Goal: Task Accomplishment & Management: Use online tool/utility

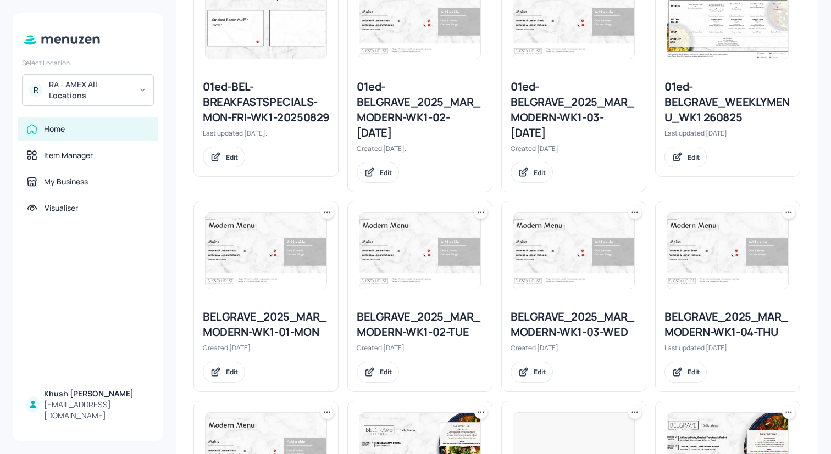
scroll to position [346, 0]
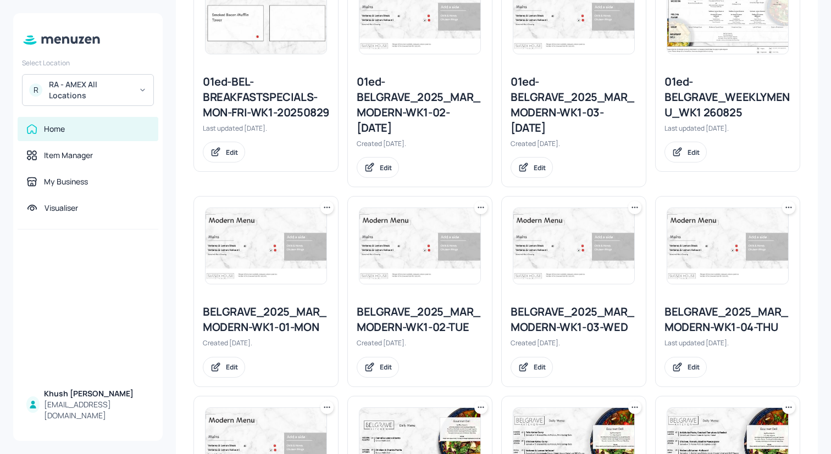
click at [296, 261] on img at bounding box center [265, 246] width 121 height 76
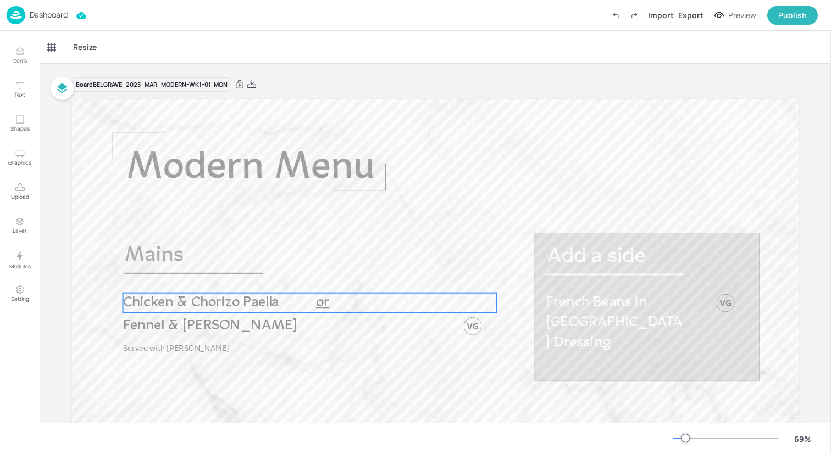
click at [225, 297] on span "Chicken & Chorizo Paella" at bounding box center [201, 303] width 156 height 15
click at [99, 47] on div "Chicken & Chorizo Paella" at bounding box center [86, 47] width 76 height 10
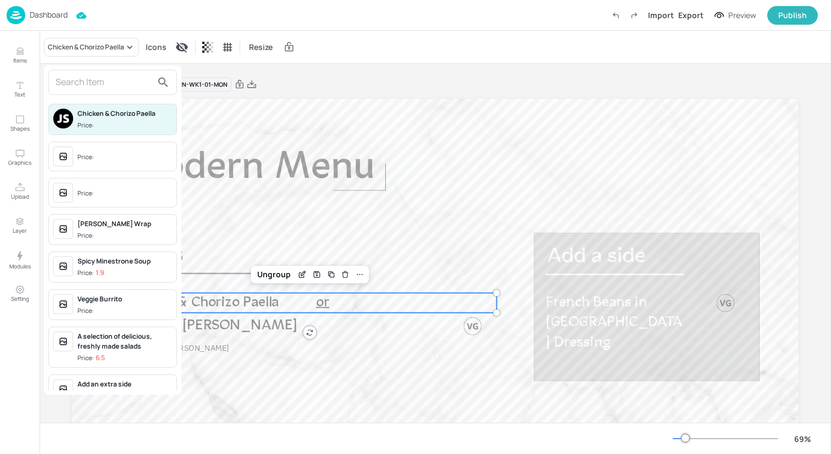
click at [96, 81] on input "text" at bounding box center [103, 83] width 97 height 18
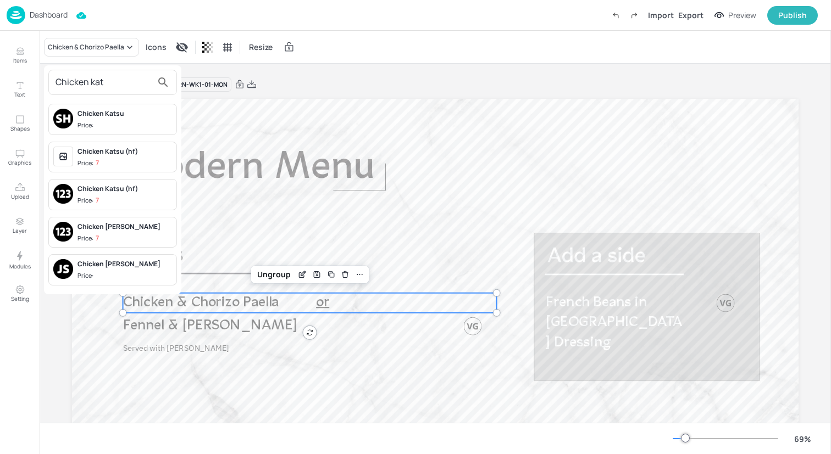
type input "Chicken kat"
click at [98, 114] on div "Chicken Katsu" at bounding box center [124, 114] width 94 height 10
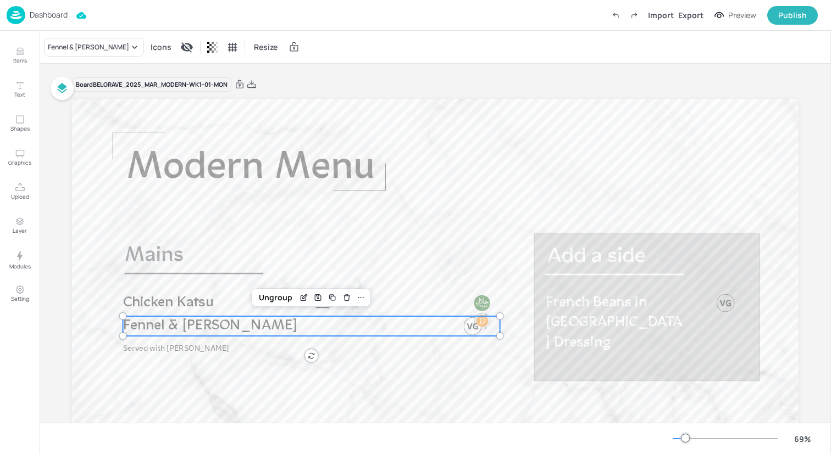
click at [181, 327] on span "Fennel & [PERSON_NAME]" at bounding box center [210, 326] width 174 height 15
click at [129, 49] on icon at bounding box center [134, 47] width 11 height 11
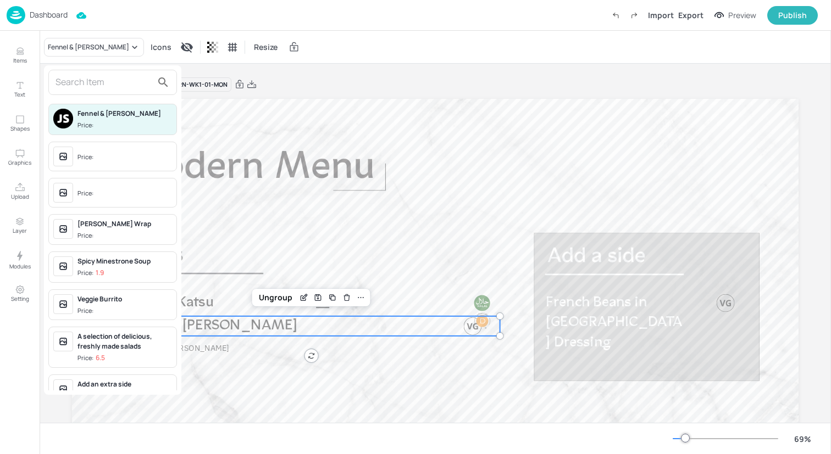
click at [120, 81] on input "text" at bounding box center [103, 83] width 97 height 18
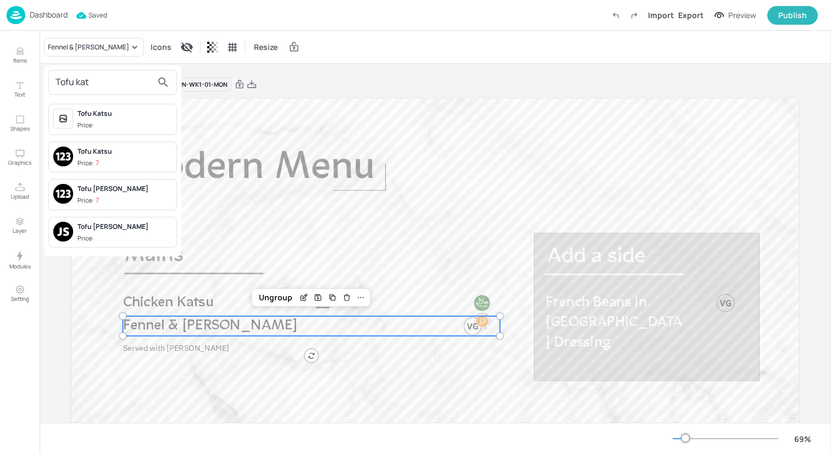
type input "Tofu kat"
click at [127, 191] on div "Tofu [PERSON_NAME]" at bounding box center [124, 189] width 94 height 10
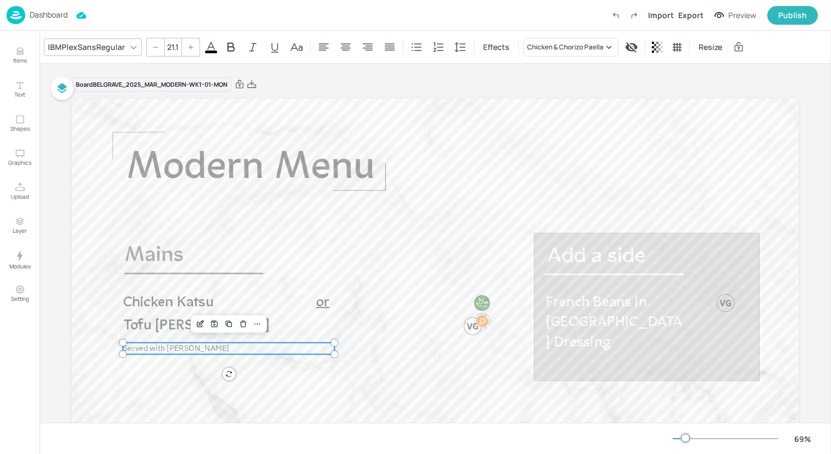
click at [166, 353] on span "Served with [PERSON_NAME]" at bounding box center [176, 348] width 106 height 10
click at [114, 44] on div "IBMPlexSansRegular" at bounding box center [86, 47] width 81 height 16
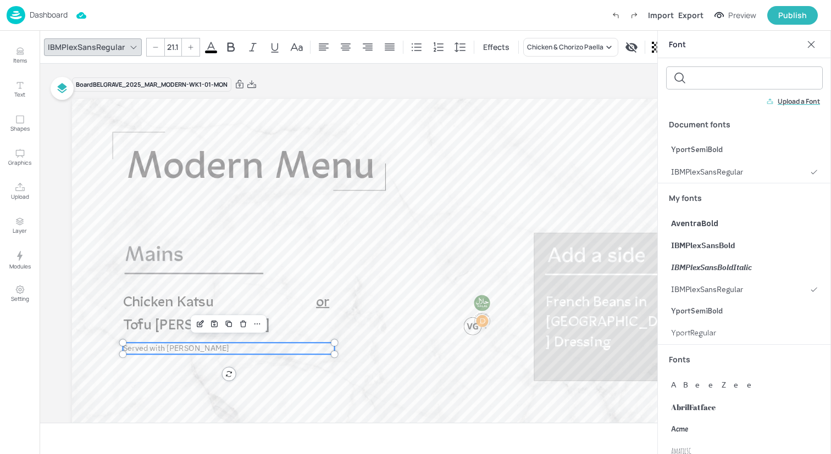
click at [114, 42] on div "IBMPlexSansRegular" at bounding box center [86, 47] width 81 height 16
click at [549, 50] on div "Chicken & Chorizo Paella" at bounding box center [565, 47] width 76 height 10
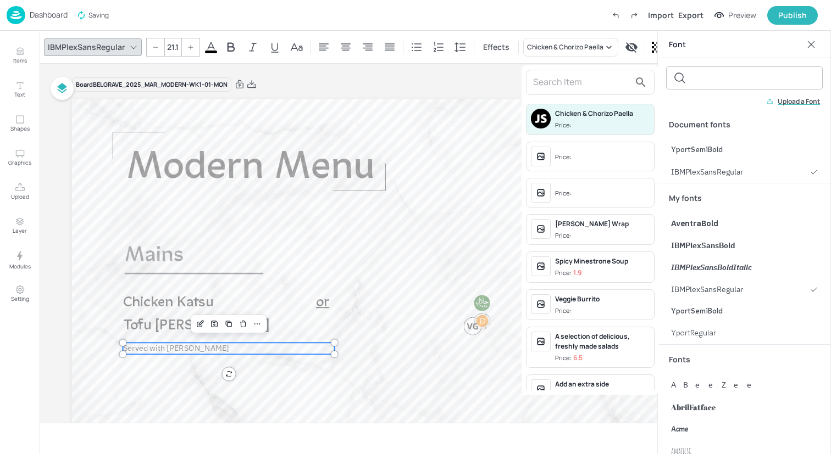
click at [549, 77] on input "text" at bounding box center [581, 83] width 97 height 18
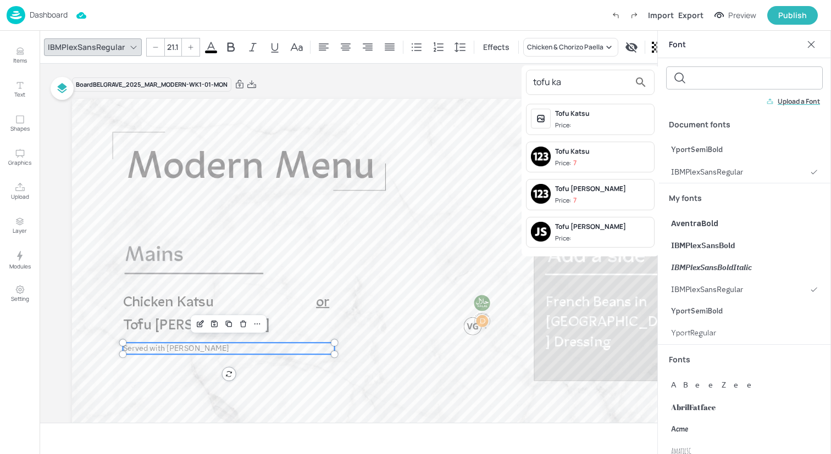
type input "tofu ka"
click at [599, 162] on span "Price: 7" at bounding box center [602, 163] width 94 height 9
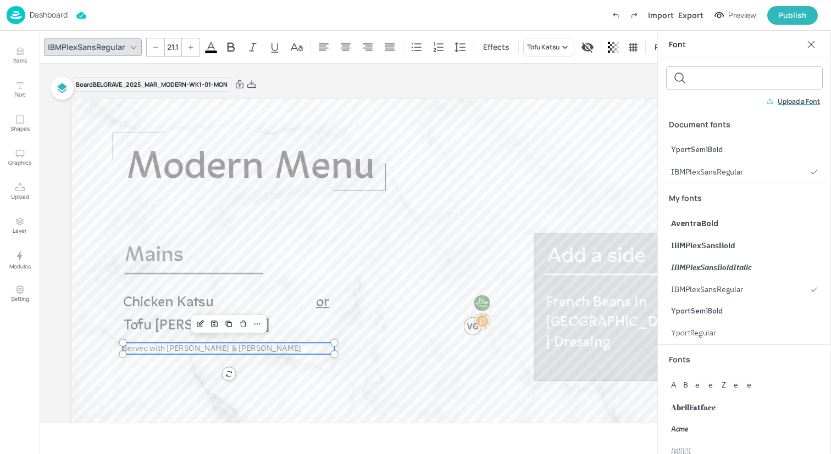
click at [808, 51] on div at bounding box center [811, 45] width 18 height 18
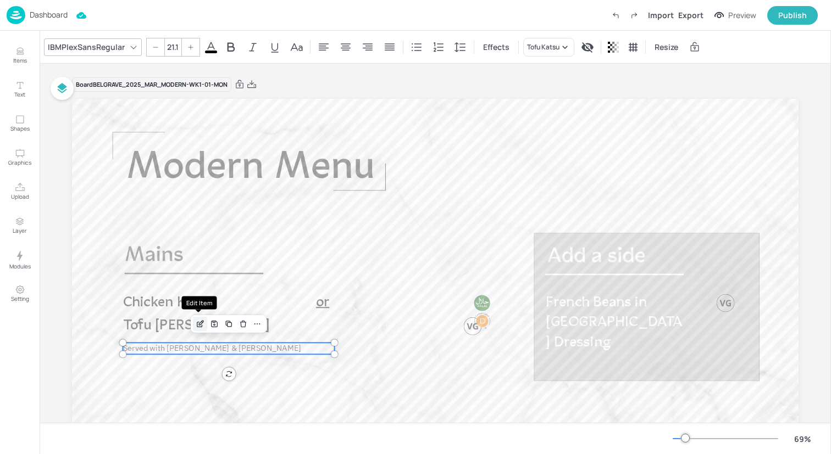
click at [202, 322] on icon "Edit Item" at bounding box center [202, 322] width 1 height 1
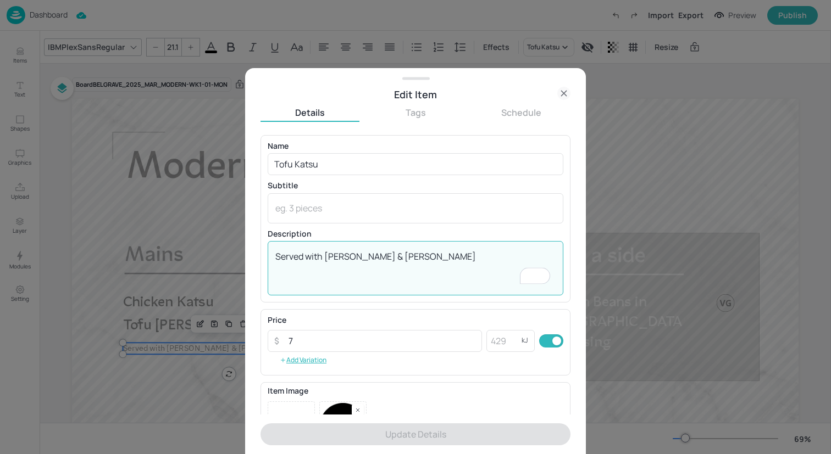
drag, startPoint x: 355, startPoint y: 258, endPoint x: 325, endPoint y: 258, distance: 30.8
click at [325, 258] on textarea "Served with [PERSON_NAME] & [PERSON_NAME]" at bounding box center [415, 269] width 280 height 36
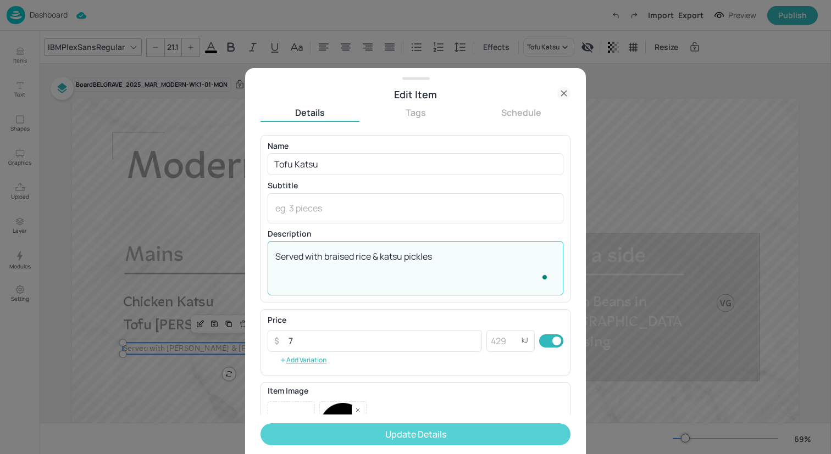
type textarea "Served with braised rice & katsu pickles"
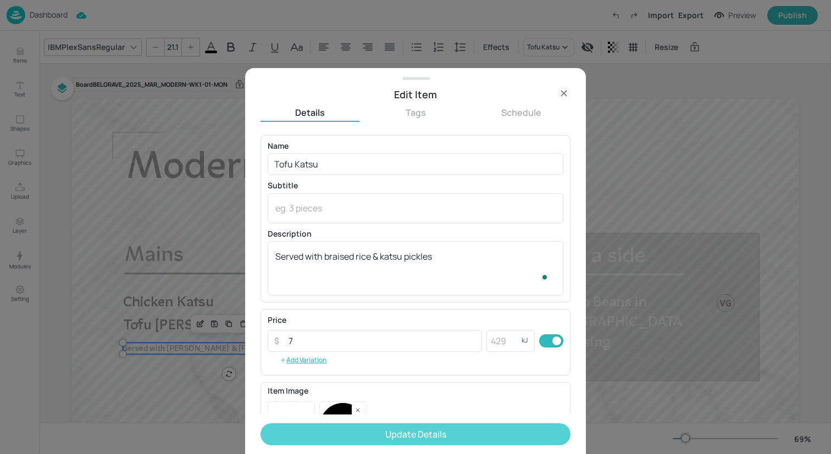
click at [404, 440] on button "Update Details" at bounding box center [415, 435] width 310 height 22
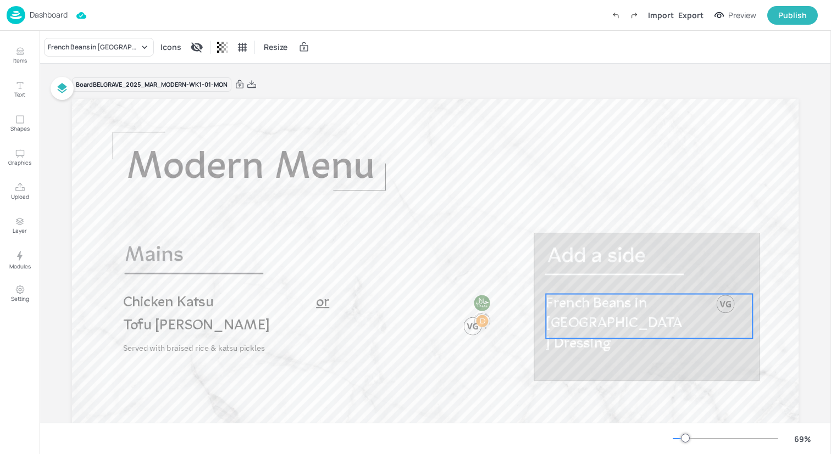
click at [605, 314] on p "French Beans in [GEOGRAPHIC_DATA] Dressing" at bounding box center [616, 324] width 140 height 60
click at [132, 41] on div "French Beans in [GEOGRAPHIC_DATA] Dressing" at bounding box center [99, 47] width 110 height 19
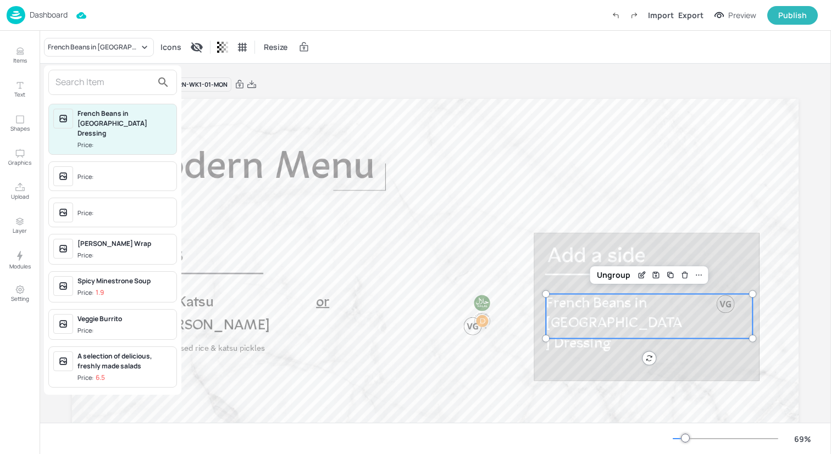
click at [121, 77] on input "text" at bounding box center [103, 83] width 97 height 18
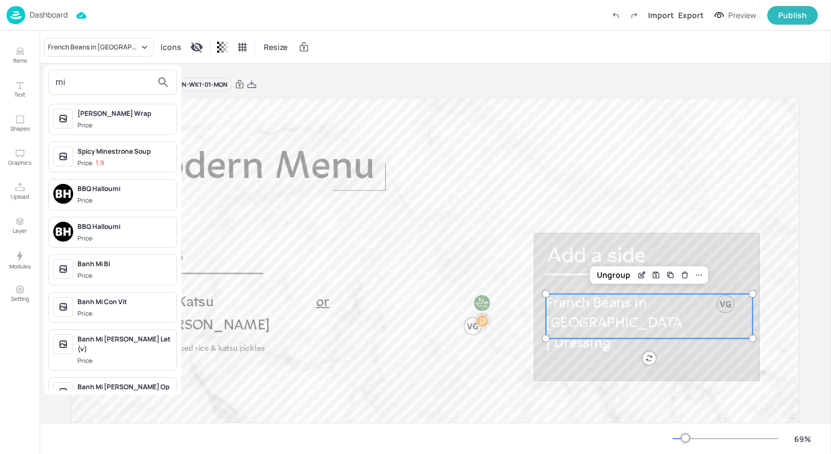
type input "m"
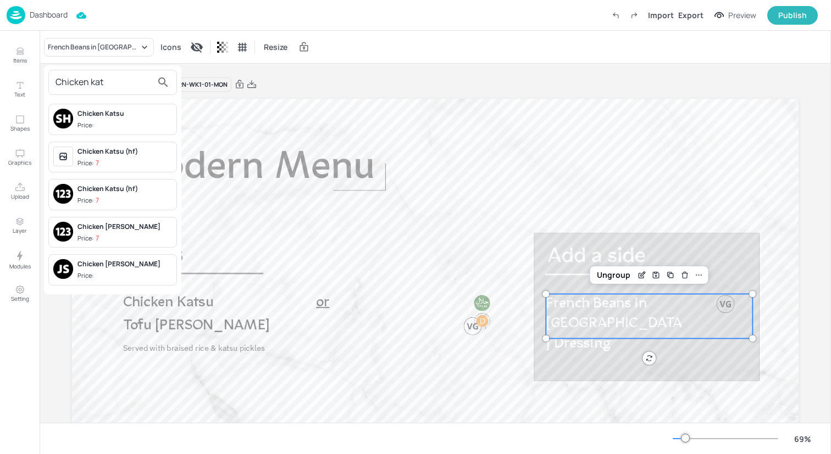
type input "Chicken kat"
click at [136, 232] on div "Chicken [PERSON_NAME] Price: 7" at bounding box center [124, 232] width 94 height 21
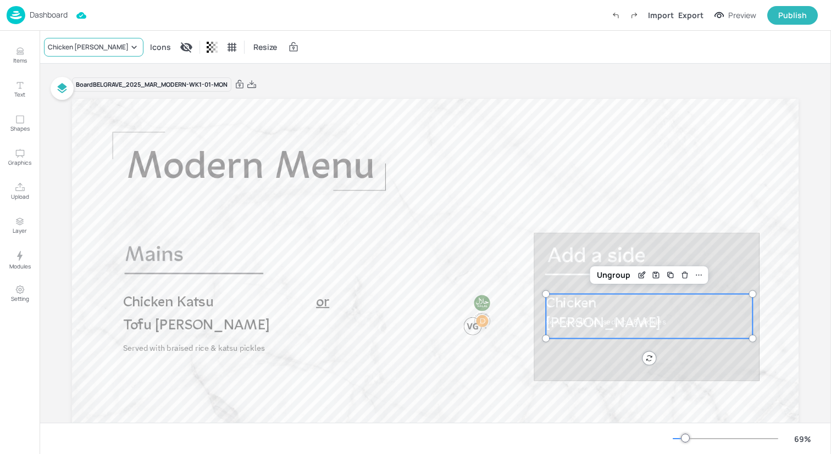
click at [92, 52] on div "Chicken [PERSON_NAME]" at bounding box center [93, 47] width 99 height 19
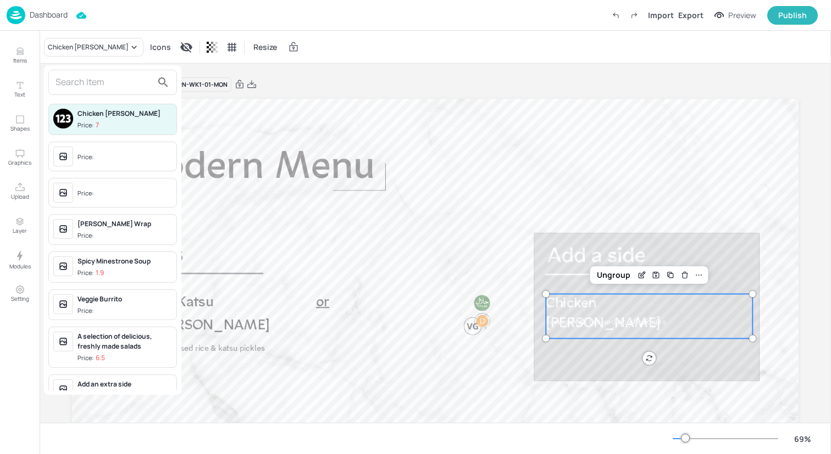
click at [118, 149] on span "Price:" at bounding box center [124, 158] width 94 height 18
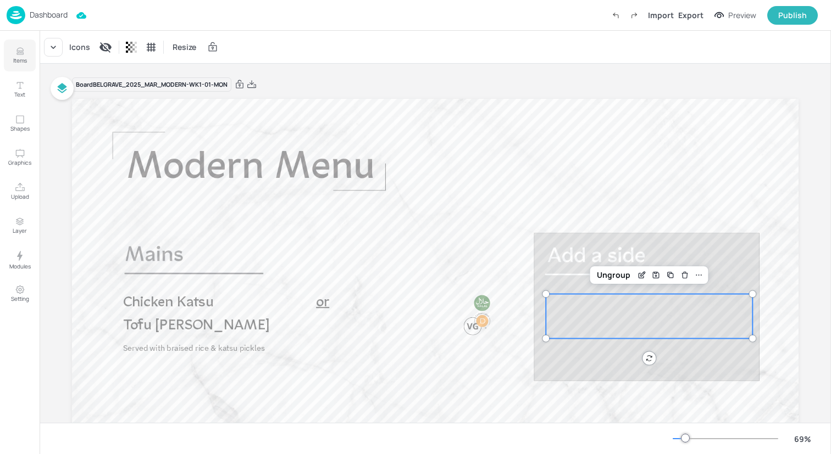
click at [16, 55] on icon "Items" at bounding box center [20, 51] width 10 height 10
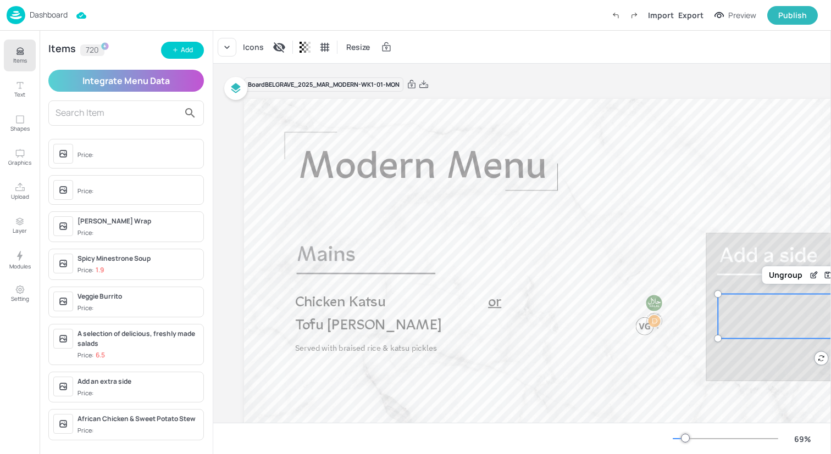
click at [184, 40] on div "Items 720 Add Integrate Menu Data Price: Price: Fajita Halloumi Wrap Price: Spi…" at bounding box center [126, 243] width 173 height 424
click at [183, 49] on div "Add" at bounding box center [187, 50] width 12 height 10
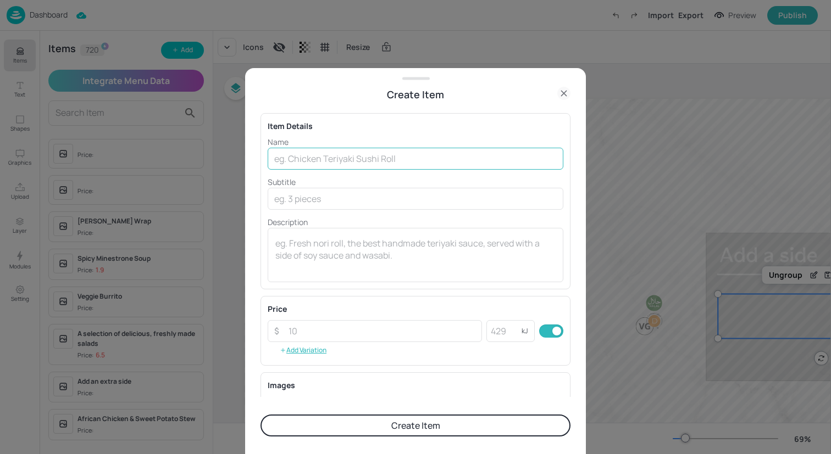
click at [321, 157] on input "text" at bounding box center [416, 159] width 296 height 22
type input "Mini Spring Rolls"
click at [396, 426] on button "Create Item" at bounding box center [415, 426] width 310 height 22
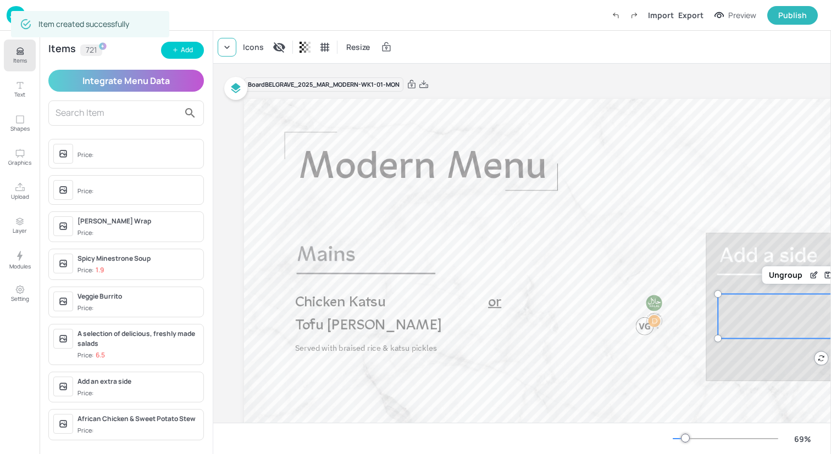
click at [226, 45] on icon at bounding box center [226, 47] width 11 height 11
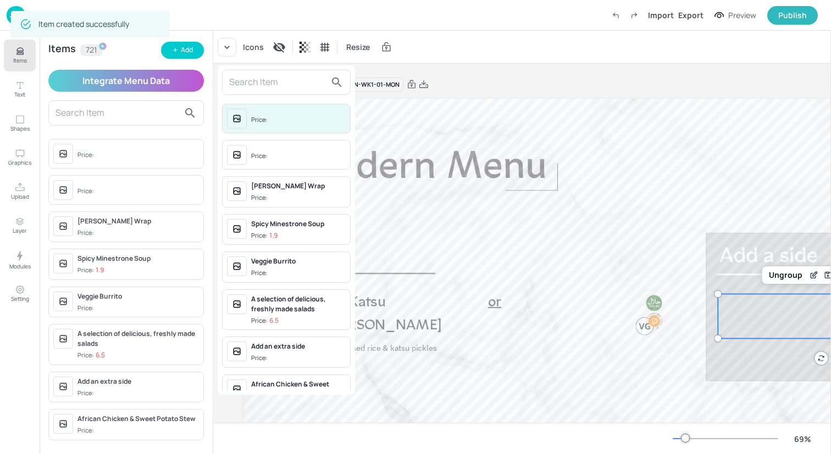
click at [241, 86] on input "text" at bounding box center [277, 83] width 97 height 18
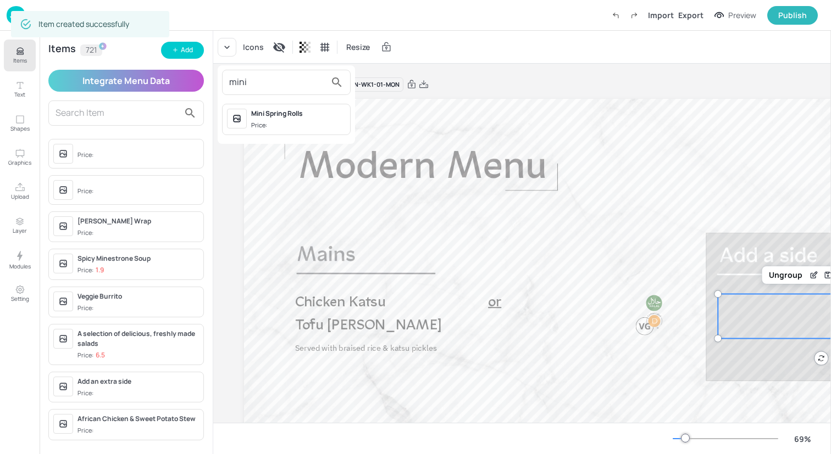
type input "mini"
click at [269, 121] on div "Price:" at bounding box center [260, 125] width 18 height 9
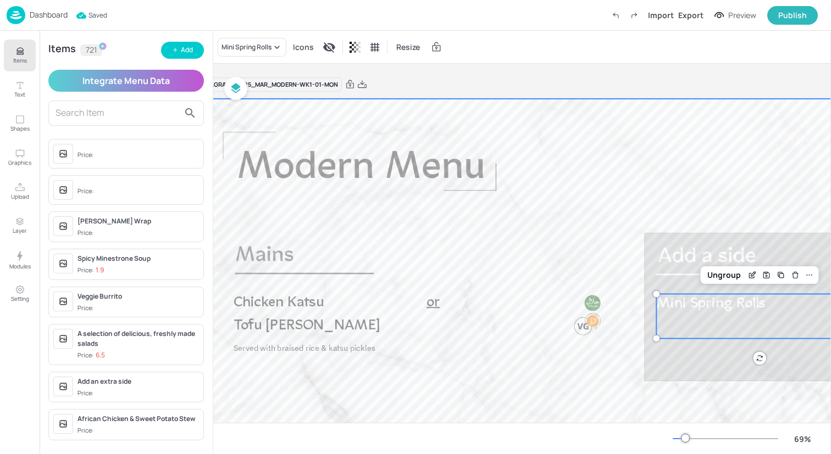
scroll to position [0, 113]
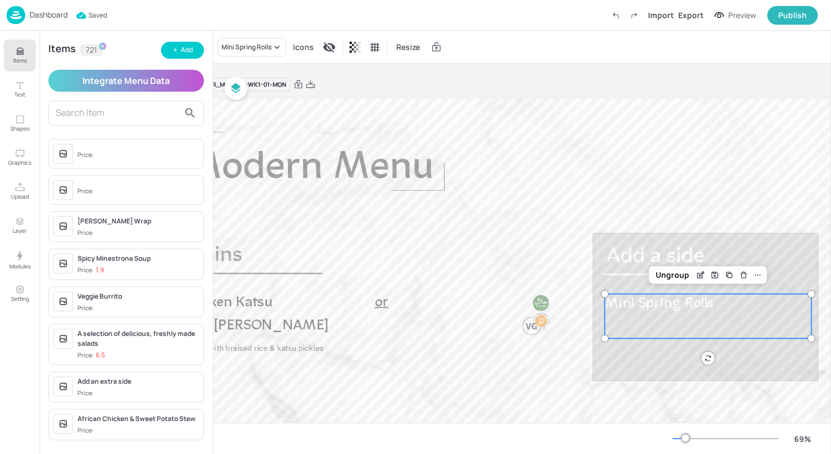
click at [22, 59] on p "Items" at bounding box center [20, 61] width 14 height 8
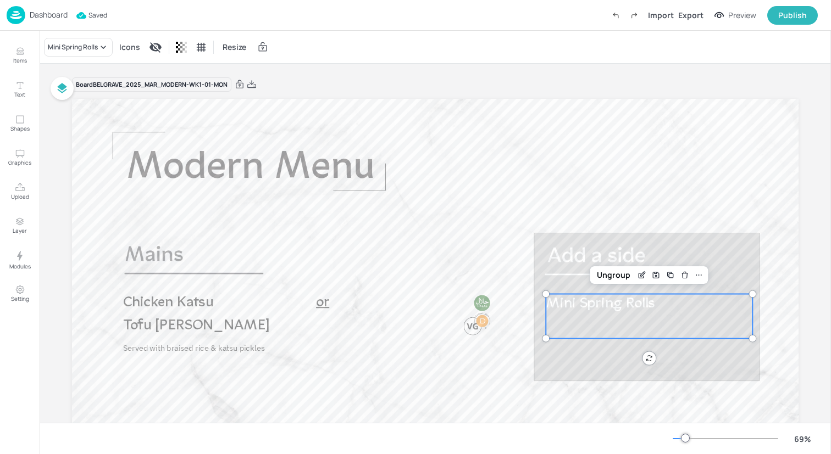
click at [138, 18] on div "Dashboard Saved Import Export Preview Publish" at bounding box center [412, 15] width 811 height 30
click at [16, 15] on img at bounding box center [16, 15] width 19 height 18
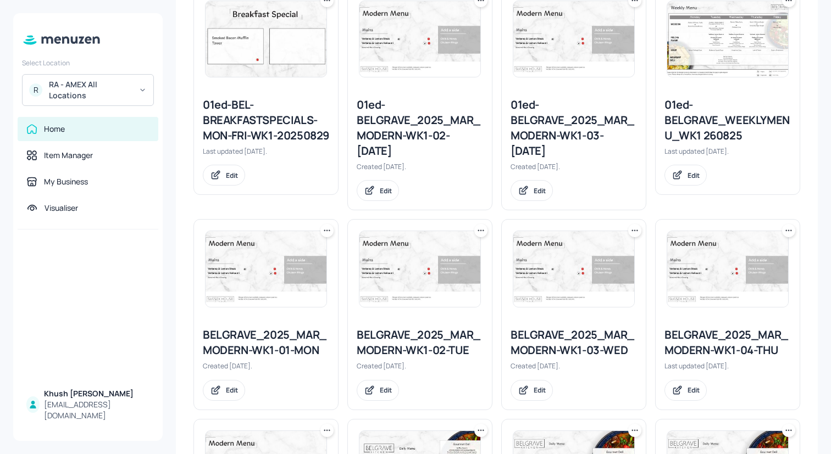
scroll to position [353, 0]
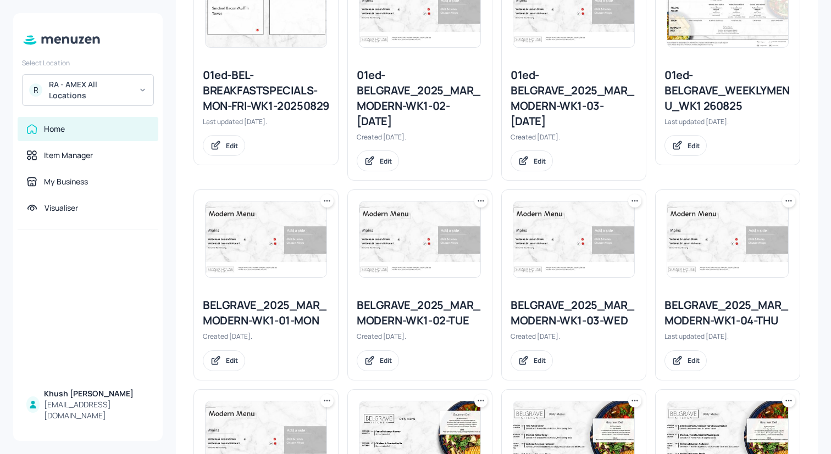
click at [433, 249] on img at bounding box center [419, 240] width 121 height 76
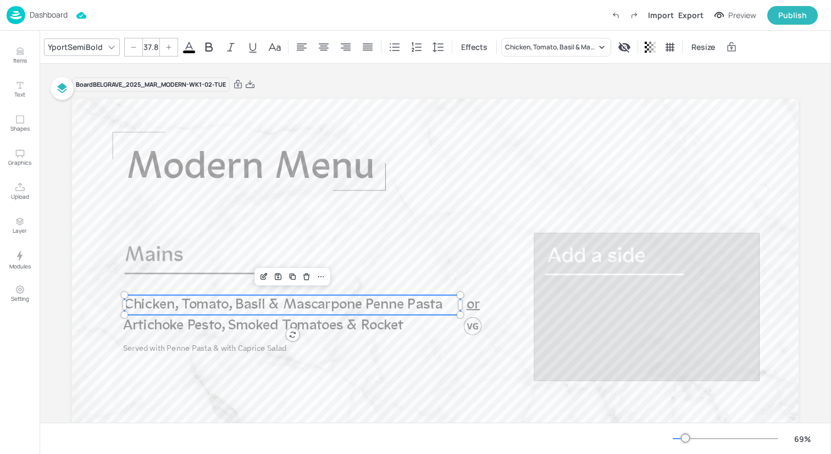
click at [340, 302] on span "Chicken, Tomato, Basil & Mascarpone Penne Pasta" at bounding box center [283, 305] width 318 height 15
click at [565, 44] on div "Chicken, Tomato, Basil & Mascarpone Penne Pasta" at bounding box center [550, 47] width 91 height 10
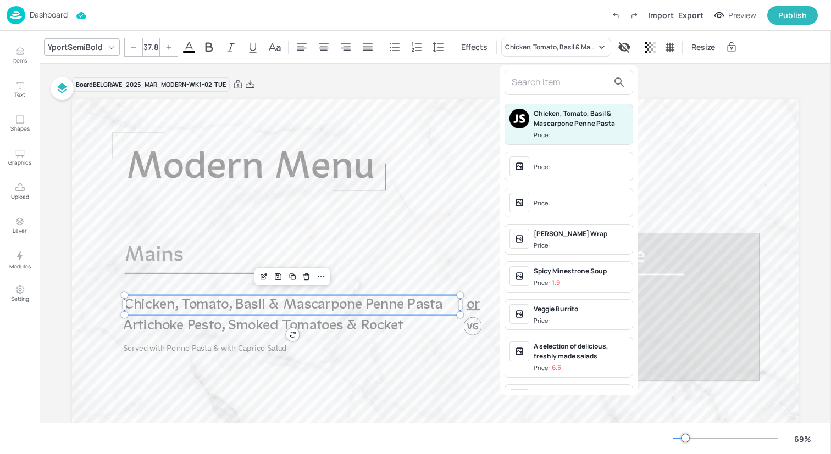
click at [551, 85] on input "text" at bounding box center [559, 83] width 97 height 18
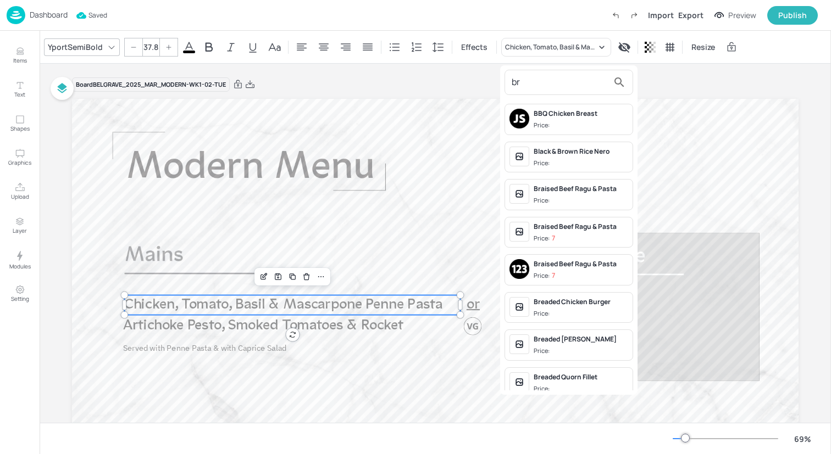
type input "b"
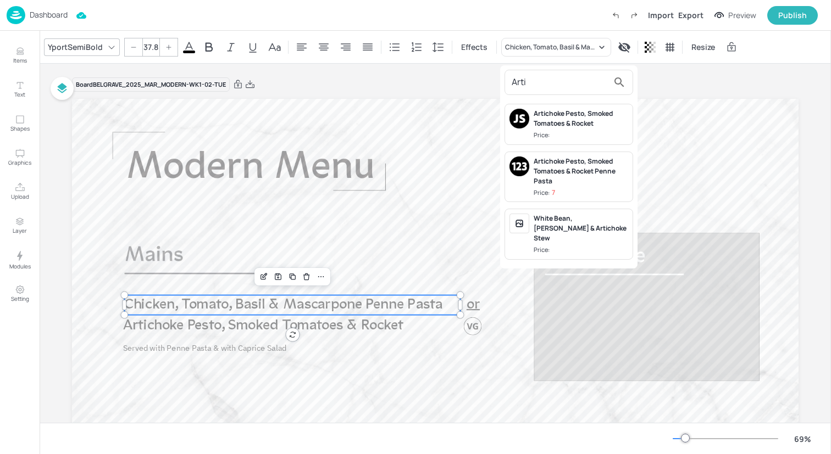
type input "Arti"
click at [259, 328] on div at bounding box center [415, 227] width 831 height 454
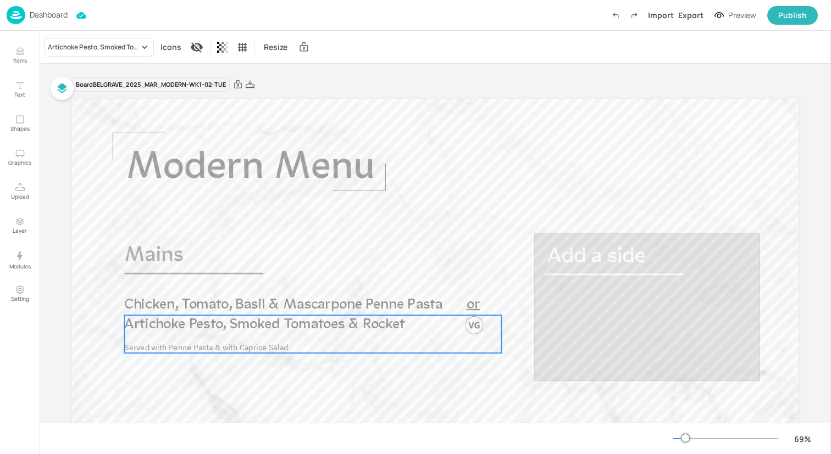
click at [240, 327] on span "Artichoke Pesto, Smoked Tomatoes & Rocket" at bounding box center [264, 325] width 280 height 15
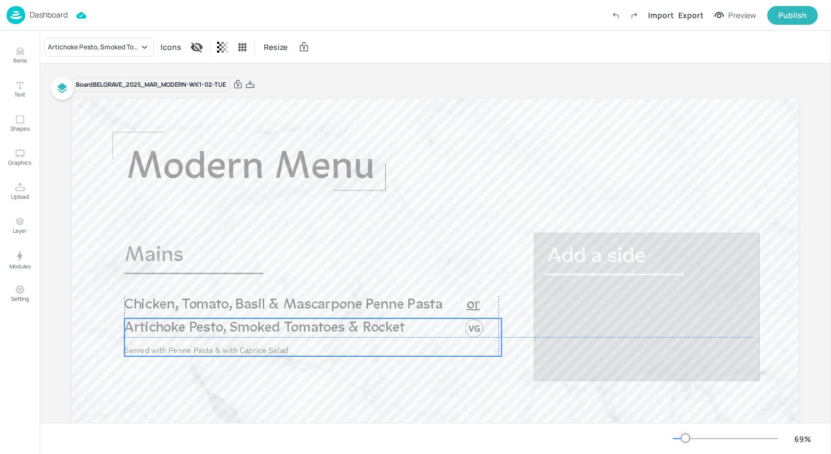
click at [247, 330] on span "Artichoke Pesto, Smoked Tomatoes & Rocket" at bounding box center [264, 328] width 280 height 15
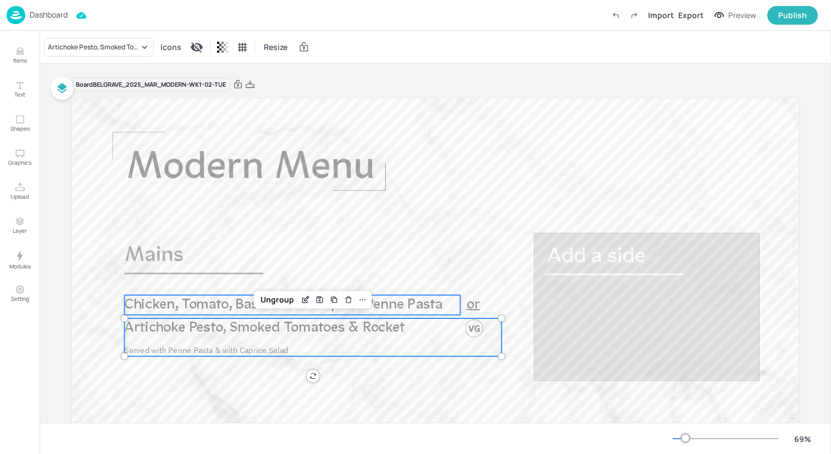
click at [207, 303] on span "Chicken, Tomato, Basil & Mascarpone Penne Pasta" at bounding box center [283, 305] width 318 height 15
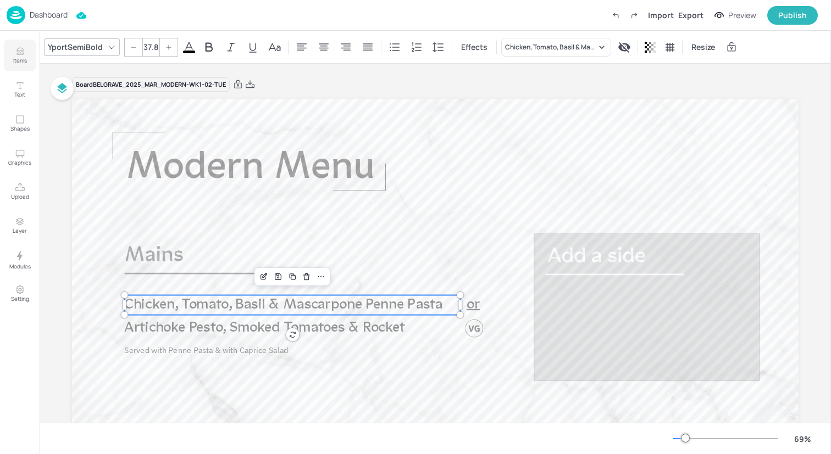
click at [20, 49] on icon "Items" at bounding box center [20, 51] width 10 height 10
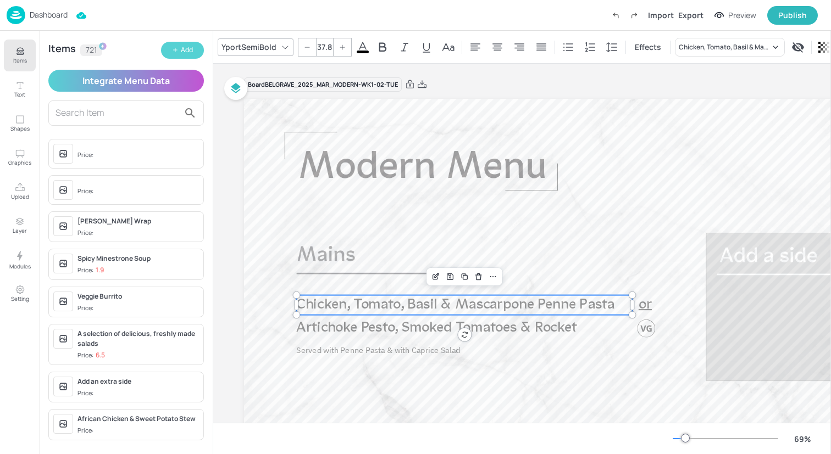
click at [182, 46] on div "Add" at bounding box center [187, 50] width 12 height 10
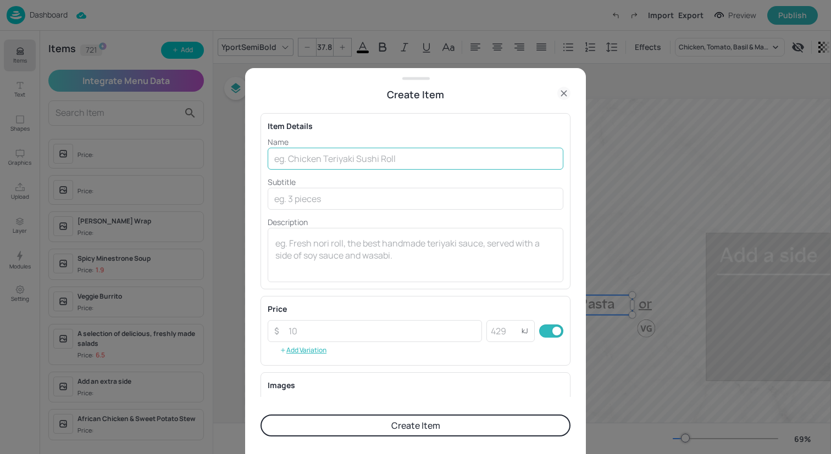
click at [370, 160] on input "text" at bounding box center [416, 159] width 296 height 22
paste input "Bratwurst (or vegan dog) in brioche roll with [PERSON_NAME] ketchup, sauerkraut…"
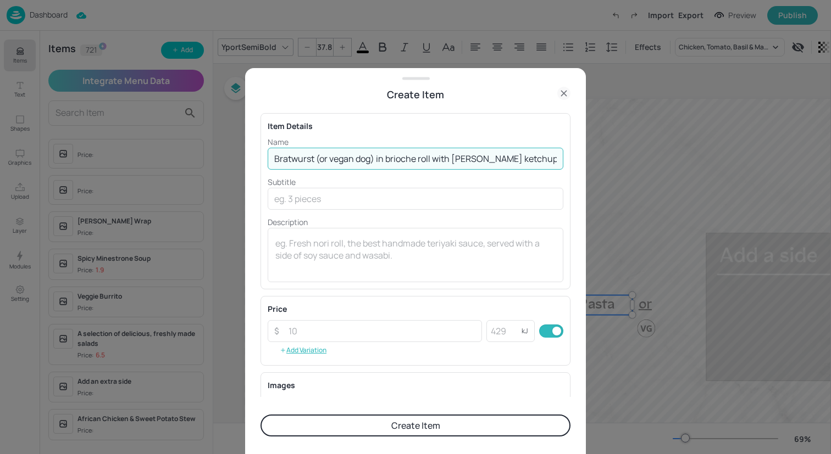
drag, startPoint x: 554, startPoint y: 158, endPoint x: 435, endPoint y: 163, distance: 119.3
click at [435, 163] on input "Bratwurst (or vegan dog) in brioche roll with [PERSON_NAME] ketchup, sauerkraut…" at bounding box center [416, 159] width 296 height 22
type input "Bratwurst (or vegan dog) in brioche roll"
click at [424, 247] on textarea at bounding box center [415, 255] width 280 height 36
paste textarea "with [PERSON_NAME] ketchup, sauerkraut and crispy onion"
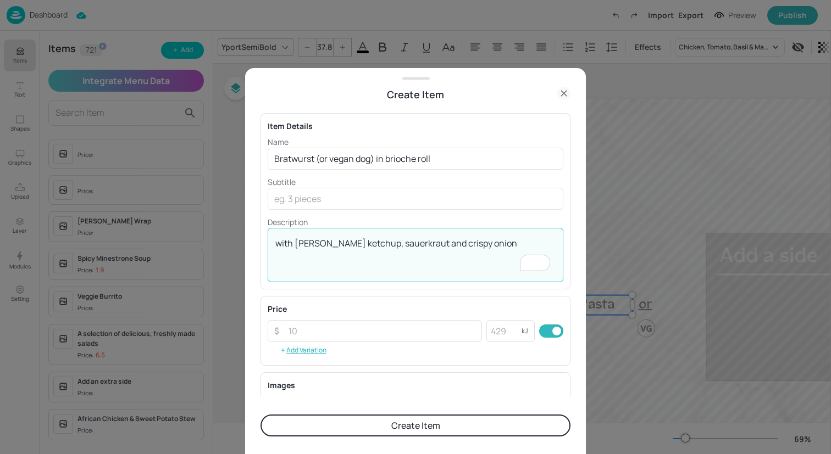
type textarea "with [PERSON_NAME] ketchup, sauerkraut and crispy onion"
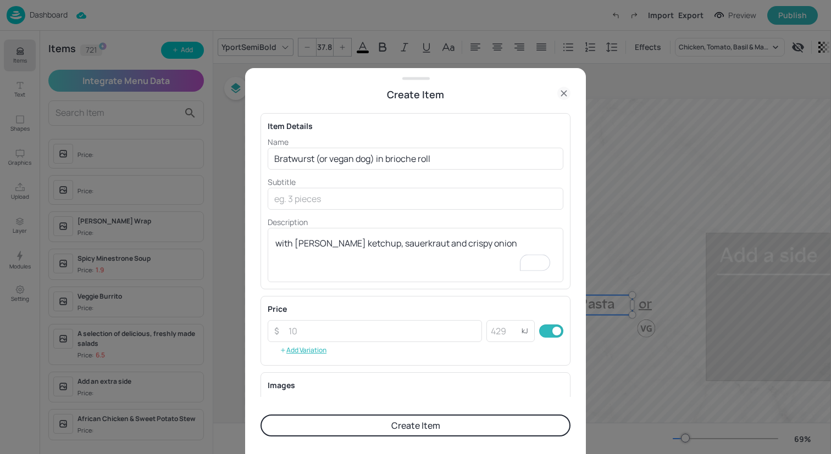
click at [355, 422] on button "Create Item" at bounding box center [415, 426] width 310 height 22
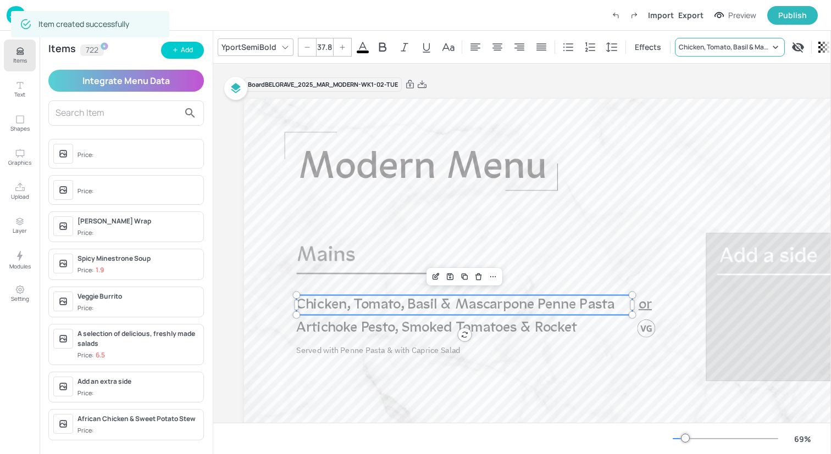
click at [703, 42] on div "Chicken, Tomato, Basil & Mascarpone Penne Pasta" at bounding box center [723, 47] width 91 height 10
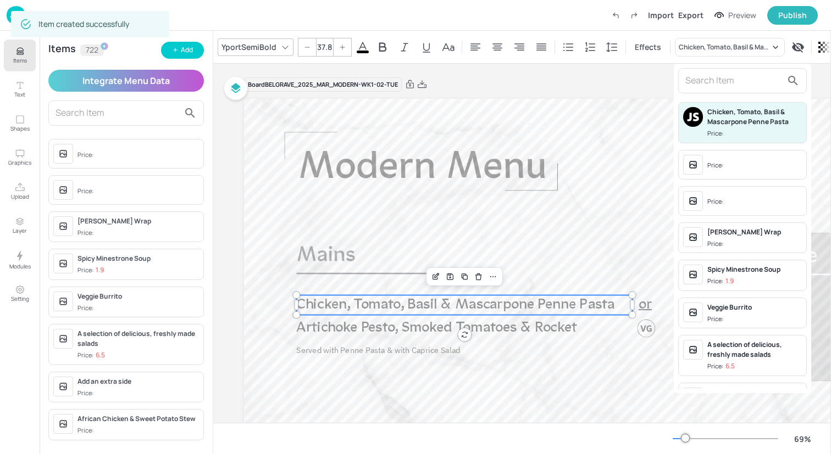
click at [695, 79] on input "text" at bounding box center [733, 81] width 97 height 18
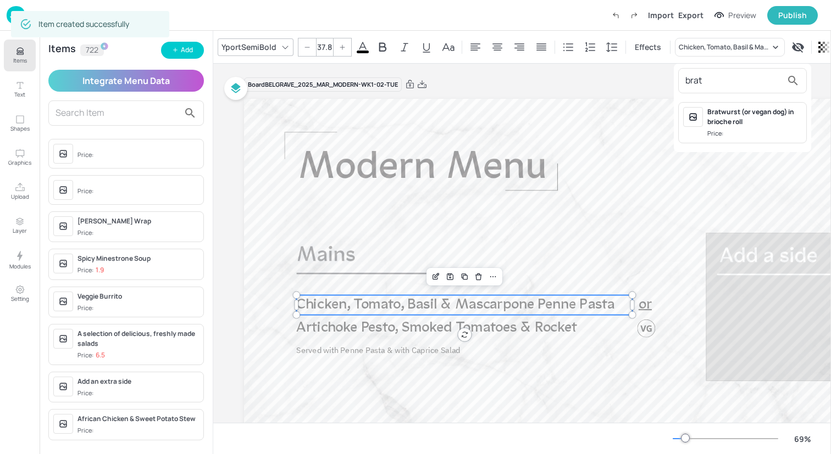
type input "brat"
click at [732, 123] on div "Bratwurst (or vegan dog) in brioche roll" at bounding box center [754, 117] width 94 height 20
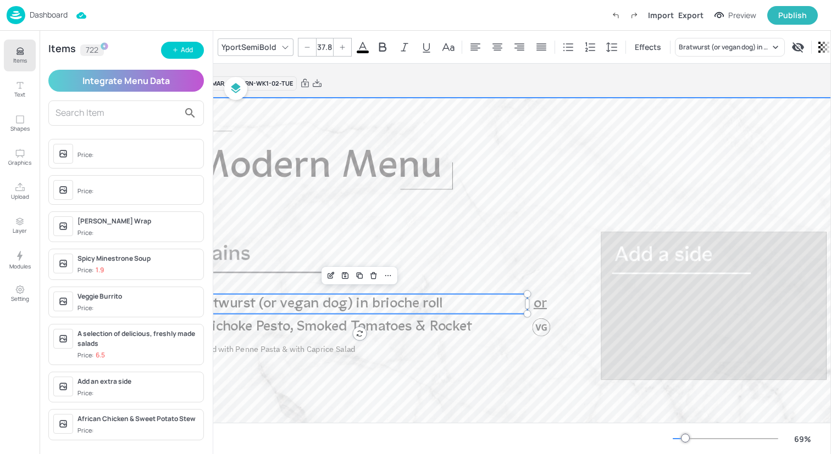
scroll to position [1, 106]
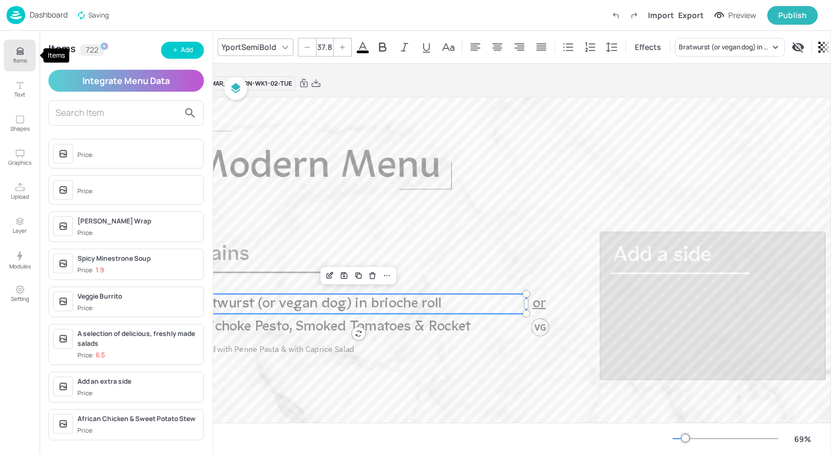
click at [14, 60] on p "Items" at bounding box center [20, 61] width 14 height 8
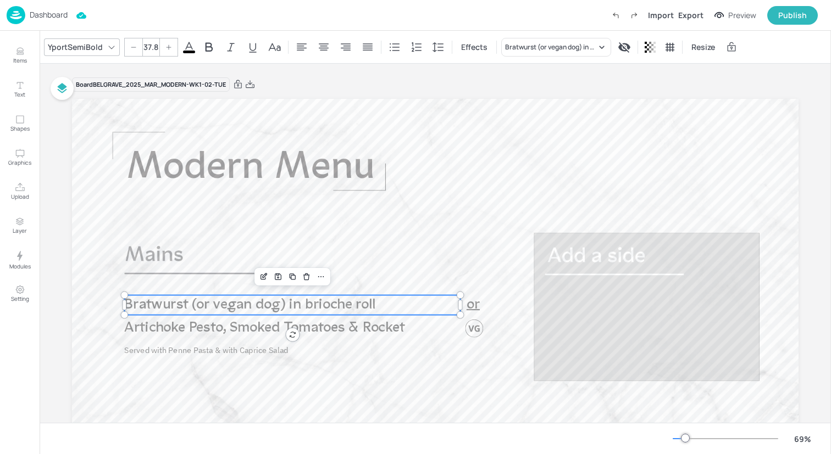
click at [17, 18] on img at bounding box center [16, 15] width 19 height 18
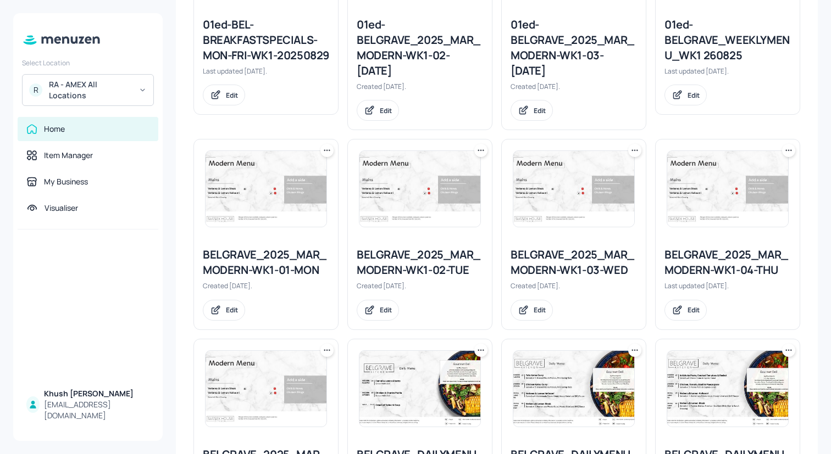
scroll to position [419, 0]
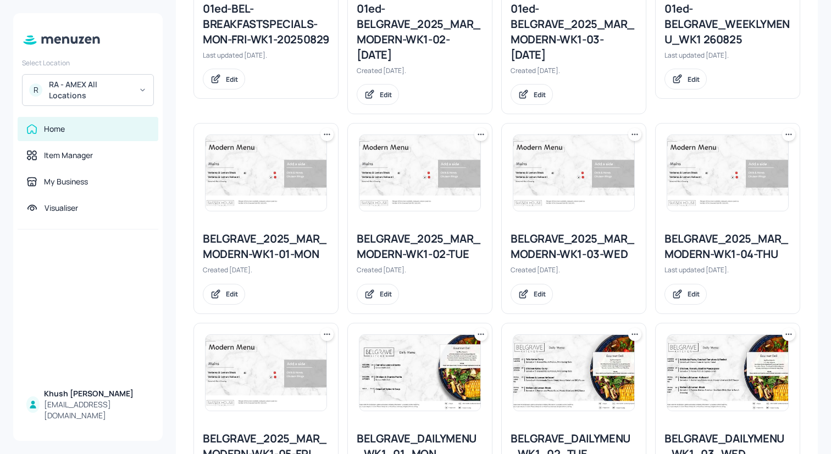
click at [556, 240] on div "BELGRAVE_2025_MAR_MODERN-WK1-03-WED" at bounding box center [573, 246] width 126 height 31
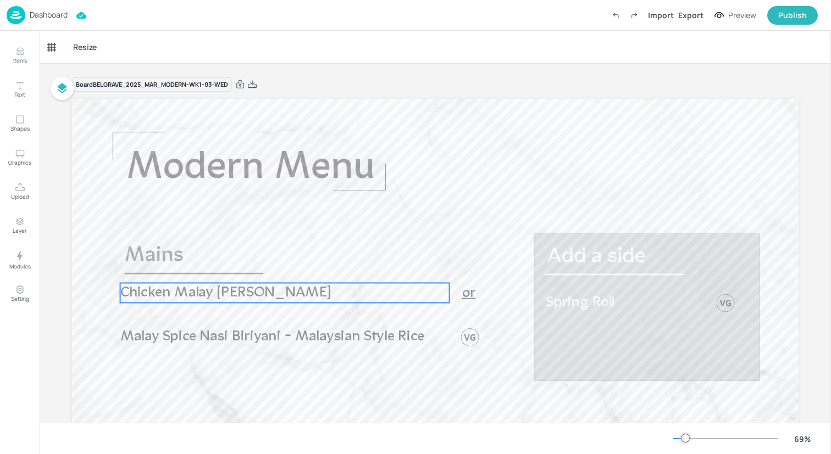
click at [210, 295] on span "Chicken Malay [PERSON_NAME]" at bounding box center [226, 293] width 212 height 15
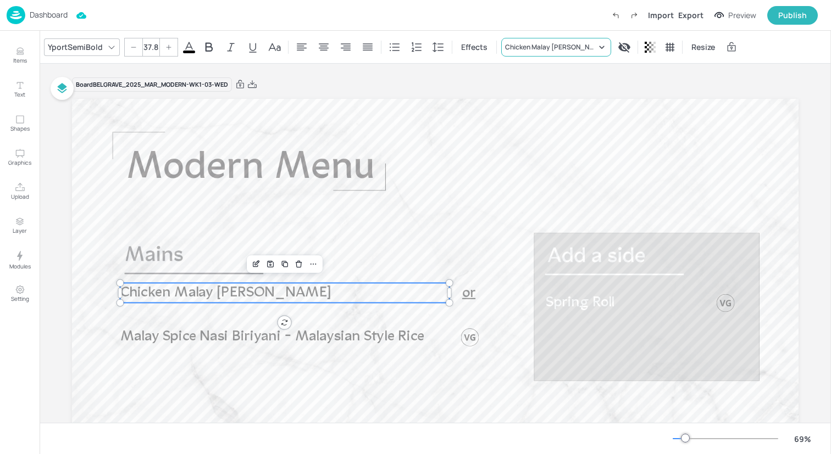
click at [538, 46] on div "Chicken Malay [PERSON_NAME]" at bounding box center [550, 47] width 91 height 10
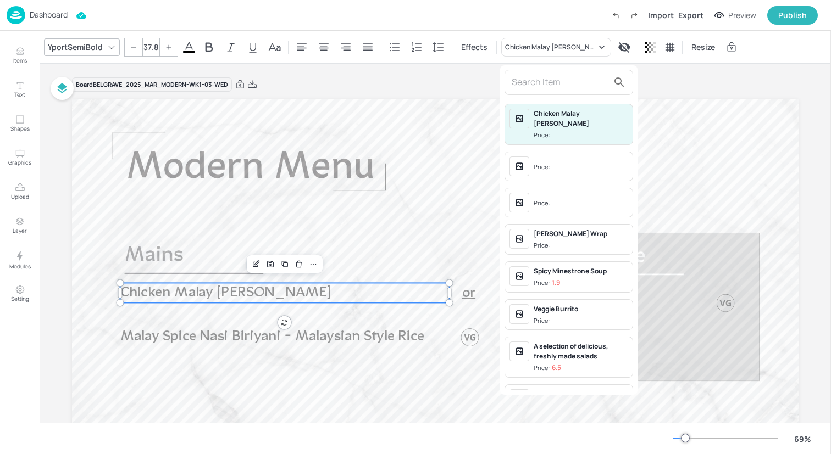
click at [551, 84] on input "text" at bounding box center [559, 83] width 97 height 18
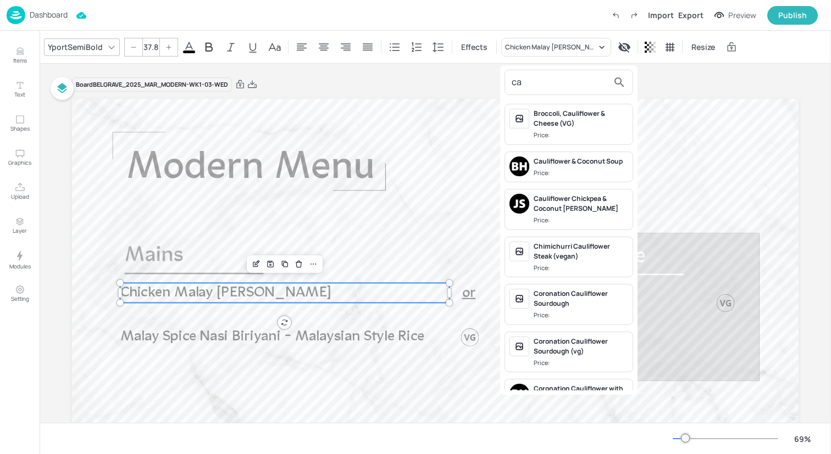
type input "c"
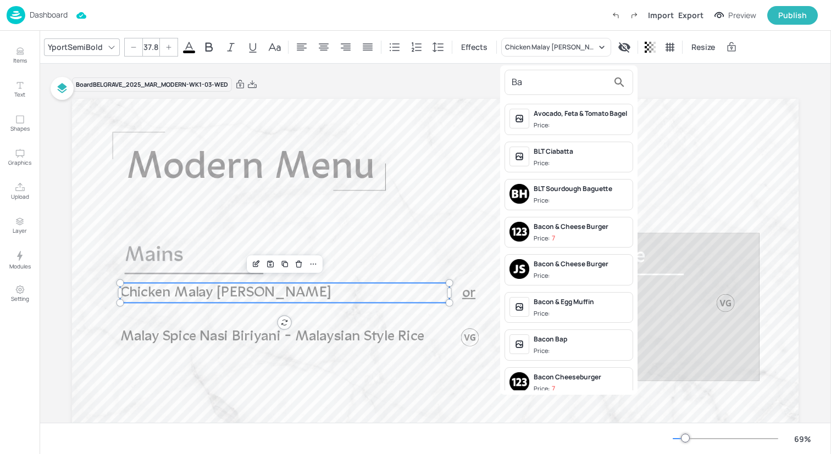
type input "B"
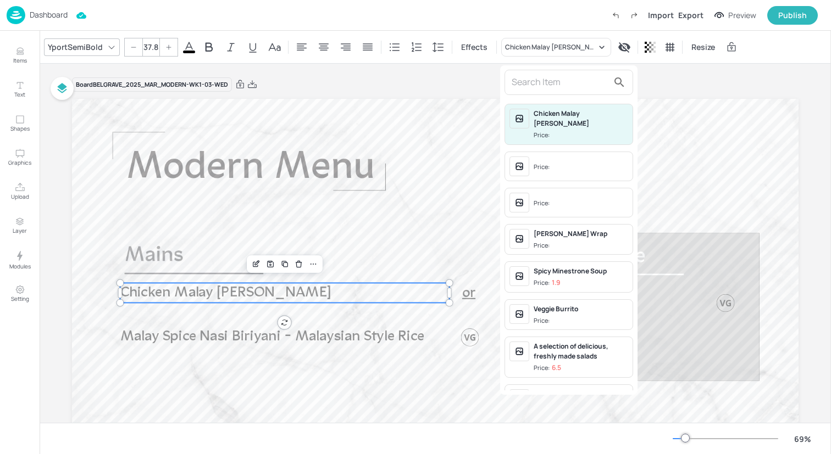
click at [21, 55] on div at bounding box center [415, 227] width 831 height 454
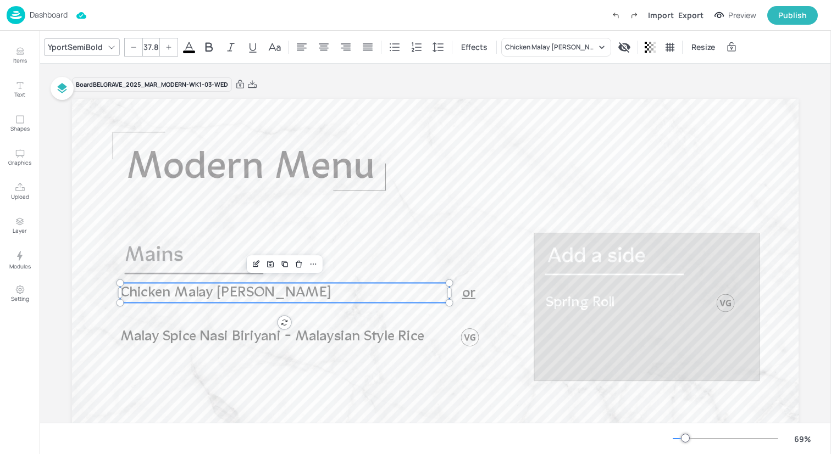
click at [12, 55] on div "Chicken Malay [PERSON_NAME] Price: Price: Price: Fajita Halloumi Wrap Price: Sp…" at bounding box center [415, 229] width 831 height 450
click at [18, 52] on icon "Items" at bounding box center [20, 51] width 10 height 10
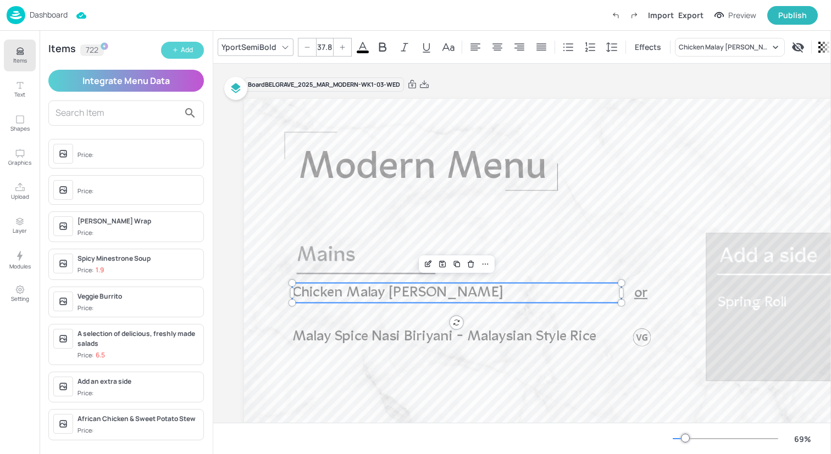
click at [180, 51] on button "Add" at bounding box center [182, 50] width 43 height 17
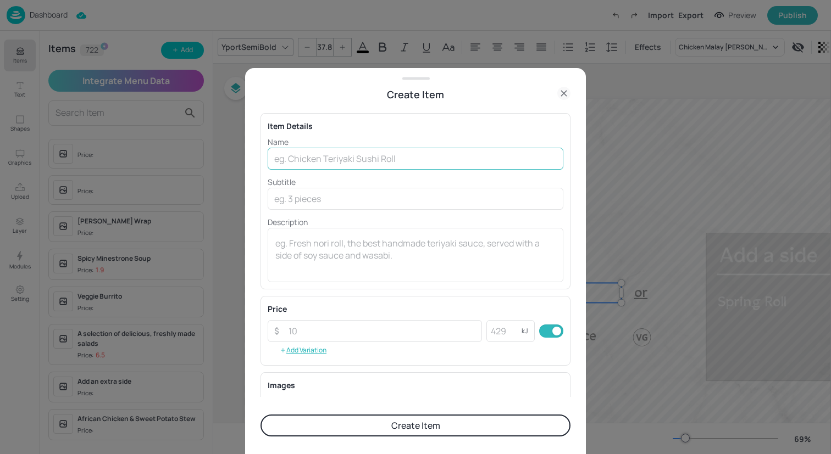
click at [326, 163] on input "text" at bounding box center [416, 159] width 296 height 22
click at [368, 175] on div "Name ​ Subtitle ​ Description x ​" at bounding box center [416, 209] width 296 height 146
click at [365, 158] on input "text" at bounding box center [416, 159] width 296 height 22
paste input "Bavarian Pork Roast with Bread dumplings, braised red cabbage and Gravy"
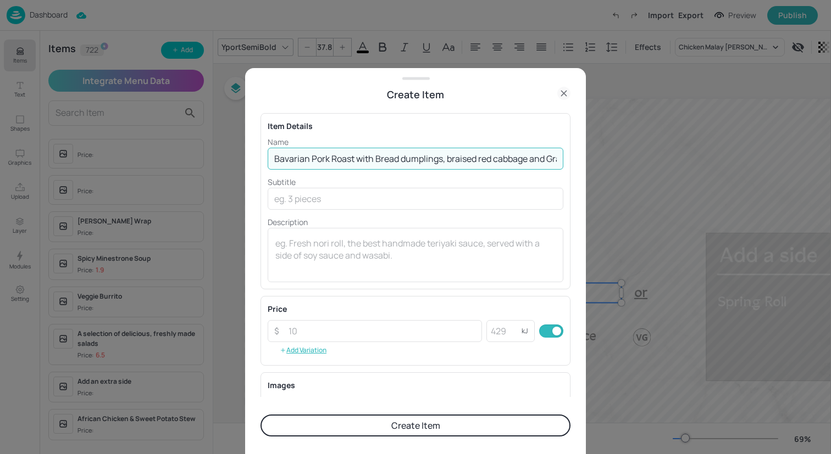
drag, startPoint x: 555, startPoint y: 158, endPoint x: 358, endPoint y: 159, distance: 197.2
click at [358, 159] on input "Bavarian Pork Roast with Bread dumplings, braised red cabbage and Gravy" at bounding box center [416, 159] width 296 height 22
type input "Bavarian Pork Roast"
click at [343, 248] on textarea at bounding box center [415, 255] width 280 height 36
paste textarea "with Bread dumplings, braised red cabbage and Gravy"
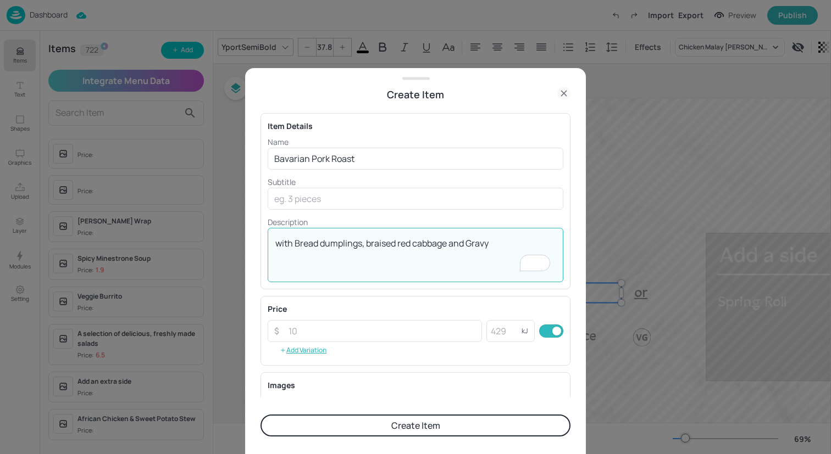
type textarea "with Bread dumplings, braised red cabbage and Gravy"
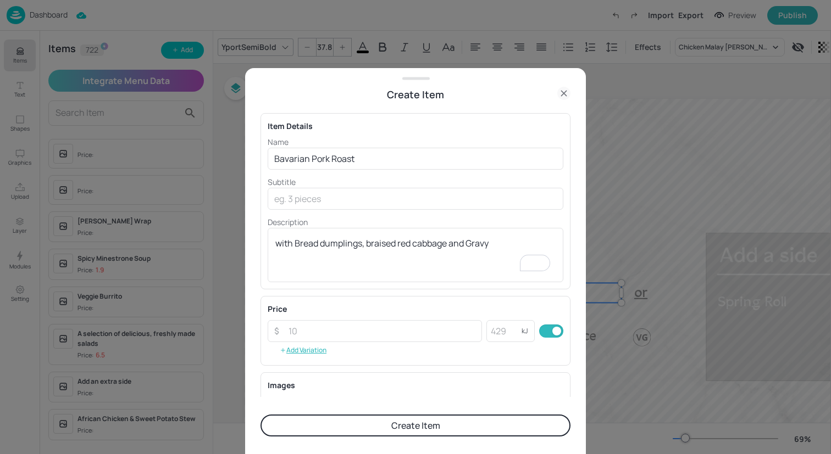
click at [367, 423] on button "Create Item" at bounding box center [415, 426] width 310 height 22
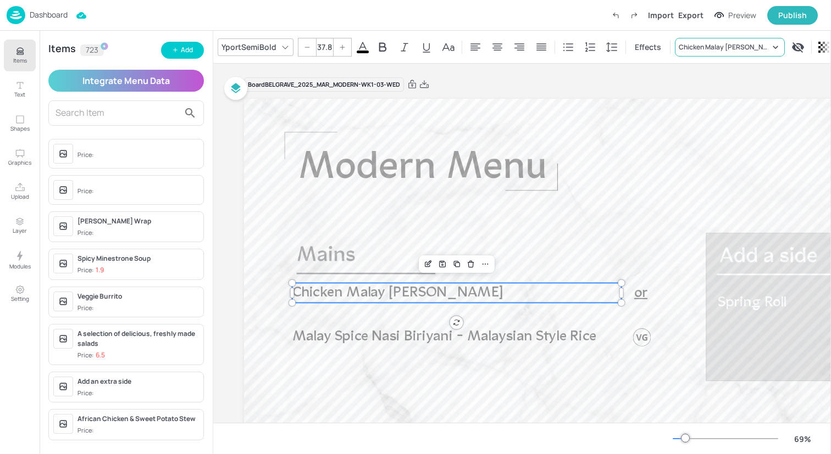
click at [704, 44] on div "Chicken Malay [PERSON_NAME]" at bounding box center [723, 47] width 91 height 10
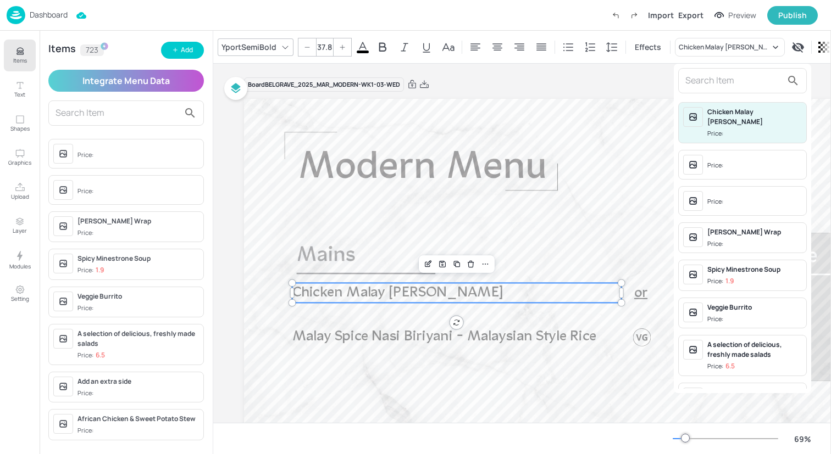
click at [698, 82] on input "text" at bounding box center [733, 81] width 97 height 18
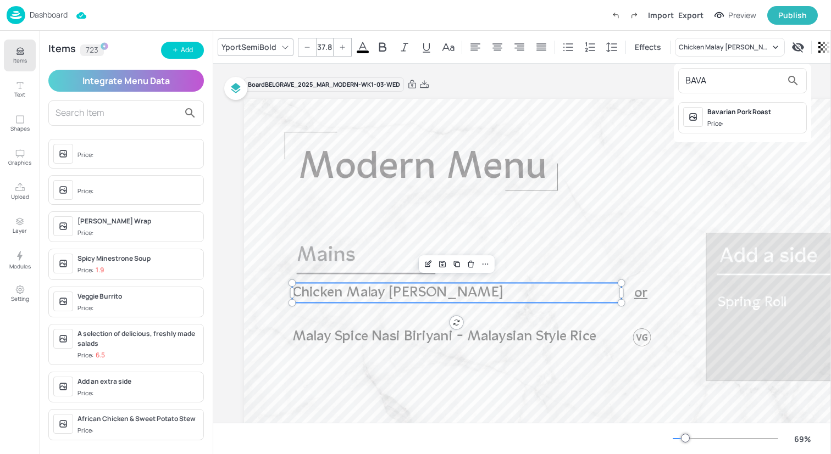
type input "BAVA"
click at [705, 122] on div "Bavarian Pork Roast Price:" at bounding box center [742, 117] width 129 height 31
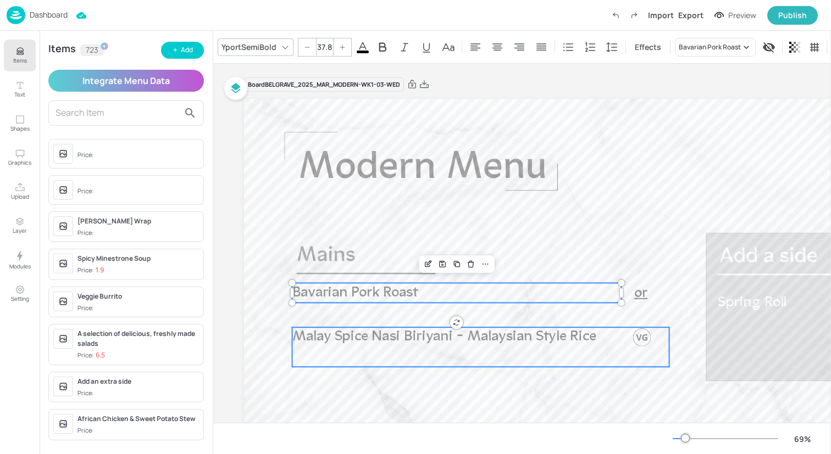
click at [338, 344] on p "Malay Spice Nasi Biriyani - Malaysian Style Rice" at bounding box center [448, 337] width 313 height 20
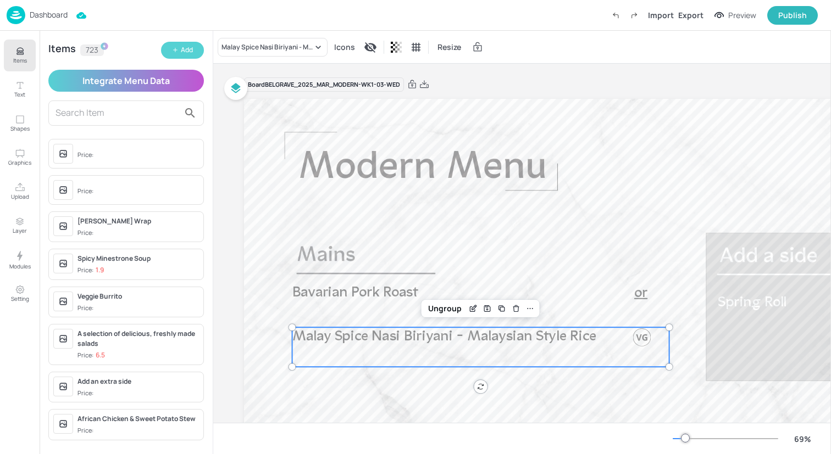
click at [175, 52] on icon "button" at bounding box center [175, 50] width 0 height 4
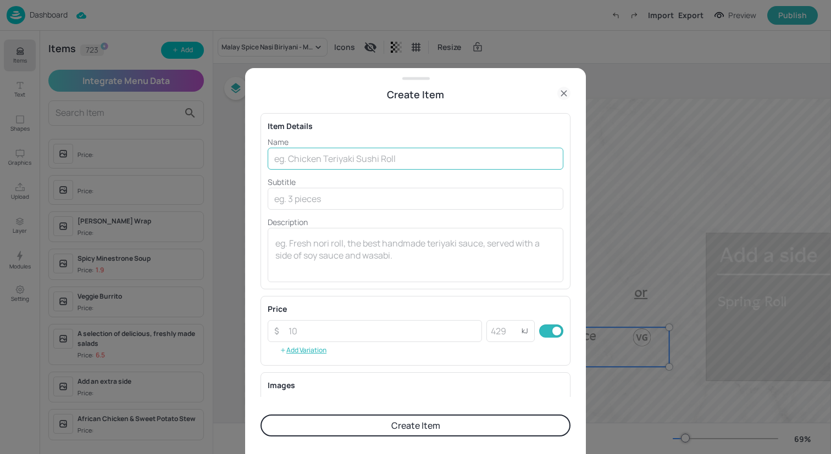
click at [337, 152] on input "text" at bounding box center [416, 159] width 296 height 22
paste input "Cauliflower schnitzel with Bavarian potato salad and braised red cabbage (ve)"
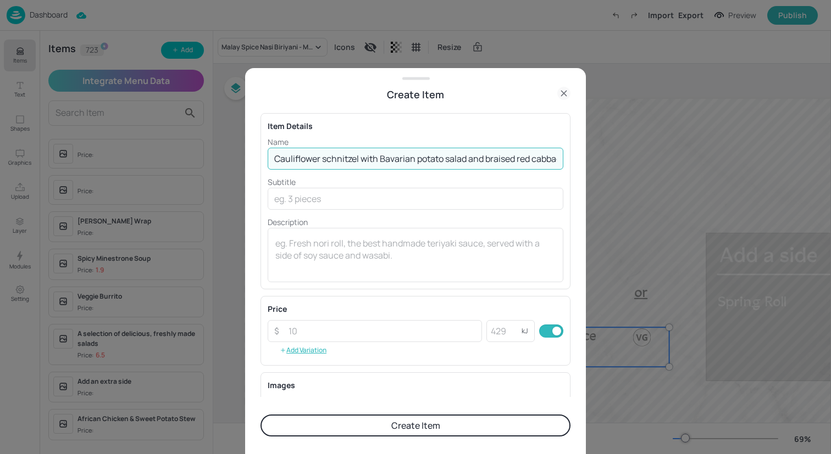
scroll to position [0, 33]
click at [553, 160] on input "Cauliflower schnitzel with Bavarian potato salad and braised red cabbage (ve)" at bounding box center [416, 159] width 296 height 22
drag, startPoint x: 554, startPoint y: 159, endPoint x: 348, endPoint y: 159, distance: 205.5
click at [348, 159] on input "Cauliflower schnitzel with Bavarian potato salad and braised red cabbage" at bounding box center [416, 159] width 296 height 22
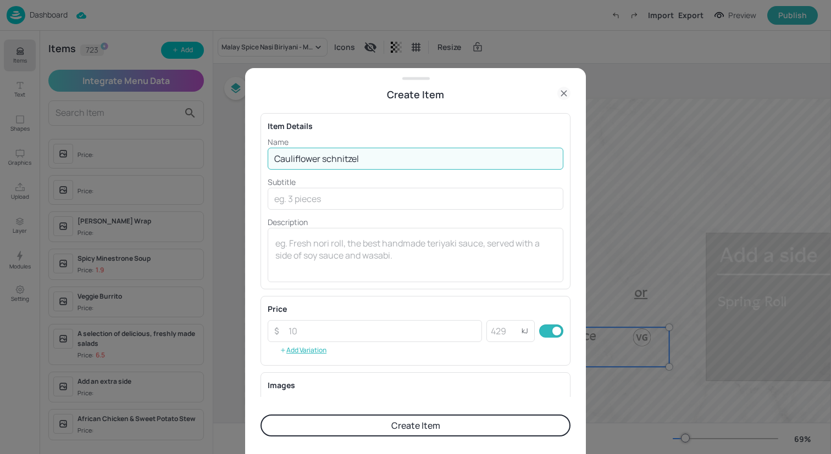
scroll to position [0, 0]
type input "Cauliflower schnitzel"
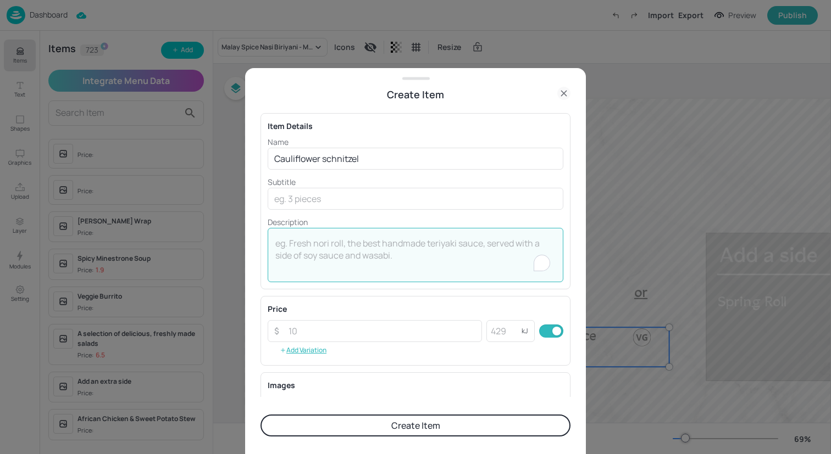
click at [360, 238] on textarea "To enrich screen reader interactions, please activate Accessibility in Grammarl…" at bounding box center [415, 255] width 280 height 36
paste textarea "with Bavarian potato salad and braised red cabbage"
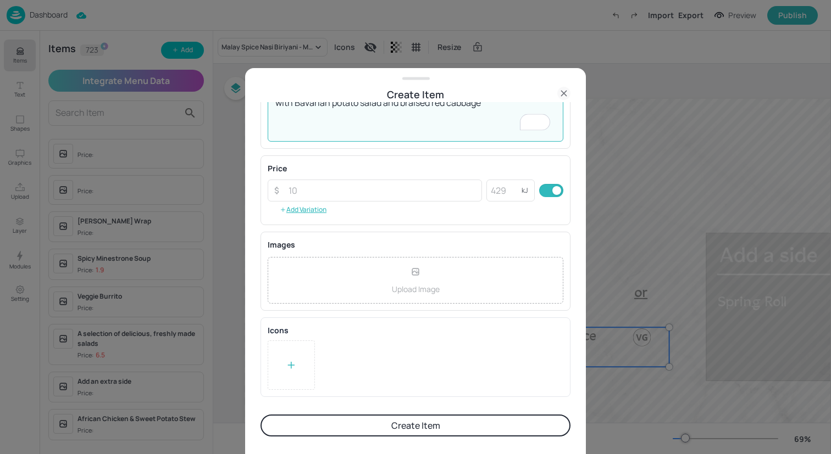
type textarea "with Bavarian potato salad and braised red cabbage"
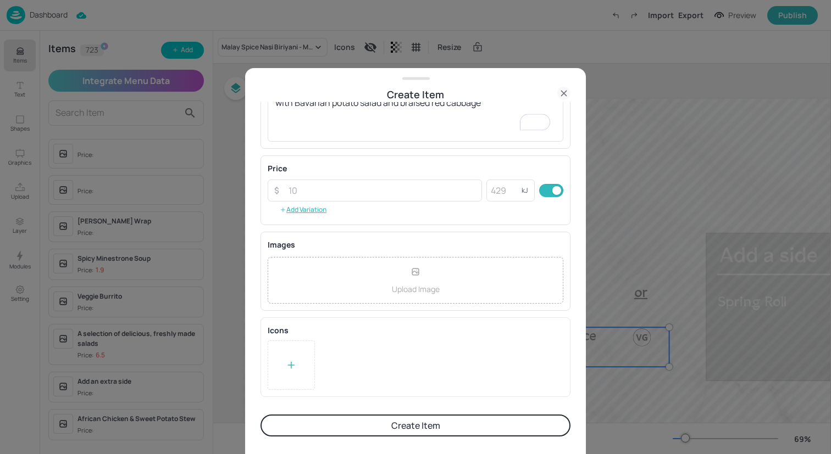
click at [299, 365] on div at bounding box center [291, 365] width 47 height 49
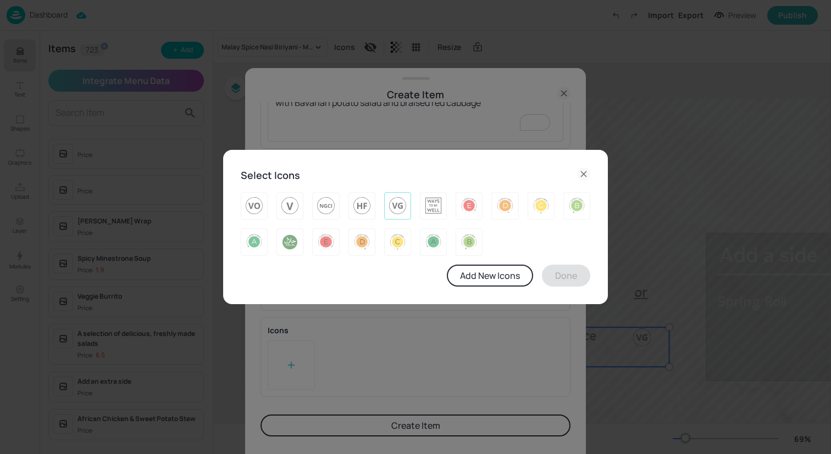
click at [402, 207] on img at bounding box center [397, 206] width 17 height 18
click at [569, 277] on button "Done" at bounding box center [566, 276] width 48 height 22
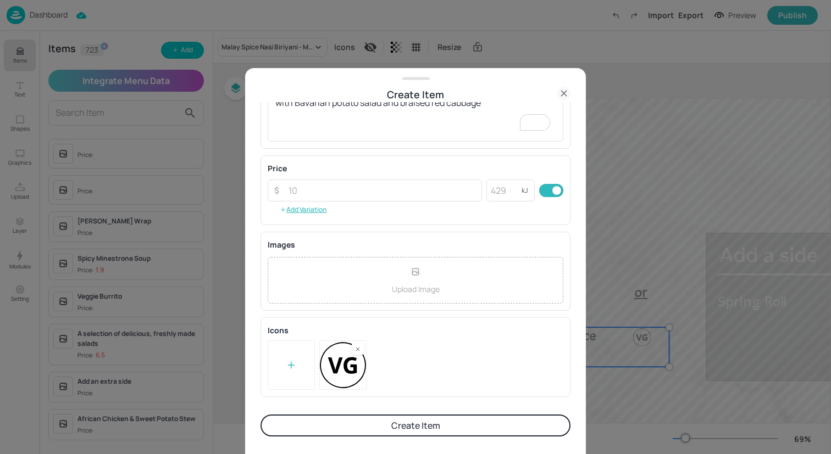
click at [439, 423] on button "Create Item" at bounding box center [415, 426] width 310 height 22
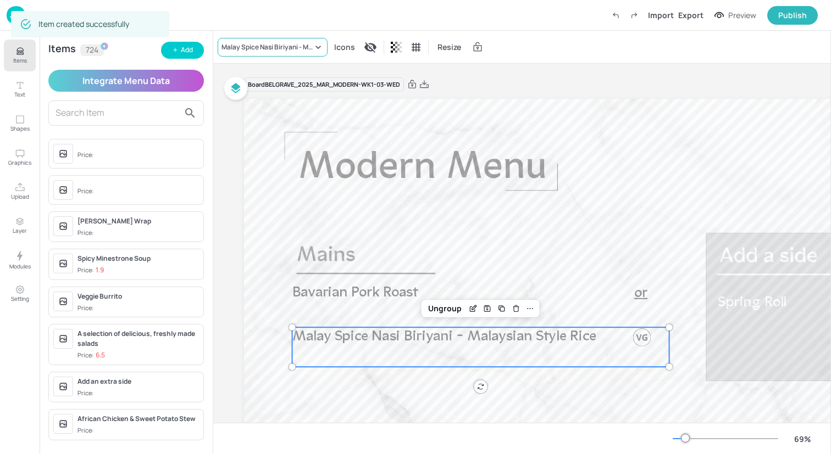
click at [296, 51] on div "Malay Spice Nasi Biriyani - Malaysian Style Rice" at bounding box center [266, 47] width 91 height 10
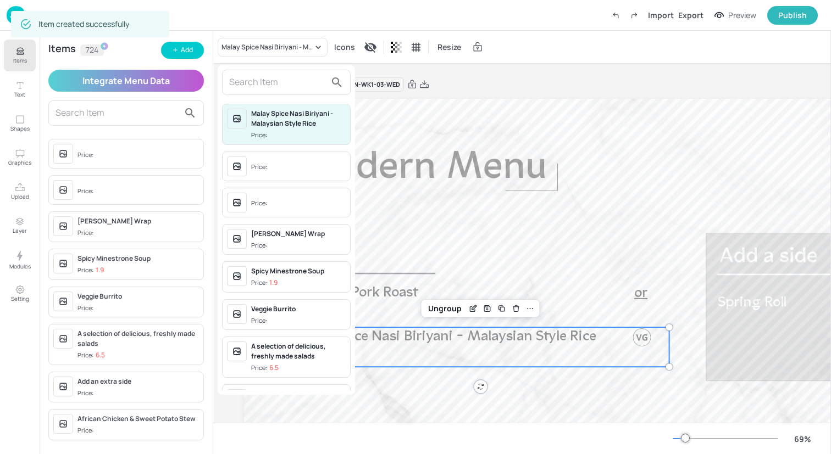
click at [292, 81] on input "text" at bounding box center [277, 83] width 97 height 18
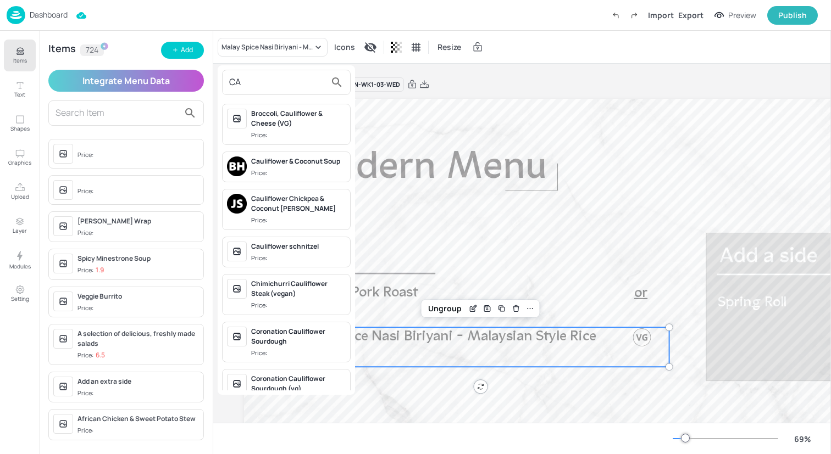
type input "C"
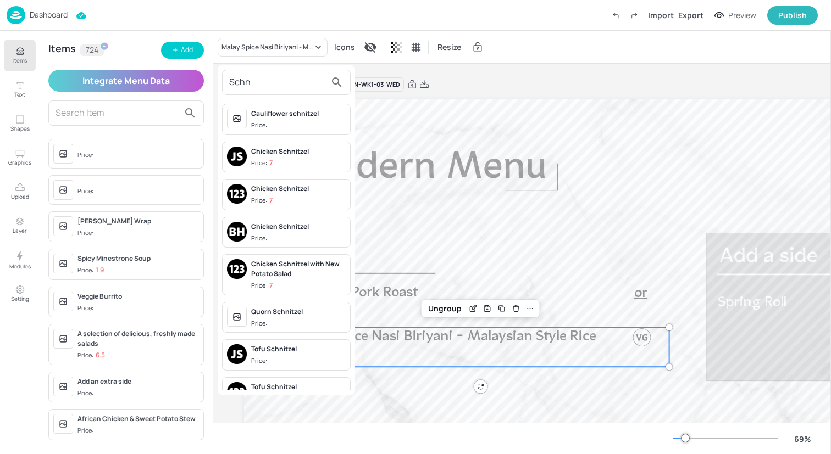
type input "Schn"
click at [300, 111] on div "Cauliflower schnitzel" at bounding box center [298, 114] width 94 height 10
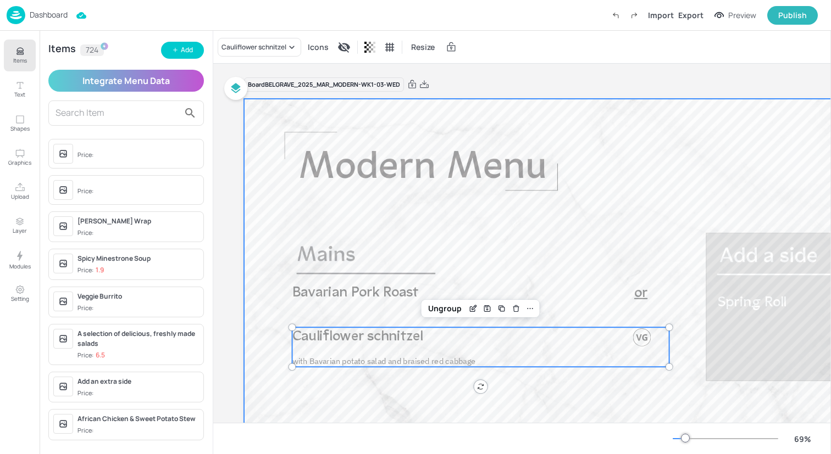
click at [398, 321] on div at bounding box center [607, 303] width 726 height 409
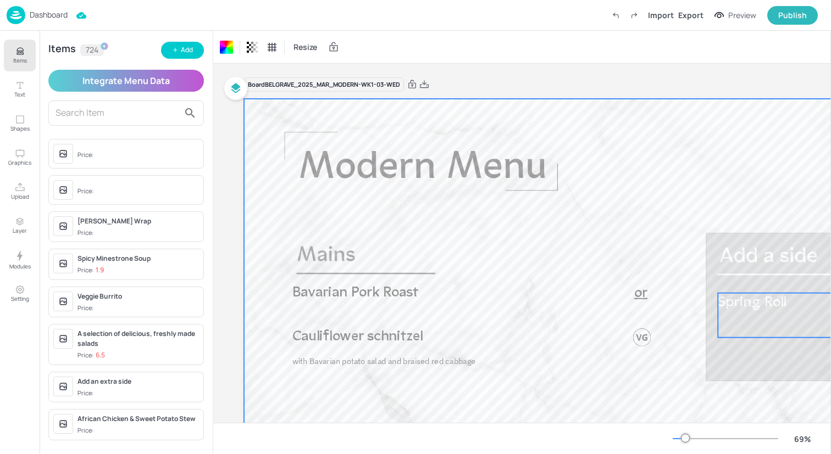
click at [786, 308] on span "Spring Roll" at bounding box center [751, 303] width 69 height 15
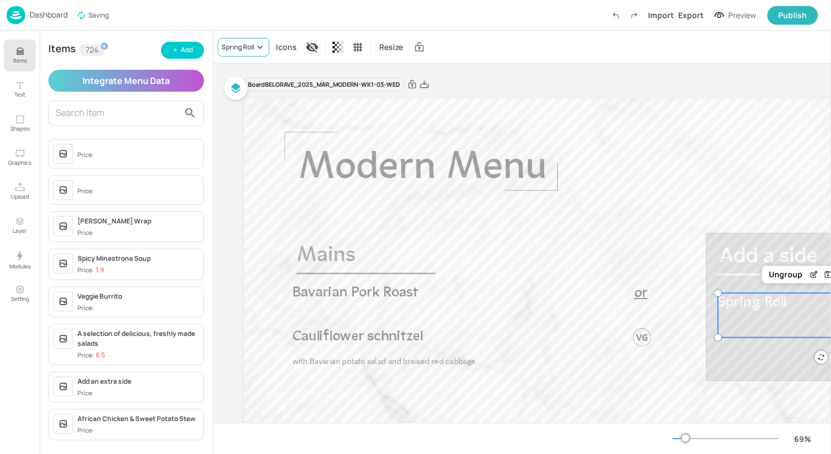
click at [258, 48] on icon at bounding box center [259, 47] width 11 height 11
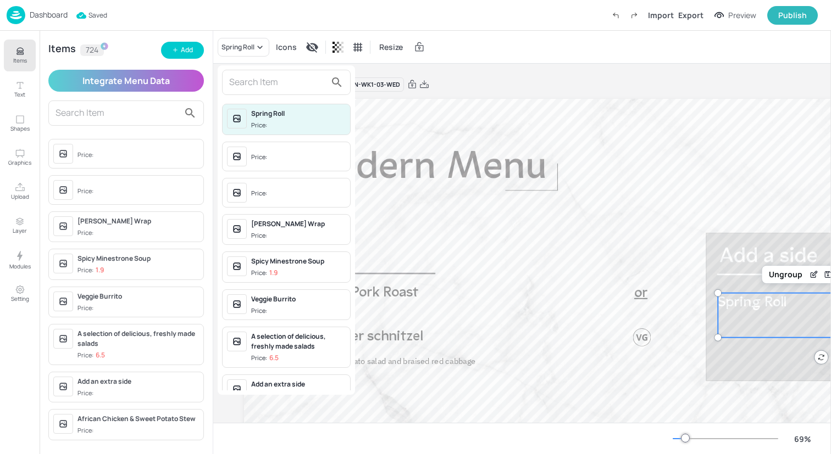
click at [258, 155] on div "Price:" at bounding box center [260, 157] width 18 height 9
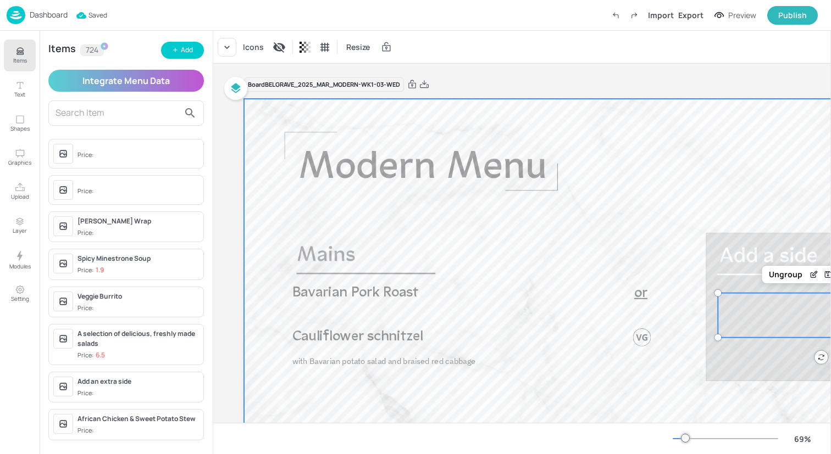
click at [332, 211] on div at bounding box center [607, 303] width 726 height 409
click at [310, 123] on div at bounding box center [607, 303] width 726 height 409
click at [14, 15] on img at bounding box center [16, 15] width 19 height 18
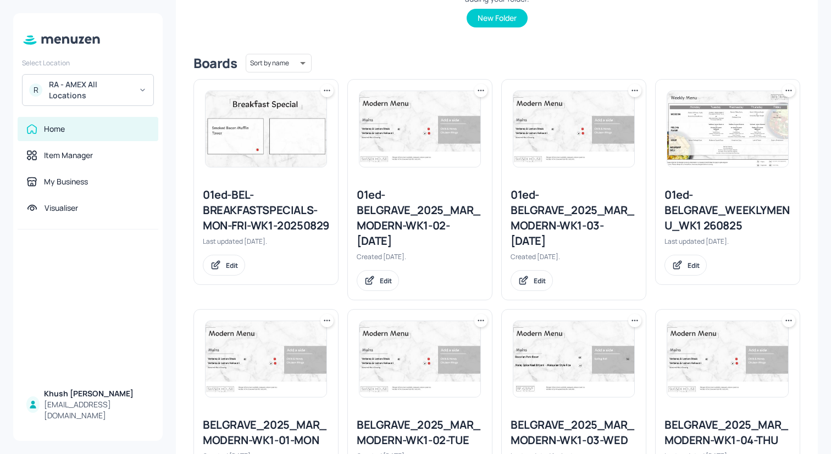
scroll to position [234, 0]
click at [325, 87] on icon at bounding box center [326, 89] width 11 height 11
click at [301, 148] on div "Move" at bounding box center [285, 149] width 88 height 19
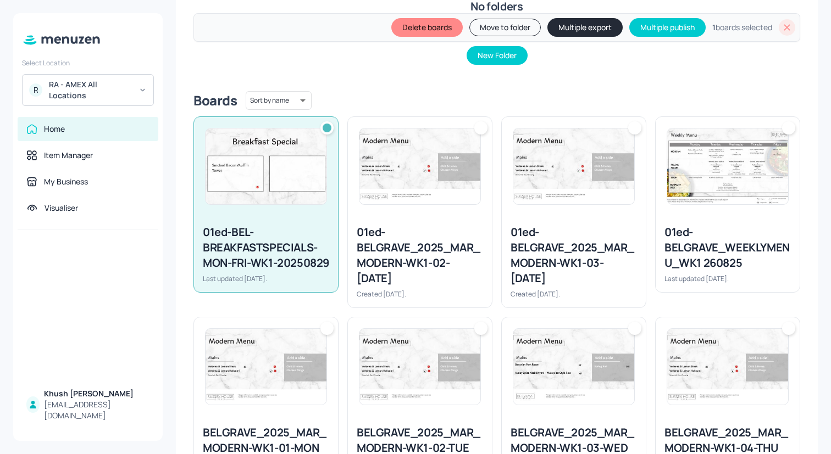
scroll to position [272, 0]
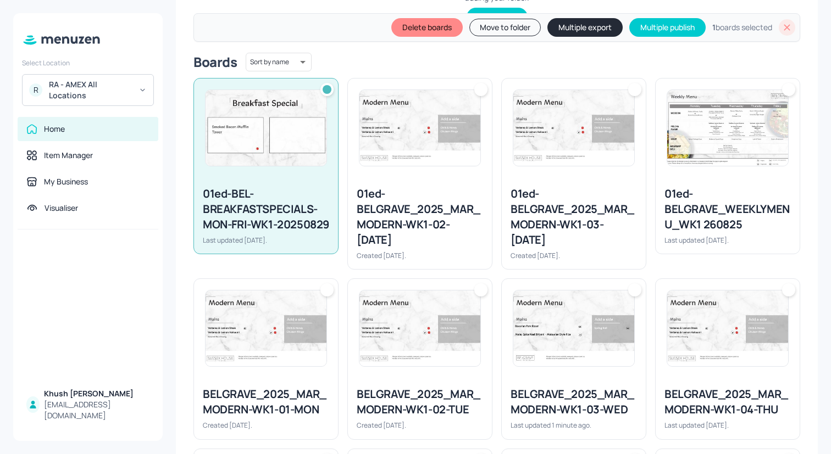
click at [421, 170] on div at bounding box center [420, 128] width 144 height 99
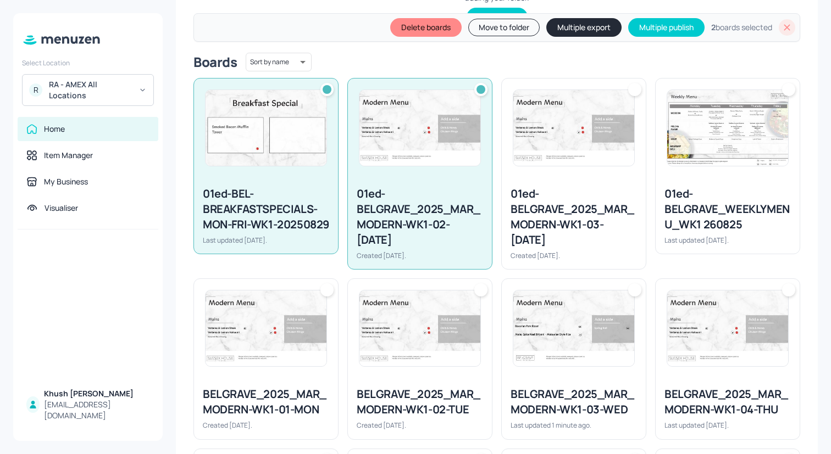
click at [566, 170] on div at bounding box center [574, 128] width 144 height 99
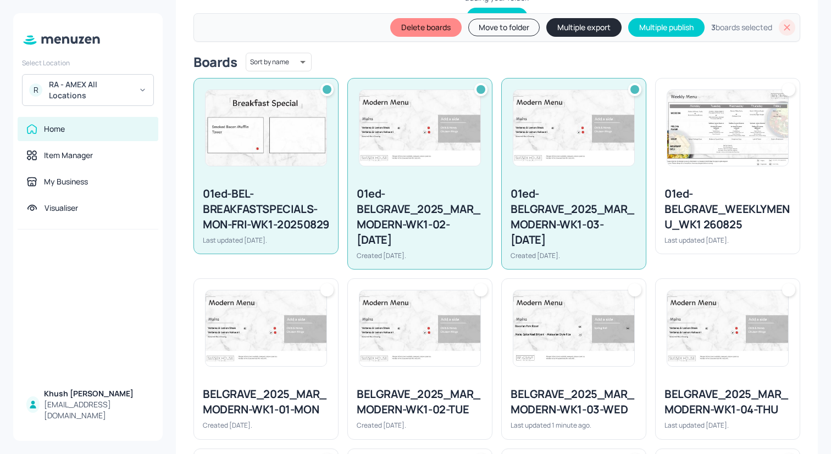
click at [688, 176] on div at bounding box center [727, 128] width 144 height 99
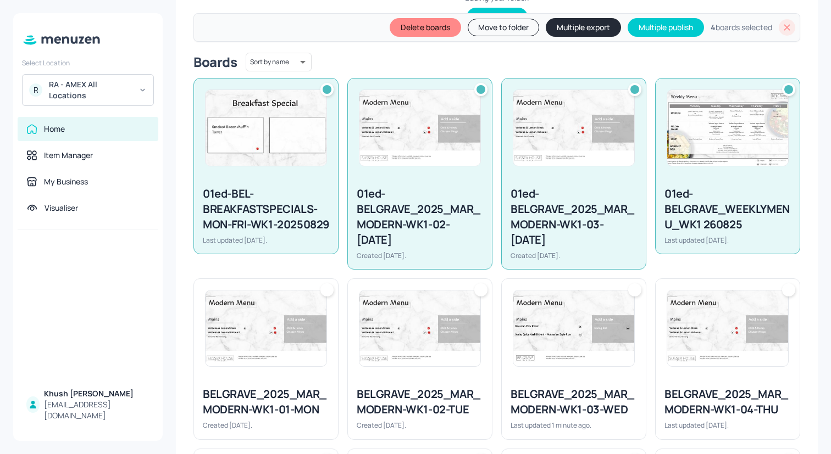
click at [442, 29] on button "Delete boards" at bounding box center [424, 27] width 71 height 19
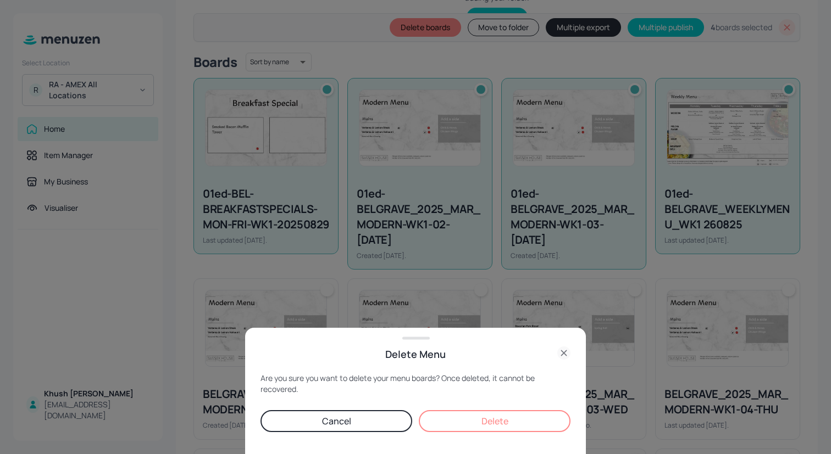
click at [521, 420] on button "Delete" at bounding box center [495, 421] width 152 height 22
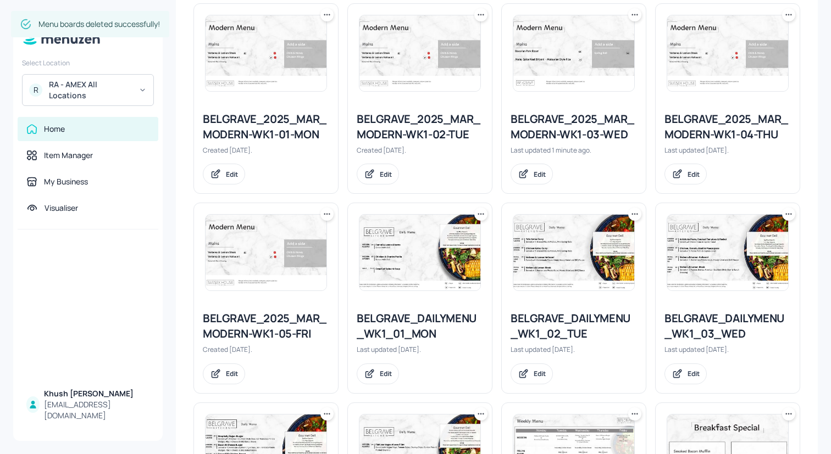
scroll to position [311, 0]
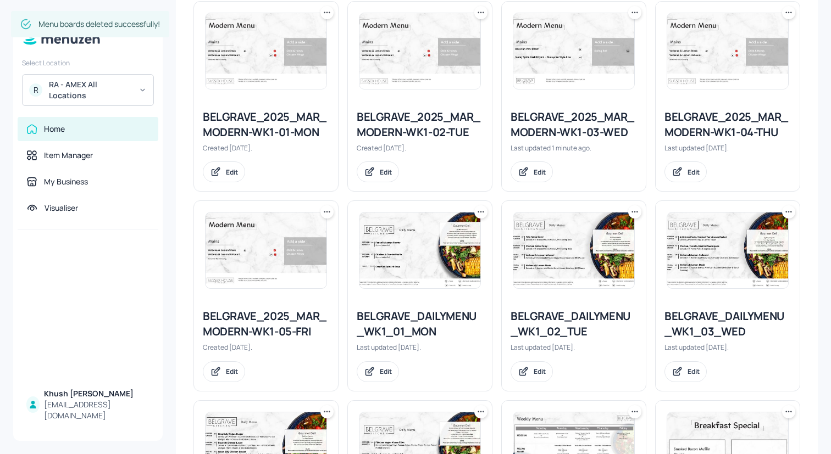
click at [702, 119] on div "BELGRAVE_2025_MAR_MODERN-WK1-04-THU" at bounding box center [727, 124] width 126 height 31
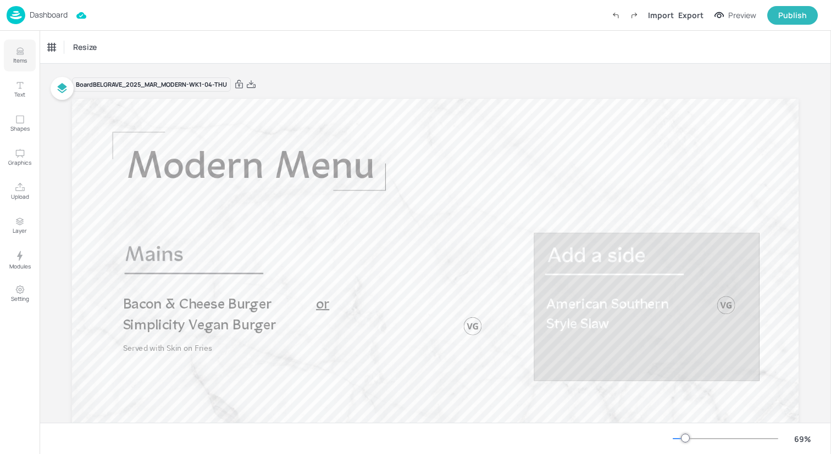
click at [25, 55] on icon "Items" at bounding box center [20, 51] width 10 height 10
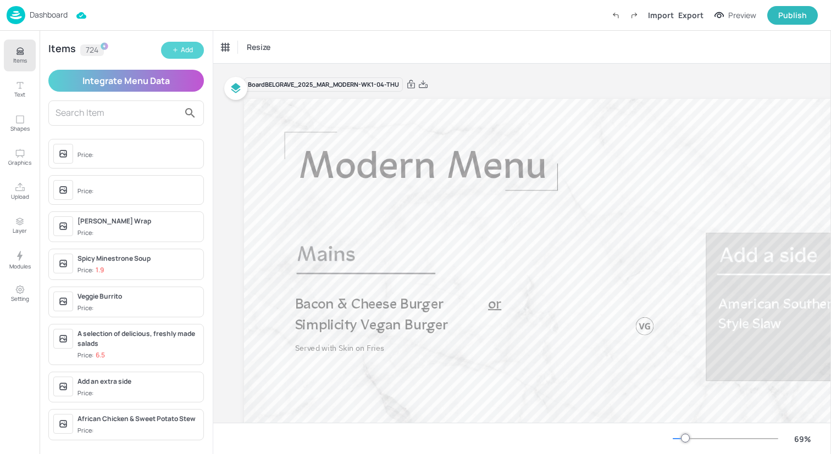
click at [182, 49] on div "Add" at bounding box center [187, 50] width 12 height 10
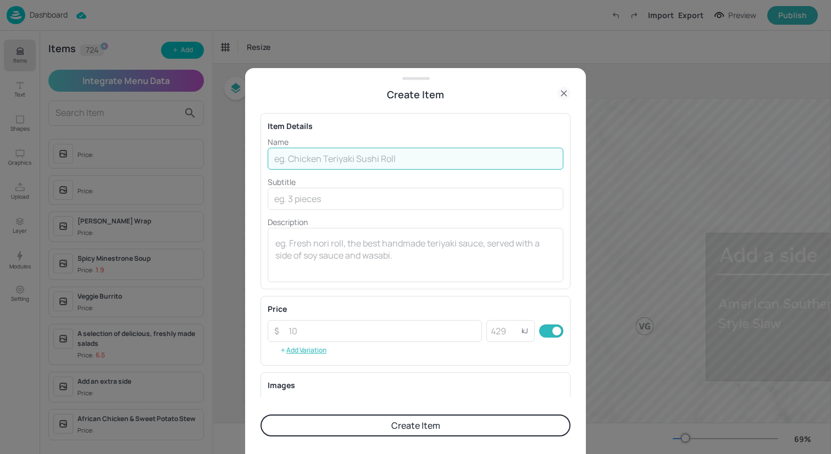
click at [326, 159] on input "text" at bounding box center [416, 159] width 296 height 22
paste input "Schnitzel burger with cheese sauce, sauerkraut and crispy onion"
drag, startPoint x: 539, startPoint y: 160, endPoint x: 344, endPoint y: 162, distance: 195.6
click at [344, 162] on input "Schnitzel burger with cheese sauce, sauerkraut and crispy onion" at bounding box center [416, 159] width 296 height 22
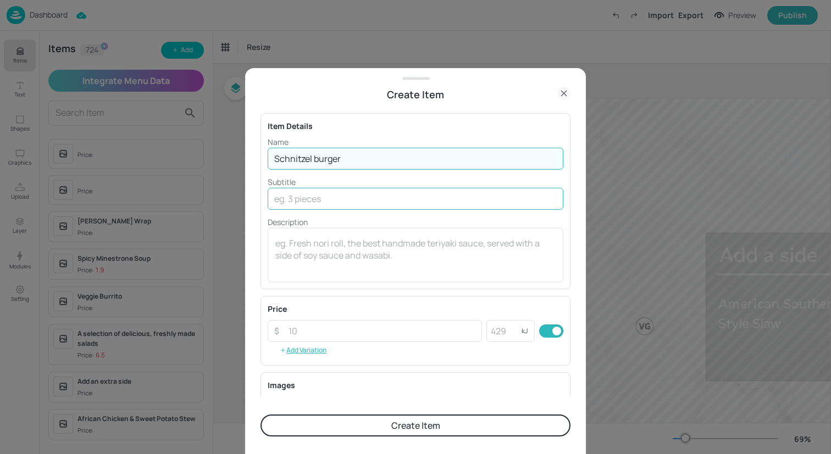
type input "Schnitzel burger"
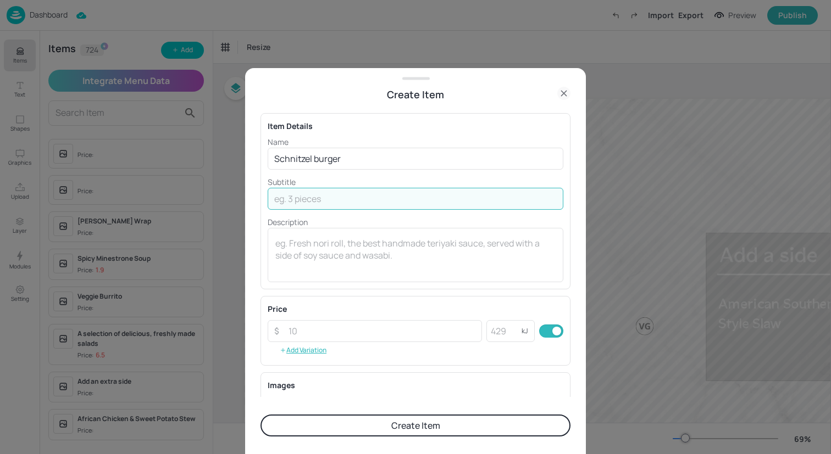
click at [361, 209] on input "text" at bounding box center [416, 199] width 296 height 22
click at [356, 265] on textarea at bounding box center [415, 255] width 280 height 36
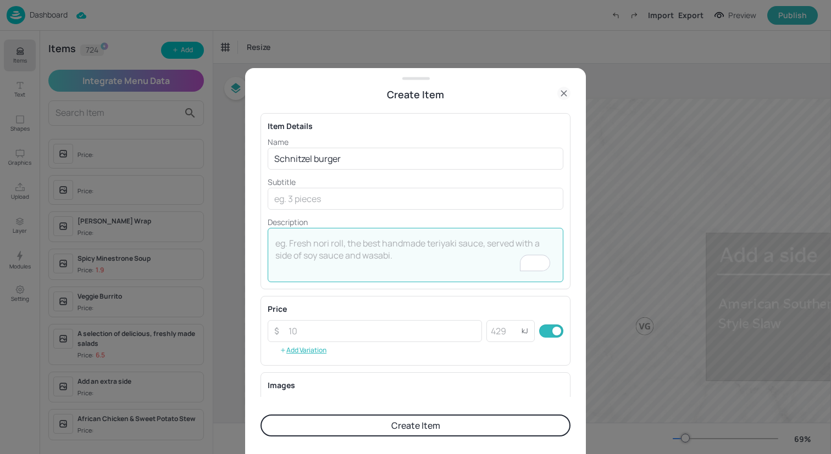
paste textarea "with cheese sauce, sauerkraut and crispy onion"
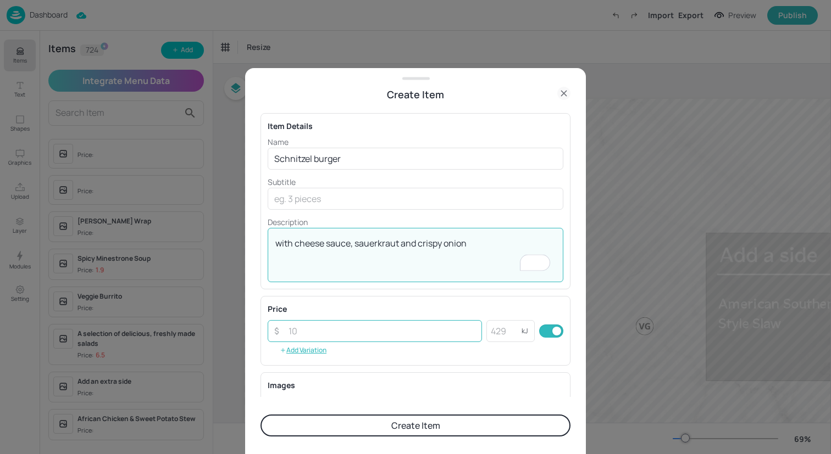
click at [377, 331] on input "number" at bounding box center [382, 331] width 200 height 22
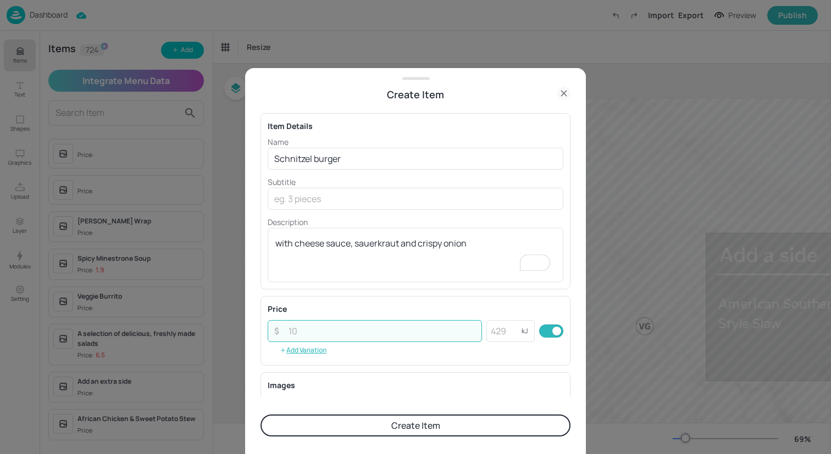
click at [377, 332] on input "number" at bounding box center [382, 331] width 200 height 22
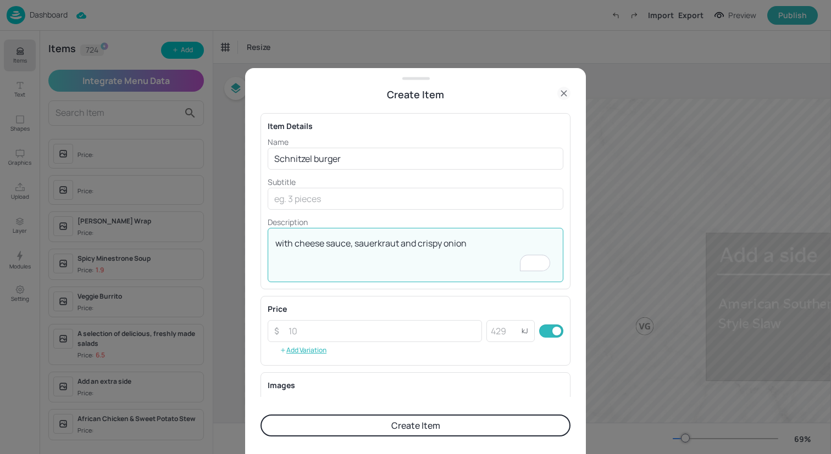
click at [475, 249] on textarea "with cheese sauce, sauerkraut and crispy onion" at bounding box center [415, 255] width 280 height 36
type textarea "with cheese sauce, sauerkraut and crispy onion and skin on fries"
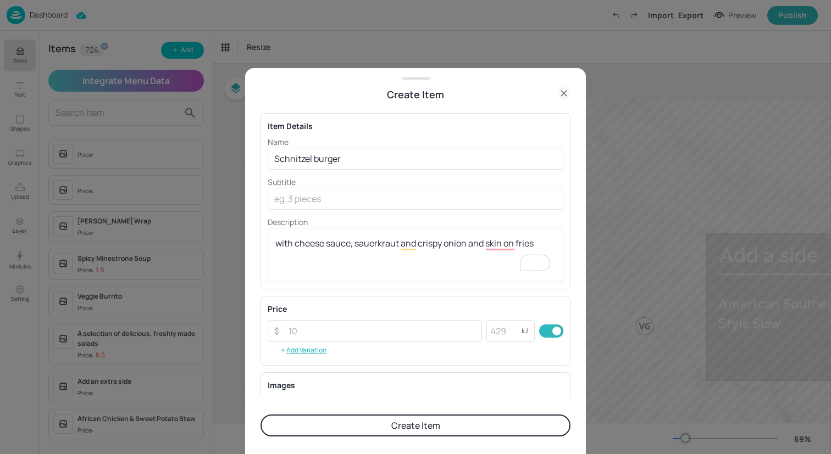
click at [388, 424] on button "Create Item" at bounding box center [415, 426] width 310 height 22
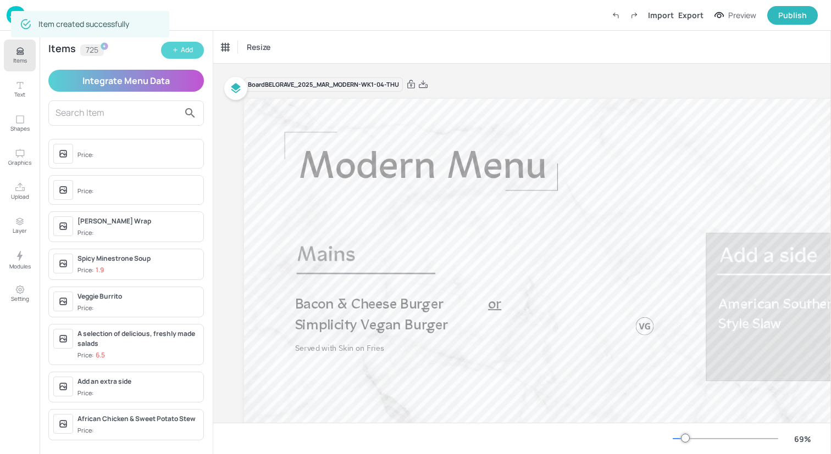
click at [190, 43] on button "Add" at bounding box center [182, 50] width 43 height 17
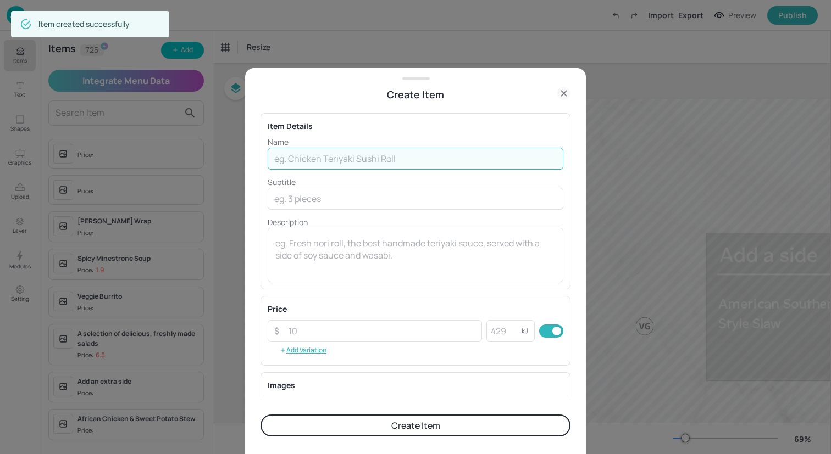
click at [336, 164] on input "text" at bounding box center [416, 159] width 296 height 22
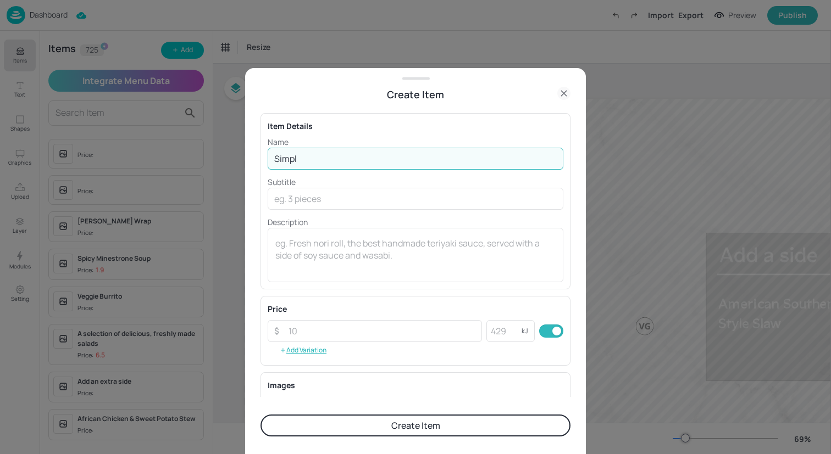
type input "Simpl"
click at [561, 94] on icon at bounding box center [563, 93] width 5 height 5
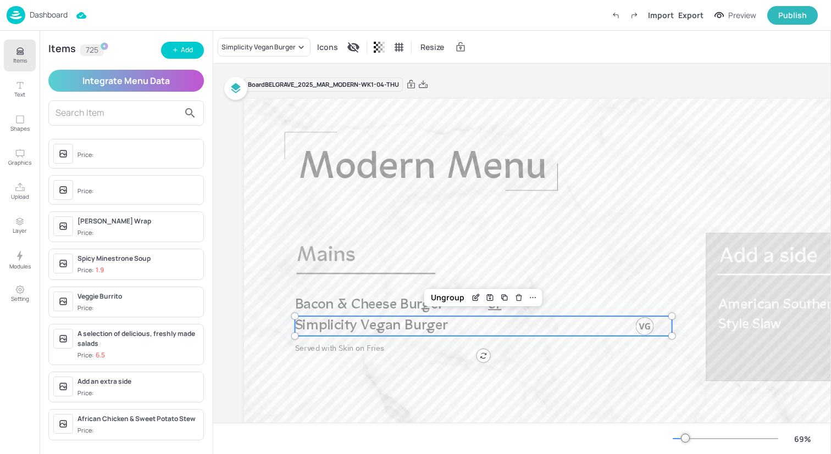
click at [406, 322] on span "Simplicity Vegan Burger" at bounding box center [371, 326] width 153 height 15
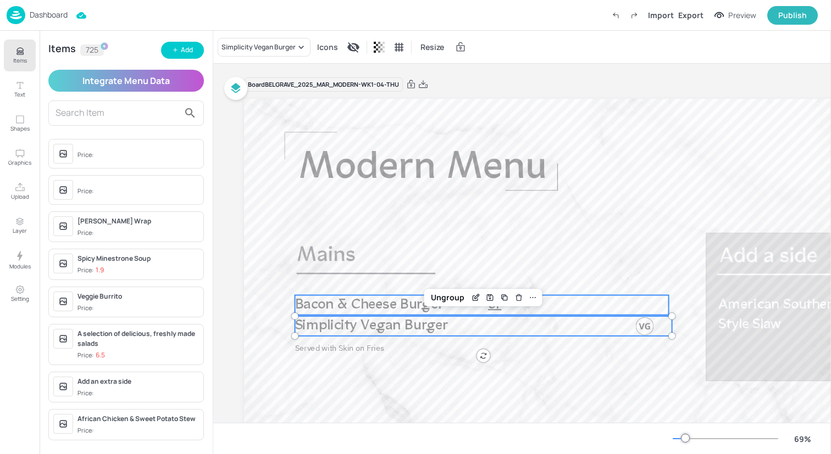
click at [331, 303] on span "Bacon & Cheese Burger" at bounding box center [369, 305] width 149 height 15
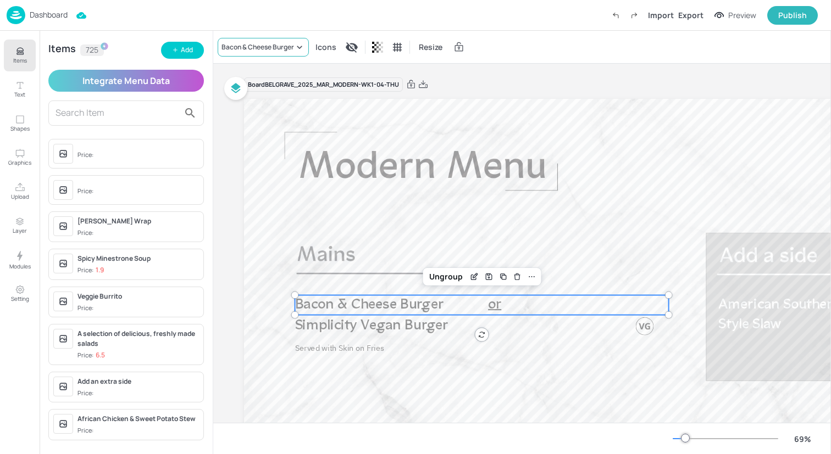
click at [292, 50] on div "Bacon & Cheese Burger" at bounding box center [257, 47] width 73 height 10
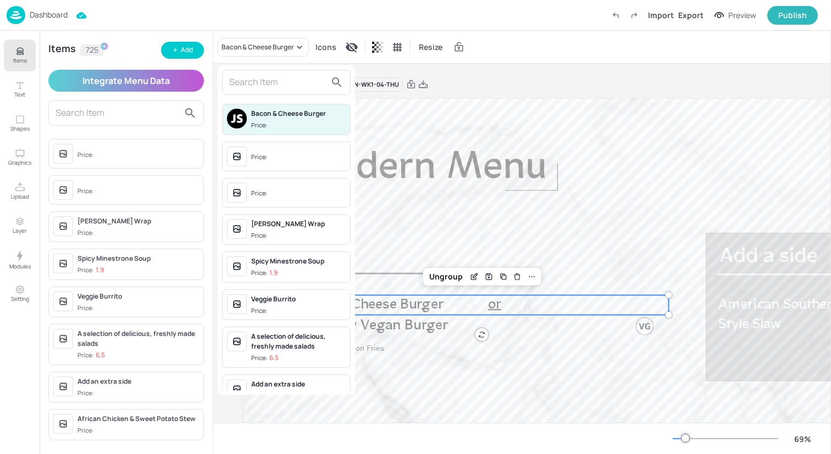
click at [285, 82] on input "text" at bounding box center [277, 83] width 97 height 18
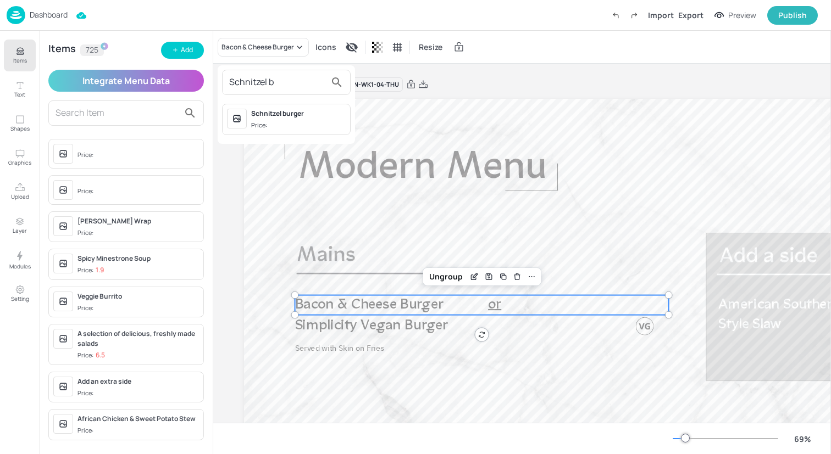
type input "Schnitzel b"
click at [282, 121] on span "Price:" at bounding box center [298, 125] width 94 height 9
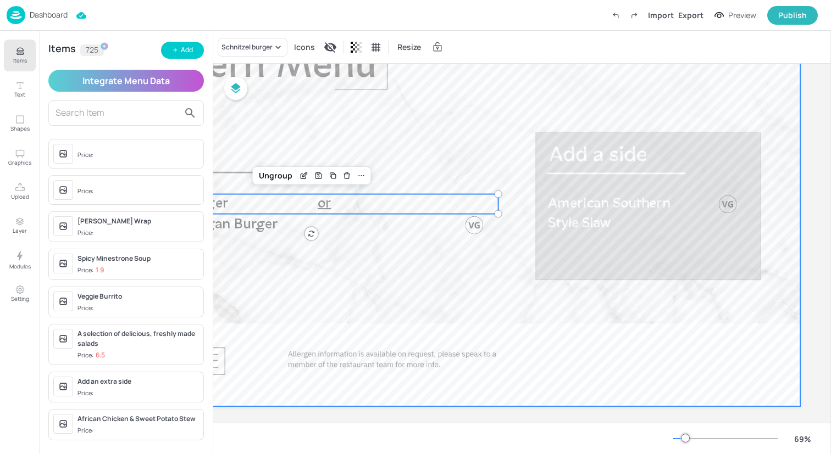
scroll to position [110, 174]
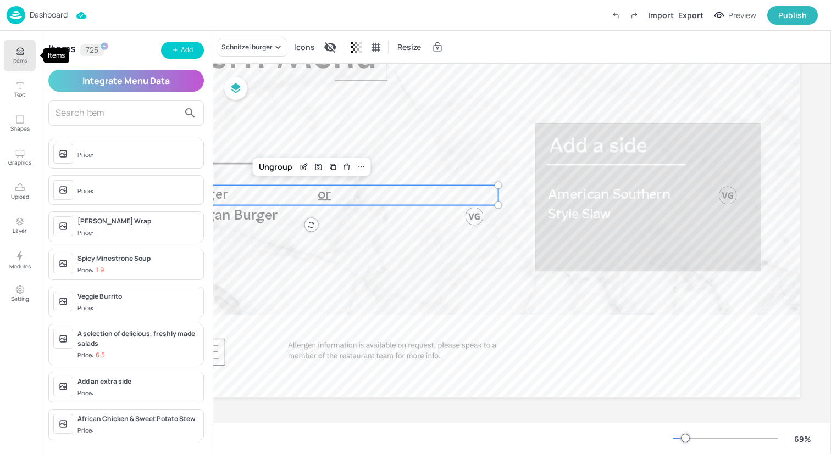
click at [9, 61] on button "Items" at bounding box center [20, 56] width 32 height 32
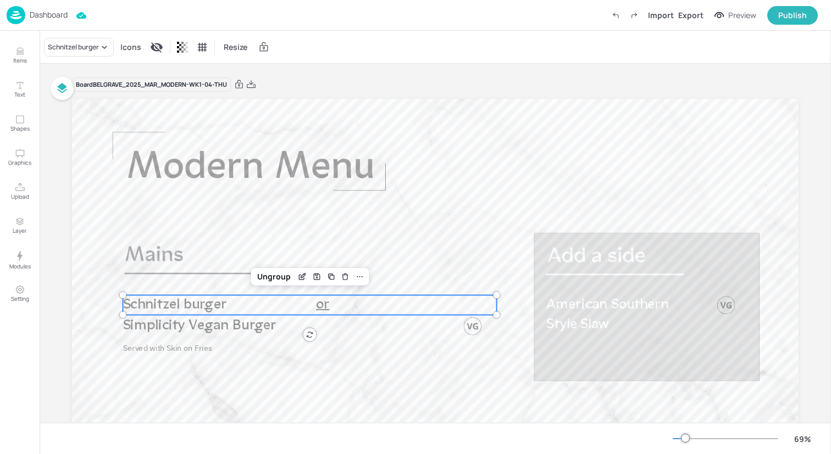
click at [166, 23] on div "Dashboard Import Export Preview Publish" at bounding box center [412, 15] width 811 height 30
click at [18, 14] on img at bounding box center [16, 15] width 19 height 18
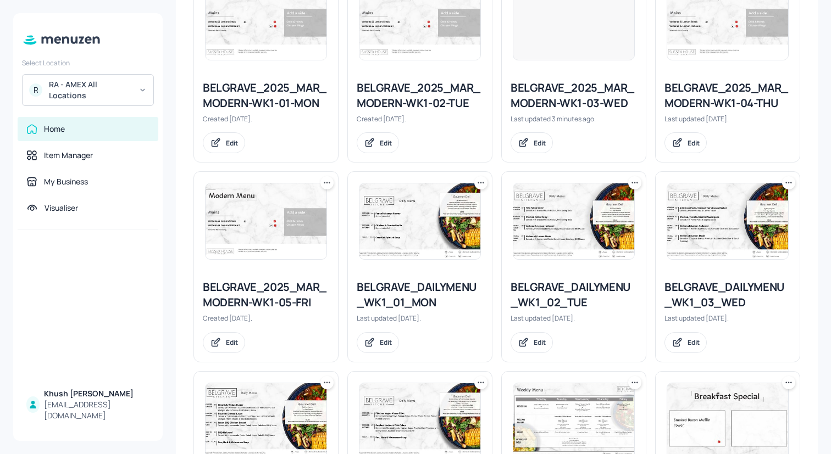
scroll to position [354, 0]
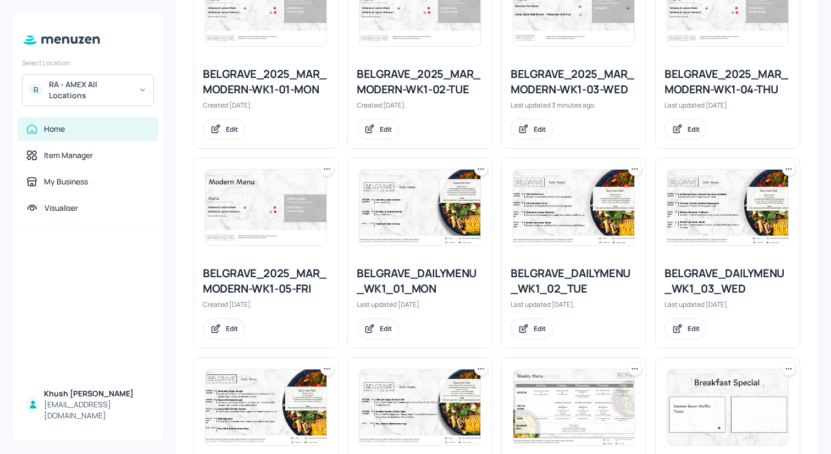
click at [255, 238] on img at bounding box center [265, 208] width 121 height 76
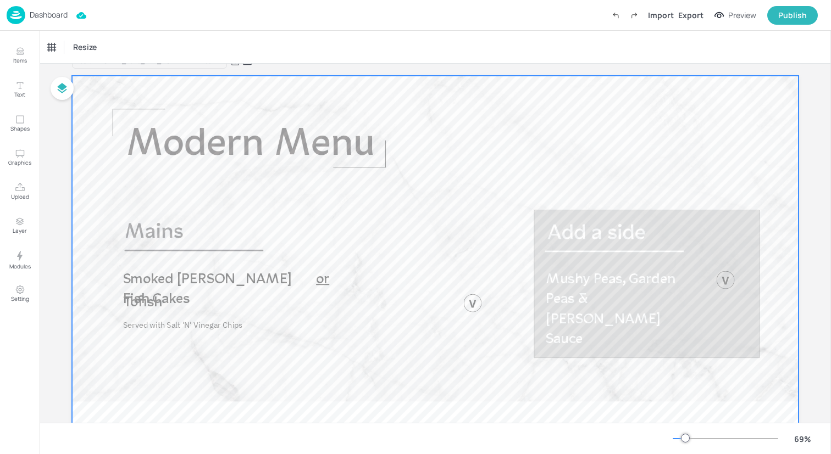
scroll to position [34, 0]
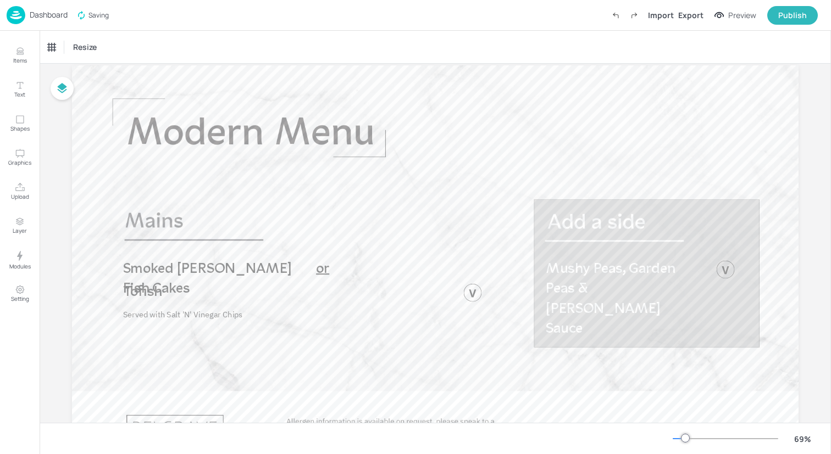
click at [15, 14] on img at bounding box center [16, 15] width 19 height 18
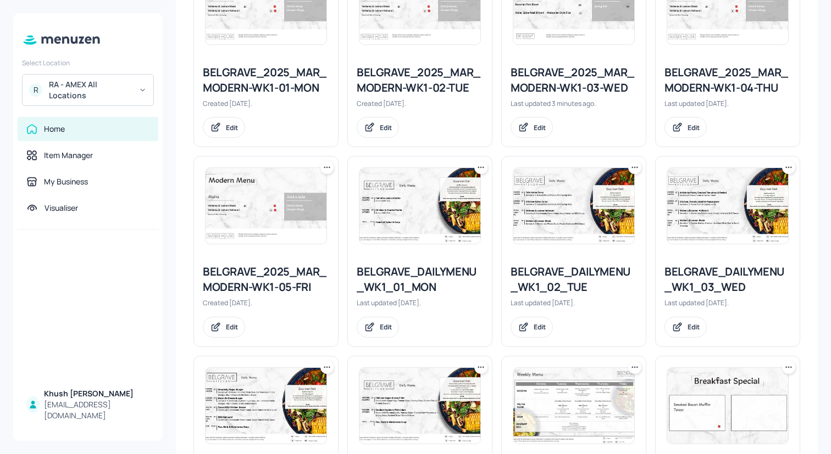
scroll to position [365, 0]
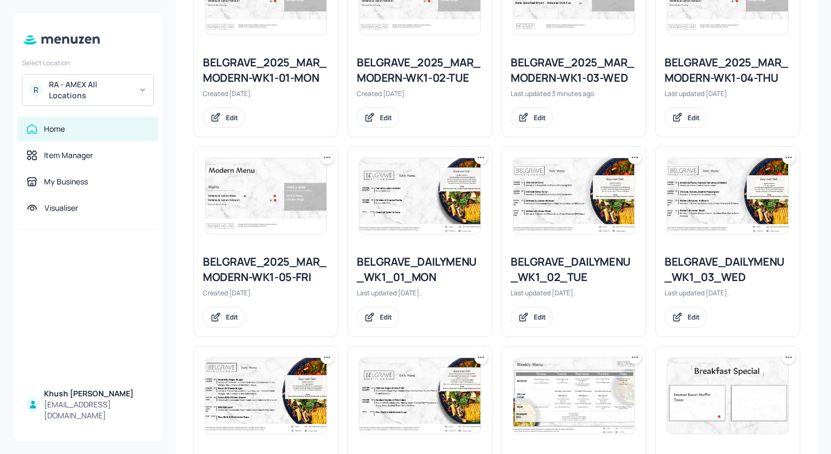
click at [426, 213] on img at bounding box center [419, 196] width 121 height 76
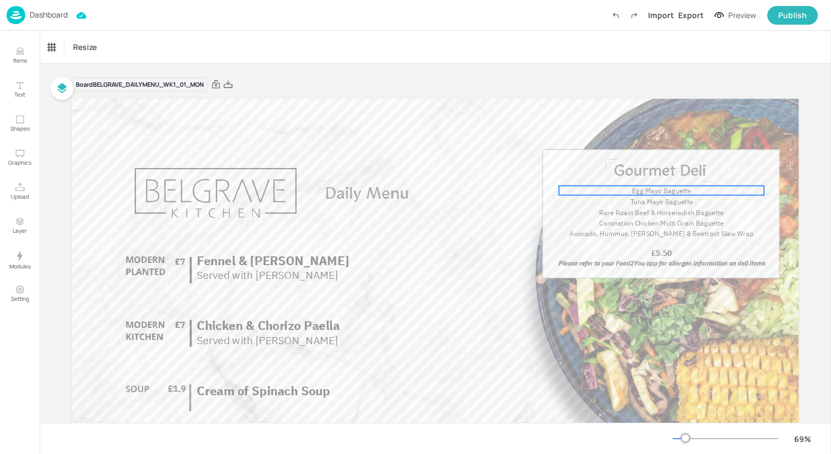
click at [655, 191] on span "Egg Mayo Baguette" at bounding box center [661, 190] width 59 height 9
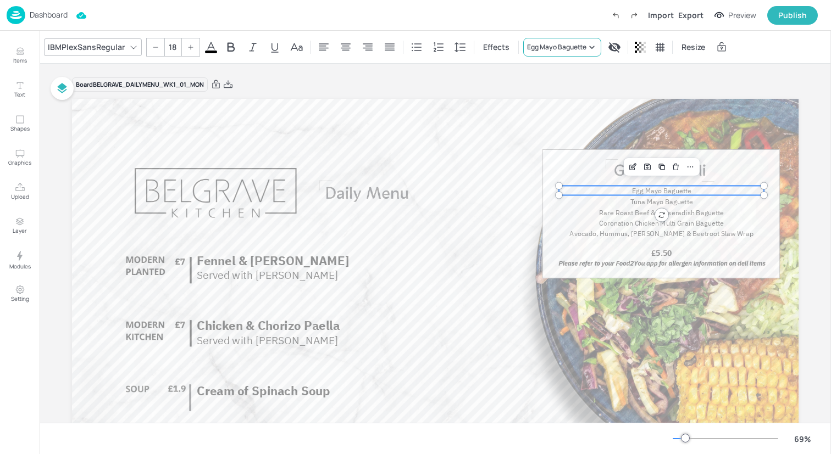
click at [556, 51] on div "Egg Mayo Baguette" at bounding box center [556, 47] width 59 height 10
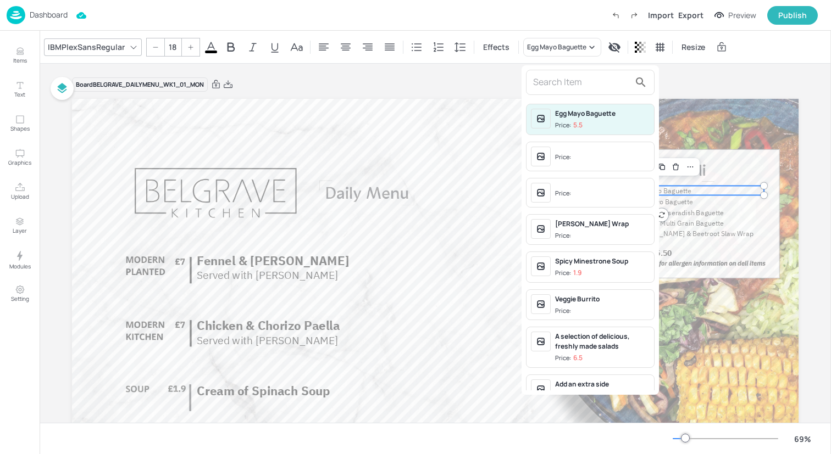
click at [551, 79] on input "text" at bounding box center [581, 83] width 97 height 18
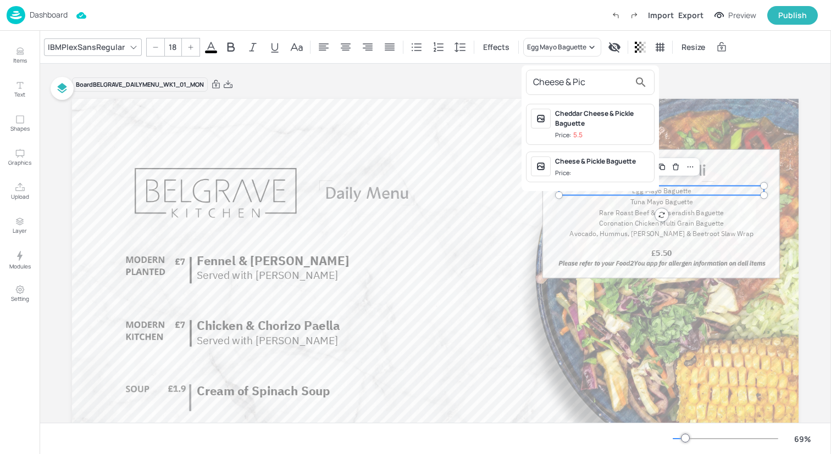
type input "Cheese & Pic"
click at [578, 160] on div "Cheese & Pickle Baguette" at bounding box center [602, 162] width 94 height 10
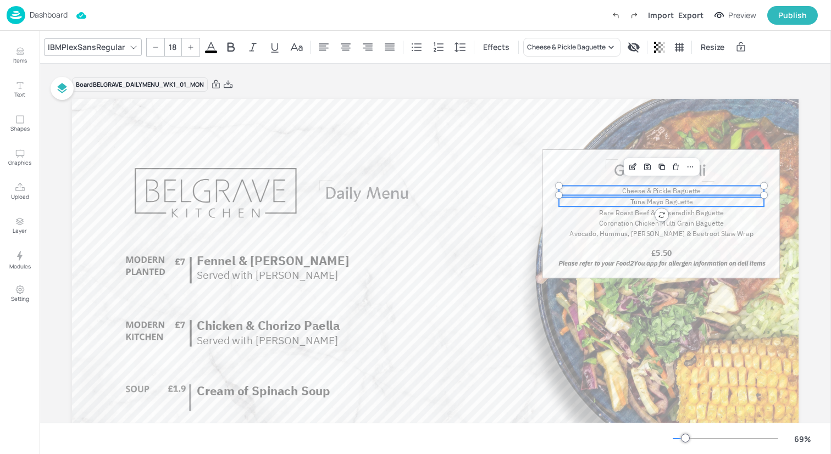
click at [634, 204] on span "Tuna Mayo Baguette" at bounding box center [661, 202] width 63 height 9
type input "18"
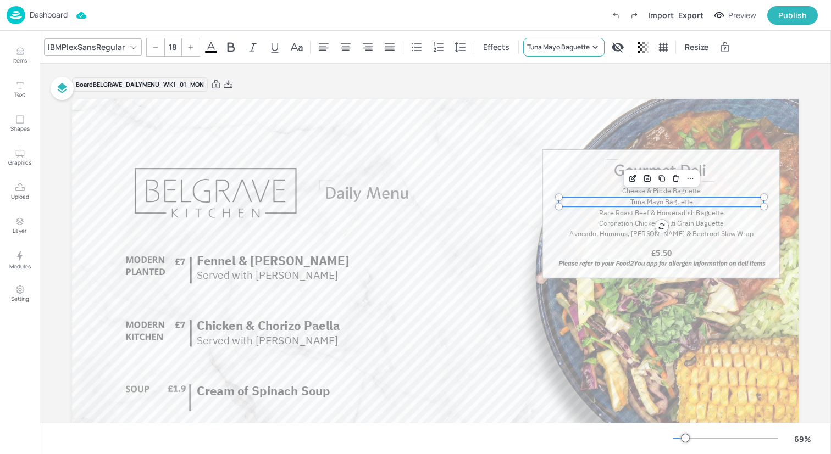
click at [569, 43] on div "Tuna Mayo Baguette" at bounding box center [558, 47] width 63 height 10
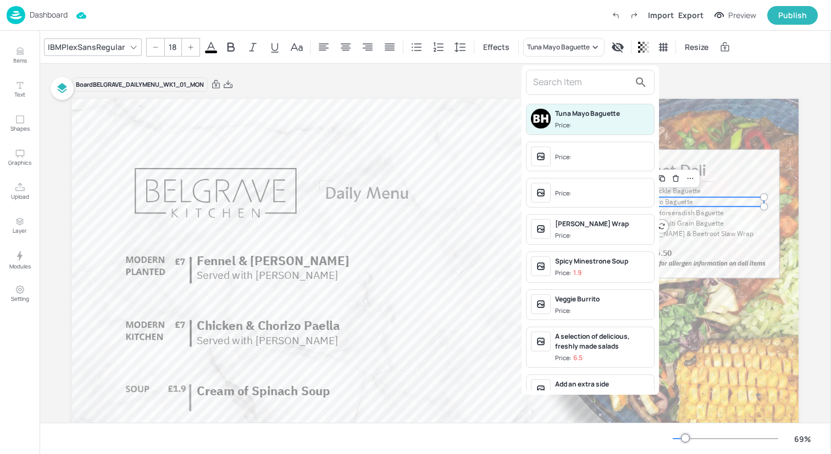
click at [564, 92] on div at bounding box center [590, 82] width 129 height 25
click at [566, 85] on input "text" at bounding box center [581, 83] width 97 height 18
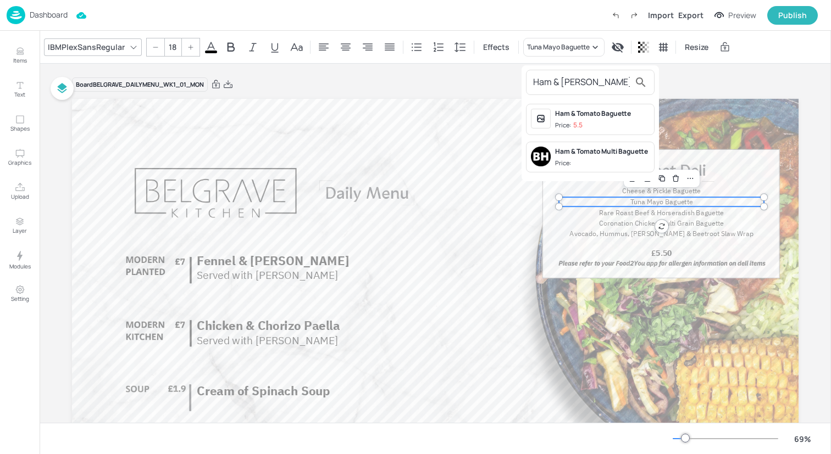
type input "Ham & [PERSON_NAME]"
click at [585, 160] on span "Price:" at bounding box center [602, 163] width 94 height 9
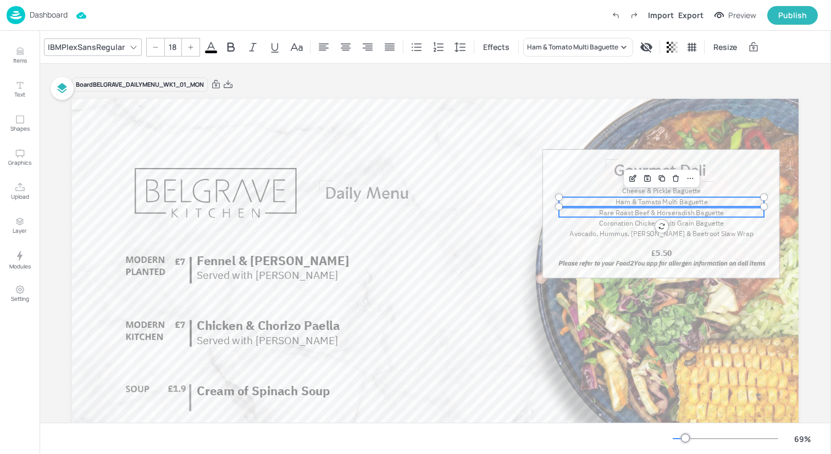
click at [616, 212] on span "Rare Roast Beef & Horseradish Baguette" at bounding box center [661, 212] width 125 height 9
type input "18"
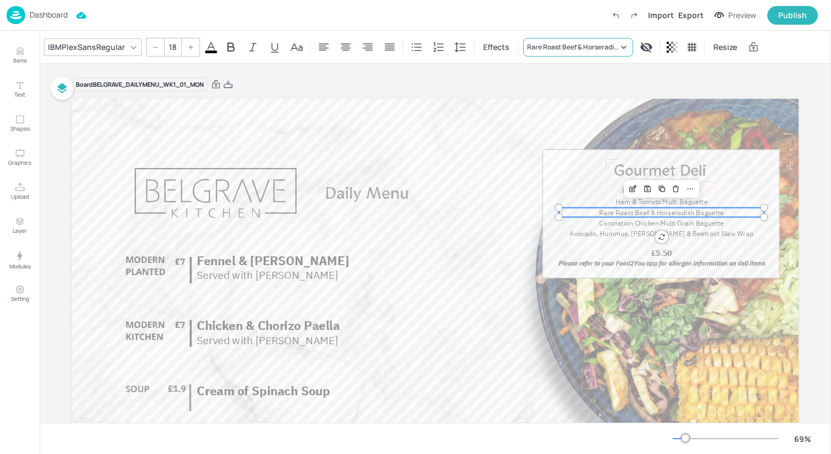
click at [599, 44] on div "Rare Roast Beef & Horseradish Baguette" at bounding box center [572, 47] width 91 height 10
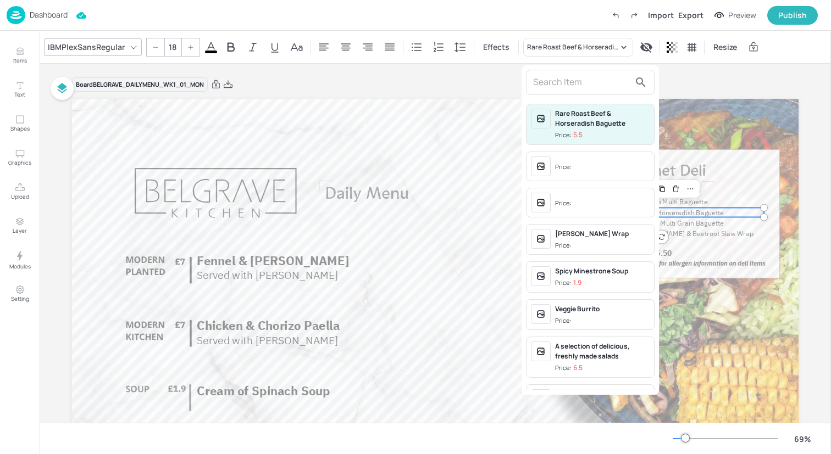
click at [590, 84] on input "text" at bounding box center [581, 83] width 97 height 18
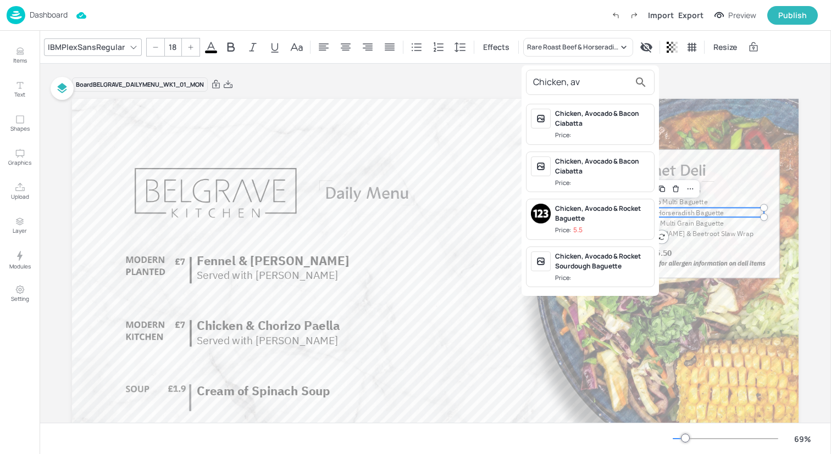
type input "Chicken, av"
click at [608, 258] on div "Chicken, Avocado & Rocket Sourdough Baguette" at bounding box center [602, 262] width 94 height 20
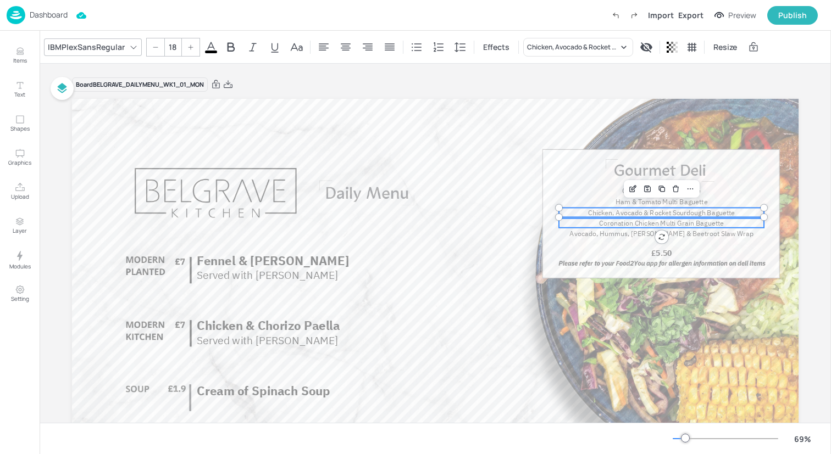
click at [621, 222] on span "Coronation Chicken Multi Grain Baguette" at bounding box center [661, 223] width 125 height 9
type input "18"
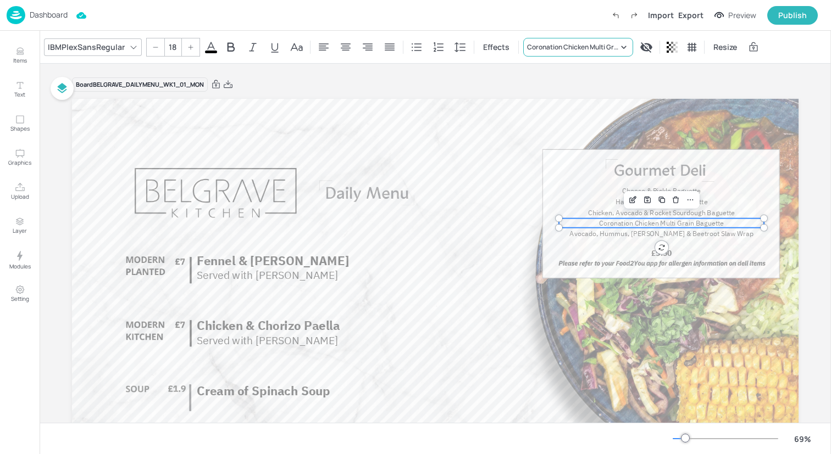
click at [547, 49] on div "Coronation Chicken Multi Grain Baguette" at bounding box center [572, 47] width 91 height 10
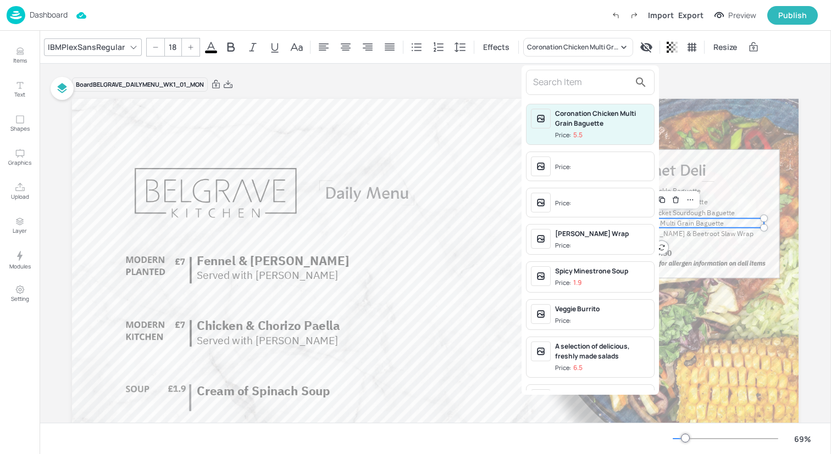
click at [549, 81] on input "text" at bounding box center [581, 83] width 97 height 18
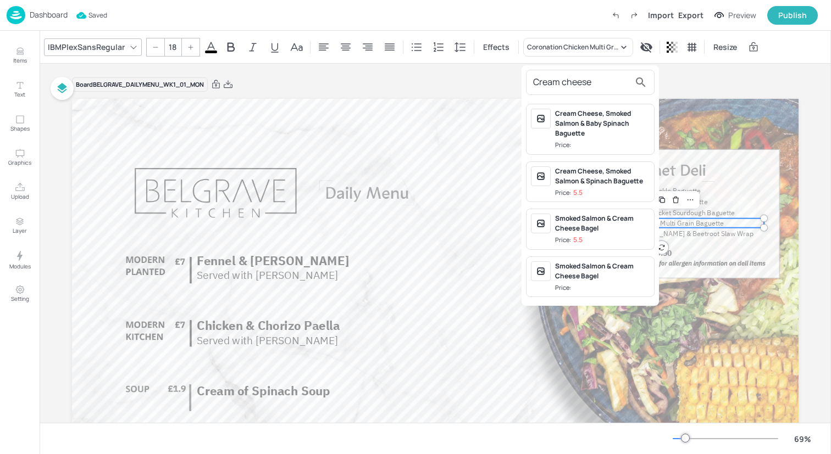
type input "Cream cheese"
click at [585, 124] on div "Cream Cheese, Smoked Salmon & Baby Spinach Baguette" at bounding box center [602, 124] width 94 height 30
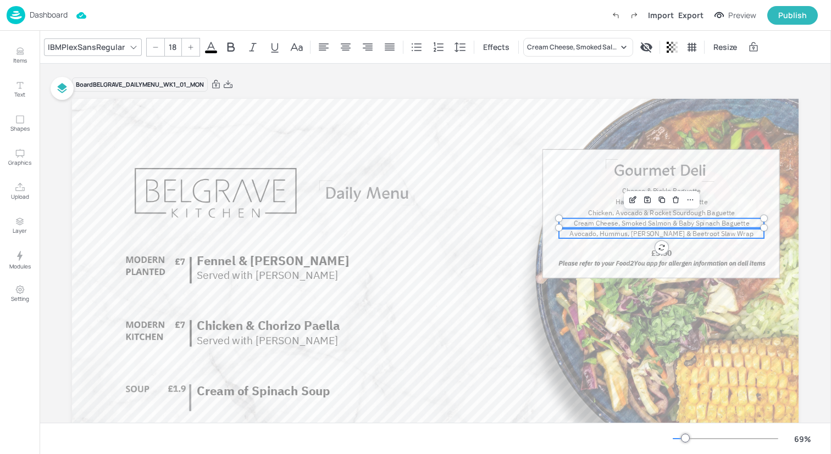
type input "18"
click at [619, 231] on span "Avocado, Hummus, [PERSON_NAME] & Beetroot Slaw Wrap" at bounding box center [661, 234] width 184 height 9
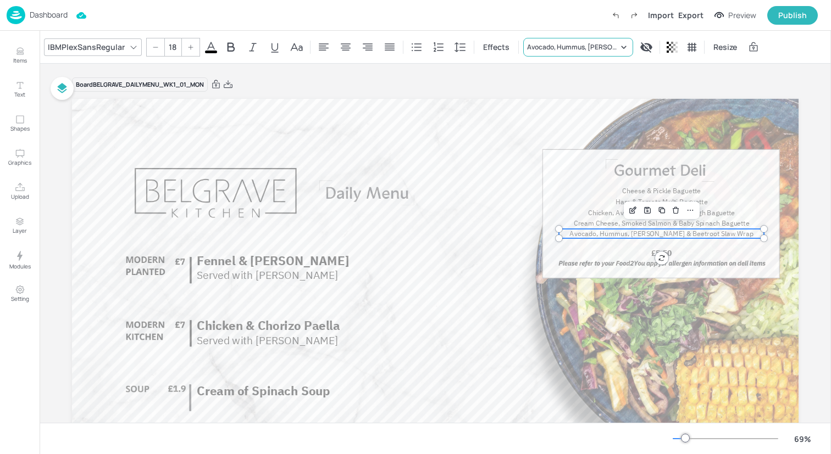
click at [587, 54] on div "Avocado, Hummus, [PERSON_NAME] & Beetroot Slaw Wrap" at bounding box center [578, 47] width 110 height 19
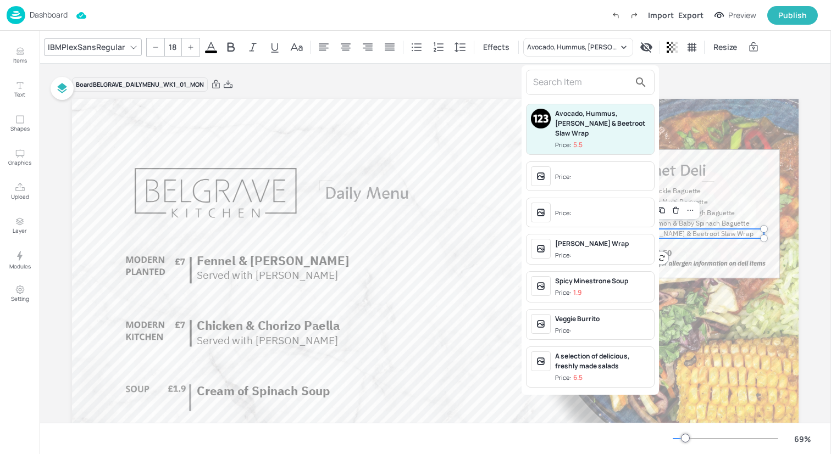
click at [584, 76] on input "text" at bounding box center [581, 83] width 97 height 18
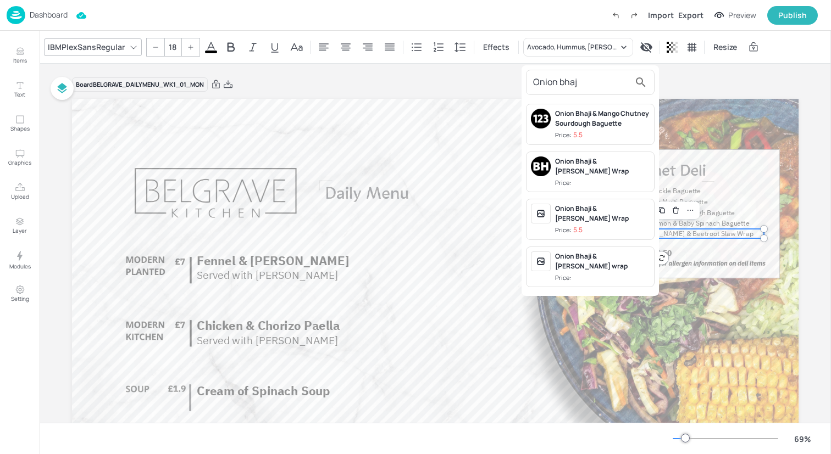
type input "Onion bhaj"
click at [613, 220] on div "Onion Bhaji & [PERSON_NAME] Wrap" at bounding box center [602, 214] width 94 height 20
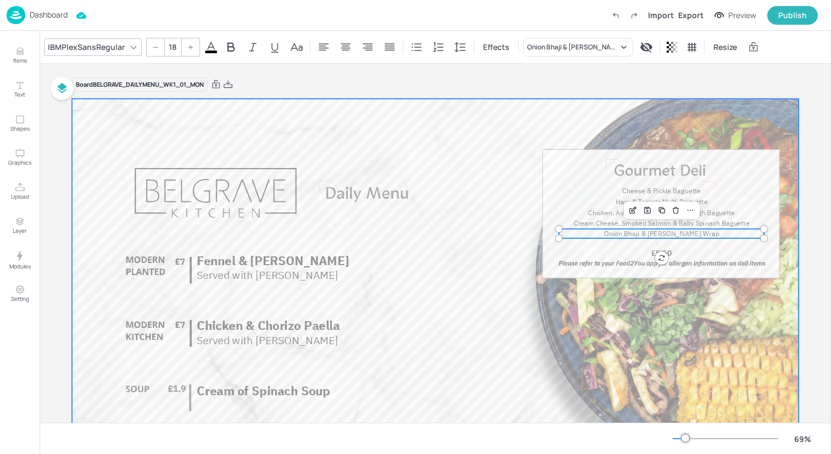
click at [584, 253] on div at bounding box center [435, 303] width 726 height 409
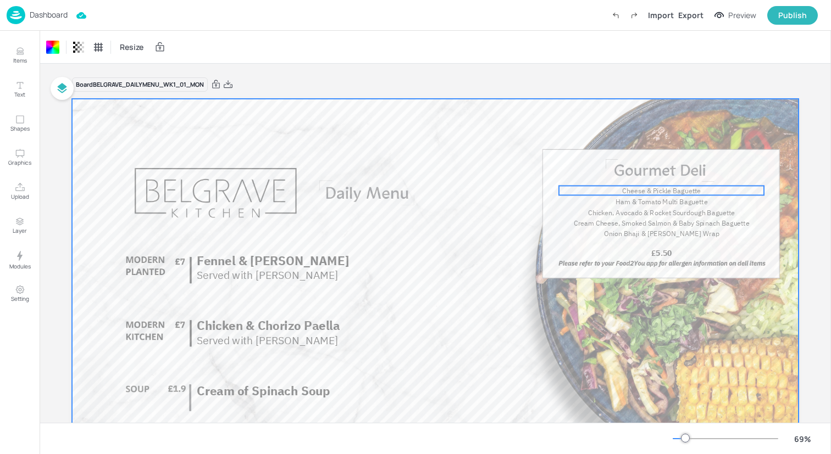
click at [691, 190] on span "Cheese & Pickle Baguette" at bounding box center [661, 190] width 79 height 9
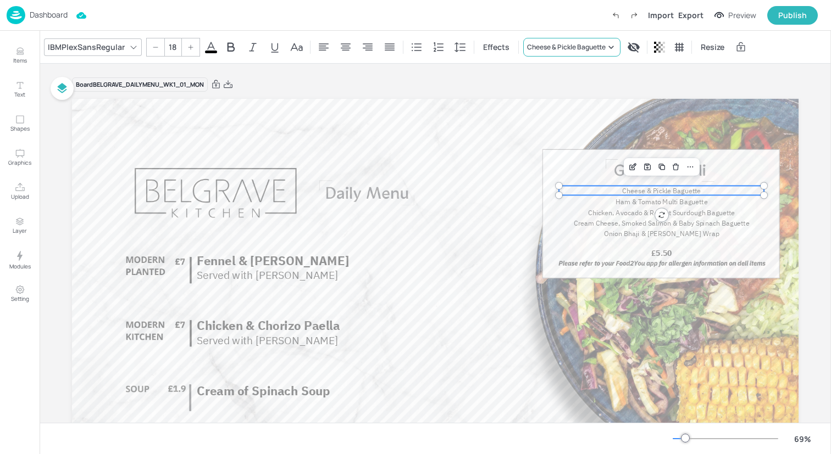
click at [583, 45] on div "Cheese & Pickle Baguette" at bounding box center [566, 47] width 79 height 10
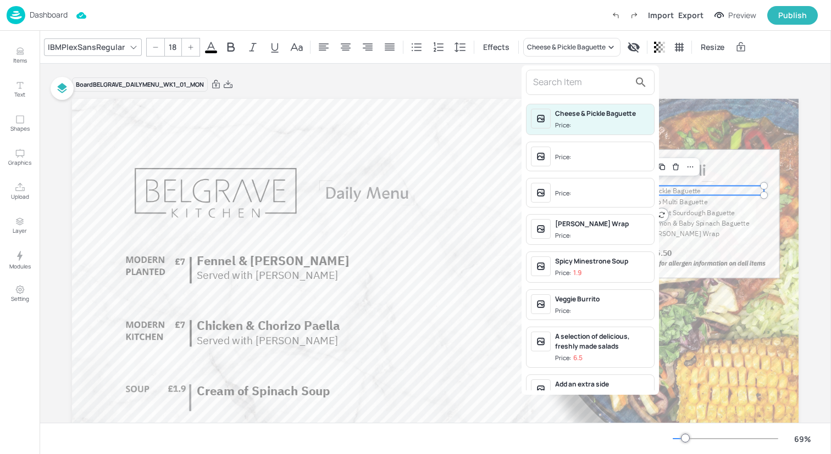
click at [574, 82] on input "text" at bounding box center [581, 83] width 97 height 18
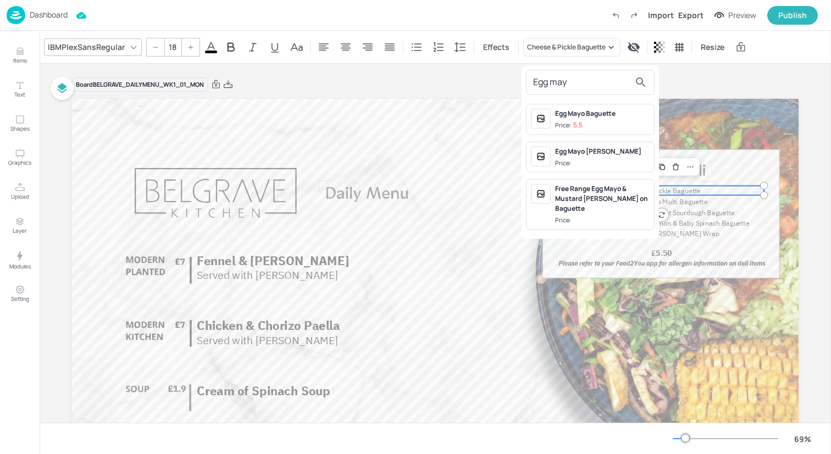
type input "Egg may"
click at [590, 115] on div "Egg Mayo Baguette" at bounding box center [602, 114] width 94 height 10
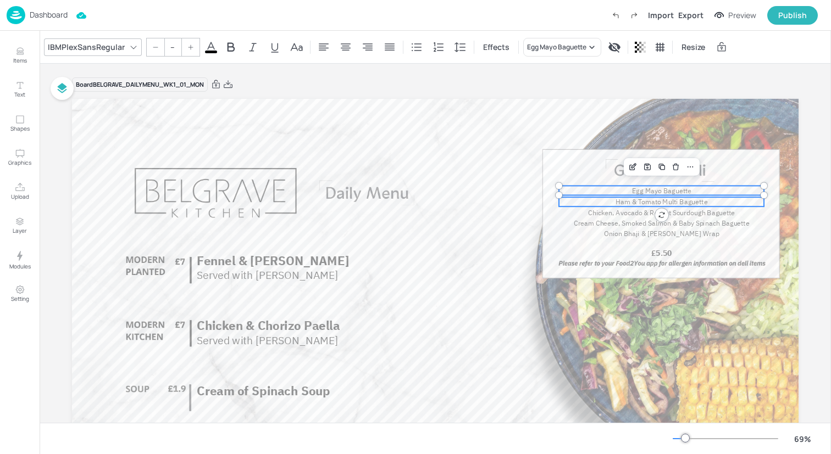
type input "18"
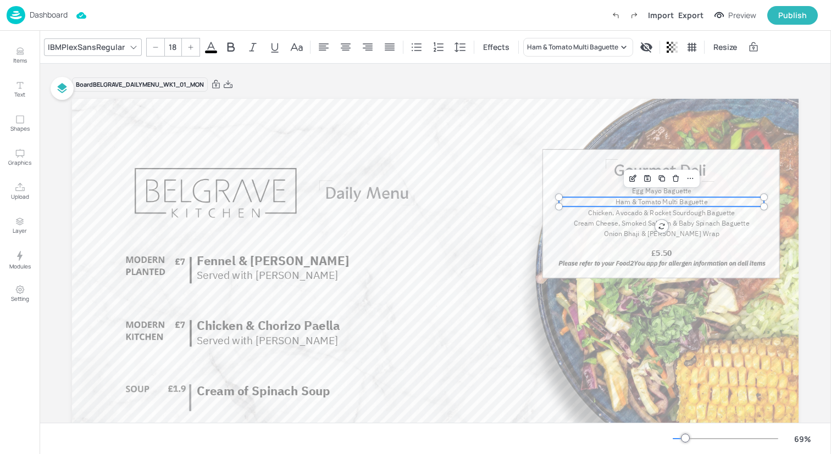
click at [638, 201] on span "Ham & Tomato Multi Baguette" at bounding box center [661, 202] width 92 height 9
click at [571, 51] on div "Ham & Tomato Multi Baguette" at bounding box center [572, 47] width 91 height 10
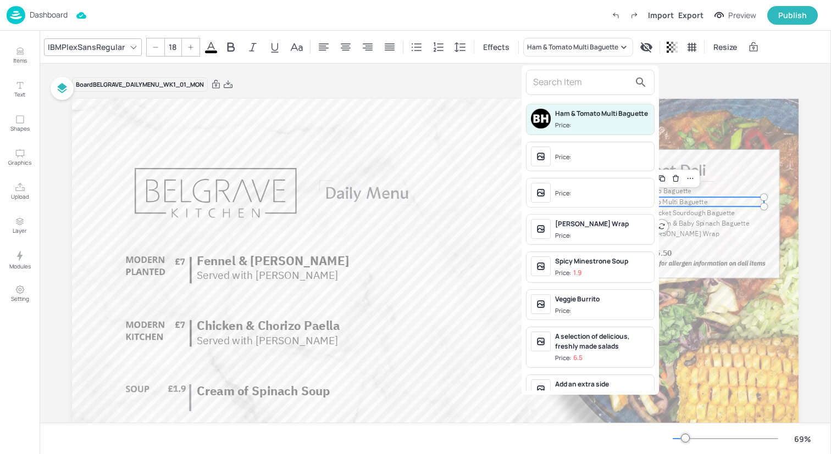
click at [570, 79] on input "text" at bounding box center [581, 83] width 97 height 18
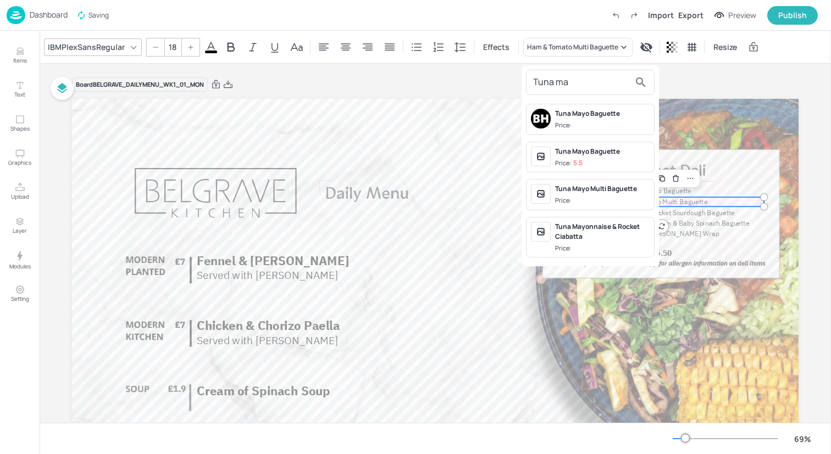
type input "Tuna ma"
click at [570, 121] on div "Price:" at bounding box center [564, 125] width 18 height 9
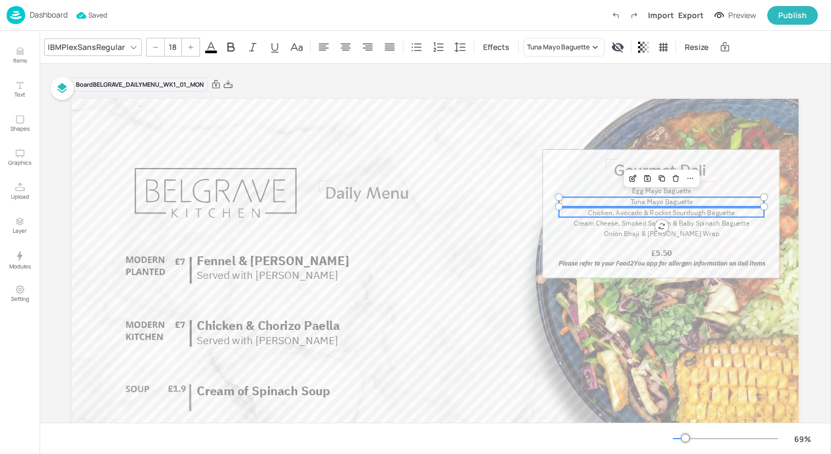
type input "18"
click at [605, 213] on span "Chicken, Avocado & Rocket Sourdough Baguette" at bounding box center [661, 212] width 147 height 9
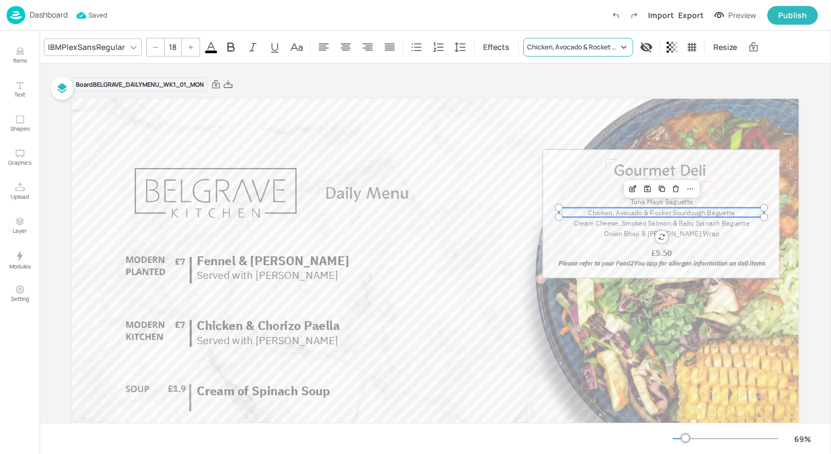
click at [576, 47] on div "Chicken, Avocado & Rocket Sourdough Baguette" at bounding box center [572, 47] width 91 height 10
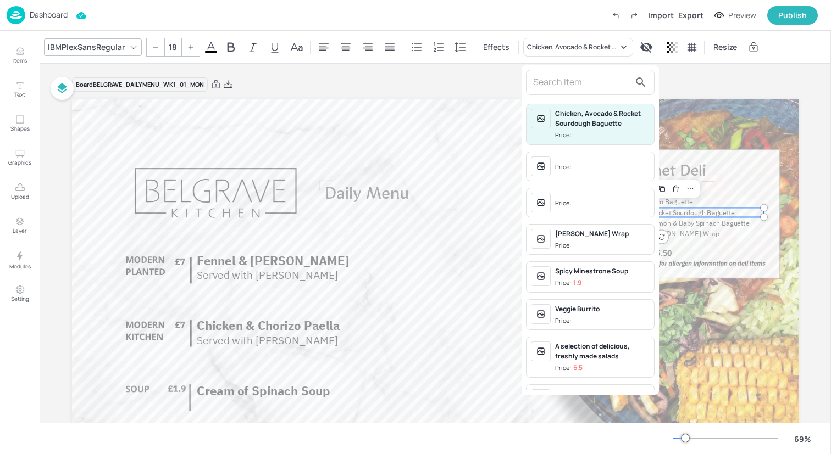
click at [575, 80] on input "text" at bounding box center [581, 83] width 97 height 18
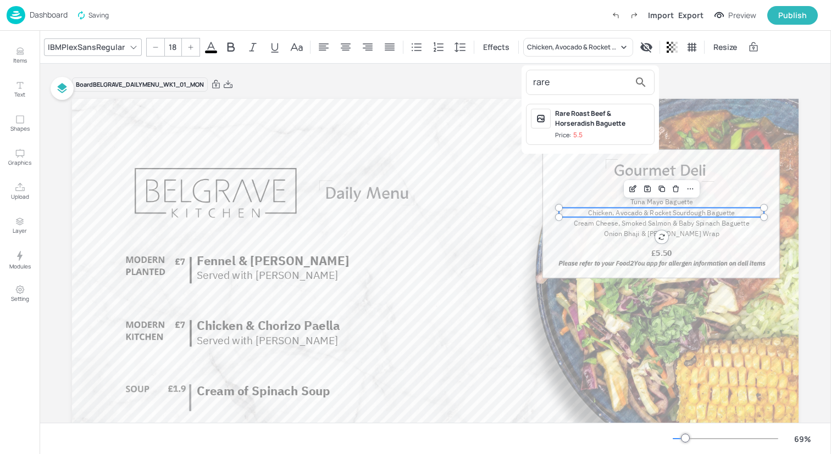
type input "rare"
click at [579, 119] on div "Rare Roast Beef & Horseradish Baguette" at bounding box center [602, 119] width 94 height 20
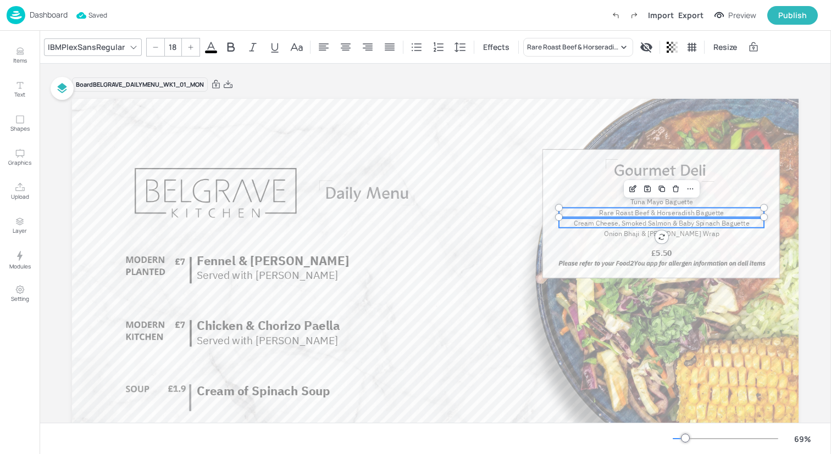
click at [608, 222] on span "Cream Cheese, Smoked Salmon & Baby Spinach Baguette" at bounding box center [661, 223] width 175 height 9
type input "18"
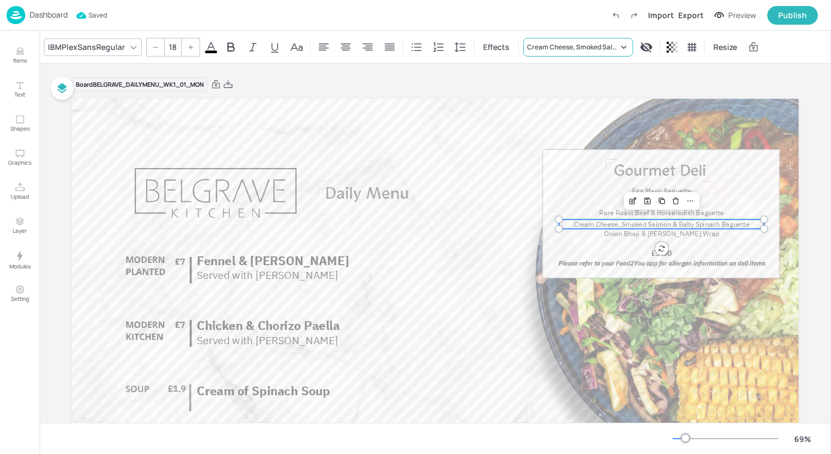
click at [581, 42] on div "Cream Cheese, Smoked Salmon & Baby Spinach Baguette" at bounding box center [572, 47] width 91 height 10
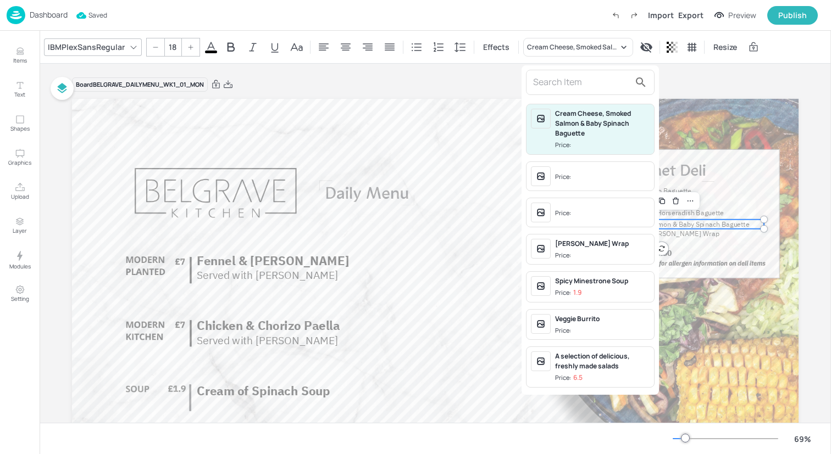
click at [581, 78] on input "text" at bounding box center [581, 83] width 97 height 18
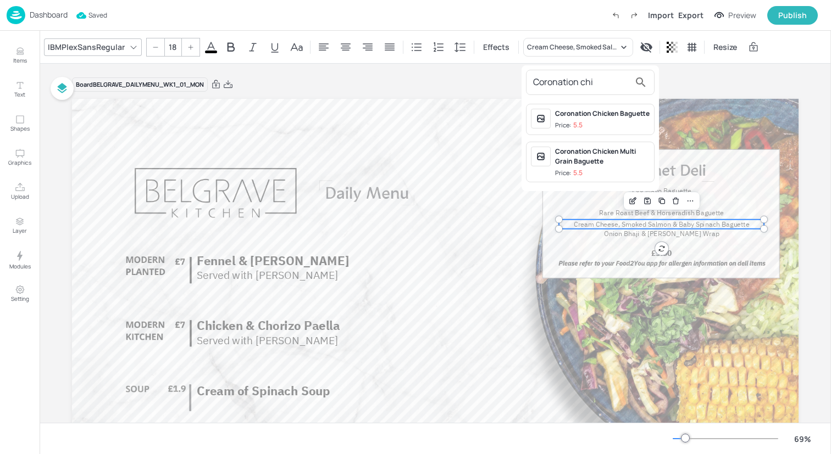
type input "Coronation chi"
click at [610, 119] on div "Coronation Chicken Baguette" at bounding box center [602, 114] width 94 height 10
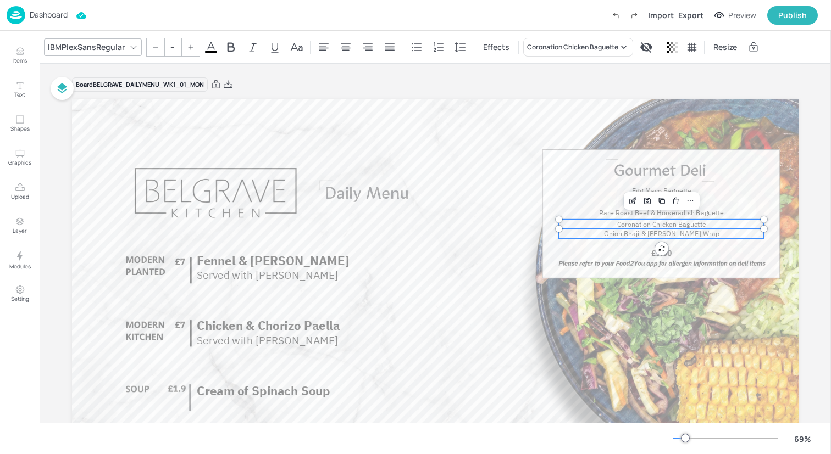
type input "18"
click at [610, 237] on span "Onion Bhaji & [PERSON_NAME] Wrap" at bounding box center [661, 234] width 115 height 9
click at [602, 40] on div "Onion Bhaji & [PERSON_NAME] Wrap" at bounding box center [578, 47] width 110 height 19
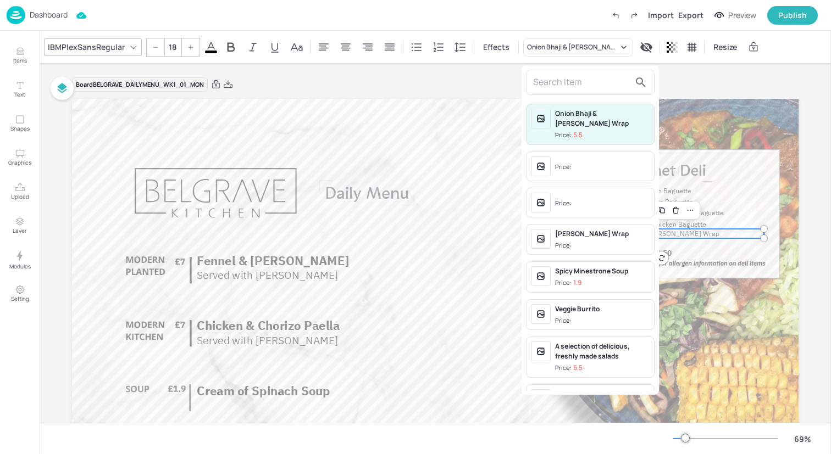
click at [596, 76] on input "text" at bounding box center [581, 83] width 97 height 18
click at [611, 40] on div at bounding box center [415, 227] width 831 height 454
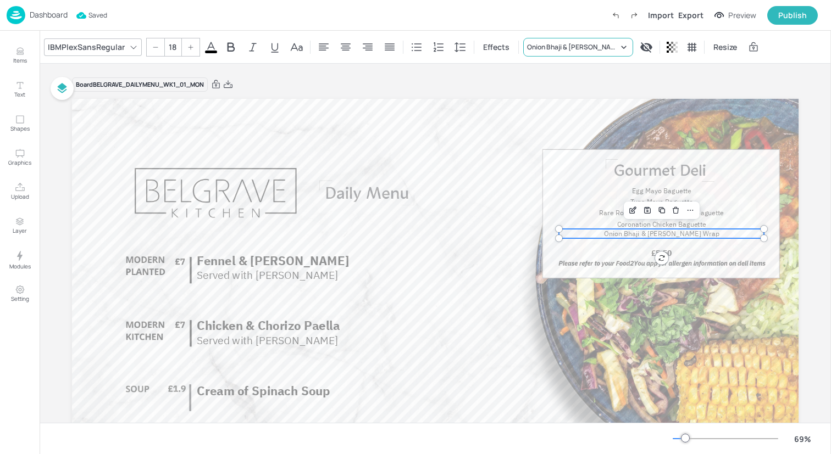
click at [610, 51] on div "Onion Bhaji & [PERSON_NAME] Wrap" at bounding box center [572, 47] width 91 height 10
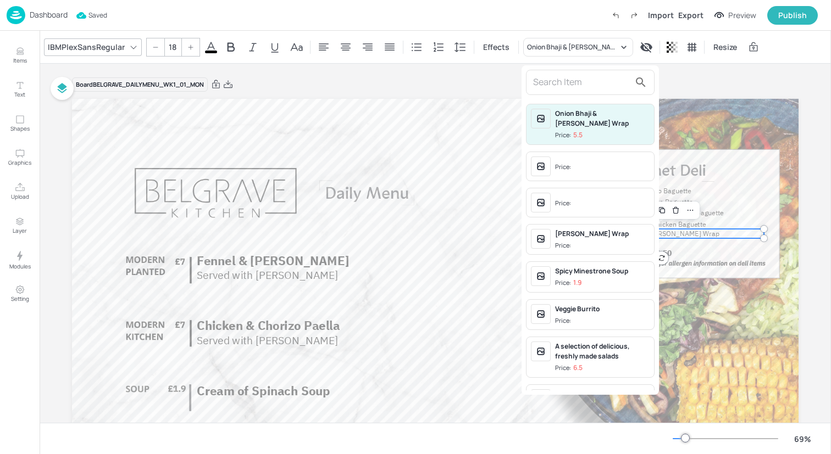
click at [583, 84] on input "text" at bounding box center [581, 83] width 97 height 18
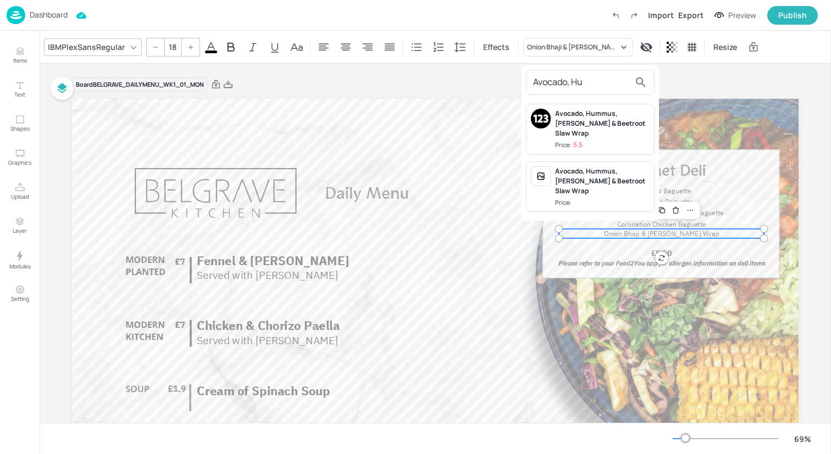
type input "Avocado, Hu"
click at [611, 125] on div "Avocado, Hummus, [PERSON_NAME] & Beetroot Slaw Wrap" at bounding box center [602, 124] width 94 height 30
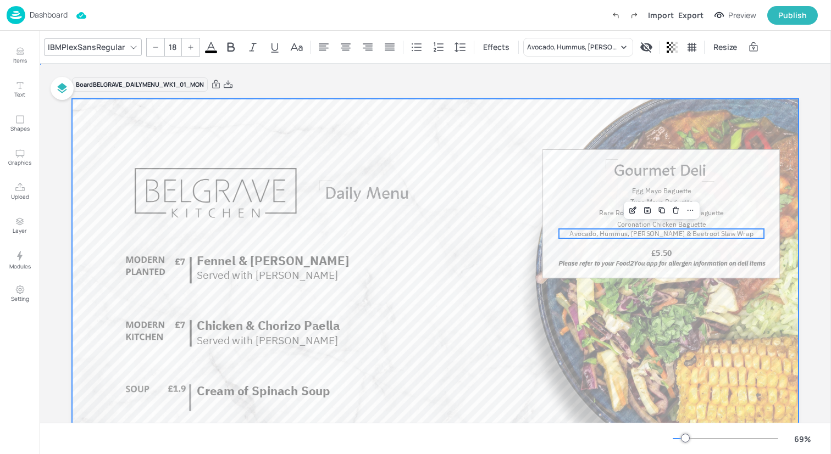
click at [509, 192] on div at bounding box center [435, 303] width 726 height 409
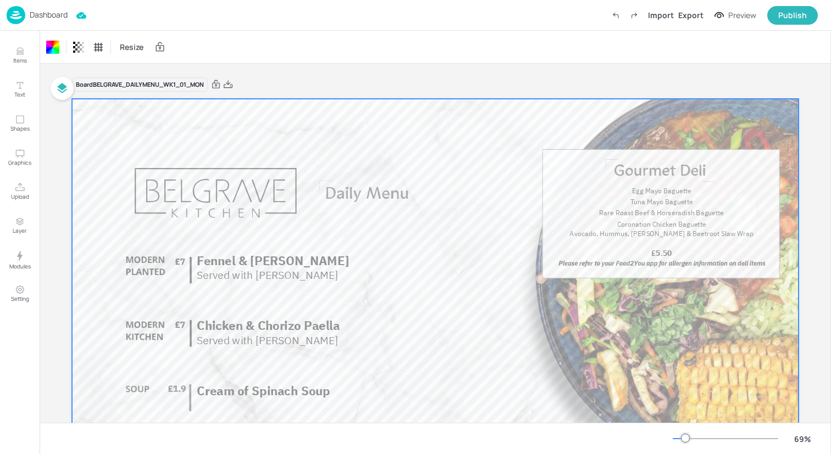
click at [282, 273] on p "Served with [PERSON_NAME]" at bounding box center [367, 275] width 340 height 15
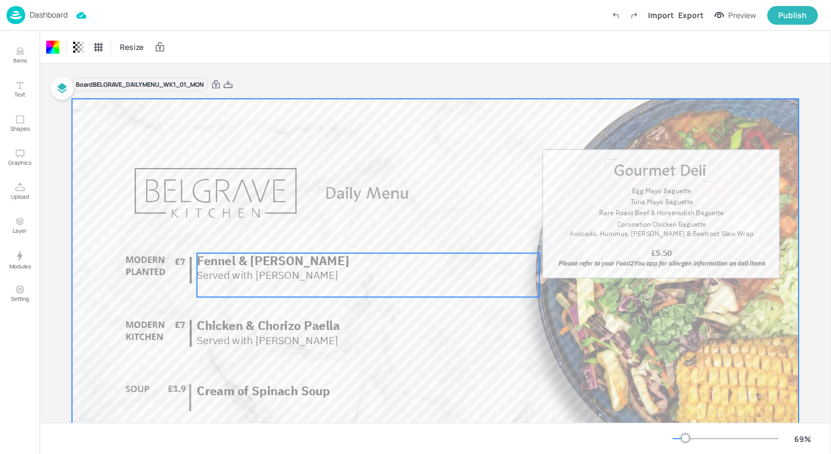
click at [282, 277] on p "Served with [PERSON_NAME]" at bounding box center [367, 275] width 340 height 15
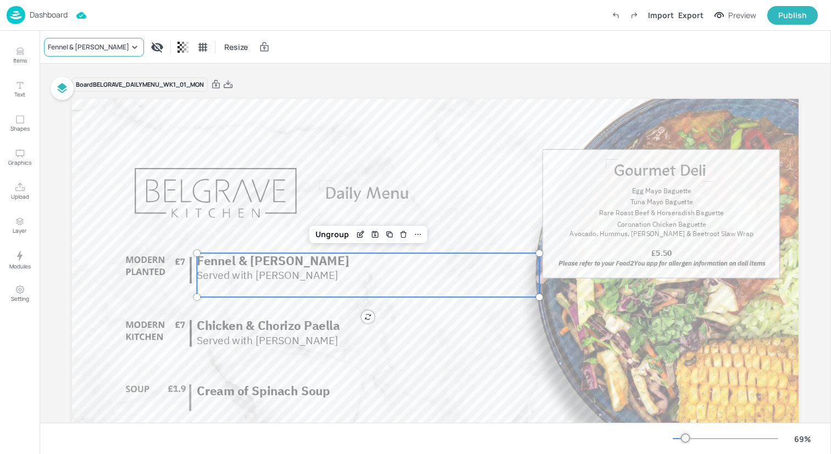
click at [110, 43] on div "Fennel & [PERSON_NAME]" at bounding box center [88, 47] width 81 height 10
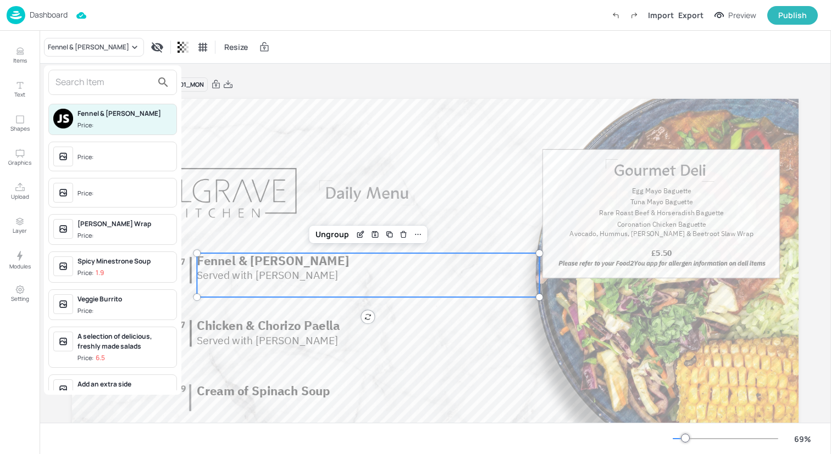
click at [110, 82] on input "text" at bounding box center [103, 83] width 97 height 18
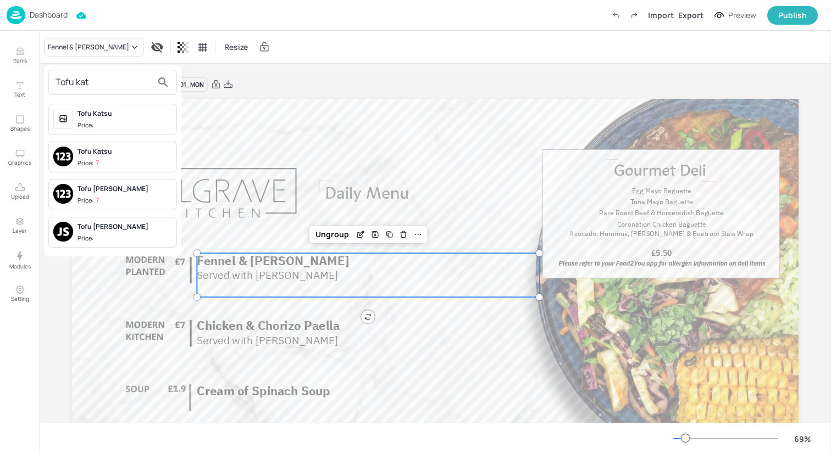
type input "Tofu kat"
click at [137, 193] on div "Tofu [PERSON_NAME]" at bounding box center [124, 189] width 94 height 10
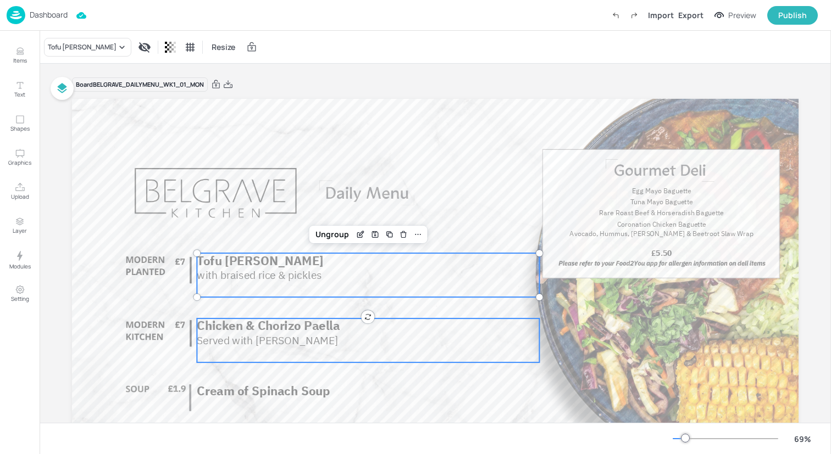
click at [235, 328] on span "Chicken & Chorizo Paella" at bounding box center [268, 326] width 143 height 16
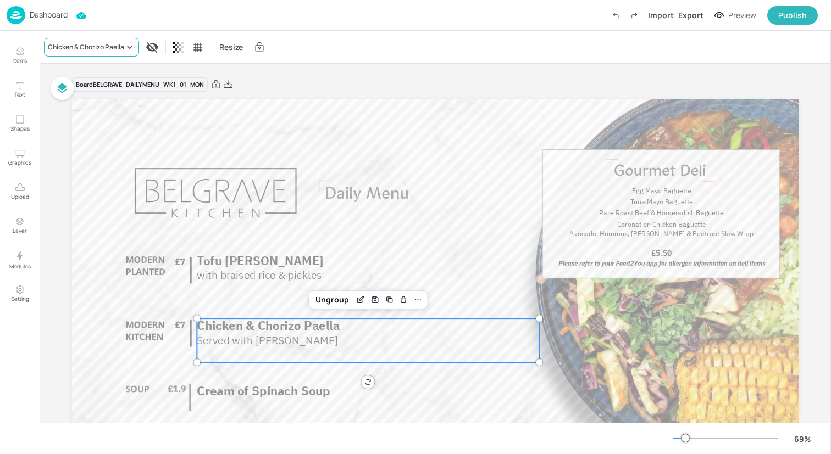
click at [109, 38] on div "Chicken & Chorizo Paella" at bounding box center [91, 47] width 95 height 19
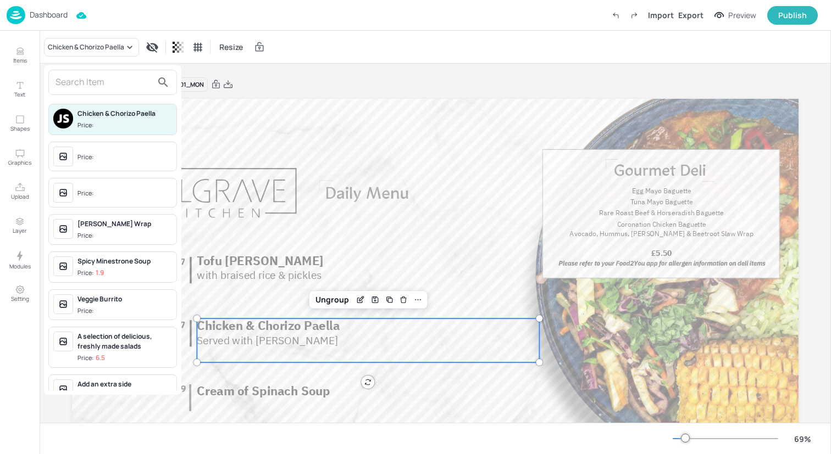
click at [109, 90] on input "text" at bounding box center [103, 83] width 97 height 18
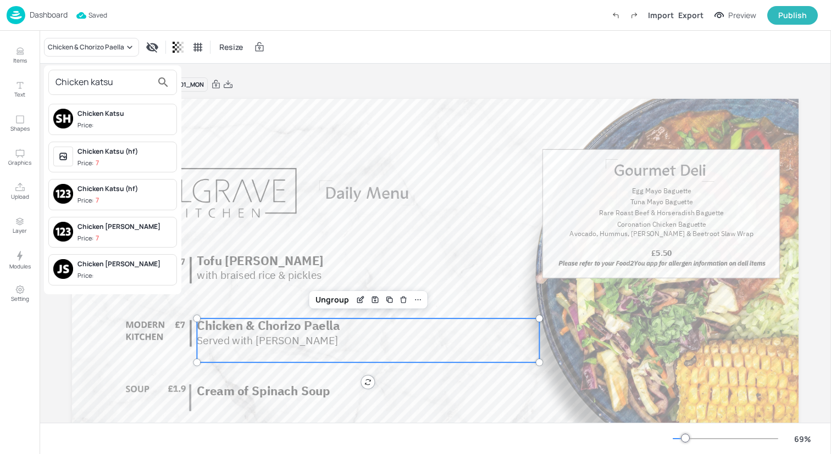
type input "Chicken katsu"
click at [128, 122] on span "Price:" at bounding box center [124, 125] width 94 height 9
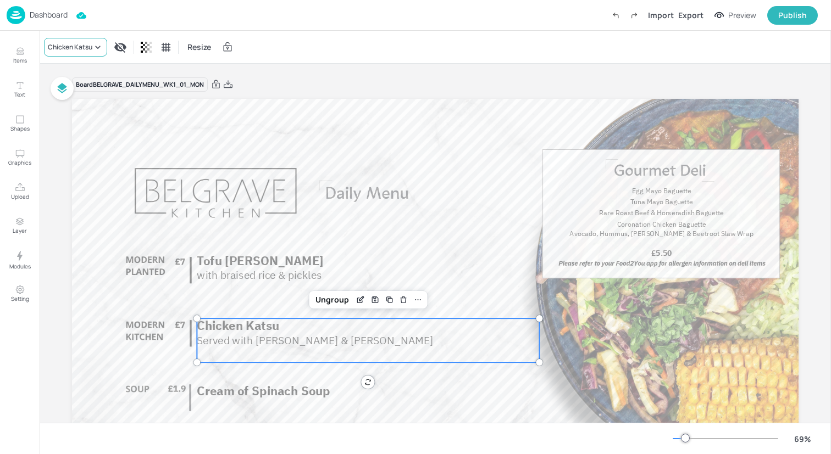
click at [90, 53] on div "Chicken Katsu" at bounding box center [75, 47] width 63 height 19
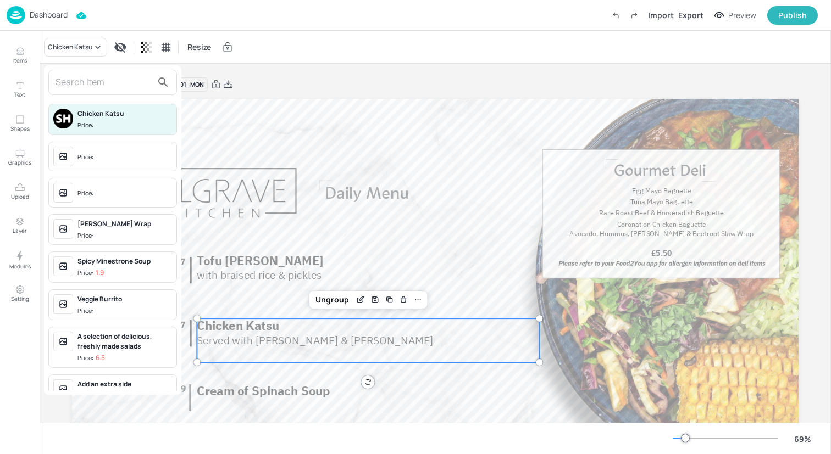
click at [121, 79] on input "text" at bounding box center [103, 83] width 97 height 18
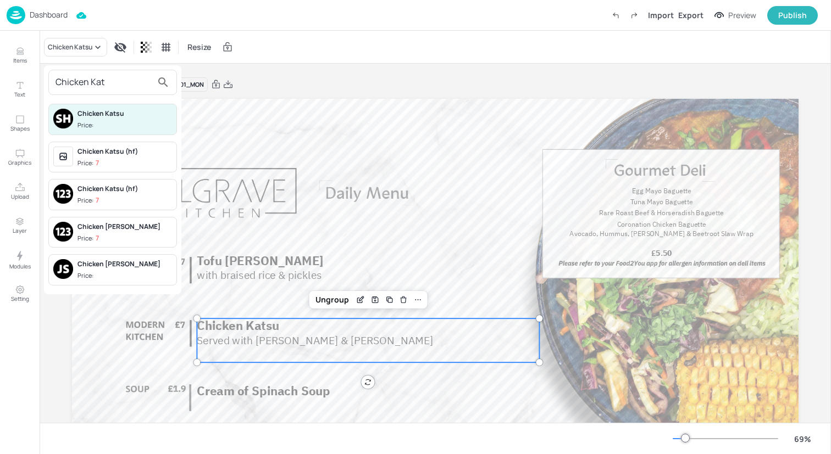
type input "Chicken Kat"
click at [132, 268] on div "Chicken [PERSON_NAME]" at bounding box center [124, 264] width 94 height 10
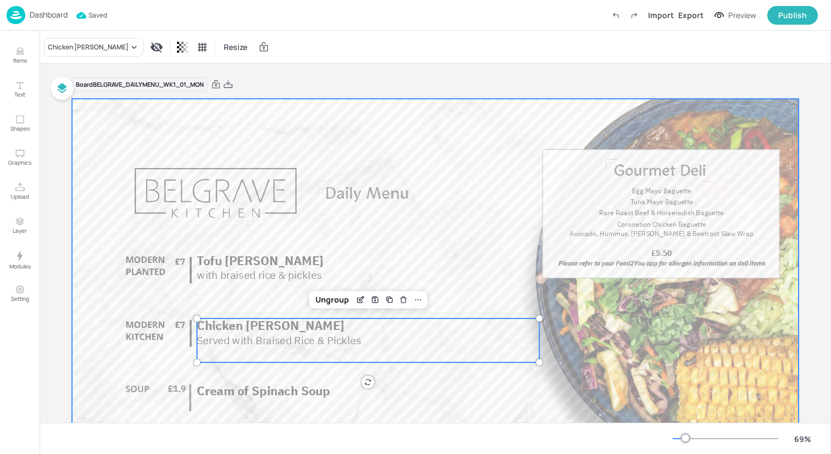
click at [363, 143] on div at bounding box center [435, 303] width 726 height 409
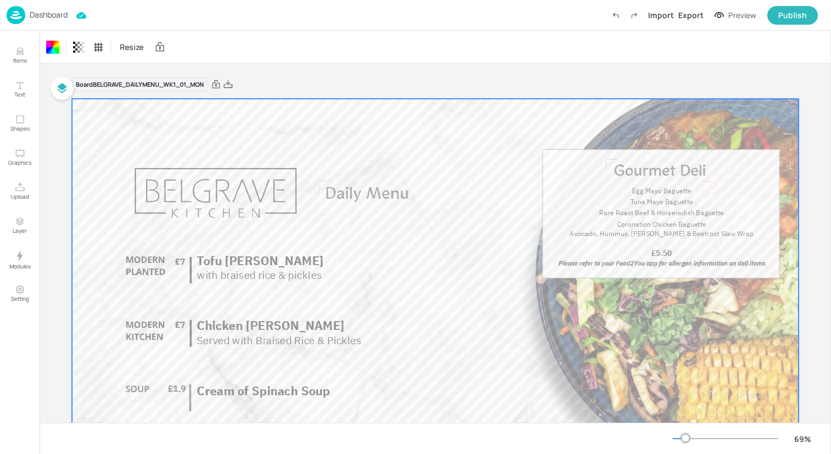
click at [16, 13] on img at bounding box center [16, 15] width 19 height 18
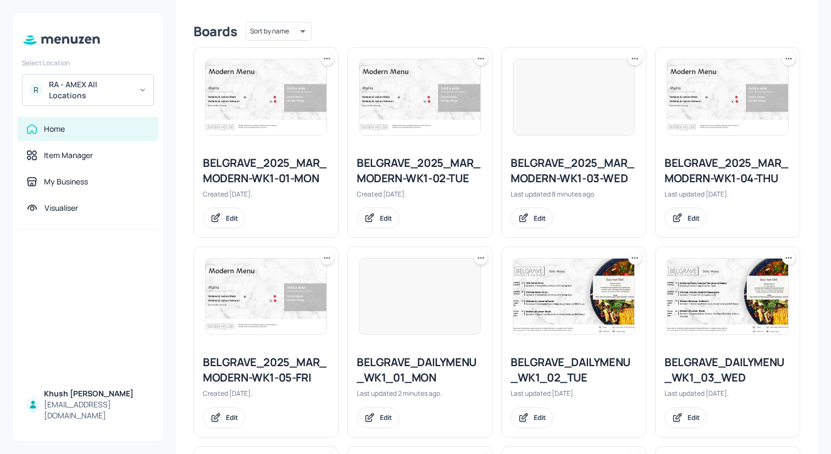
scroll to position [265, 0]
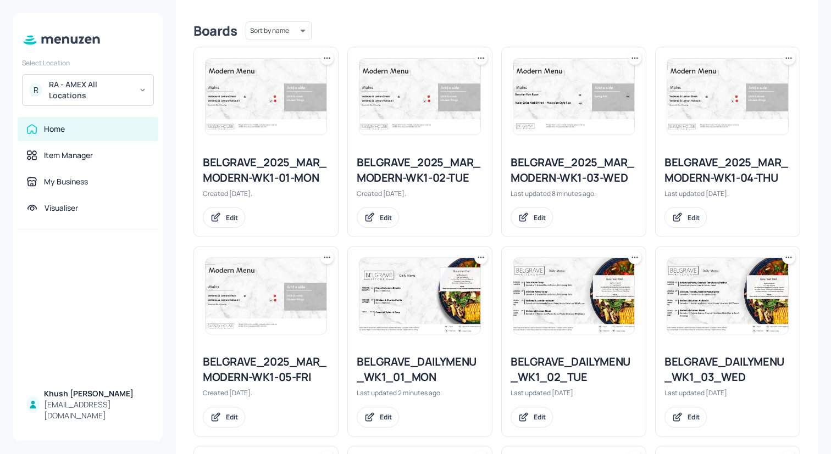
click at [544, 307] on img at bounding box center [573, 296] width 121 height 76
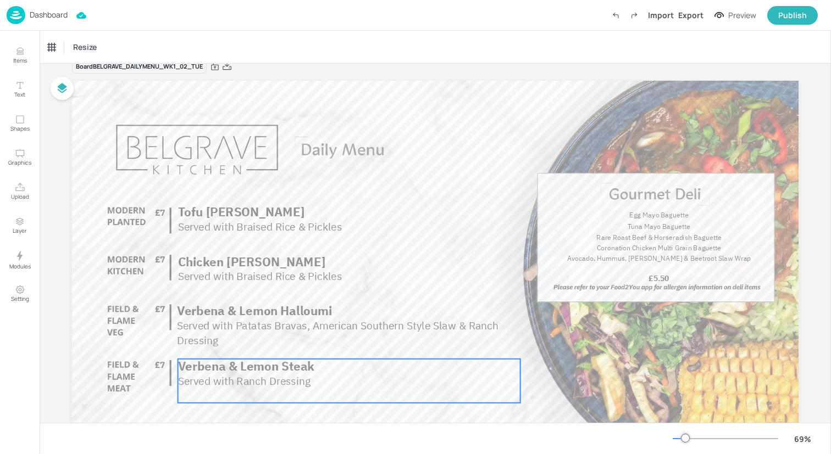
scroll to position [17, 0]
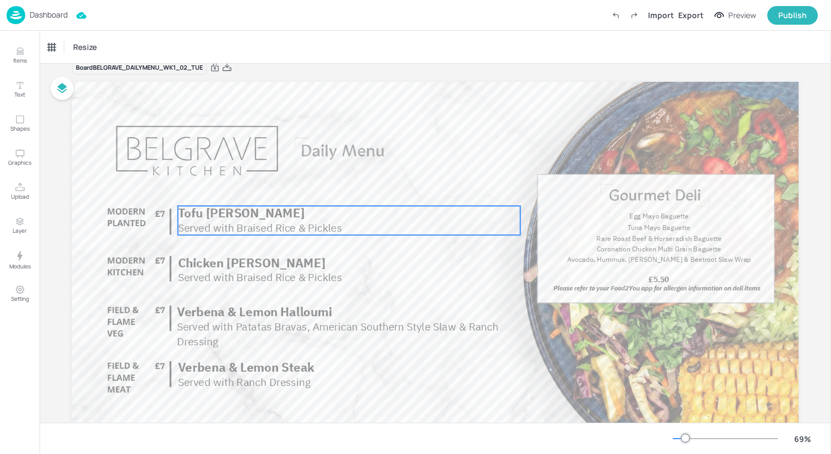
click at [322, 226] on span "Served with Braised Rice & Pickles" at bounding box center [260, 228] width 164 height 14
click at [95, 47] on div "Tofu [PERSON_NAME]" at bounding box center [82, 47] width 69 height 10
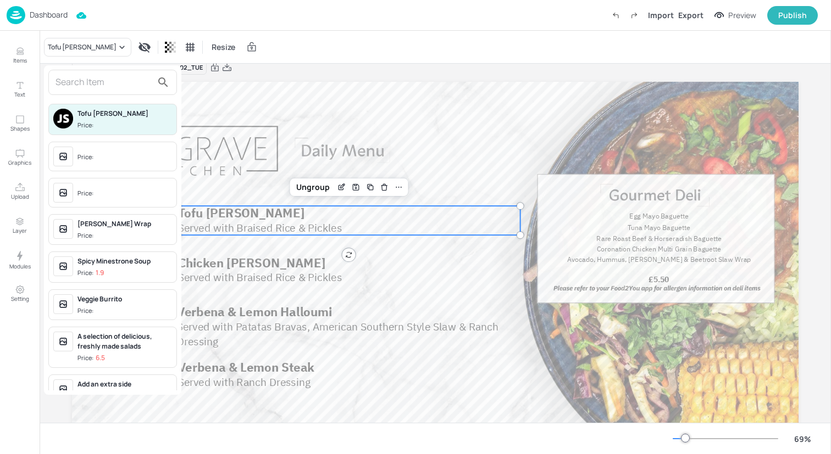
click at [96, 81] on input "text" at bounding box center [103, 83] width 97 height 18
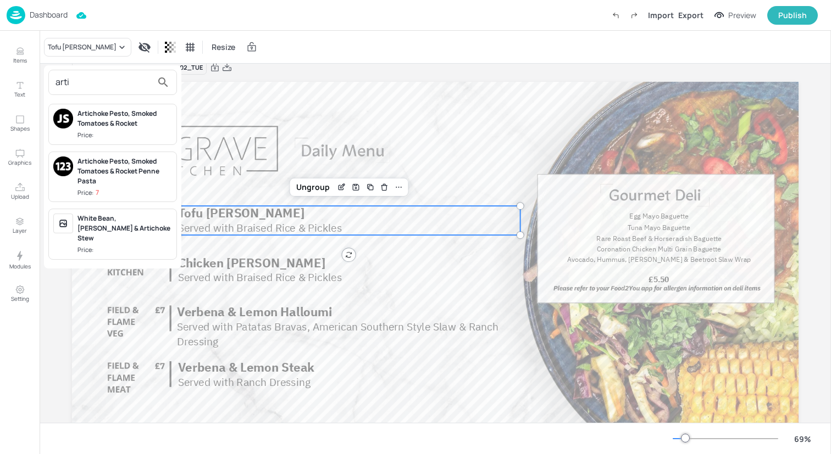
type input "arti"
click at [123, 126] on div "Artichoke Pesto, Smoked Tomatoes & Rocket" at bounding box center [124, 119] width 94 height 20
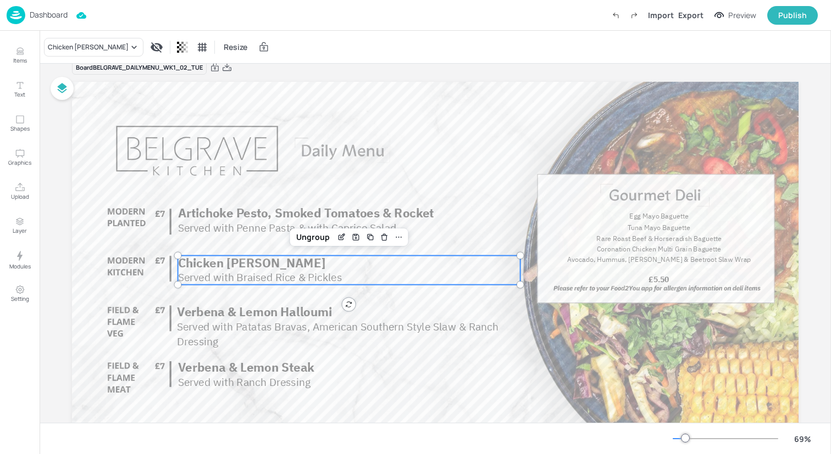
click at [202, 277] on span "Served with Braised Rice & Pickles" at bounding box center [260, 277] width 164 height 14
click at [101, 43] on div "Chicken [PERSON_NAME]" at bounding box center [88, 47] width 81 height 10
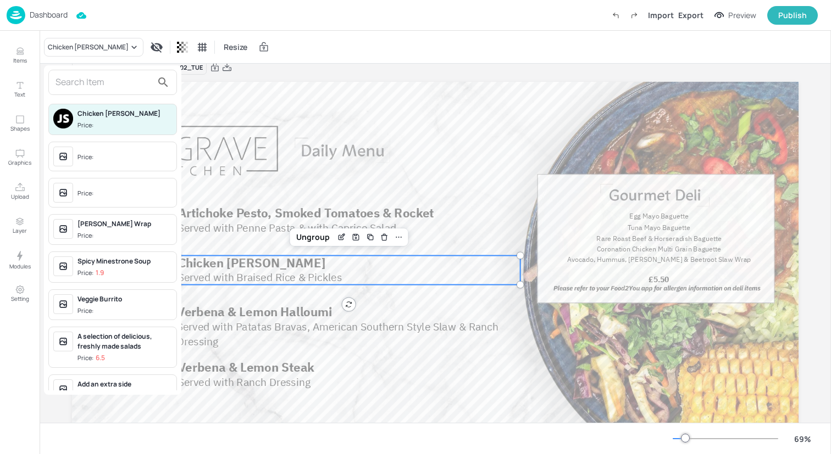
click at [112, 81] on input "text" at bounding box center [103, 83] width 97 height 18
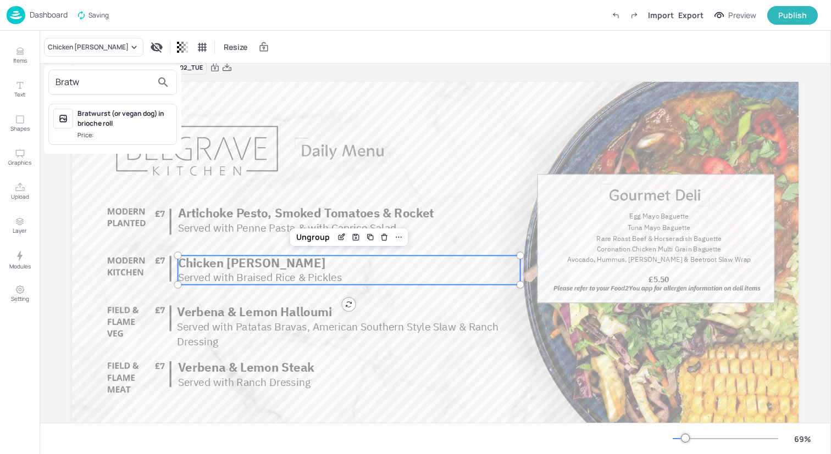
type input "Bratw"
click at [125, 139] on span "Price:" at bounding box center [124, 135] width 94 height 9
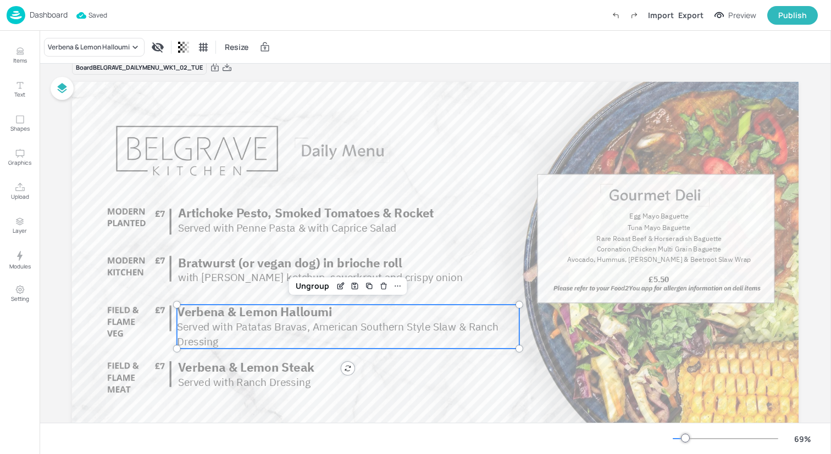
click at [266, 325] on span "Served with Patatas Bravas, American Southern Style Slaw & Ranch Dressing" at bounding box center [337, 334] width 321 height 29
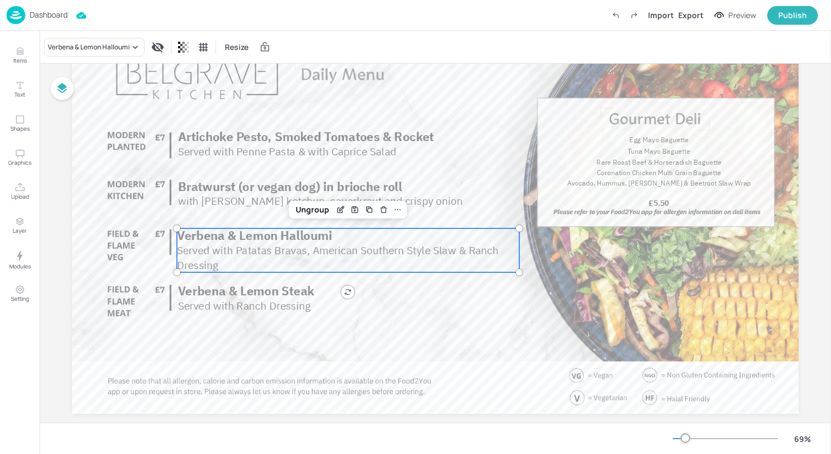
scroll to position [0, 0]
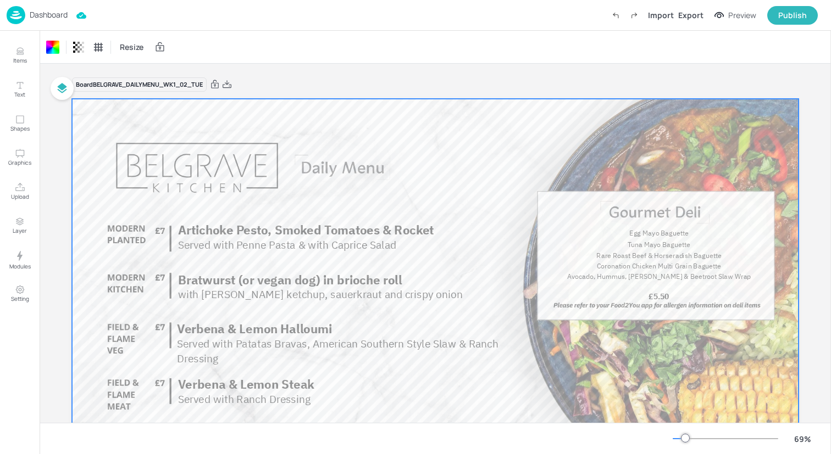
click at [222, 13] on div "Dashboard Import Export Preview Publish" at bounding box center [412, 15] width 811 height 30
click at [20, 14] on img at bounding box center [16, 15] width 19 height 18
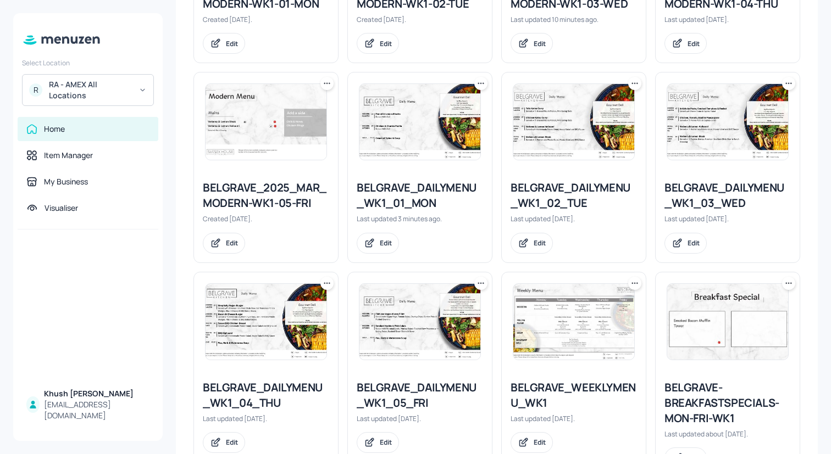
scroll to position [410, 0]
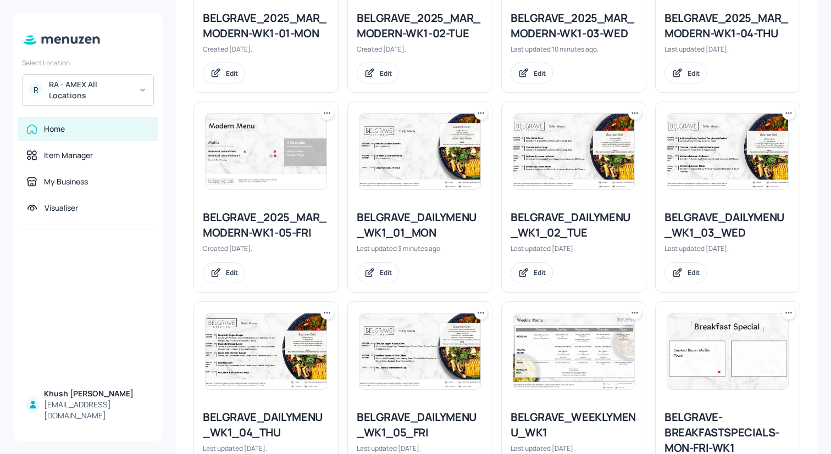
click at [721, 171] on img at bounding box center [727, 152] width 121 height 76
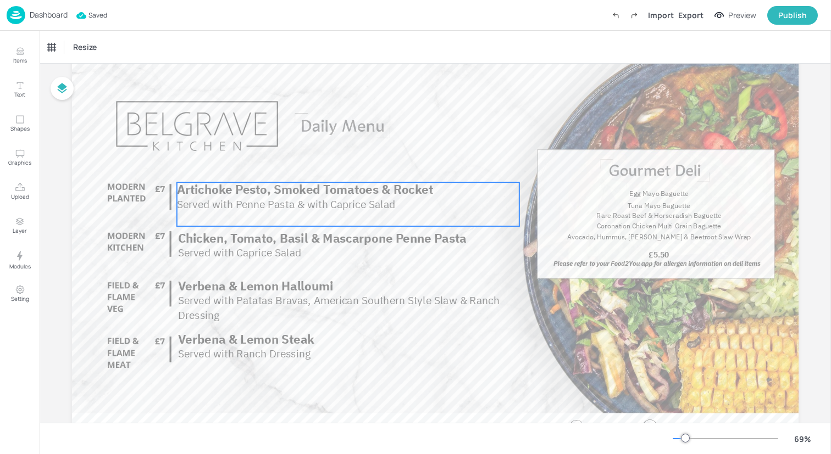
scroll to position [55, 0]
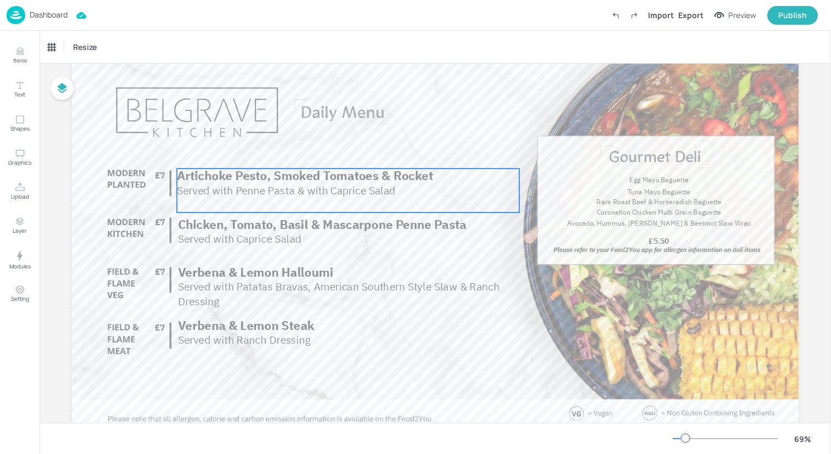
click at [254, 201] on div "Artichoke Pesto, Smoked Tomatoes & Rocket Served with Penne Pasta & with Capric…" at bounding box center [348, 191] width 342 height 44
click at [114, 47] on div "Artichoke Pesto, Smoked Tomatoes & Rocket" at bounding box center [93, 47] width 91 height 10
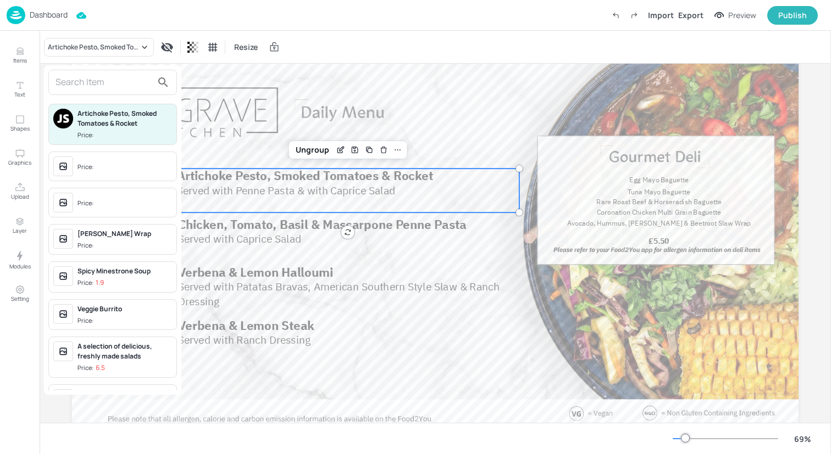
click at [124, 81] on input "text" at bounding box center [103, 83] width 97 height 18
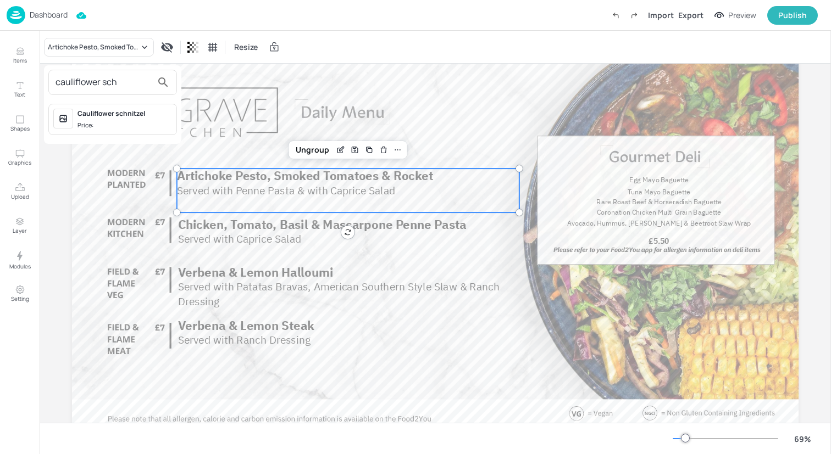
type input "cauliflower sch"
click at [139, 123] on span "Price:" at bounding box center [124, 125] width 94 height 9
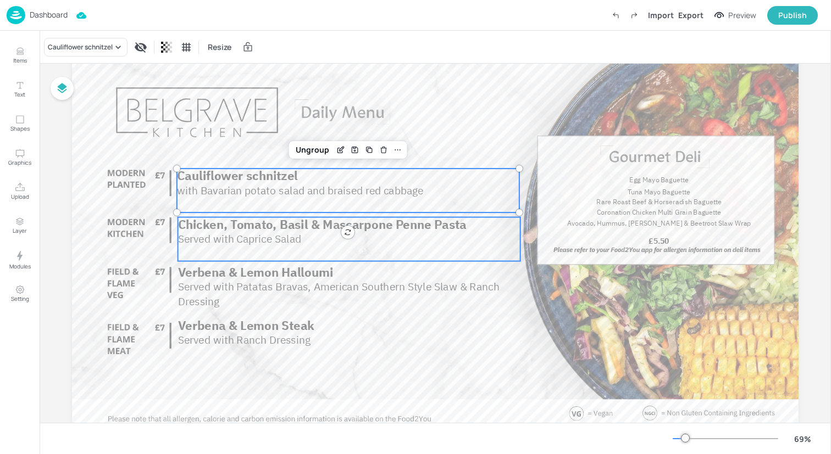
click at [220, 236] on span "Served with Caprice Salad" at bounding box center [239, 239] width 123 height 14
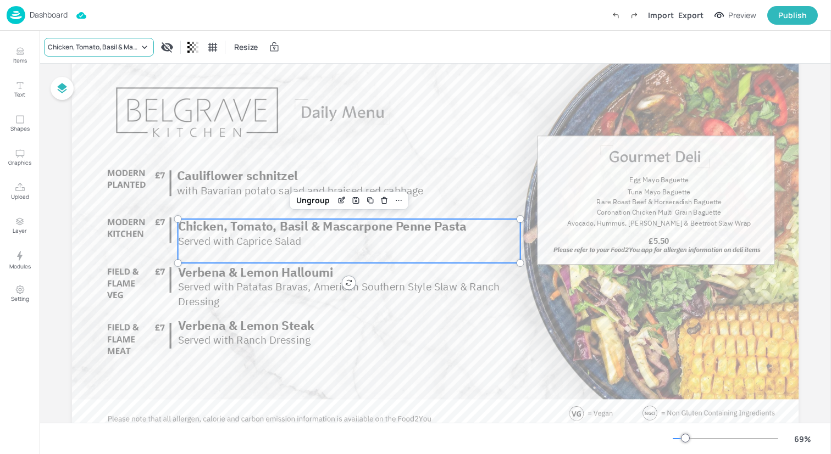
click at [108, 48] on div "Chicken, Tomato, Basil & Mascarpone Penne Pasta" at bounding box center [93, 47] width 91 height 10
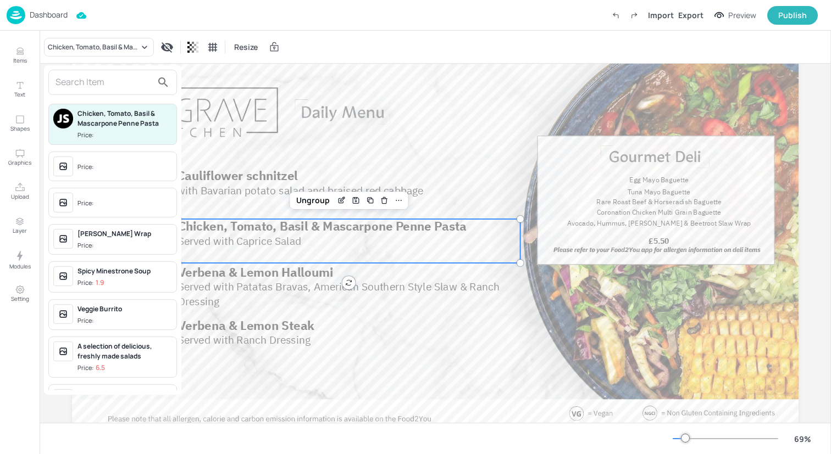
click at [107, 84] on input "text" at bounding box center [103, 83] width 97 height 18
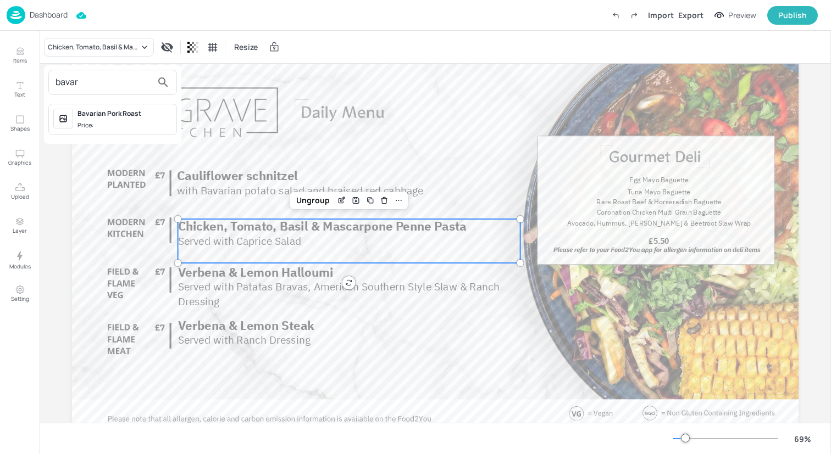
type input "bavar"
click at [109, 118] on div "Bavarian Pork Roast" at bounding box center [124, 114] width 94 height 10
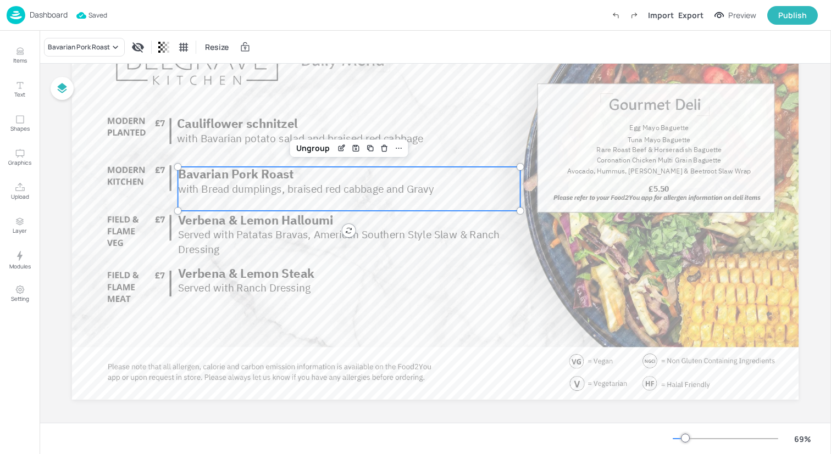
scroll to position [0, 0]
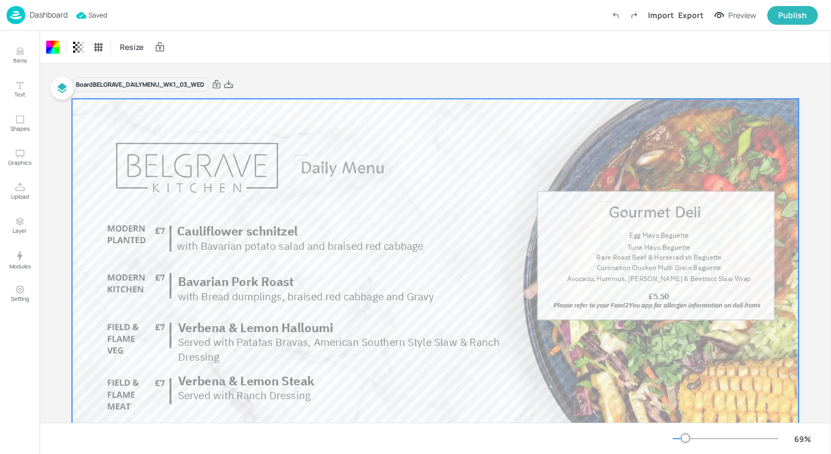
click at [126, 23] on div "Dashboard Saved Import Export Preview Publish" at bounding box center [412, 15] width 811 height 30
click at [12, 13] on img at bounding box center [16, 15] width 19 height 18
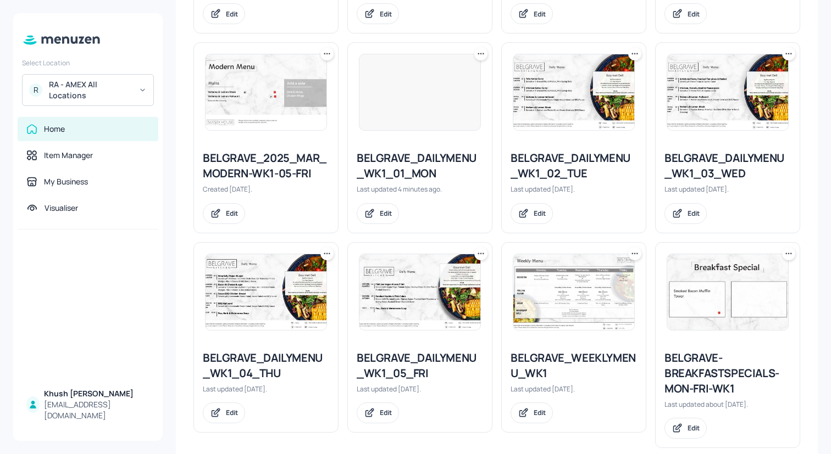
scroll to position [480, 0]
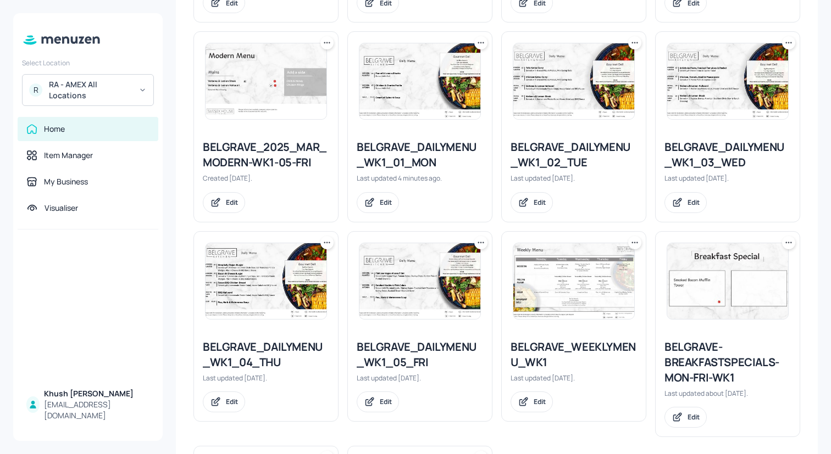
click at [272, 277] on img at bounding box center [265, 281] width 121 height 76
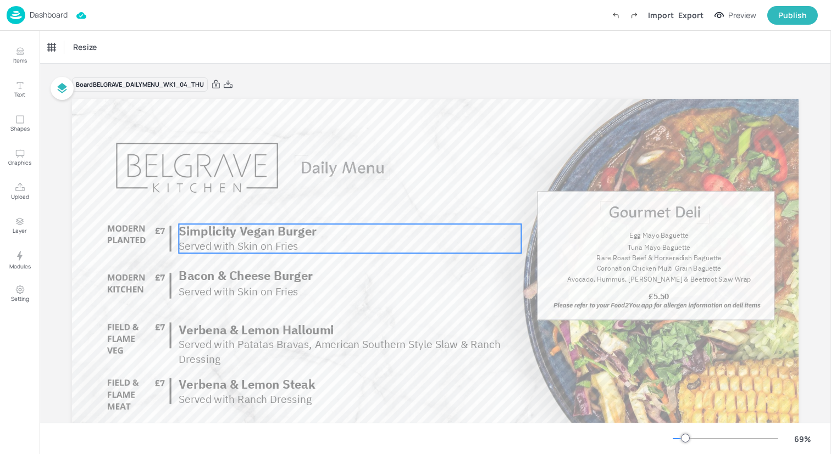
click at [240, 232] on span "Simplicity Vegan Burger" at bounding box center [248, 232] width 138 height 16
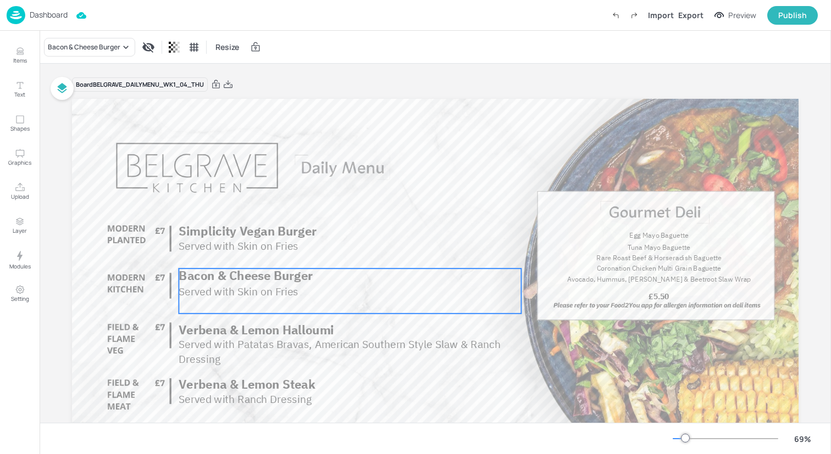
click at [220, 276] on span "Bacon & Cheese Burger" at bounding box center [246, 276] width 134 height 16
click at [110, 56] on div "Bacon & Cheese Burger Resize" at bounding box center [435, 47] width 791 height 32
click at [110, 49] on div "Bacon & Cheese Burger" at bounding box center [84, 47] width 73 height 10
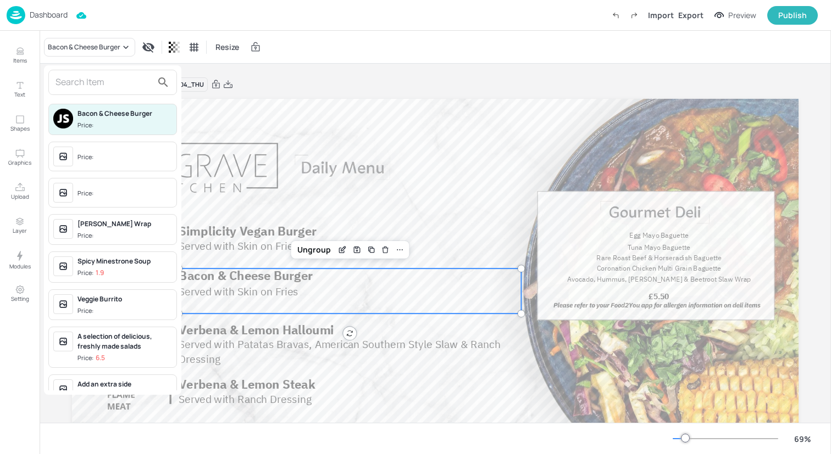
click at [110, 83] on input "text" at bounding box center [103, 83] width 97 height 18
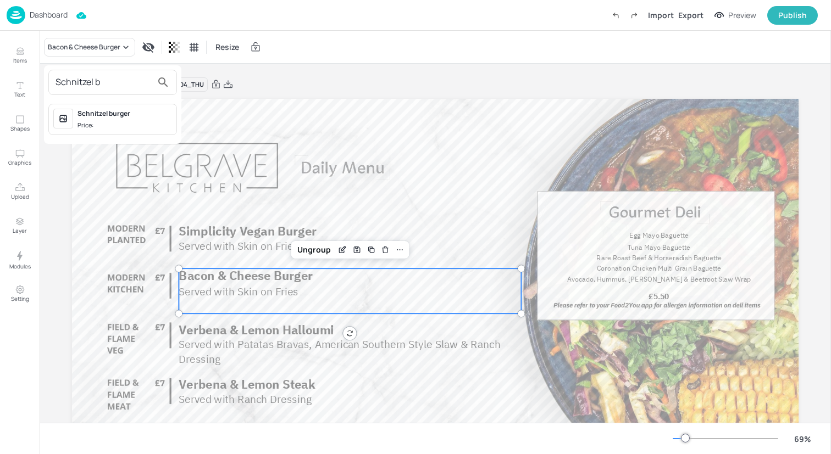
type input "Schnitzel b"
click at [96, 128] on span "Price:" at bounding box center [124, 125] width 94 height 9
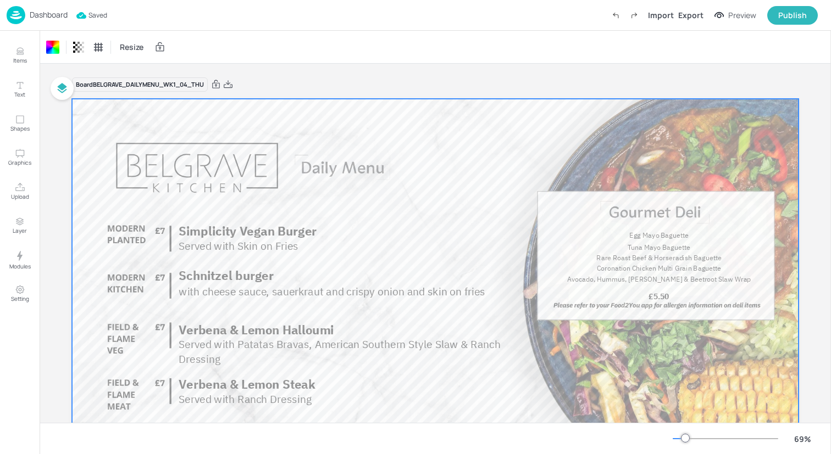
click at [14, 12] on img at bounding box center [16, 15] width 19 height 18
click at [119, 8] on div "Dashboard Import Export Preview Publish" at bounding box center [412, 15] width 811 height 30
click at [14, 11] on img at bounding box center [16, 15] width 19 height 18
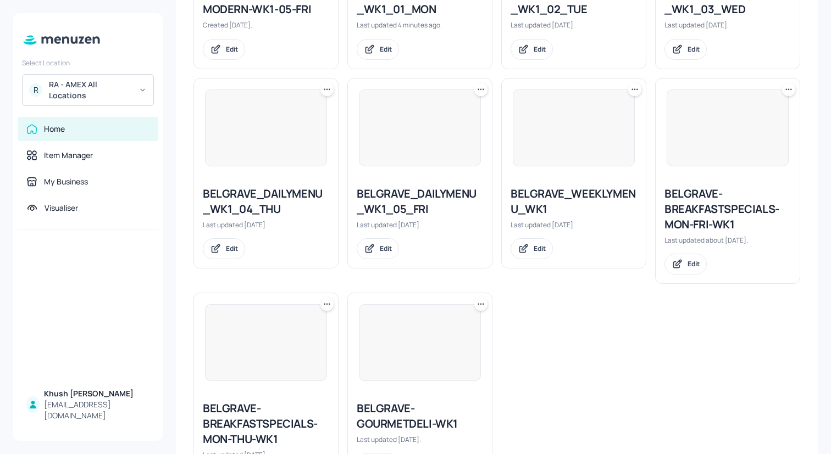
scroll to position [704, 0]
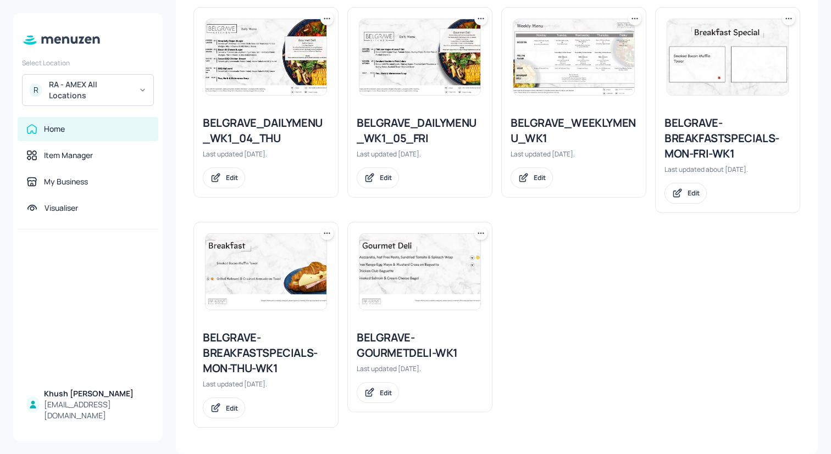
click at [427, 123] on div "BELGRAVE_DAILYMENU_WK1_05_FRI" at bounding box center [420, 130] width 126 height 31
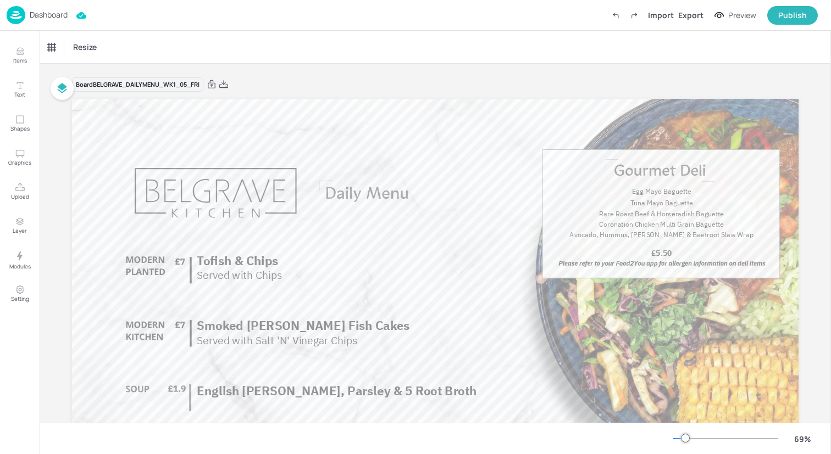
click at [16, 12] on img at bounding box center [16, 15] width 19 height 18
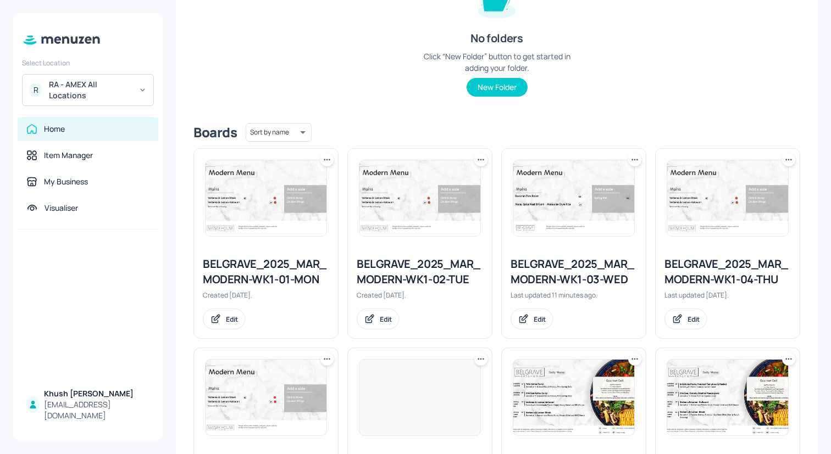
scroll to position [169, 0]
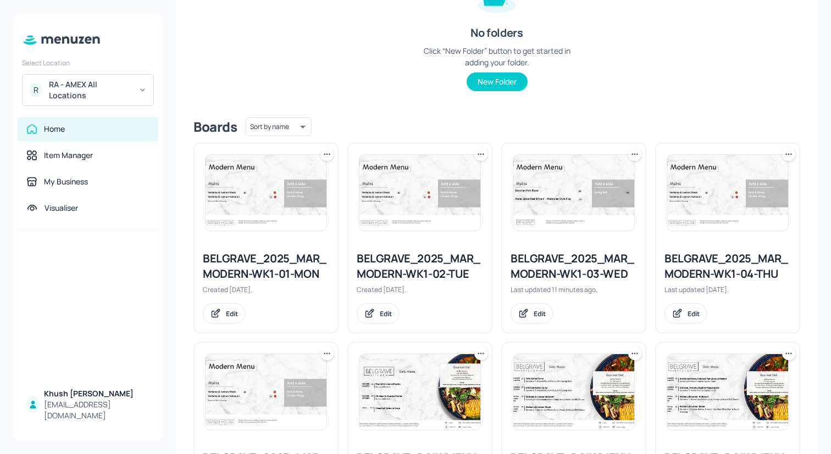
click at [326, 154] on icon at bounding box center [327, 154] width 2 height 2
click at [309, 216] on div "Move" at bounding box center [285, 214] width 88 height 19
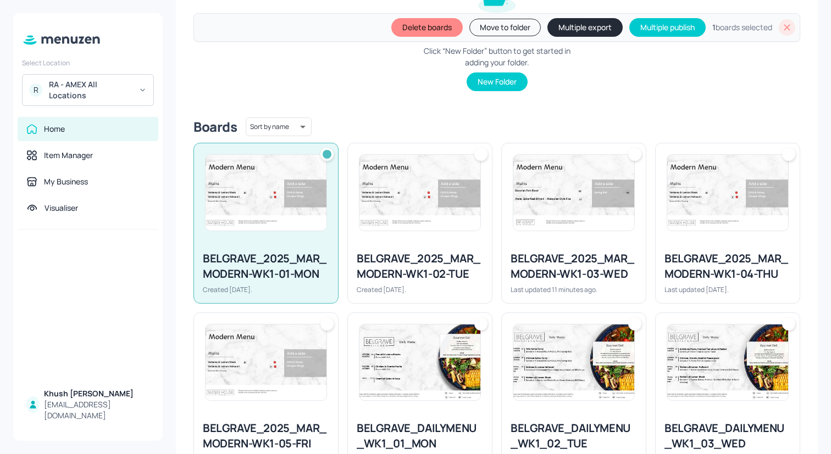
click at [418, 240] on div at bounding box center [420, 192] width 144 height 99
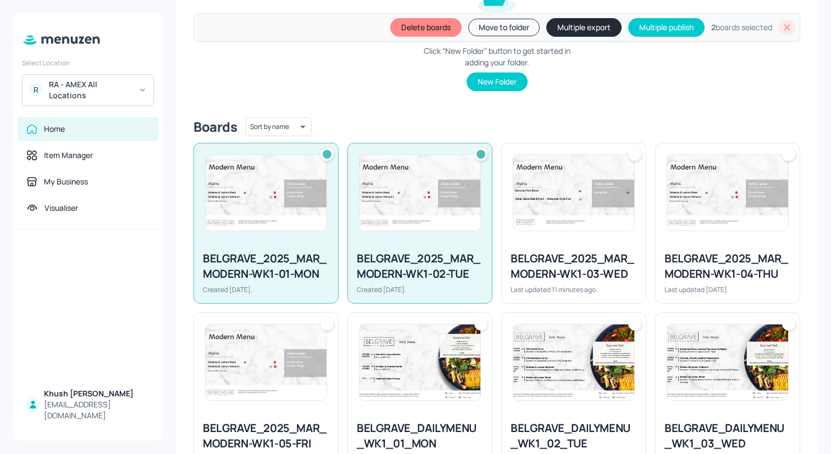
click at [560, 225] on img at bounding box center [573, 193] width 121 height 76
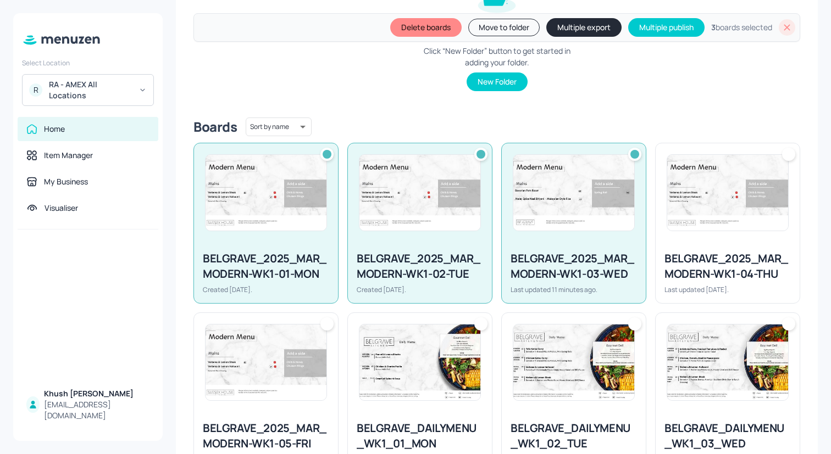
click at [677, 210] on img at bounding box center [727, 193] width 121 height 76
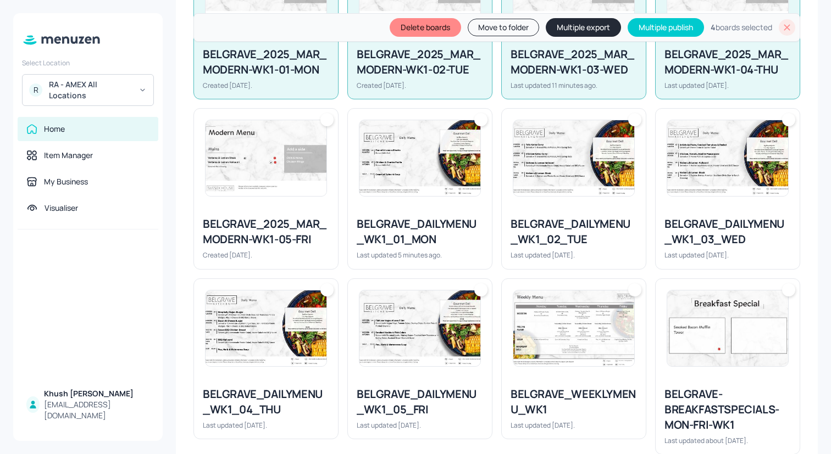
scroll to position [416, 0]
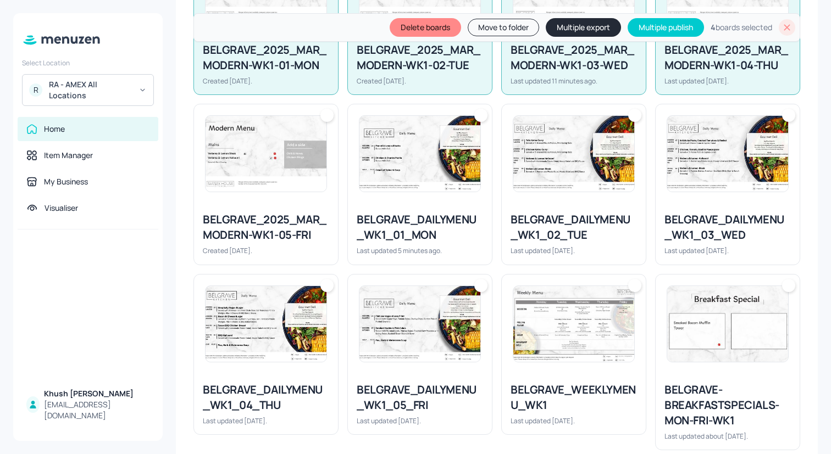
click at [298, 140] on img at bounding box center [265, 154] width 121 height 76
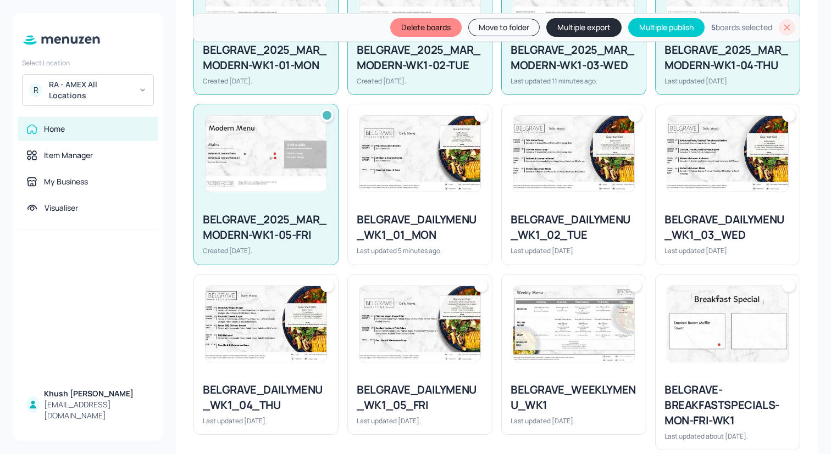
click at [421, 184] on img at bounding box center [419, 154] width 121 height 76
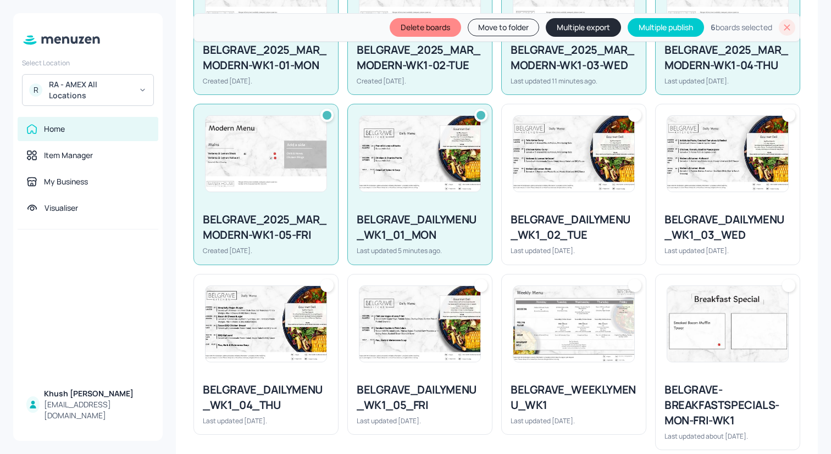
click at [553, 184] on img at bounding box center [573, 154] width 121 height 76
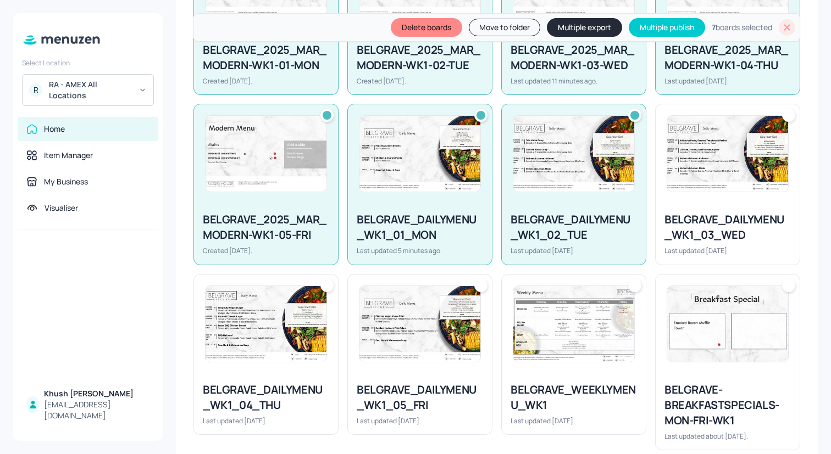
click at [727, 203] on div "BELGRAVE_DAILYMENU_WK1_03_WED Last updated [DATE]." at bounding box center [727, 233] width 144 height 61
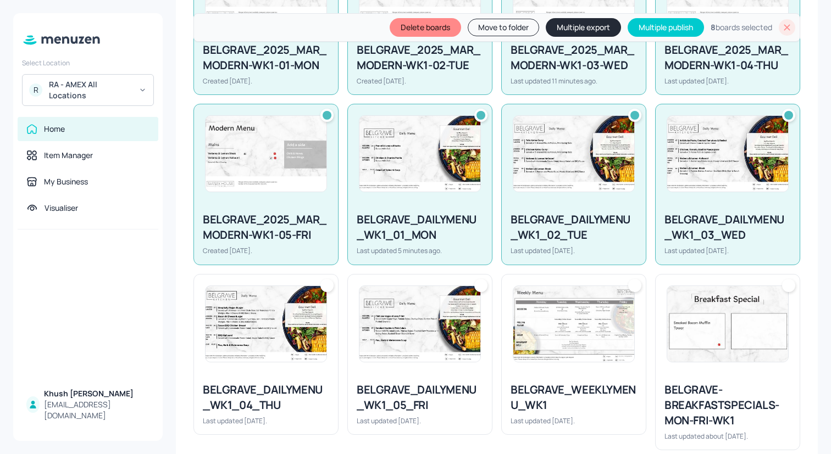
click at [559, 405] on div "BELGRAVE_WEEKLYMENU_WK1" at bounding box center [573, 397] width 126 height 31
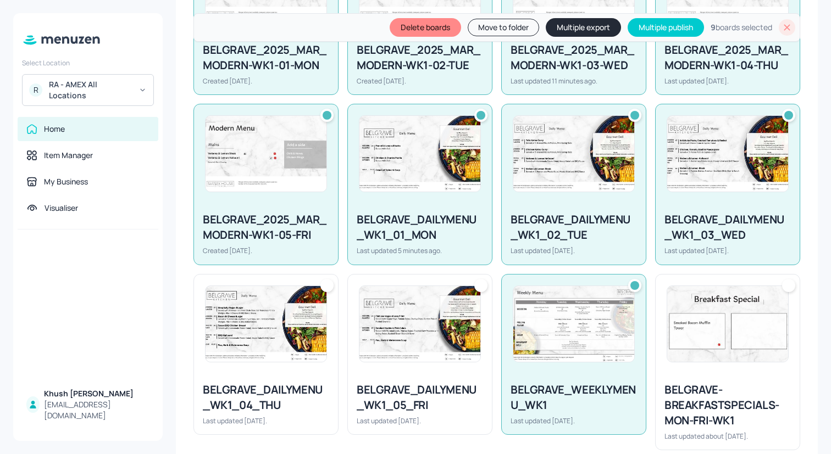
click at [427, 311] on img at bounding box center [419, 324] width 121 height 76
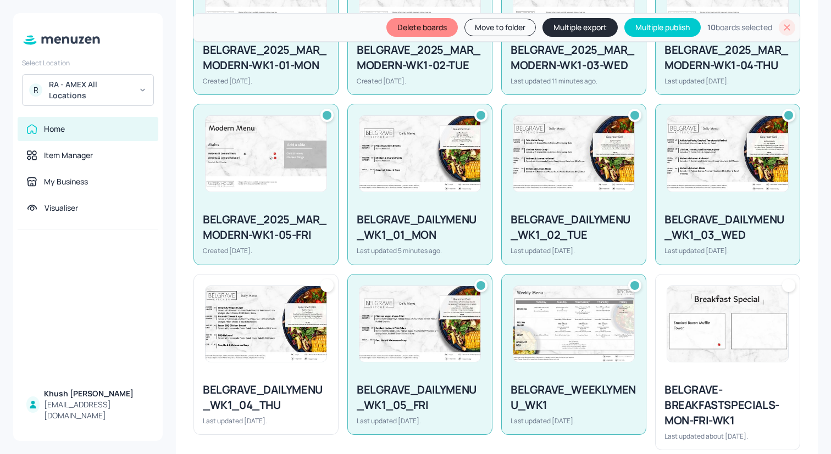
click at [287, 347] on img at bounding box center [265, 324] width 121 height 76
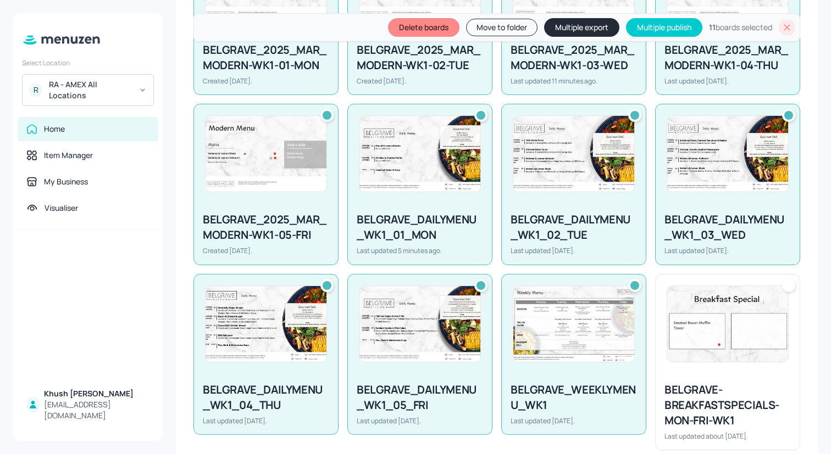
click at [536, 347] on img at bounding box center [573, 324] width 121 height 76
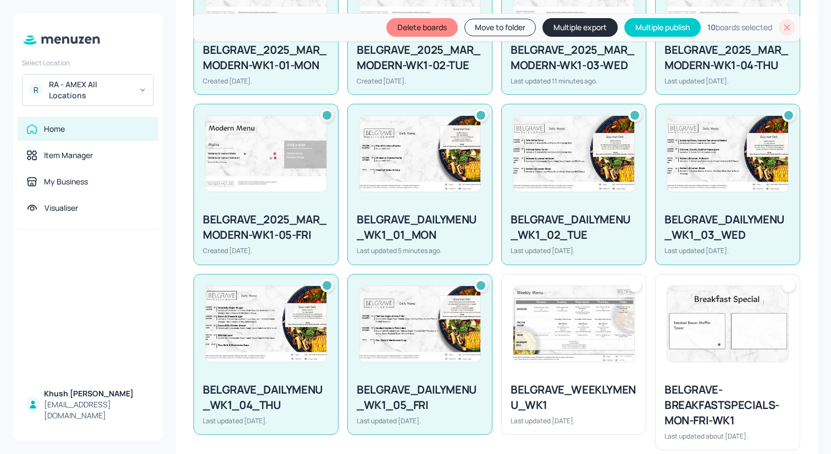
click at [581, 31] on button "Multiple export" at bounding box center [579, 27] width 75 height 19
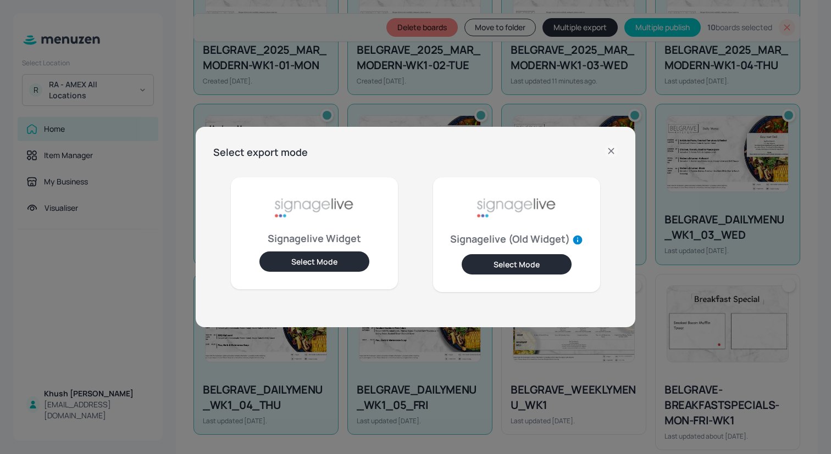
click at [333, 255] on button "Select Mode" at bounding box center [314, 262] width 110 height 20
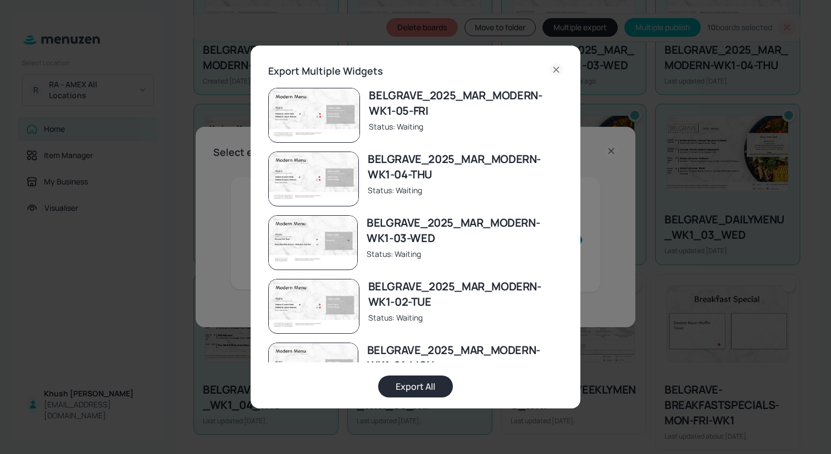
click at [435, 382] on button "Export All" at bounding box center [415, 387] width 75 height 22
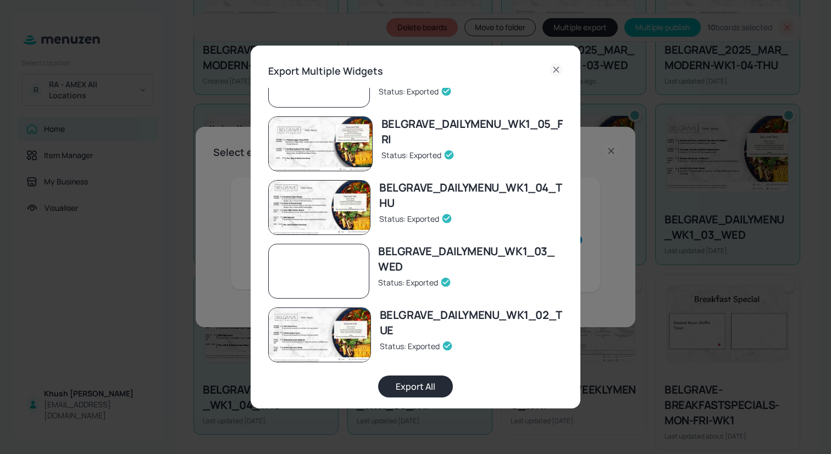
click at [555, 68] on icon at bounding box center [555, 69] width 13 height 13
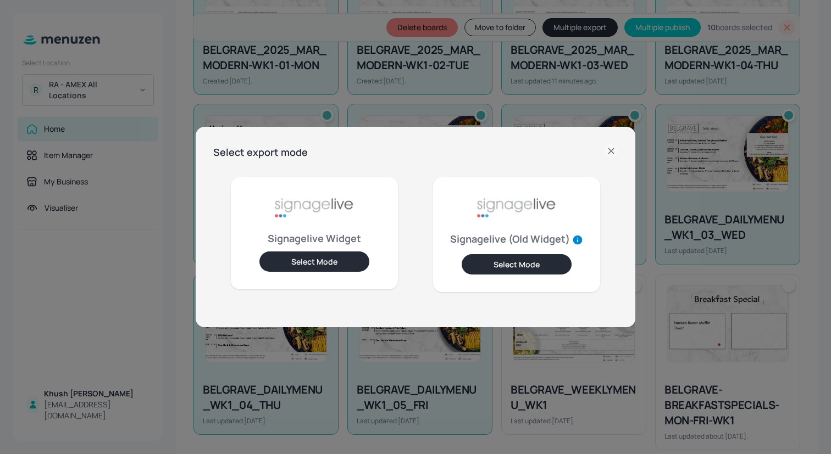
click at [610, 148] on icon at bounding box center [610, 150] width 13 height 13
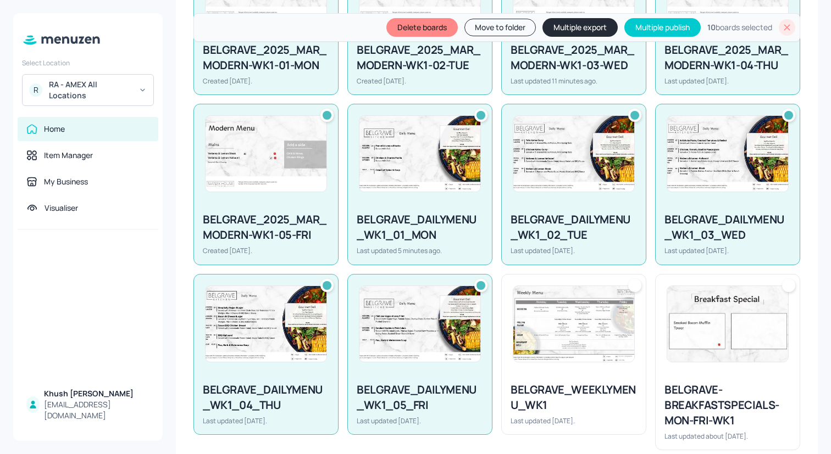
click at [787, 27] on icon at bounding box center [786, 27] width 11 height 11
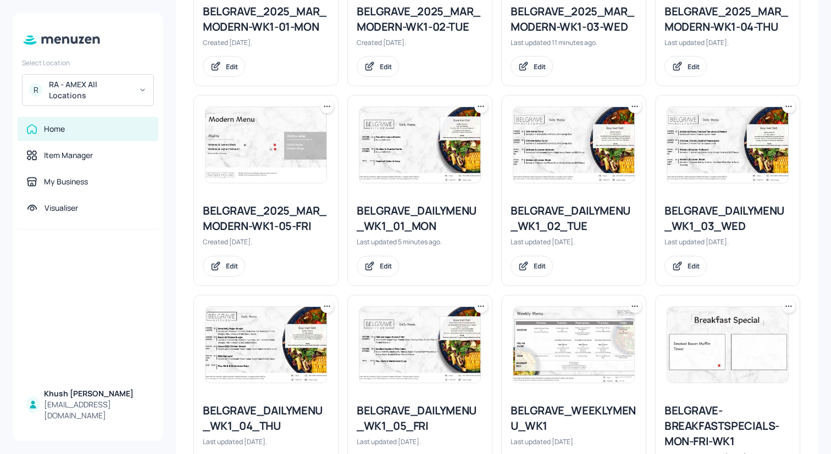
scroll to position [378, 0]
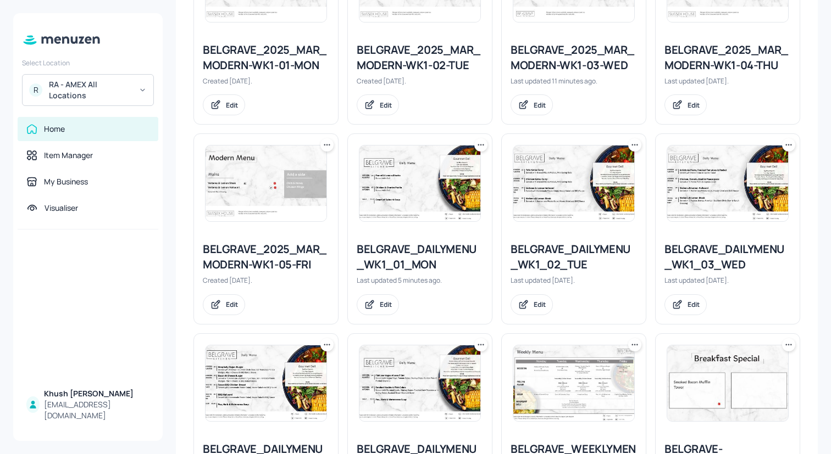
click at [535, 397] on img at bounding box center [573, 384] width 121 height 76
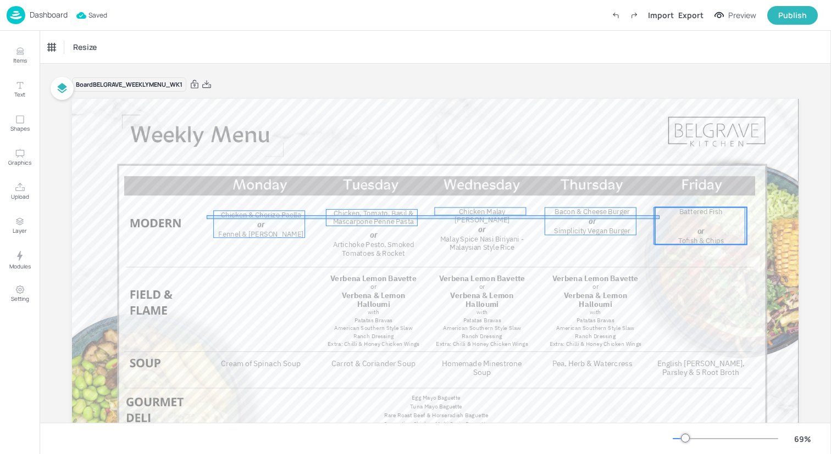
drag, startPoint x: 207, startPoint y: 219, endPoint x: 659, endPoint y: 215, distance: 452.7
click at [659, 99] on div "Cream of Spinach Soup Chicken & Chorizo Paella Fennel & Lemon Risotto or Carrot…" at bounding box center [435, 99] width 726 height 0
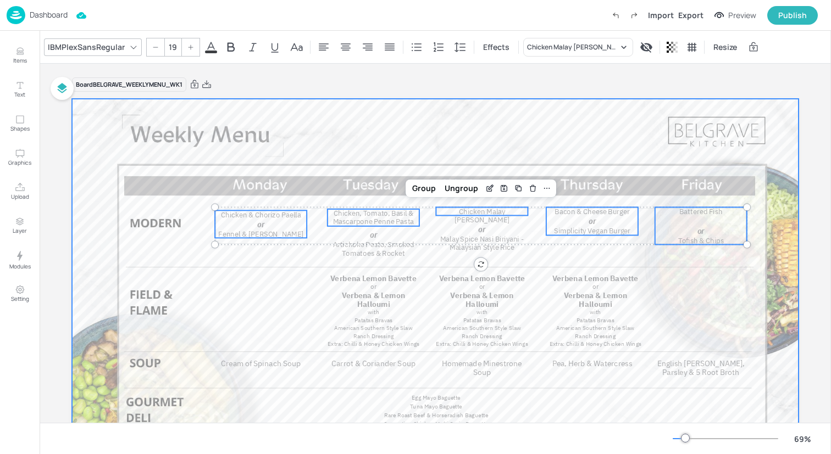
click at [198, 199] on div at bounding box center [435, 303] width 726 height 409
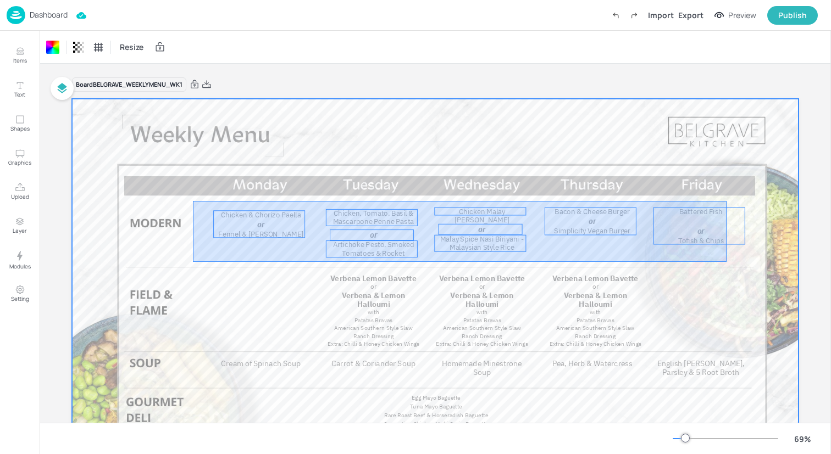
drag, startPoint x: 193, startPoint y: 201, endPoint x: 726, endPoint y: 262, distance: 536.9
click at [726, 262] on div at bounding box center [435, 303] width 726 height 409
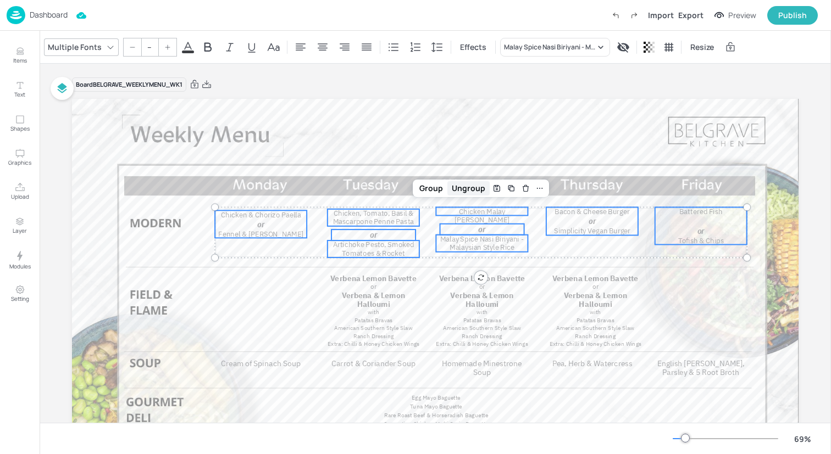
click at [461, 191] on div "Ungroup" at bounding box center [468, 188] width 42 height 14
click at [465, 191] on div "Ungroup" at bounding box center [468, 188] width 42 height 14
click at [466, 188] on div "Ungroup" at bounding box center [468, 188] width 42 height 14
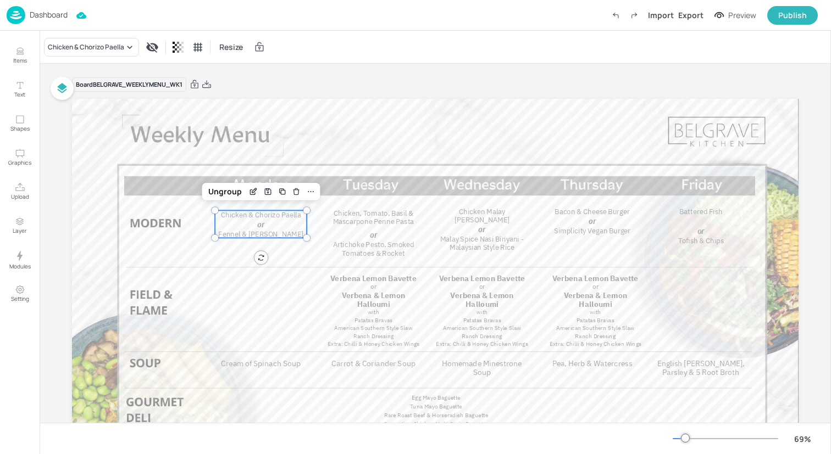
click at [257, 233] on span "Fennel & [PERSON_NAME]" at bounding box center [260, 234] width 85 height 9
click at [228, 192] on div "Ungroup" at bounding box center [225, 192] width 42 height 14
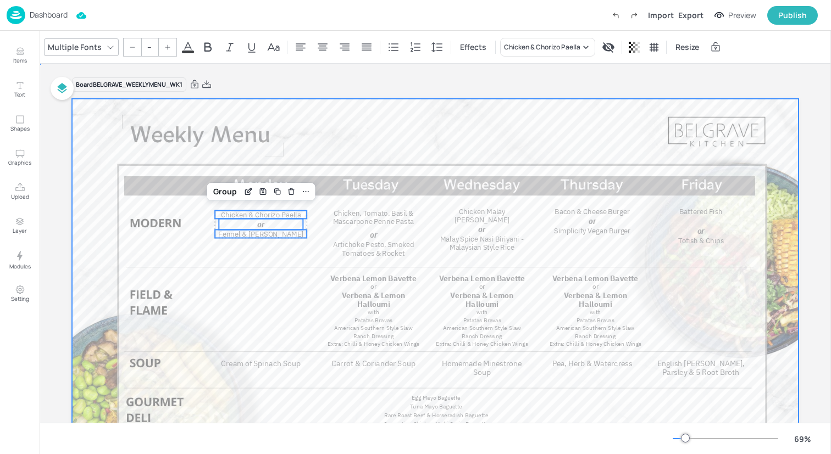
click at [183, 221] on div at bounding box center [435, 303] width 726 height 409
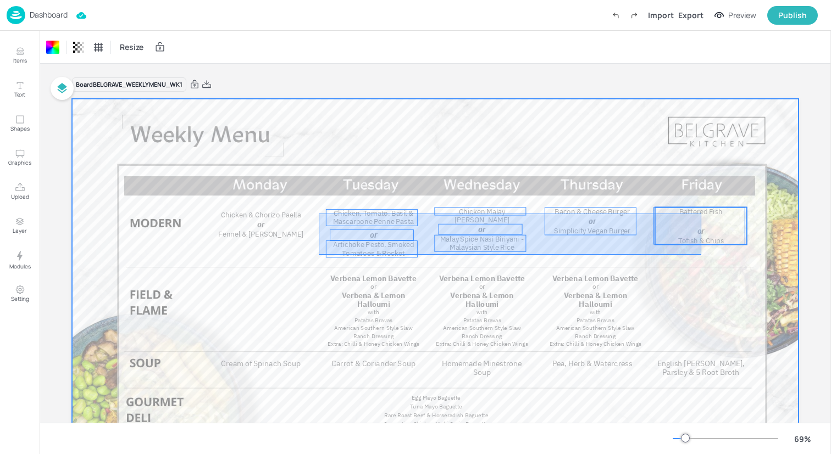
drag, startPoint x: 319, startPoint y: 255, endPoint x: 698, endPoint y: 214, distance: 381.3
click at [700, 99] on div "Cream of Spinach Soup Chicken & Chorizo Paella Fennel & Lemon Risotto or Carrot…" at bounding box center [435, 99] width 726 height 0
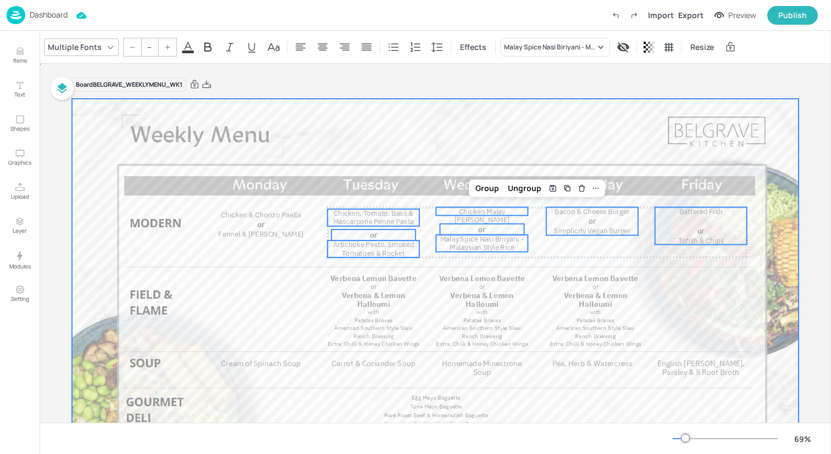
click at [691, 260] on div at bounding box center [435, 303] width 726 height 409
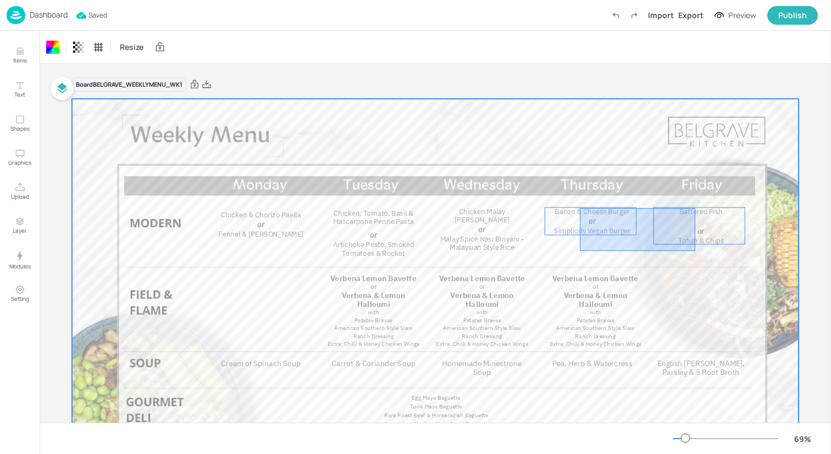
drag, startPoint x: 695, startPoint y: 251, endPoint x: 580, endPoint y: 208, distance: 123.1
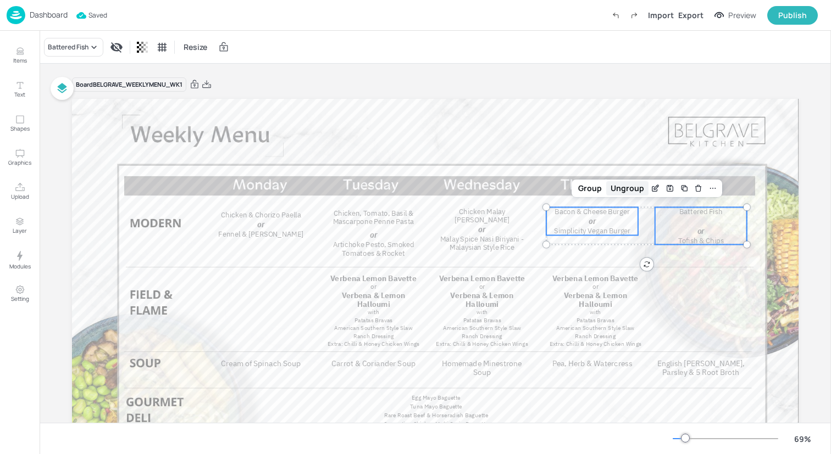
click at [619, 189] on div "Ungroup" at bounding box center [627, 188] width 42 height 14
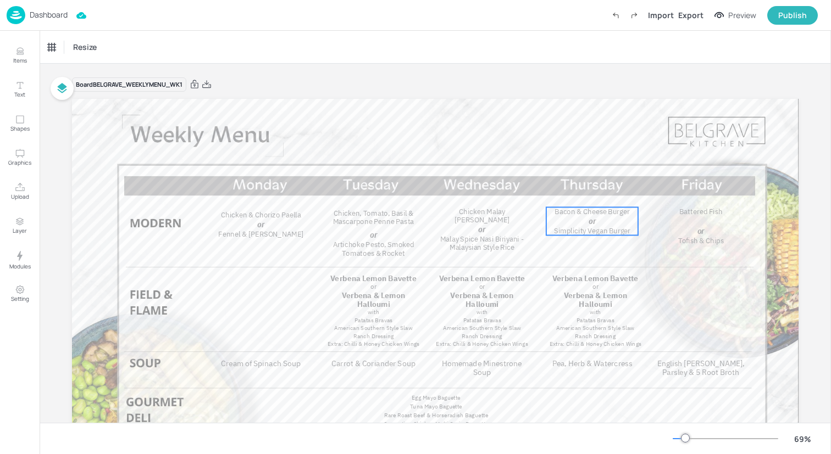
click at [594, 218] on p "or" at bounding box center [592, 221] width 84 height 11
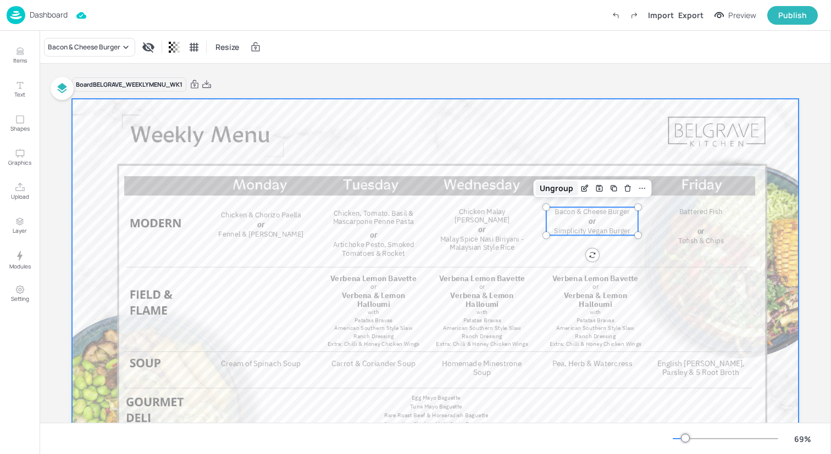
click at [557, 193] on div "Ungroup" at bounding box center [556, 188] width 42 height 14
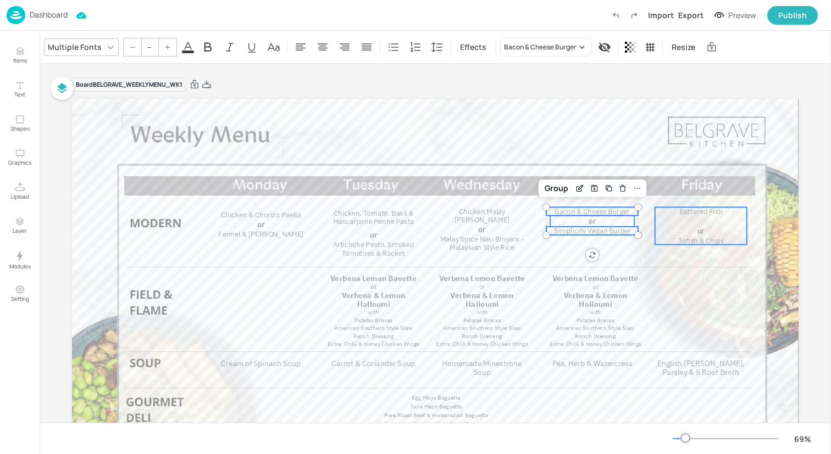
click at [682, 231] on p "or" at bounding box center [701, 231] width 84 height 11
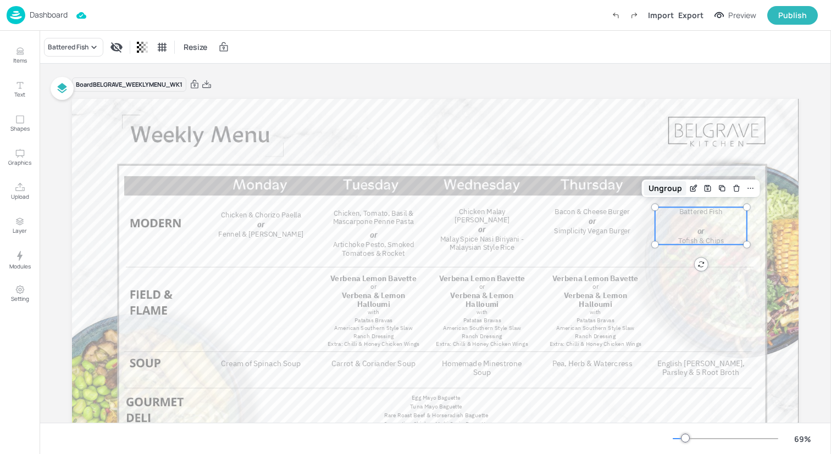
click at [664, 188] on div "Ungroup" at bounding box center [665, 188] width 42 height 14
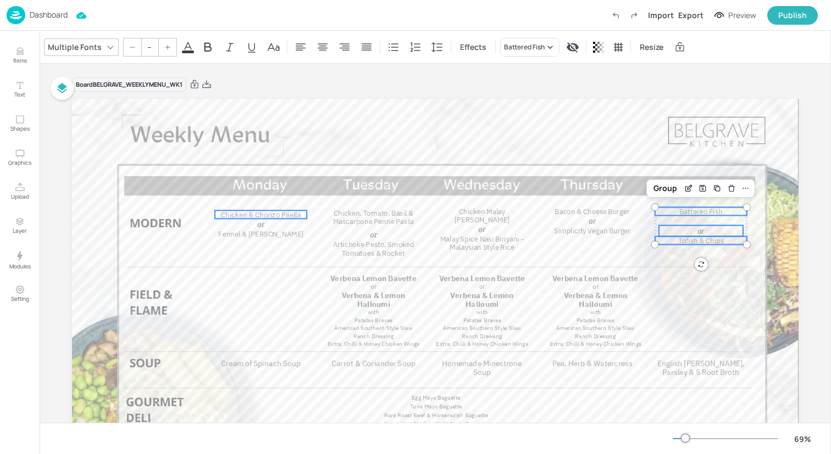
type input "19"
click at [283, 215] on span "Chicken & Chorizo Paella" at bounding box center [261, 214] width 80 height 9
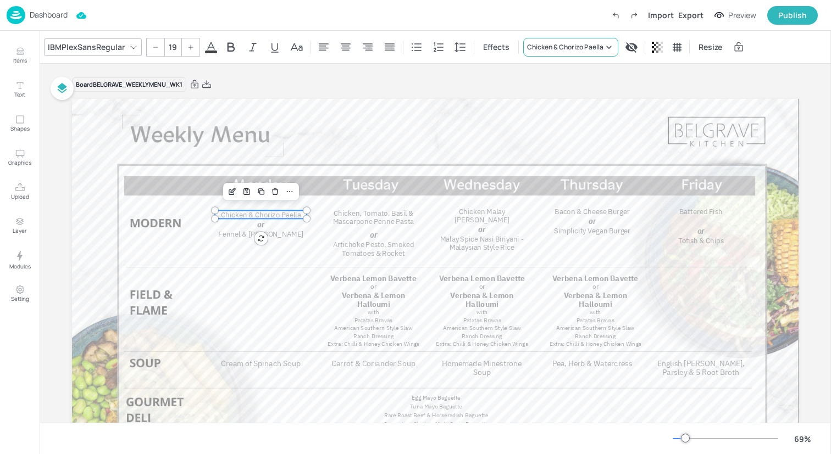
click at [592, 42] on div "Chicken & Chorizo Paella" at bounding box center [565, 47] width 76 height 10
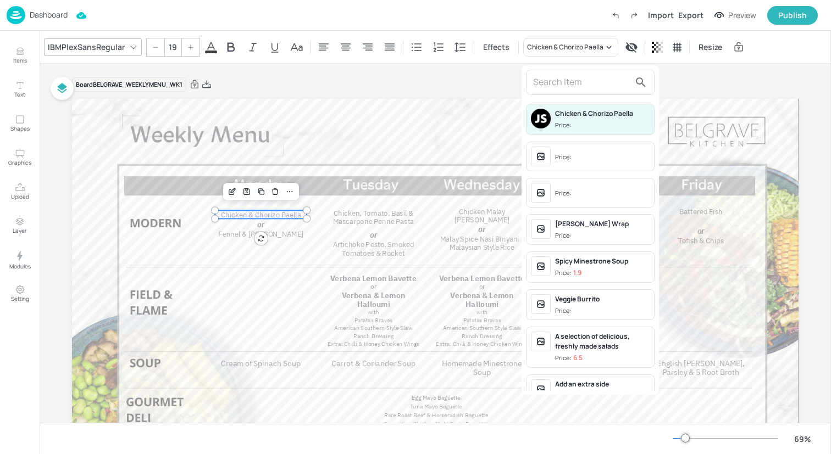
click at [587, 81] on input "text" at bounding box center [581, 83] width 97 height 18
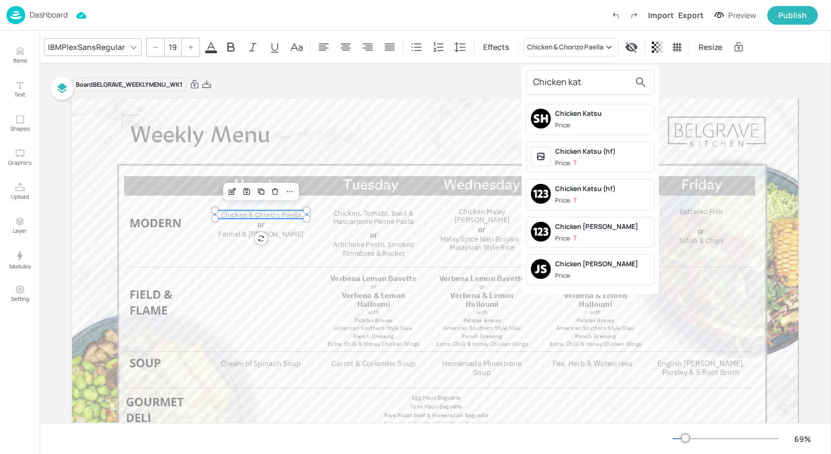
type input "Chicken kat"
click at [597, 233] on div "Chicken [PERSON_NAME] Price: 7" at bounding box center [602, 232] width 94 height 21
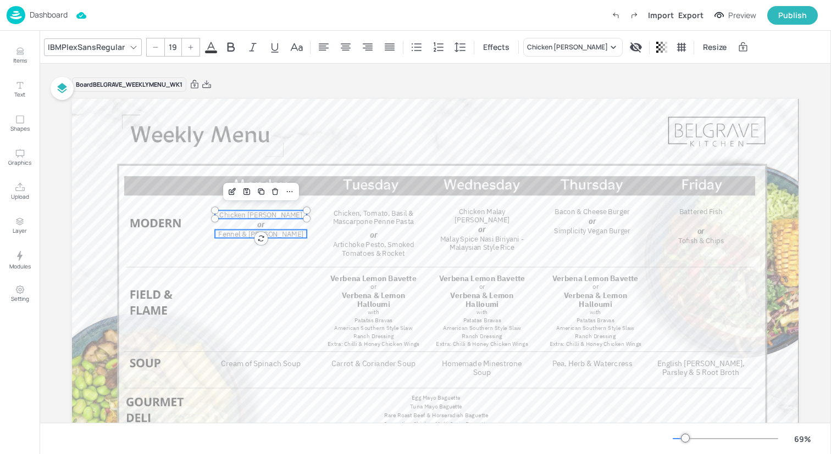
click at [278, 236] on span "Fennel & [PERSON_NAME]" at bounding box center [260, 234] width 85 height 9
type input "19"
click at [591, 53] on div "Fennel & [PERSON_NAME]" at bounding box center [573, 47] width 100 height 19
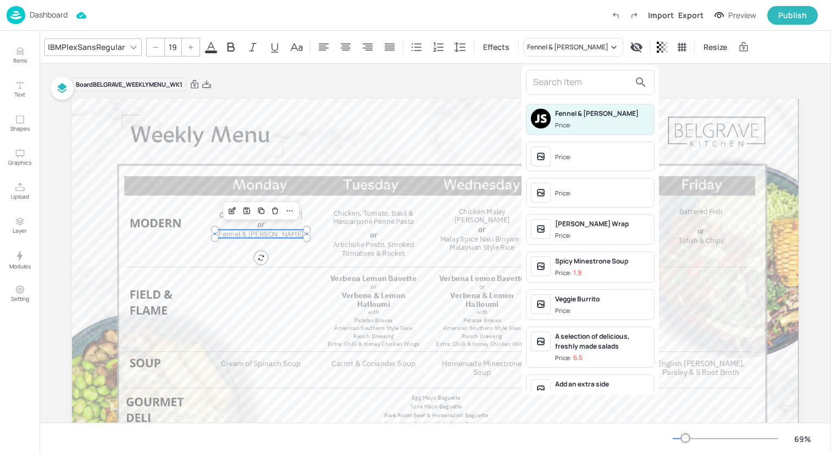
click at [588, 80] on input "text" at bounding box center [581, 83] width 97 height 18
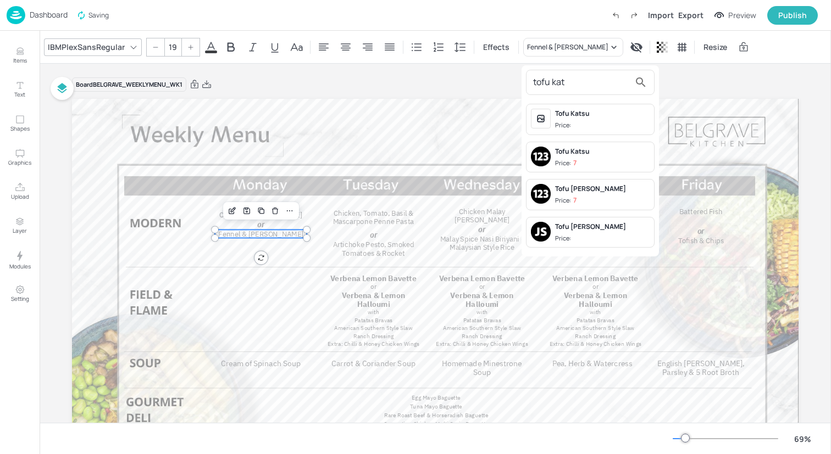
type input "tofu kat"
click at [617, 199] on span "Price: 7" at bounding box center [602, 200] width 94 height 9
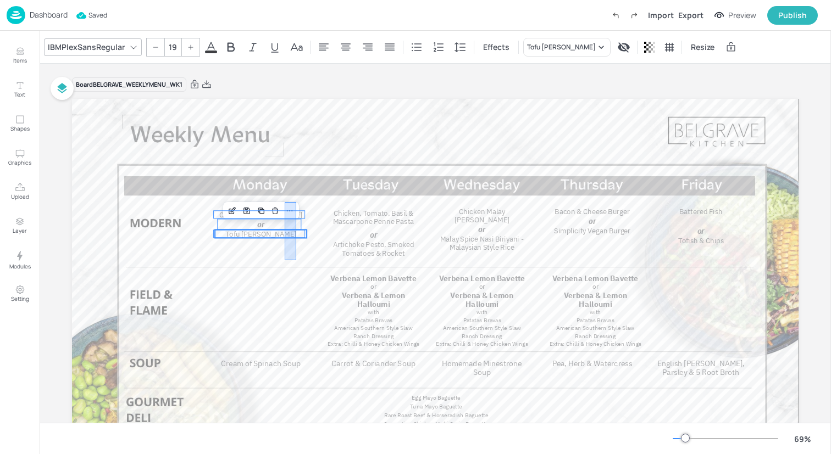
drag, startPoint x: 296, startPoint y: 260, endPoint x: 285, endPoint y: 203, distance: 58.3
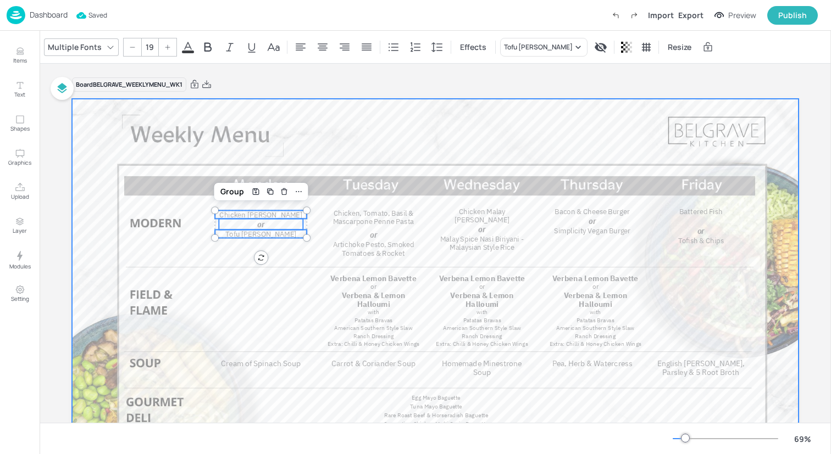
type input "--"
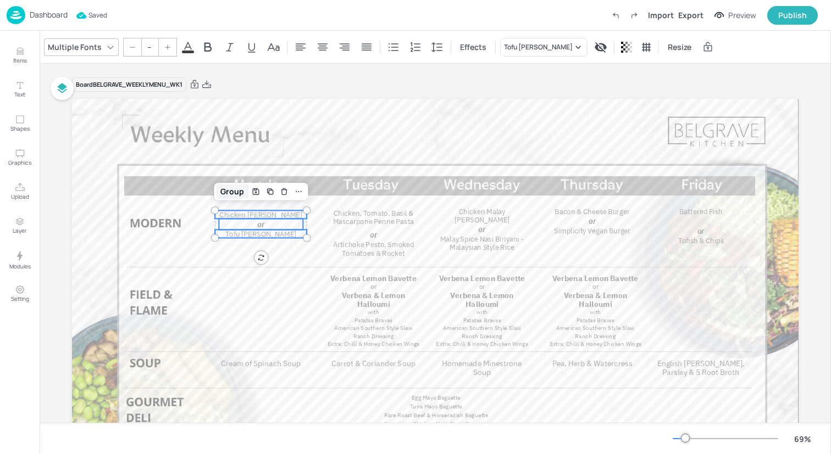
click at [228, 193] on div "Group" at bounding box center [232, 192] width 32 height 14
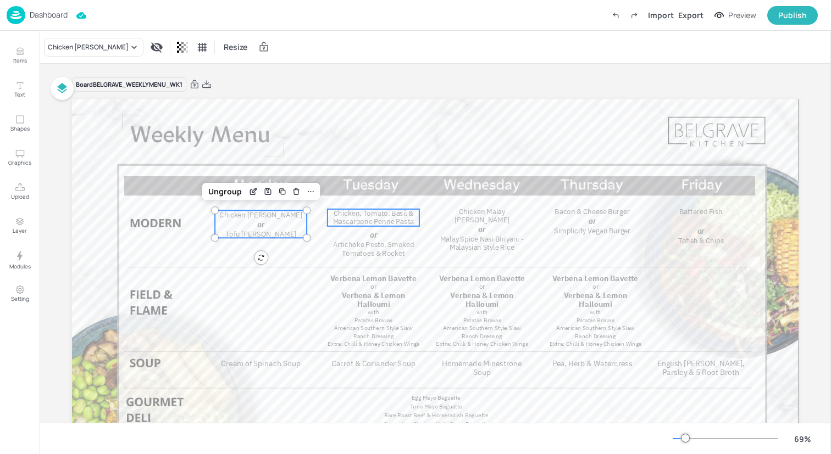
click at [350, 216] on span "Chicken, Tomato, Basil & Mascarpone Penne Pasta" at bounding box center [373, 218] width 81 height 18
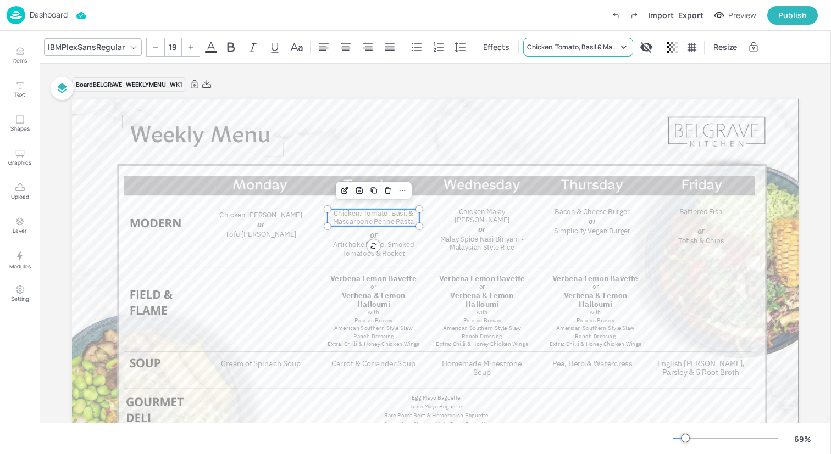
click at [591, 48] on div "Chicken, Tomato, Basil & Mascarpone Penne Pasta" at bounding box center [572, 47] width 91 height 10
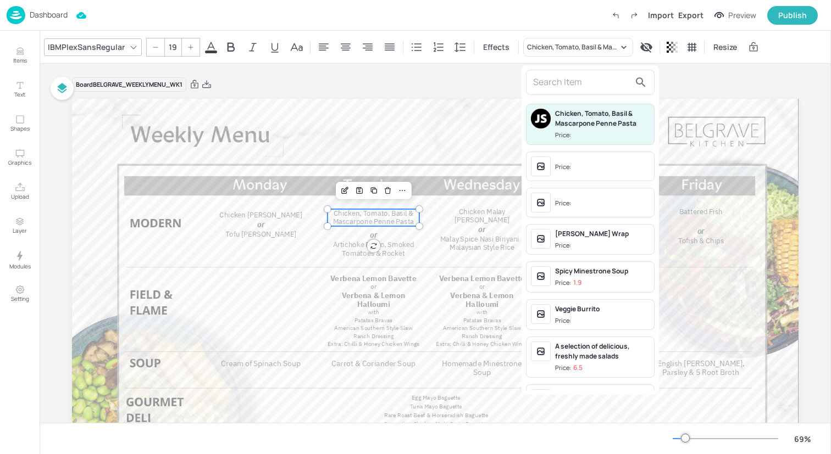
click at [589, 81] on input "text" at bounding box center [581, 83] width 97 height 18
click at [287, 275] on div at bounding box center [415, 227] width 831 height 454
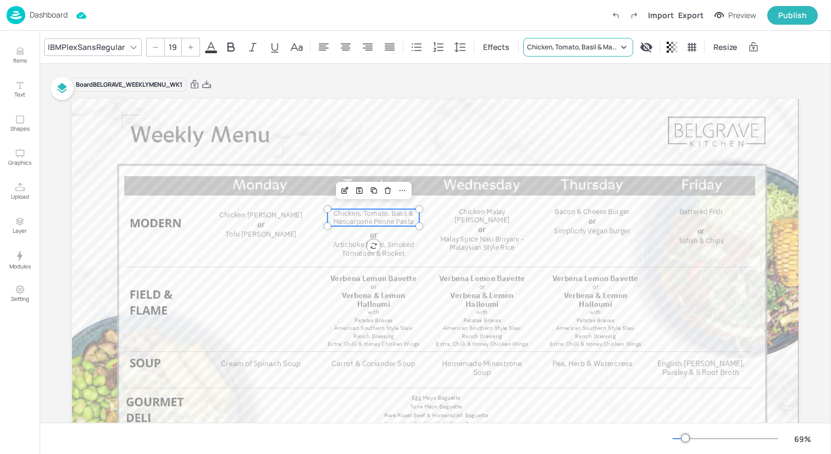
click at [590, 43] on div "Chicken, Tomato, Basil & Mascarpone Penne Pasta" at bounding box center [572, 47] width 91 height 10
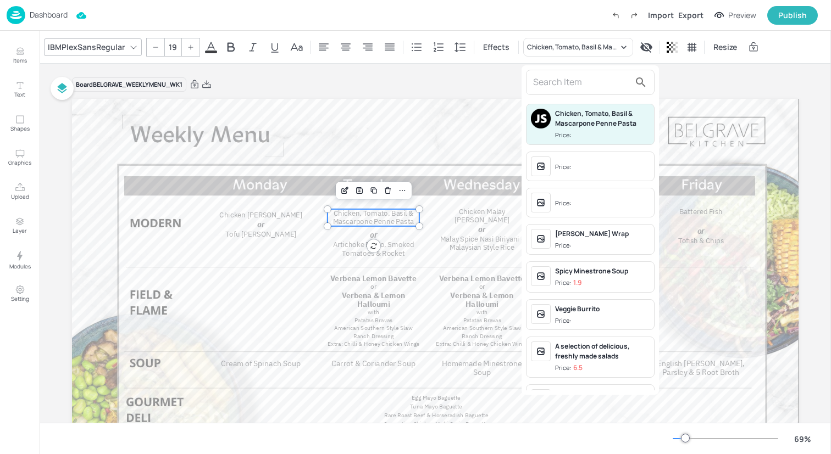
click at [567, 88] on input "text" at bounding box center [581, 83] width 97 height 18
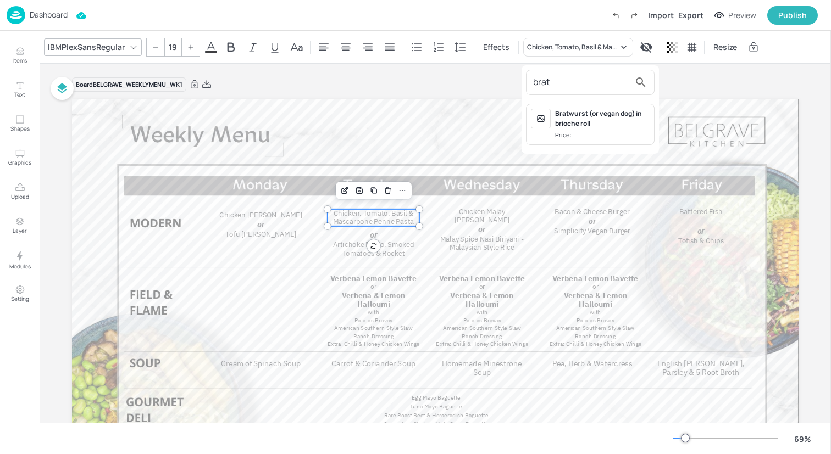
type input "brat"
click at [599, 120] on div "Bratwurst (or vegan dog) in brioche roll" at bounding box center [602, 119] width 94 height 20
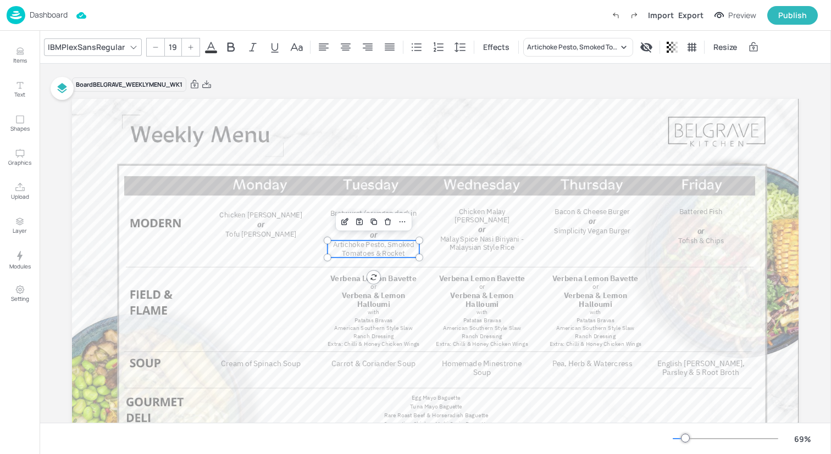
click at [355, 251] on span "Artichoke Pesto, Smoked Tomatoes & Rocket" at bounding box center [373, 249] width 81 height 18
click at [580, 47] on div "Artichoke Pesto, Smoked Tomatoes & Rocket" at bounding box center [572, 47] width 91 height 10
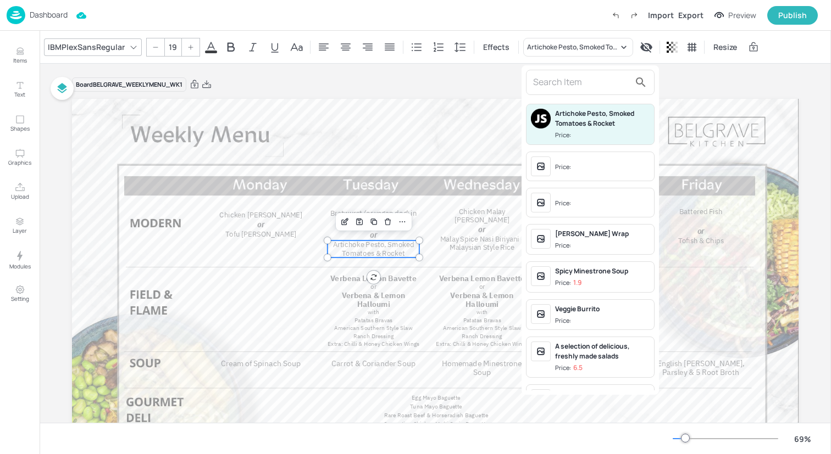
click at [584, 40] on div at bounding box center [415, 227] width 831 height 454
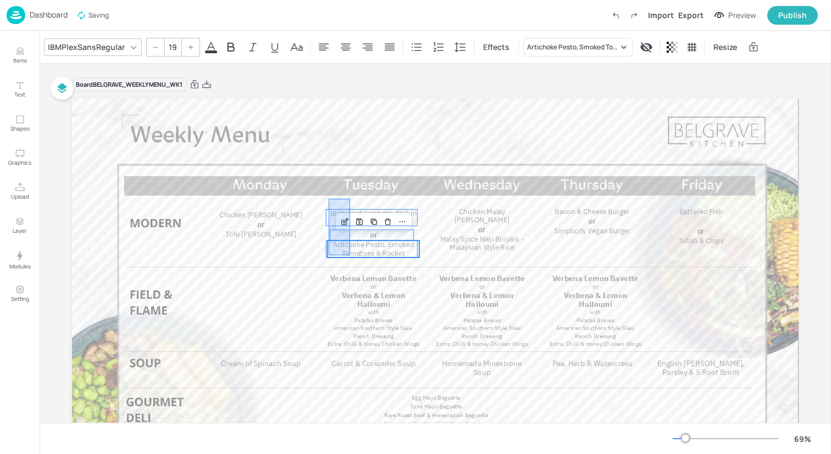
drag, startPoint x: 329, startPoint y: 199, endPoint x: 349, endPoint y: 255, distance: 60.3
click at [350, 99] on div "Cream of Spinach Soup Chicken [PERSON_NAME] Tofu [PERSON_NAME] or Carrot & Cori…" at bounding box center [435, 99] width 726 height 0
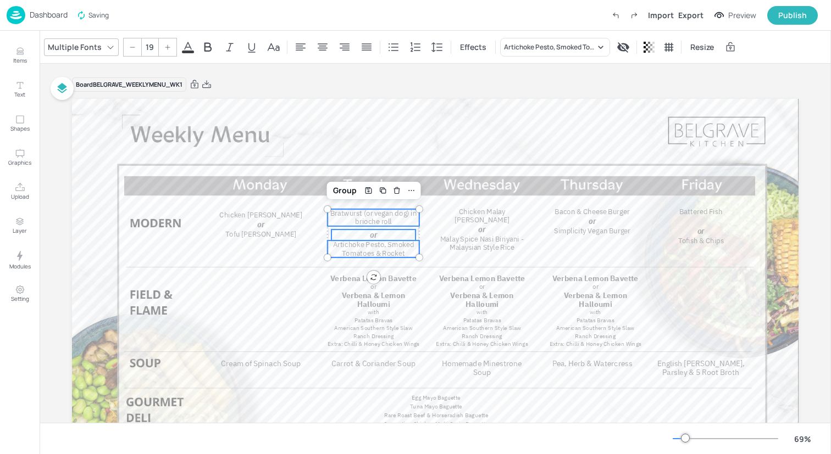
type input "--"
click at [347, 192] on div "Group" at bounding box center [345, 190] width 32 height 14
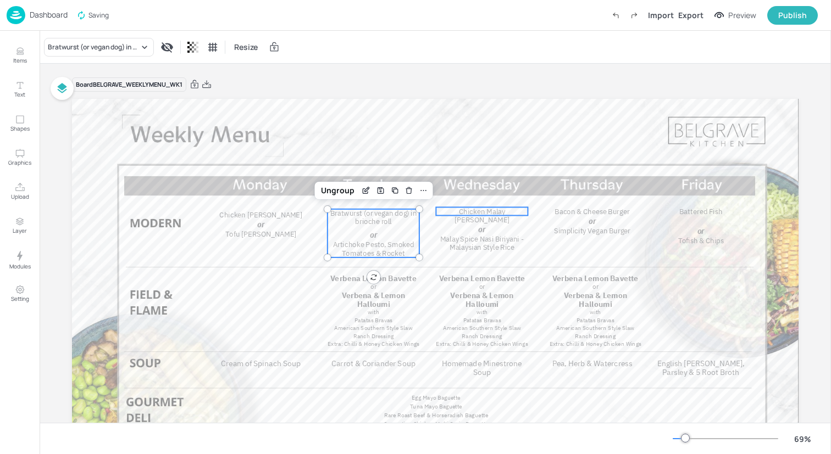
click at [478, 212] on span "Chicken Malay [PERSON_NAME]" at bounding box center [481, 216] width 55 height 18
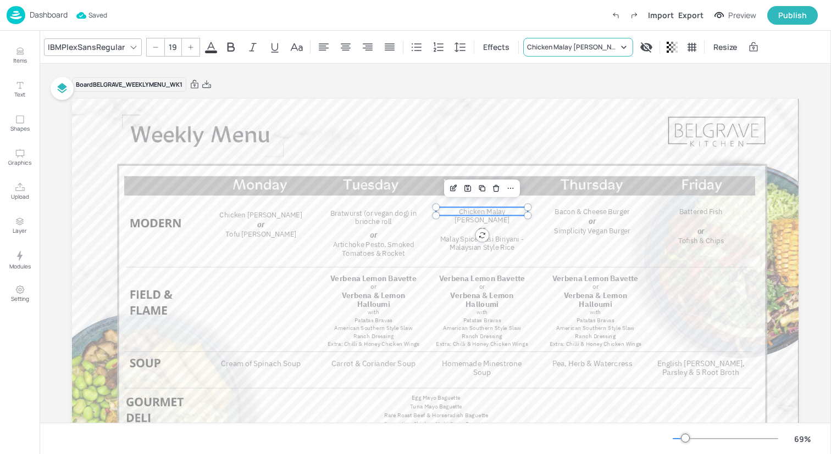
click at [540, 53] on div "Chicken Malay [PERSON_NAME]" at bounding box center [578, 47] width 110 height 19
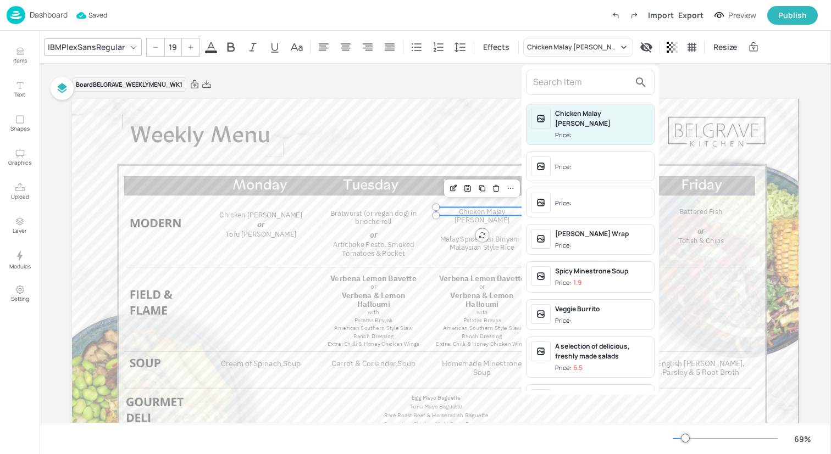
click at [540, 86] on input "text" at bounding box center [581, 83] width 97 height 18
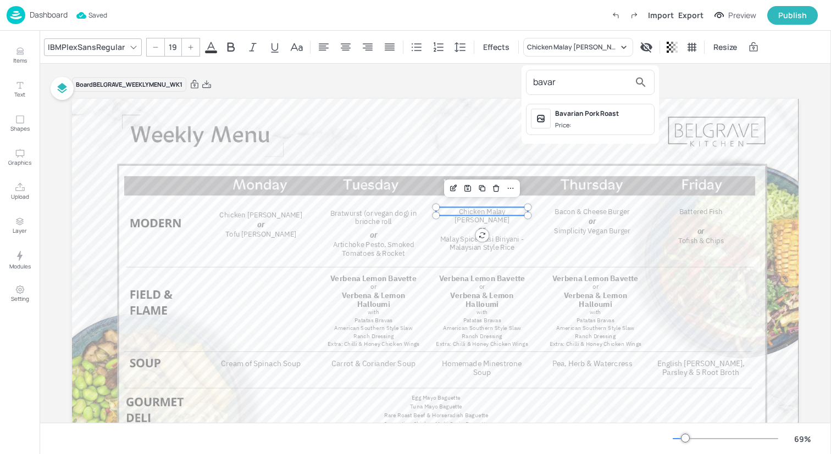
type input "bavar"
click at [578, 113] on div "Bavarian Pork Roast" at bounding box center [602, 114] width 94 height 10
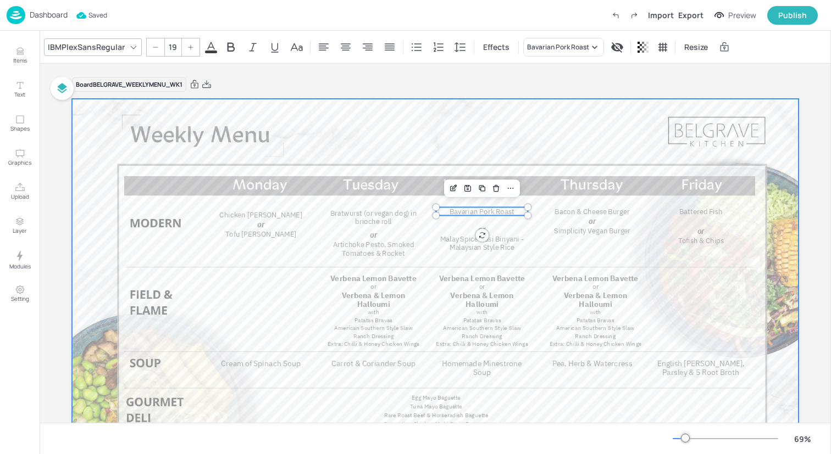
type input "19"
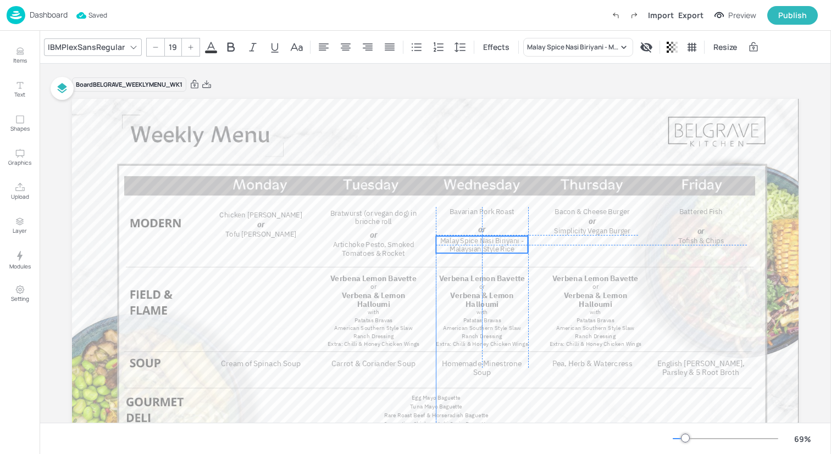
click at [501, 250] on span "Malay Spice Nasi Biriyani - Malaysian Style Rice" at bounding box center [482, 245] width 84 height 18
click at [569, 57] on div "IBMPlexSansRegular 19 Effects Malay Spice Nasi Biriyani - Malaysian Style Rice …" at bounding box center [435, 47] width 791 height 32
click at [569, 51] on div "Malay Spice Nasi Biriyani - Malaysian Style Rice" at bounding box center [572, 47] width 91 height 10
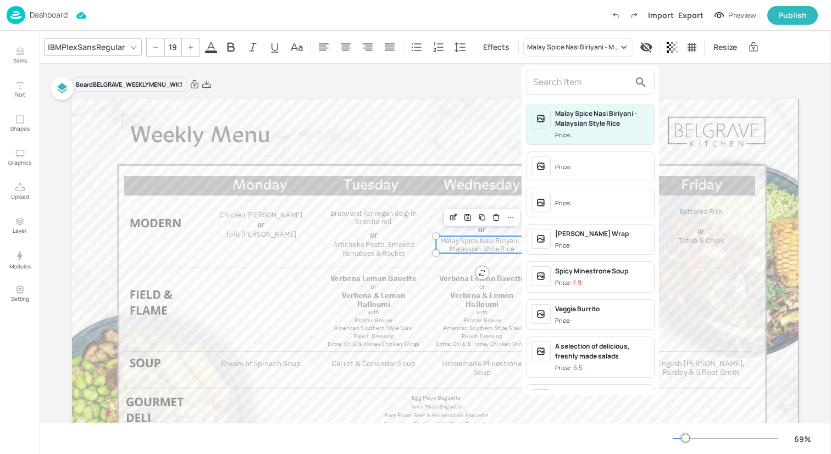
click at [561, 86] on input "text" at bounding box center [581, 83] width 97 height 18
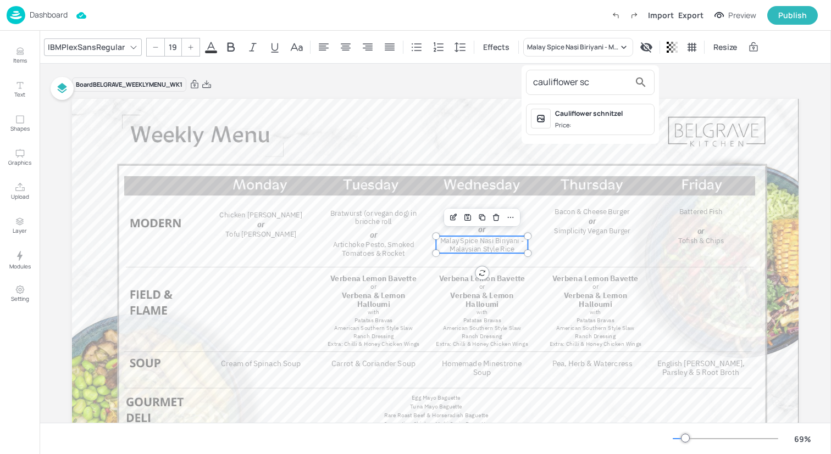
type input "cauliflower sc"
click at [578, 122] on span "Price:" at bounding box center [602, 125] width 94 height 9
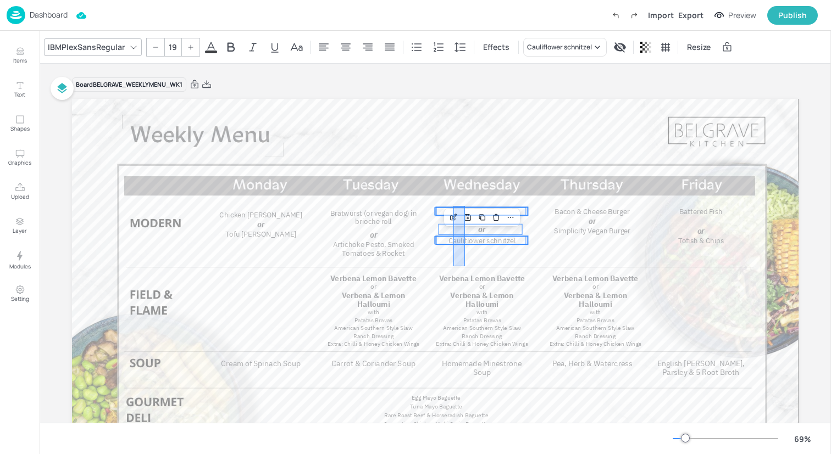
drag, startPoint x: 453, startPoint y: 266, endPoint x: 465, endPoint y: 206, distance: 61.5
click at [465, 99] on div "Cream of Spinach Soup Chicken [PERSON_NAME] Tofu [PERSON_NAME] or Carrot & Cori…" at bounding box center [435, 99] width 726 height 0
type input "--"
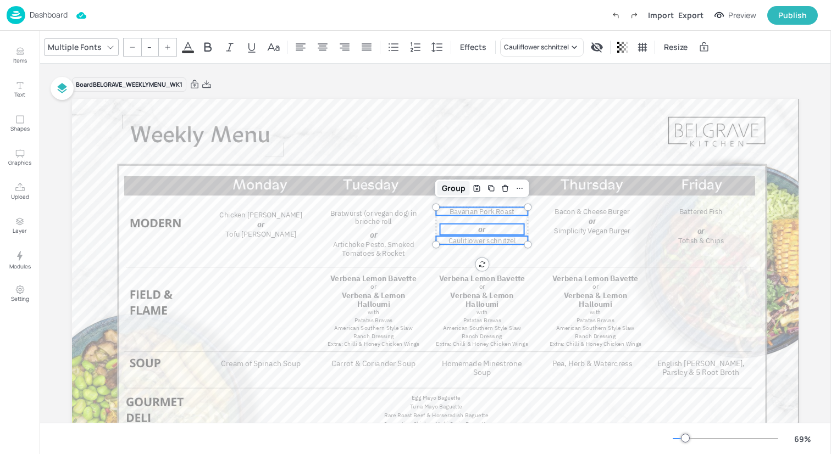
click at [454, 187] on div "Group" at bounding box center [453, 188] width 32 height 14
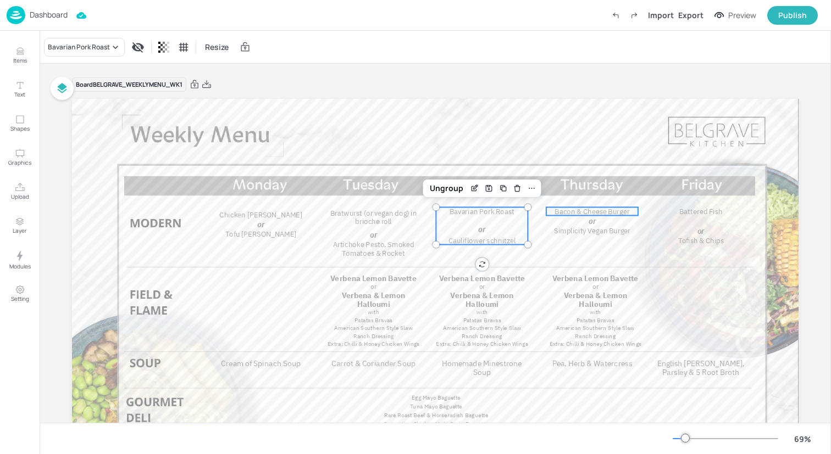
click at [579, 212] on span "Bacon & Cheese Burger" at bounding box center [591, 211] width 75 height 9
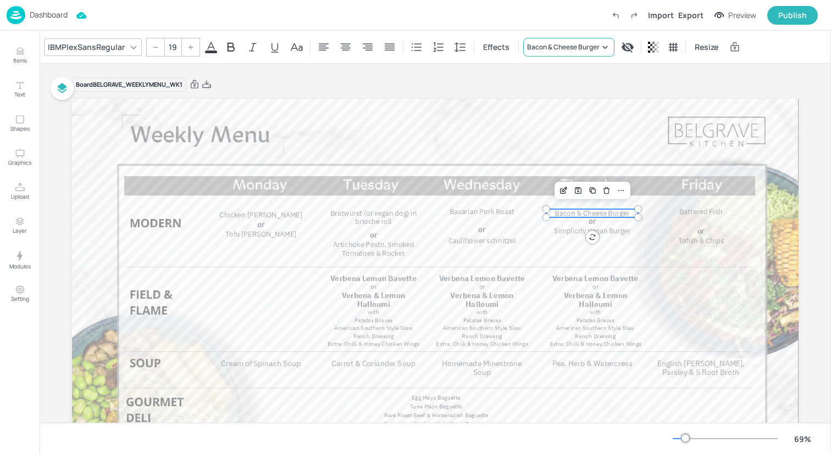
click at [566, 46] on div "Bacon & Cheese Burger" at bounding box center [563, 47] width 73 height 10
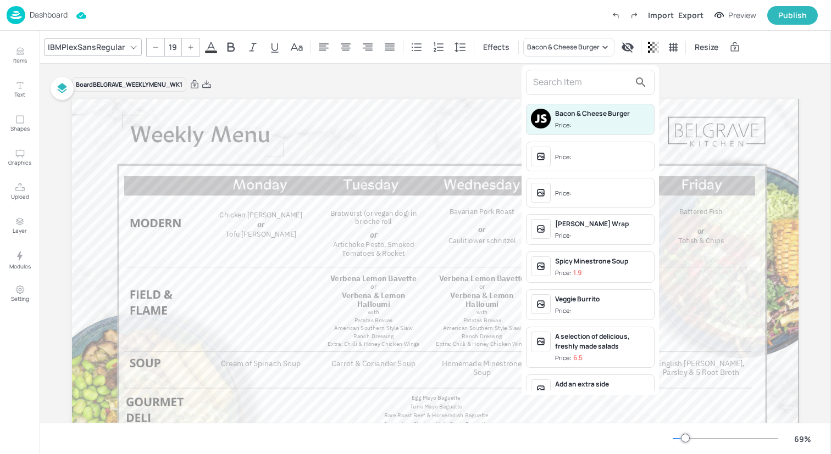
click at [565, 78] on input "text" at bounding box center [581, 83] width 97 height 18
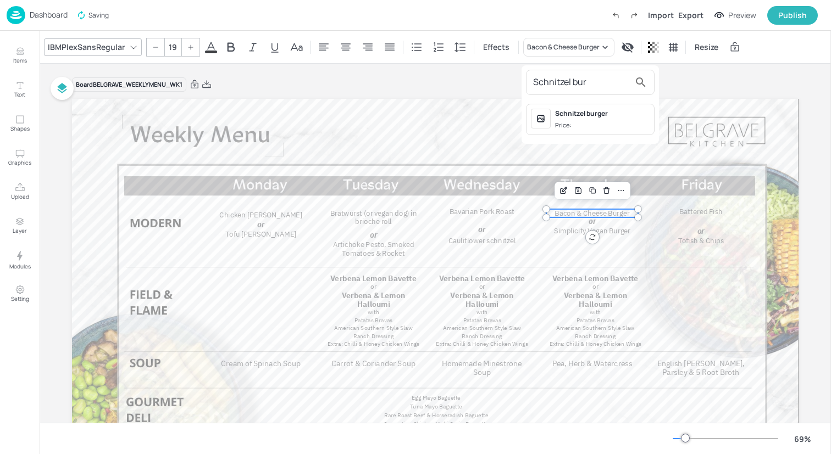
type input "Schnitzel bur"
click at [563, 115] on div "Schnitzel burger" at bounding box center [602, 114] width 94 height 10
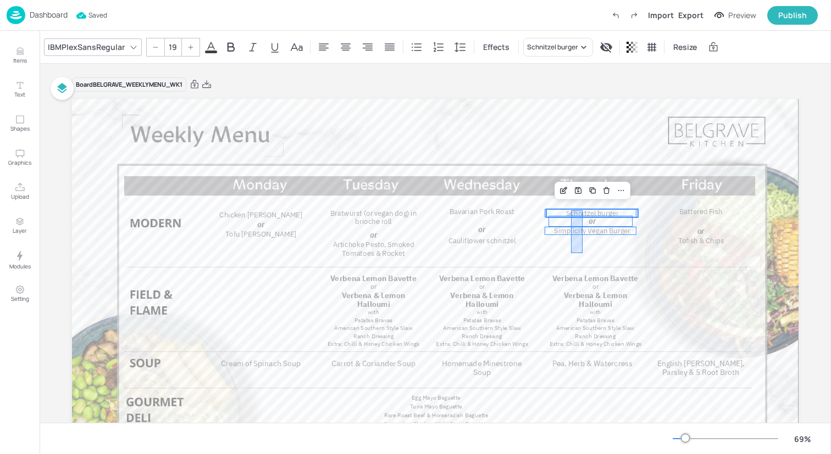
drag, startPoint x: 571, startPoint y: 253, endPoint x: 582, endPoint y: 209, distance: 45.4
click at [583, 99] on div "Cream of Spinach Soup Chicken [PERSON_NAME] Tofu [PERSON_NAME] or Carrot & Cori…" at bounding box center [435, 99] width 726 height 0
type input "--"
click at [565, 191] on div "Group" at bounding box center [563, 190] width 32 height 14
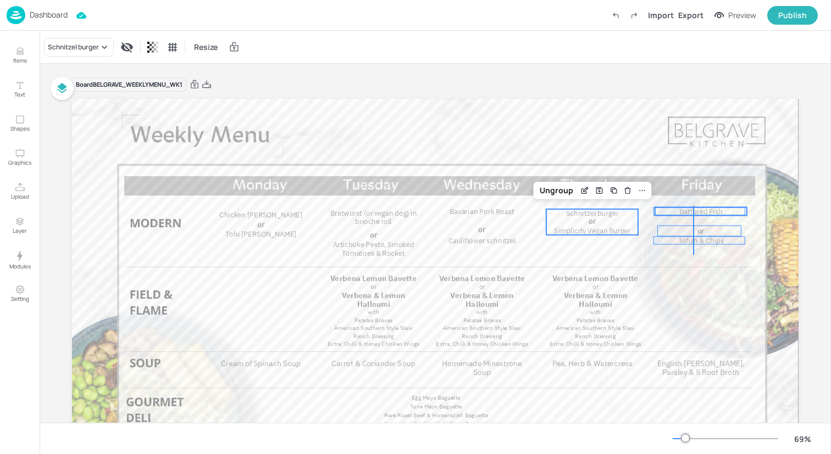
drag, startPoint x: 693, startPoint y: 255, endPoint x: 694, endPoint y: 206, distance: 48.9
click at [694, 206] on div at bounding box center [435, 303] width 726 height 409
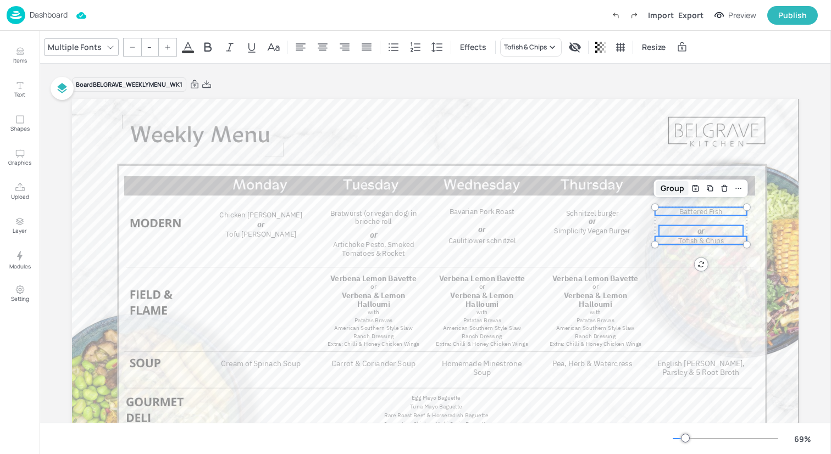
click at [669, 187] on div "Group" at bounding box center [672, 188] width 32 height 14
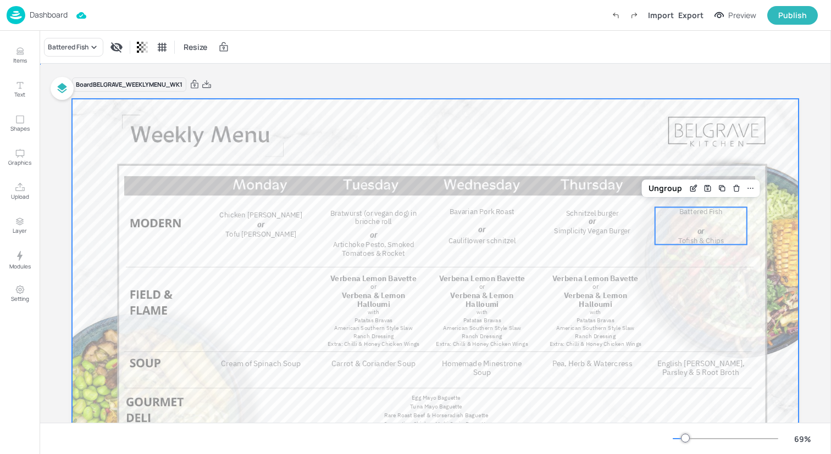
click at [617, 247] on div at bounding box center [435, 303] width 726 height 409
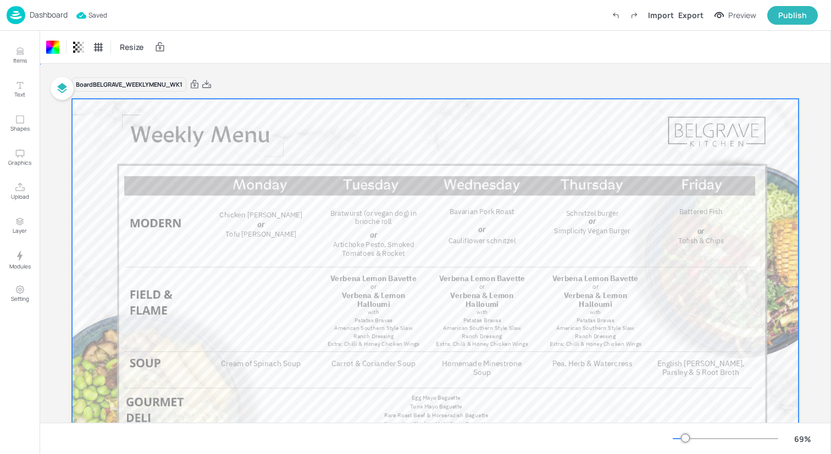
click at [359, 140] on div at bounding box center [435, 303] width 726 height 409
click at [21, 14] on img at bounding box center [16, 15] width 19 height 18
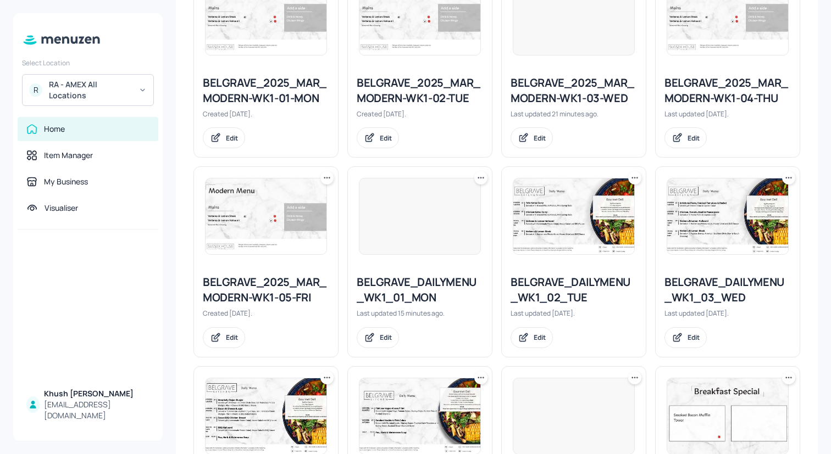
scroll to position [704, 0]
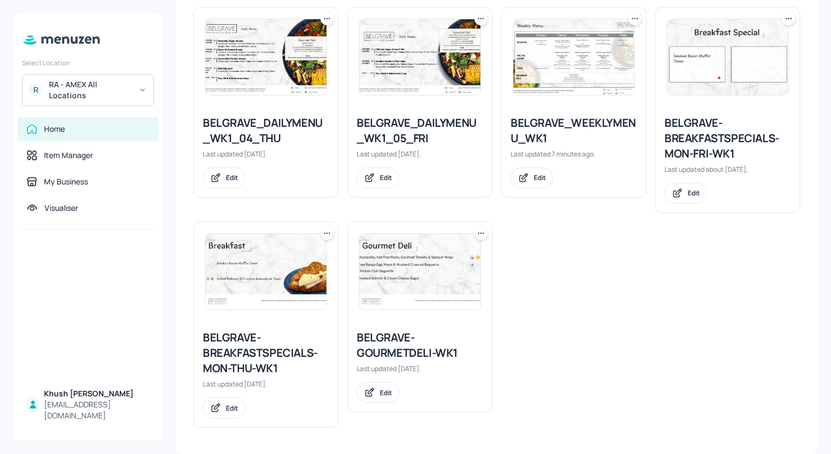
click at [710, 147] on div "BELGRAVE-BREAKFASTSPECIALS-MON-FRI-WK1" at bounding box center [727, 138] width 126 height 46
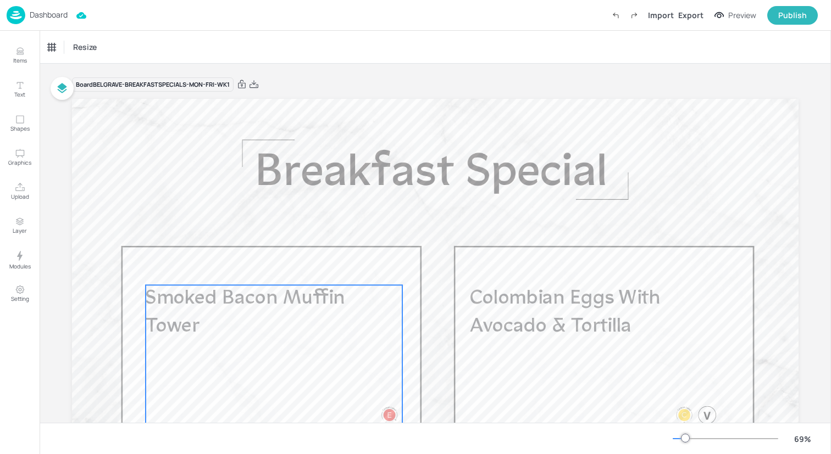
click at [227, 313] on p "Smoked Bacon Muffin Tower" at bounding box center [246, 312] width 201 height 55
click at [107, 52] on div "Smoked Bacon Muffin Tower" at bounding box center [96, 47] width 105 height 19
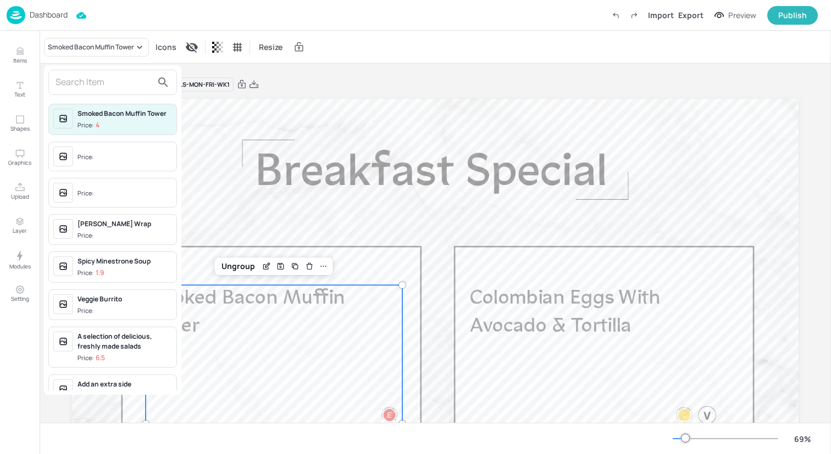
click at [107, 84] on input "text" at bounding box center [103, 83] width 97 height 18
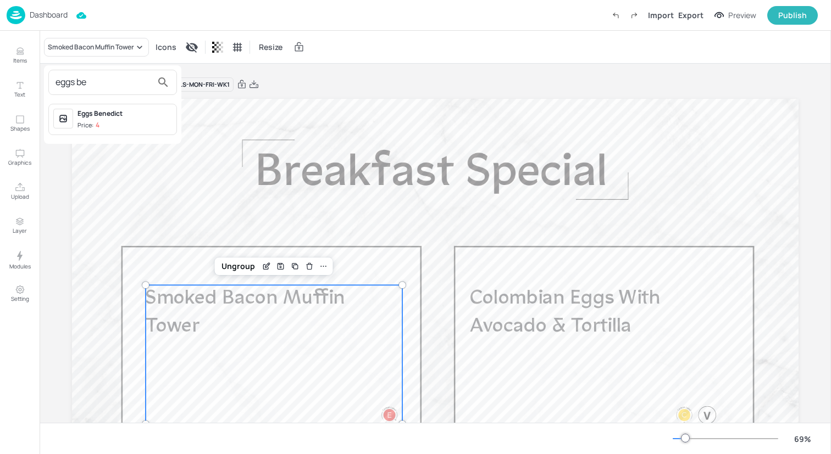
type input "eggs be"
click at [116, 123] on span "Price: 4" at bounding box center [124, 125] width 94 height 9
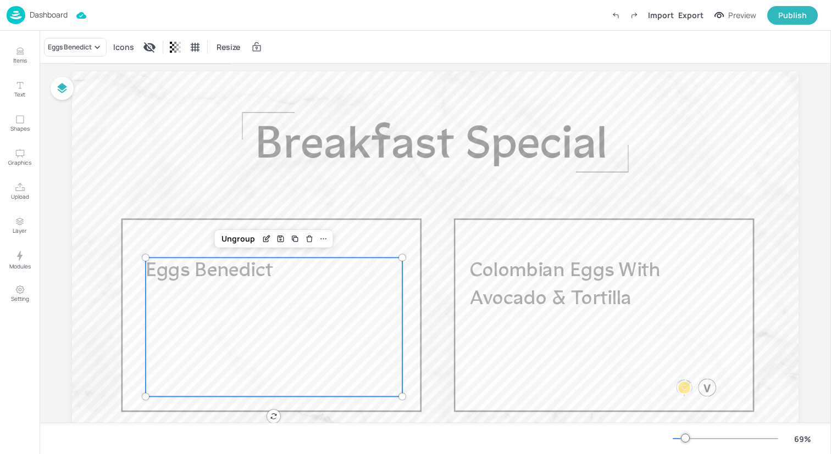
scroll to position [25, 0]
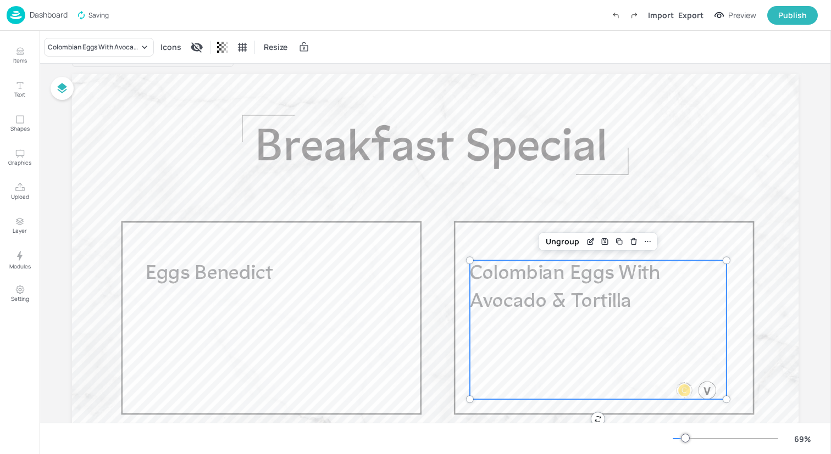
click at [498, 329] on div "Colombian Eggs With Avocado & Tortilla" at bounding box center [598, 329] width 257 height 139
click at [91, 53] on div "Colombian Eggs With Avocado & Tortilla" at bounding box center [99, 47] width 110 height 19
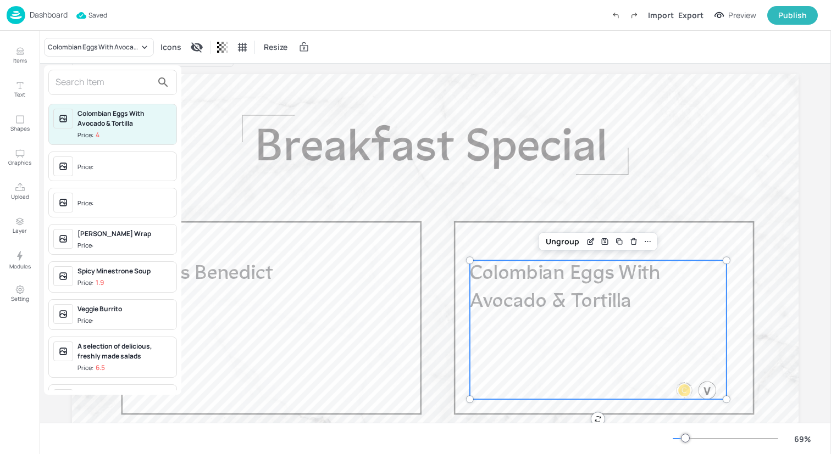
click at [100, 84] on input "text" at bounding box center [103, 83] width 97 height 18
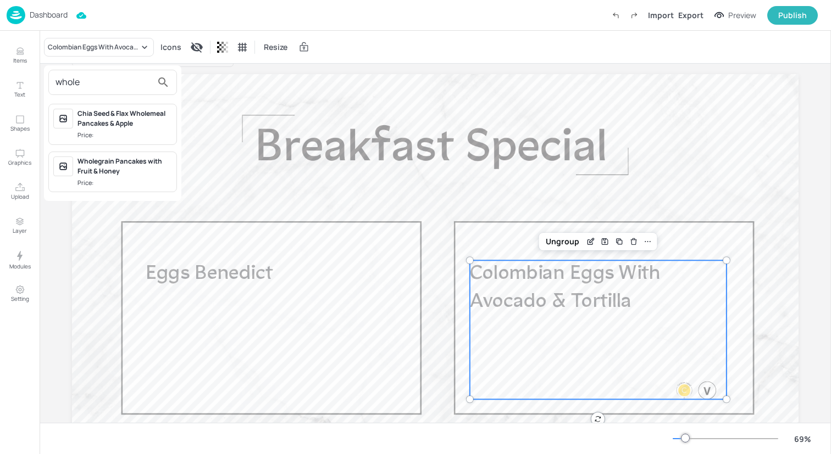
type input "whole"
click at [95, 173] on div "Wholegrain Pancakes with Fruit & Honey" at bounding box center [124, 167] width 94 height 20
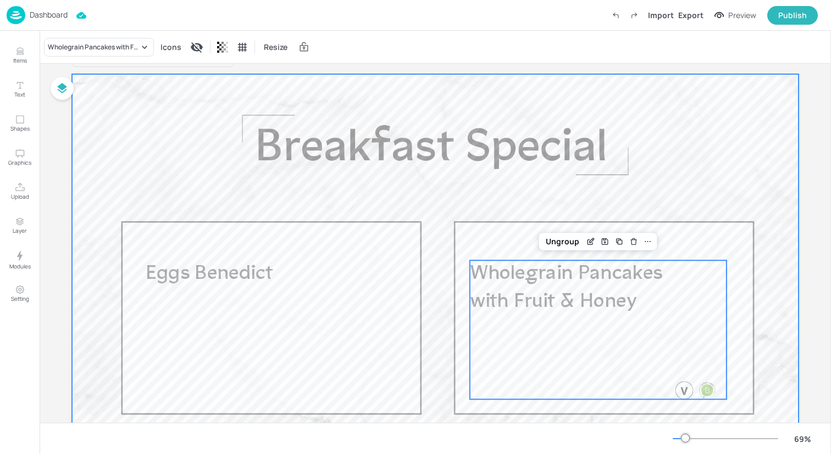
click at [132, 133] on div at bounding box center [435, 278] width 726 height 409
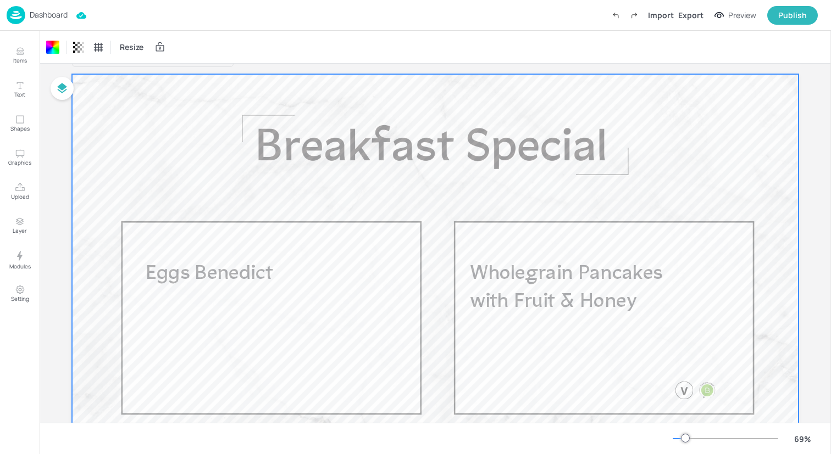
scroll to position [0, 0]
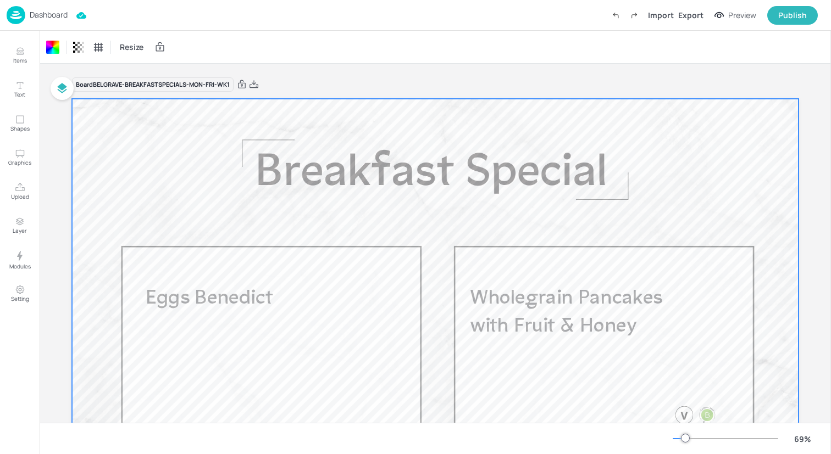
click at [138, 10] on div "Dashboard Import Export Preview Publish" at bounding box center [412, 15] width 811 height 30
click at [9, 13] on img at bounding box center [16, 15] width 19 height 18
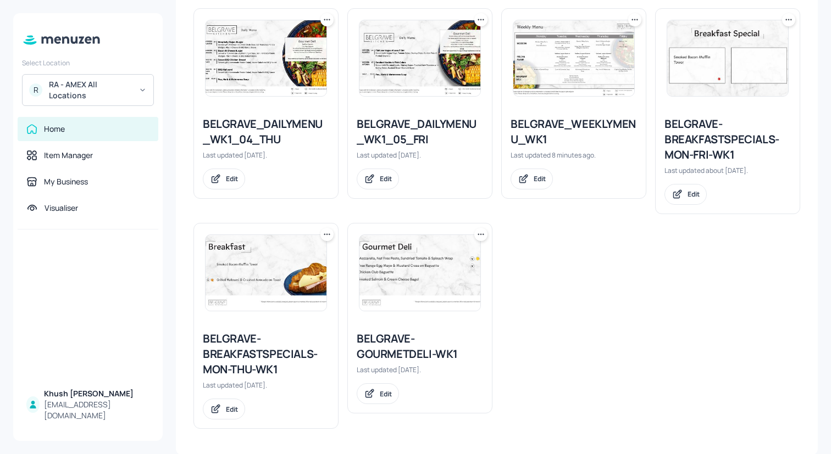
scroll to position [704, 0]
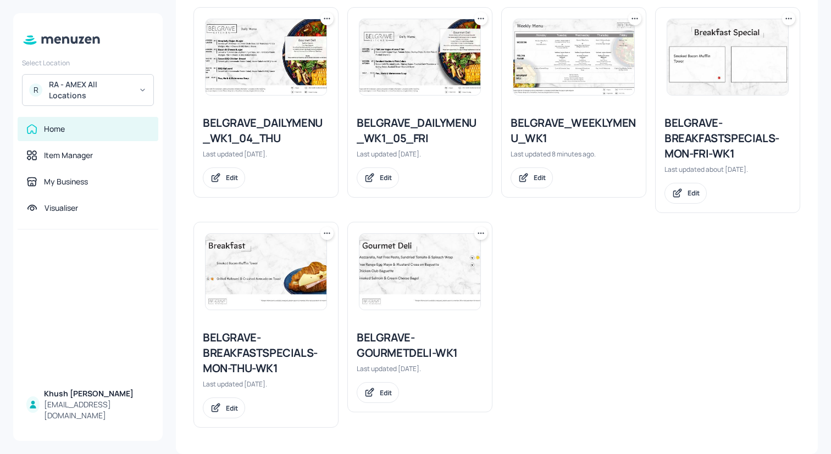
click at [442, 272] on img at bounding box center [419, 272] width 121 height 76
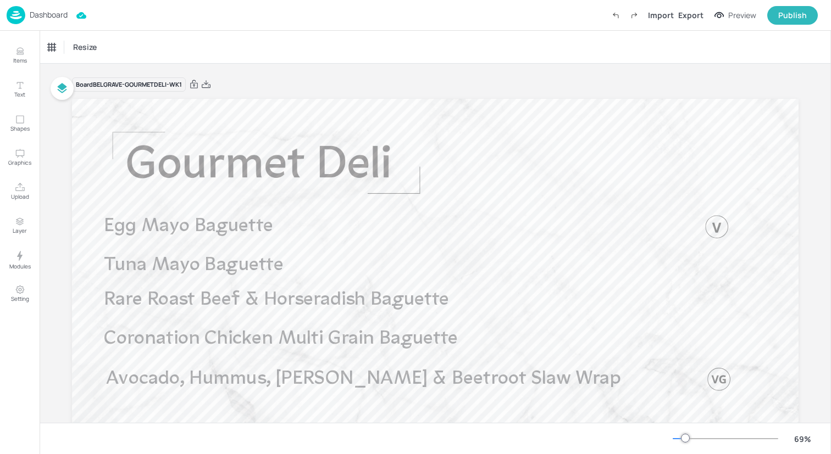
click at [16, 12] on img at bounding box center [16, 15] width 19 height 18
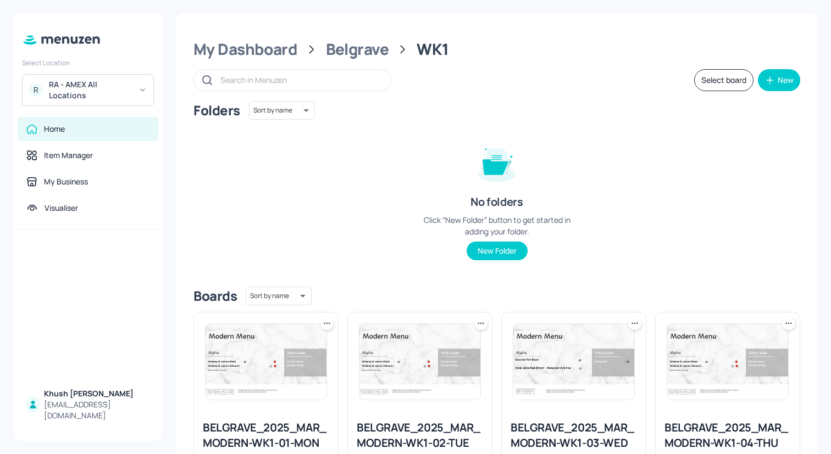
scroll to position [704, 0]
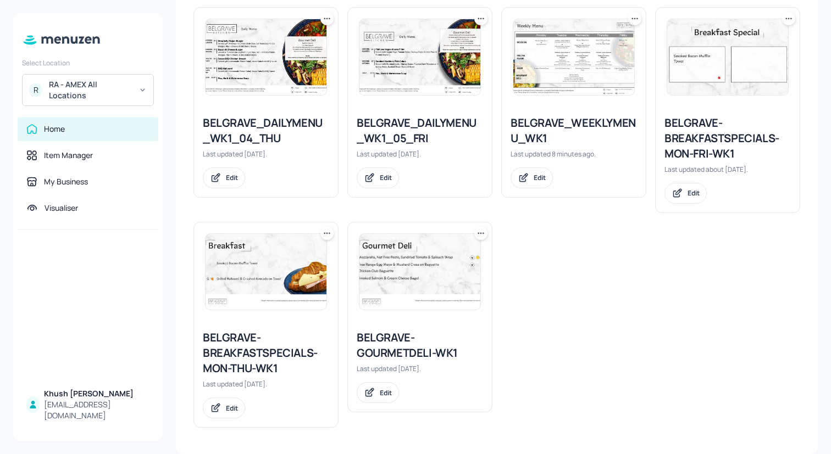
click at [297, 292] on img at bounding box center [265, 272] width 121 height 76
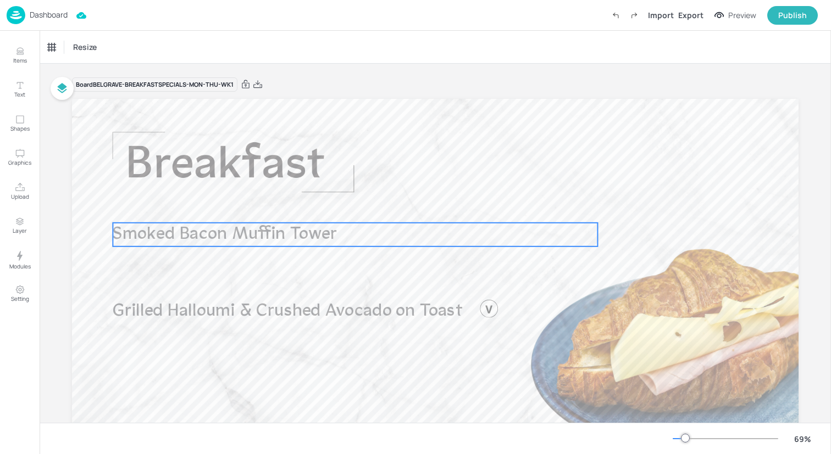
click at [283, 231] on span "Smoked Bacon Muffin Tower" at bounding box center [225, 235] width 224 height 18
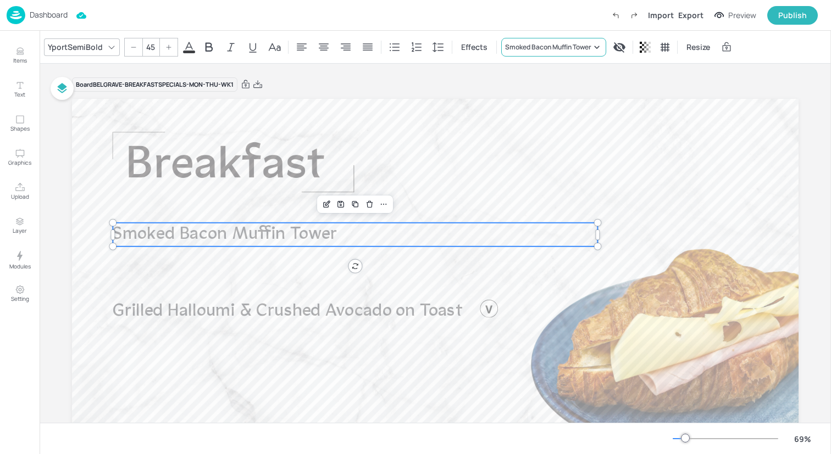
click at [536, 44] on div "Smoked Bacon Muffin Tower" at bounding box center [548, 47] width 86 height 10
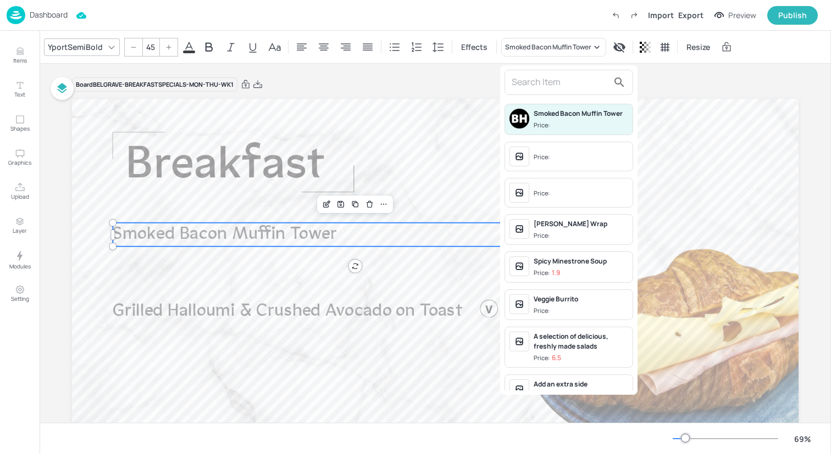
click at [555, 87] on input "text" at bounding box center [559, 83] width 97 height 18
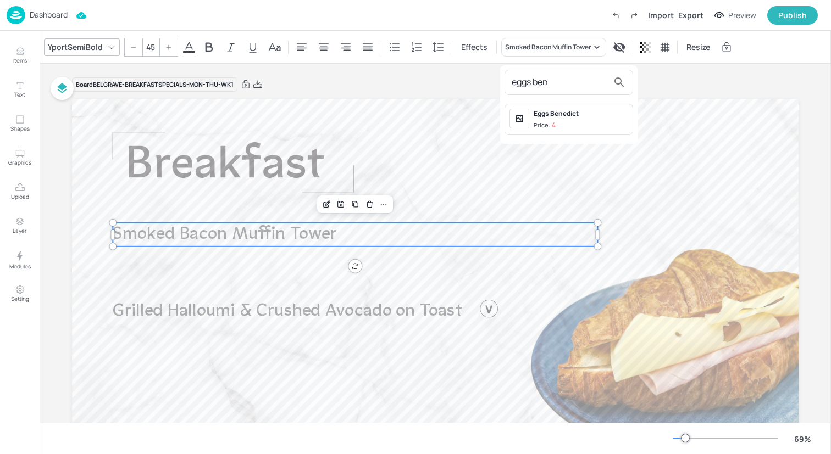
type input "eggs ben"
click at [564, 121] on span "Price: 4" at bounding box center [580, 125] width 94 height 9
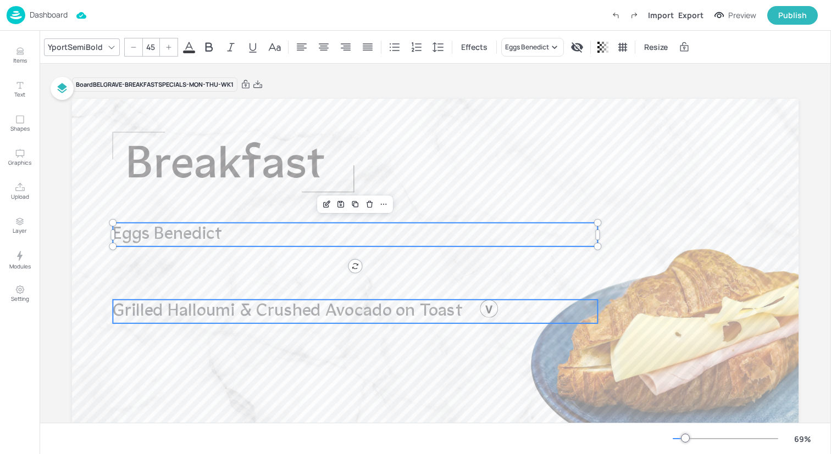
click at [244, 314] on span "Grilled Halloumi & Crushed Avocado on Toast" at bounding box center [287, 312] width 349 height 18
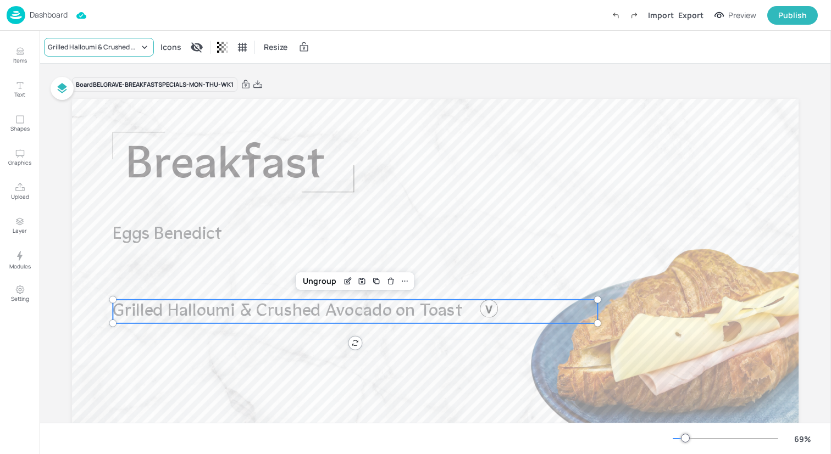
click at [127, 47] on div "Grilled Halloumi & Crushed Avocado on Toast" at bounding box center [93, 47] width 91 height 10
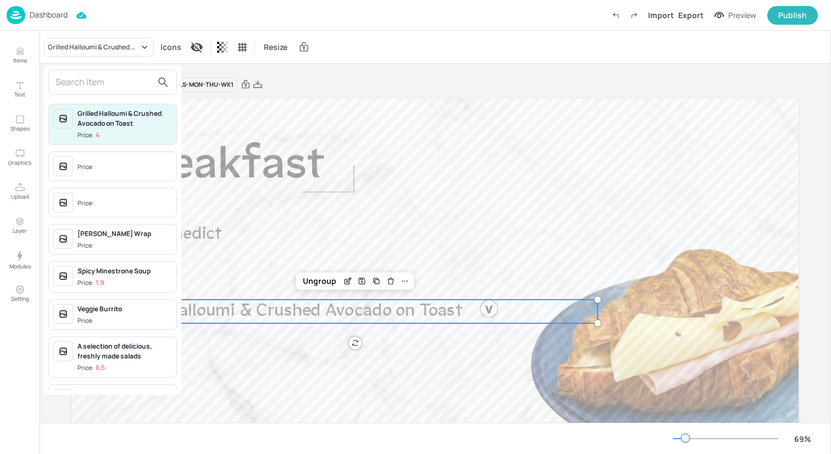
click at [128, 81] on input "text" at bounding box center [103, 83] width 97 height 18
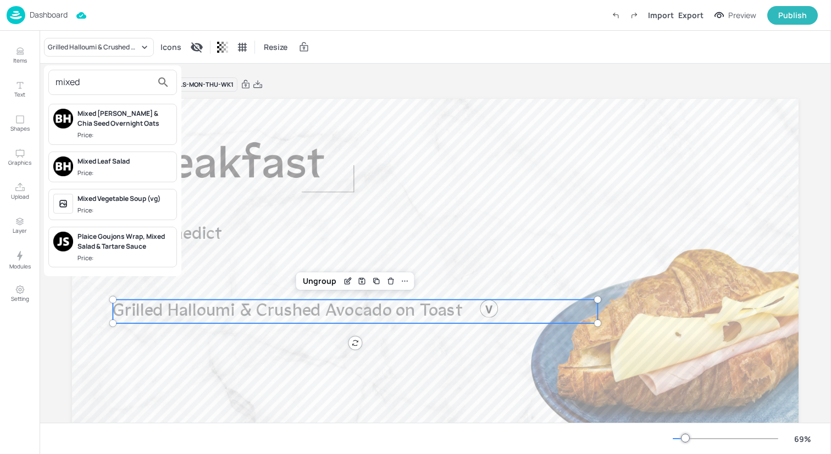
type input "mixed"
click at [141, 123] on div "Mixed [PERSON_NAME] & Chia Seed Overnight Oats" at bounding box center [124, 119] width 94 height 20
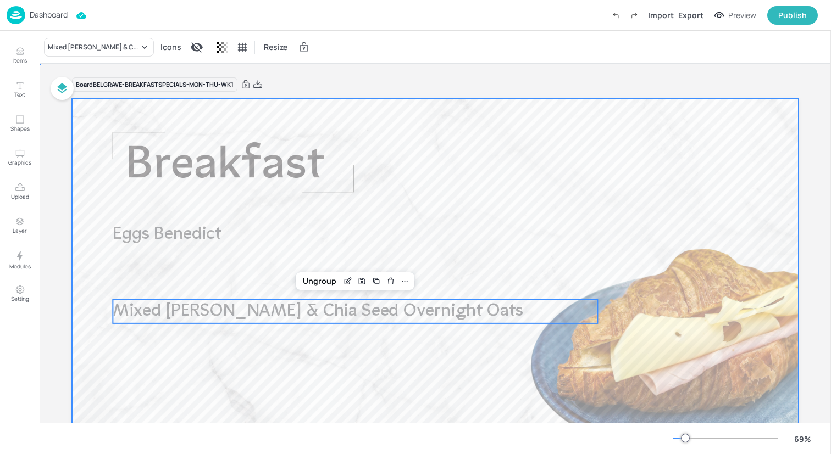
click at [101, 146] on div at bounding box center [435, 303] width 726 height 409
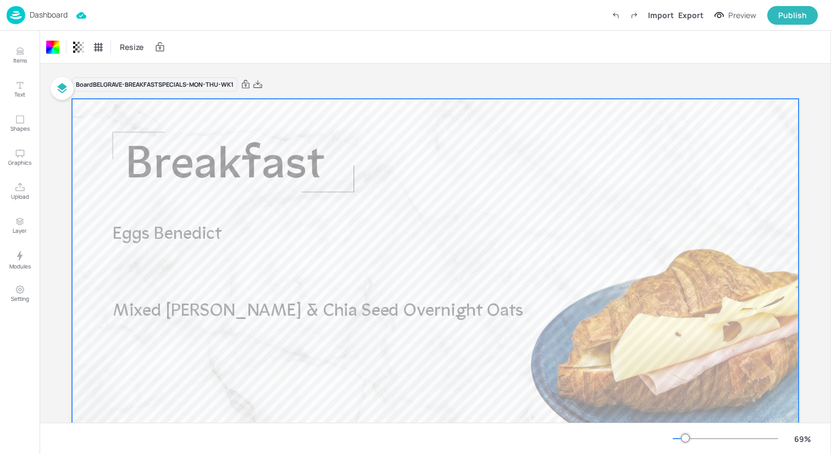
click at [195, 9] on div "Dashboard Import Export Preview Publish" at bounding box center [412, 15] width 811 height 30
click at [19, 13] on img at bounding box center [16, 15] width 19 height 18
click at [13, 14] on img at bounding box center [16, 15] width 19 height 18
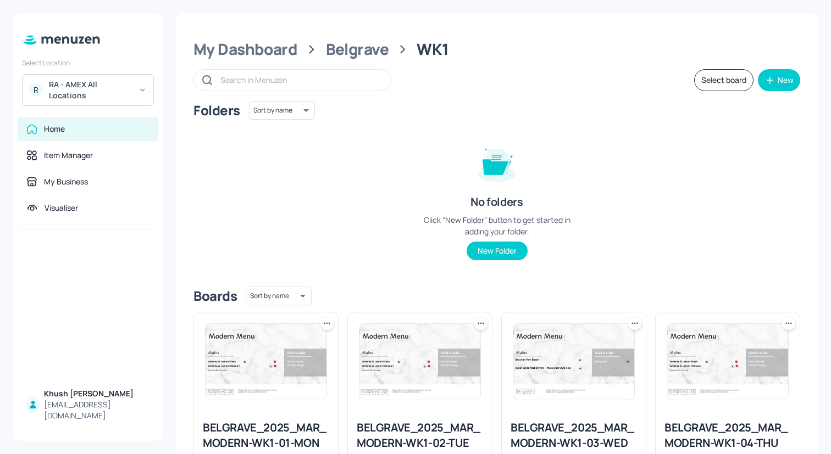
scroll to position [704, 0]
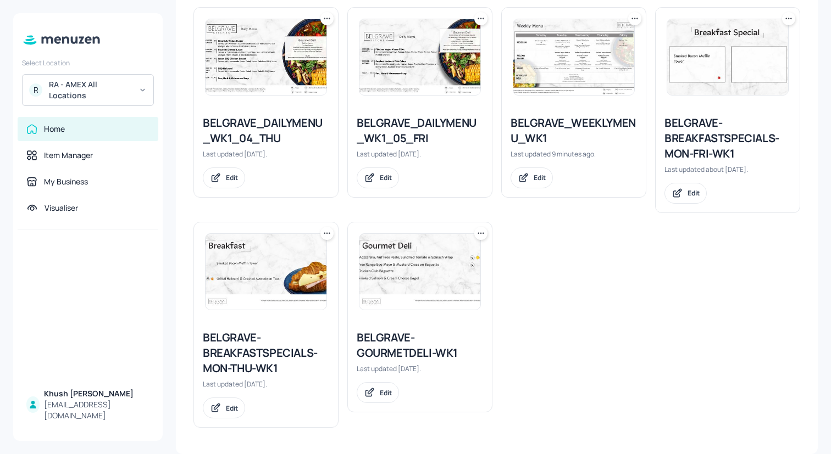
click at [695, 131] on div "BELGRAVE-BREAKFASTSPECIALS-MON-FRI-WK1" at bounding box center [727, 138] width 126 height 46
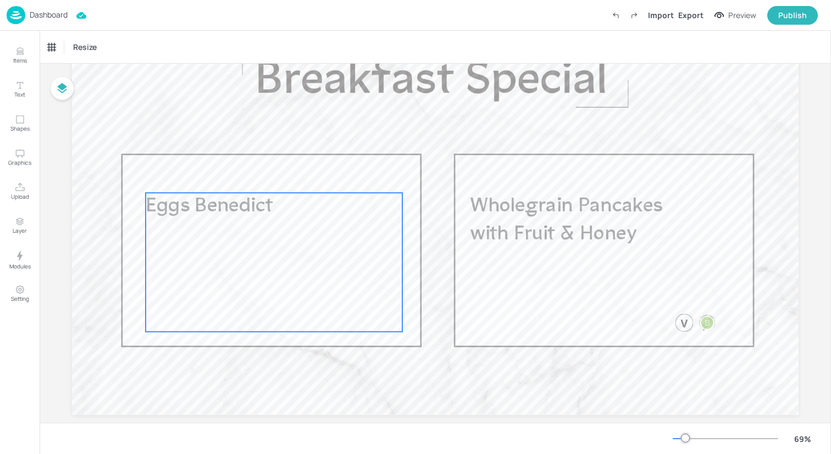
scroll to position [93, 0]
click at [276, 249] on div "Eggs Benedict" at bounding box center [274, 261] width 257 height 139
click at [83, 51] on div "Eggs Benedict" at bounding box center [70, 47] width 44 height 10
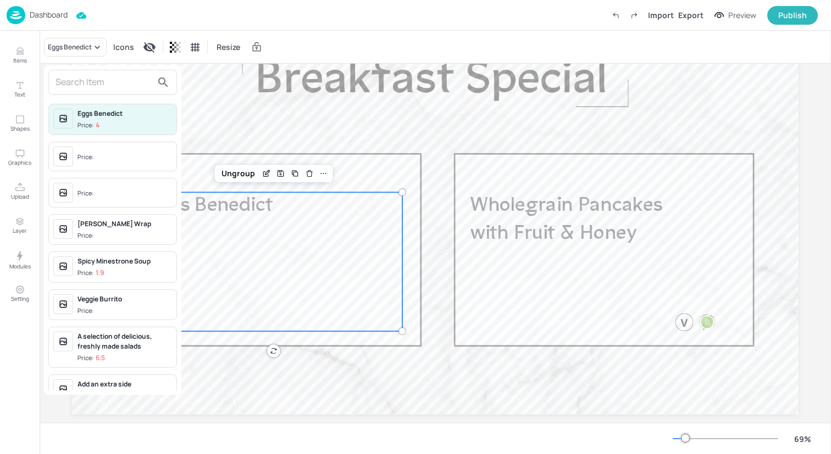
click at [89, 84] on input "text" at bounding box center [103, 83] width 97 height 18
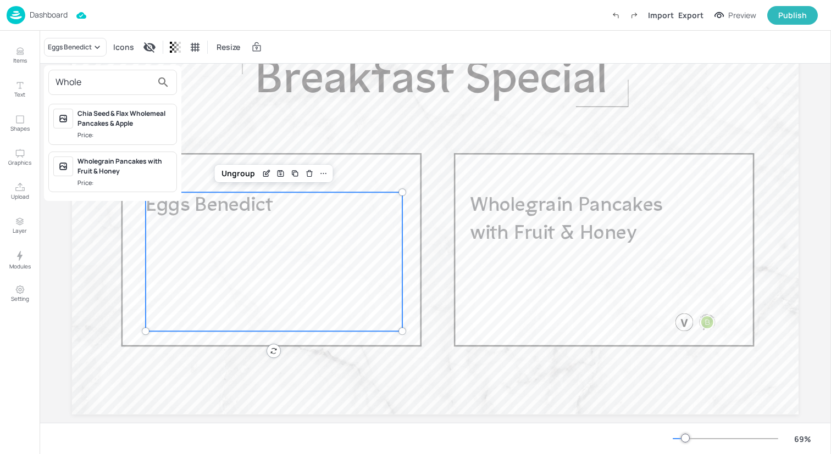
type input "Whole"
click at [108, 162] on div "Wholegrain Pancakes with Fruit & Honey" at bounding box center [124, 167] width 94 height 20
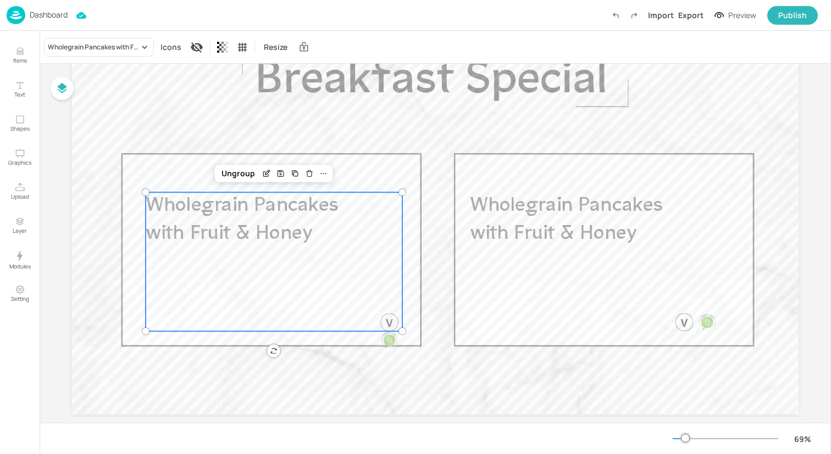
click at [584, 224] on span "Wholegrain Pancakes with Fruit & Honey" at bounding box center [566, 220] width 192 height 48
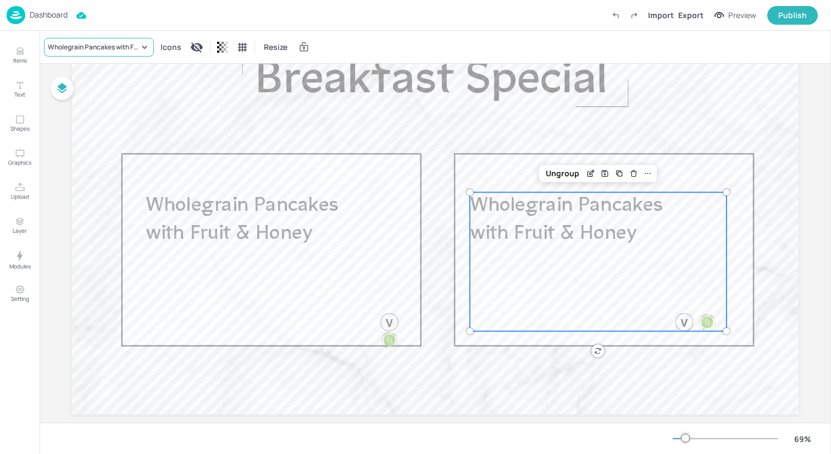
click at [137, 42] on div "Wholegrain Pancakes with Fruit & Honey" at bounding box center [93, 47] width 91 height 10
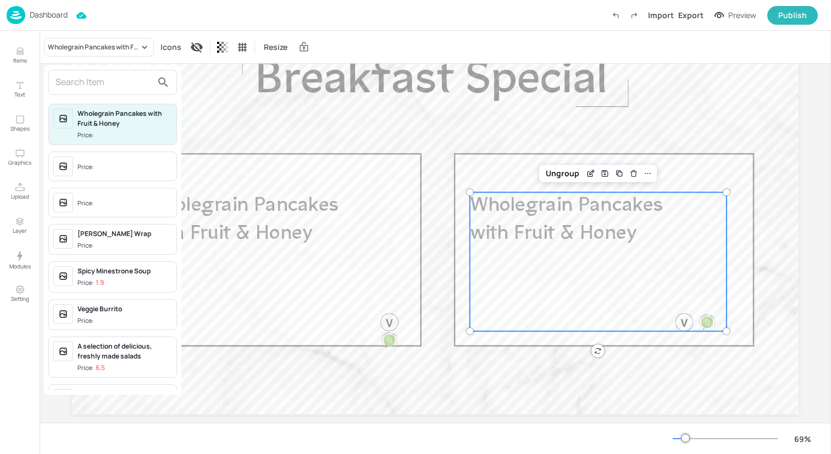
click at [132, 79] on input "text" at bounding box center [103, 83] width 97 height 18
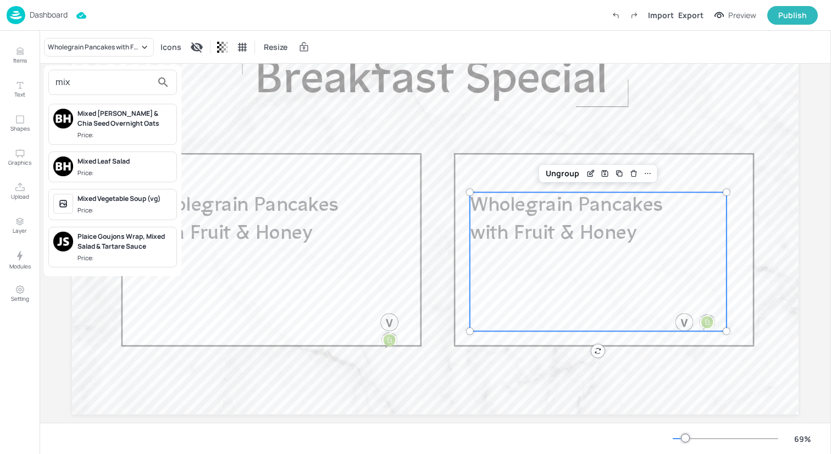
type input "mix"
click at [135, 125] on div "Mixed [PERSON_NAME] & Chia Seed Overnight Oats" at bounding box center [124, 119] width 94 height 20
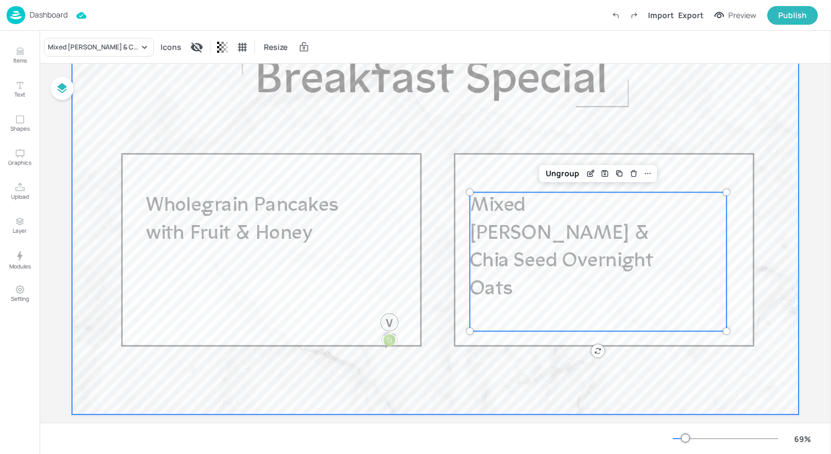
click at [187, 141] on div at bounding box center [435, 210] width 726 height 409
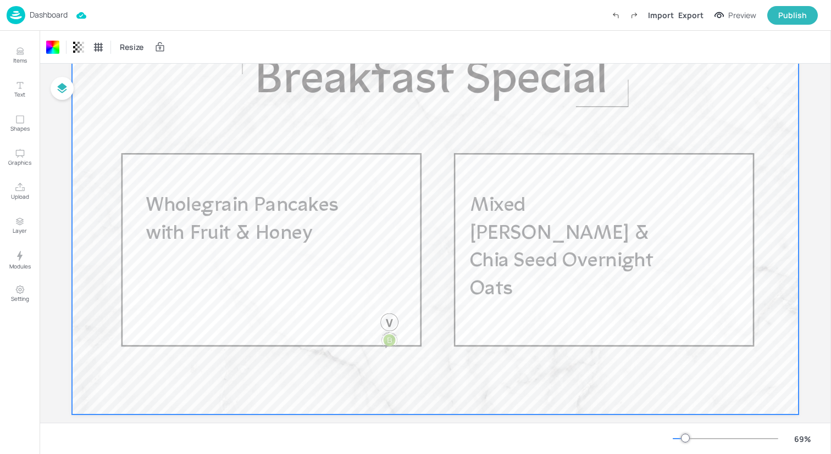
scroll to position [0, 0]
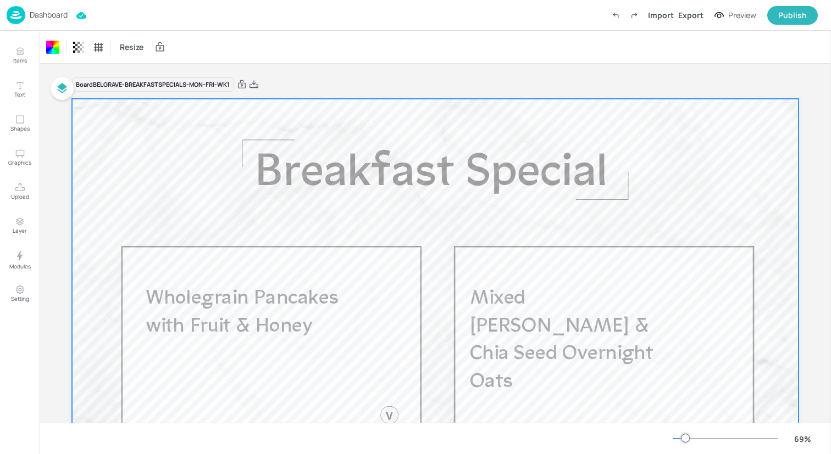
click at [117, 19] on div "Dashboard Import Export Preview Publish" at bounding box center [412, 15] width 811 height 30
click at [16, 13] on img at bounding box center [16, 15] width 19 height 18
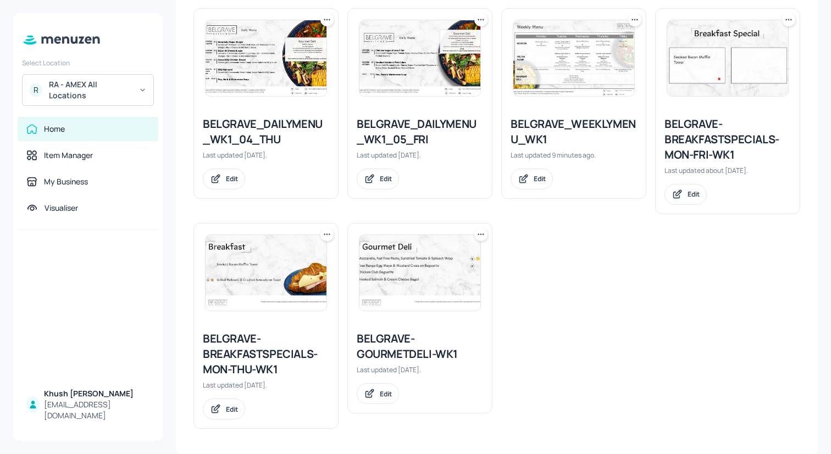
scroll to position [704, 0]
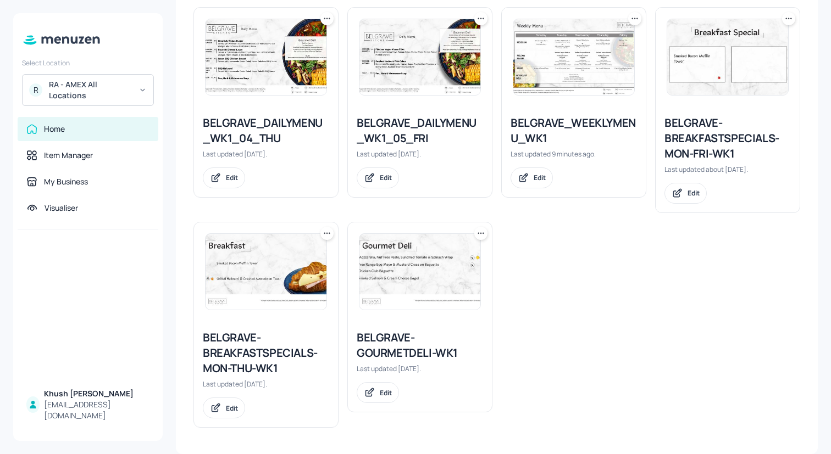
click at [482, 233] on icon at bounding box center [480, 233] width 11 height 11
click at [457, 292] on div "Move" at bounding box center [437, 293] width 88 height 19
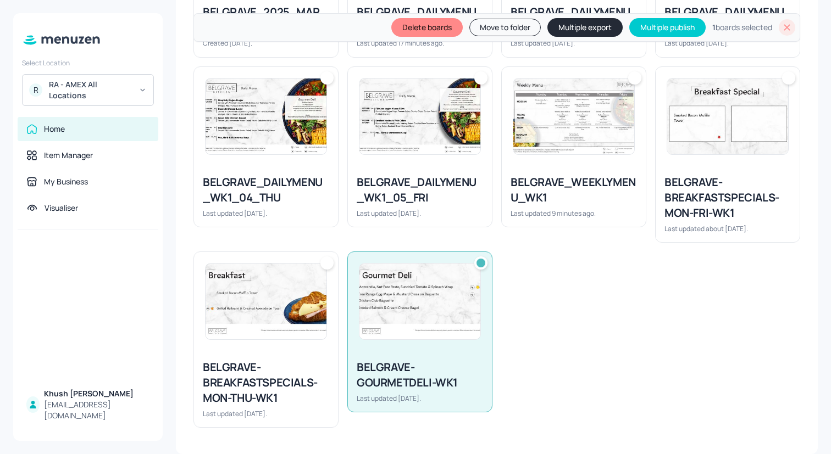
scroll to position [624, 0]
click at [281, 308] on img at bounding box center [265, 302] width 121 height 76
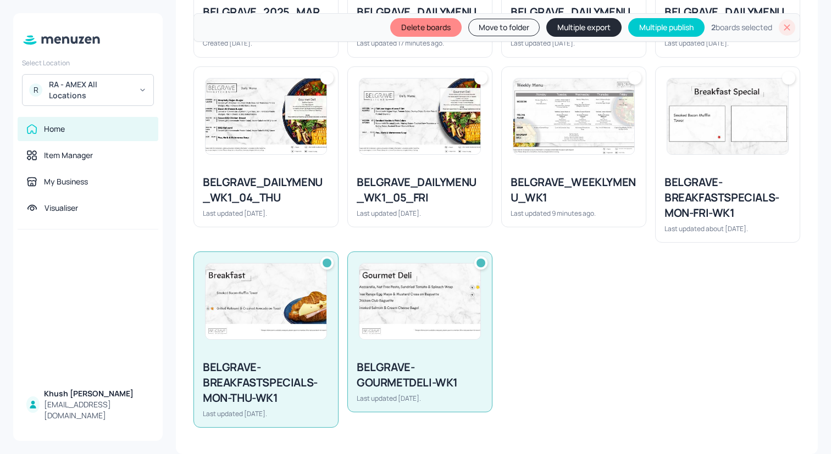
click at [747, 147] on img at bounding box center [727, 117] width 121 height 76
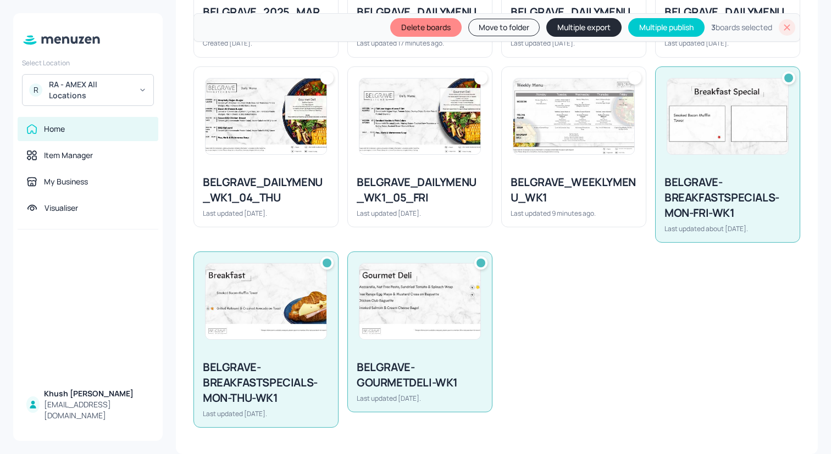
click at [575, 119] on img at bounding box center [573, 117] width 121 height 76
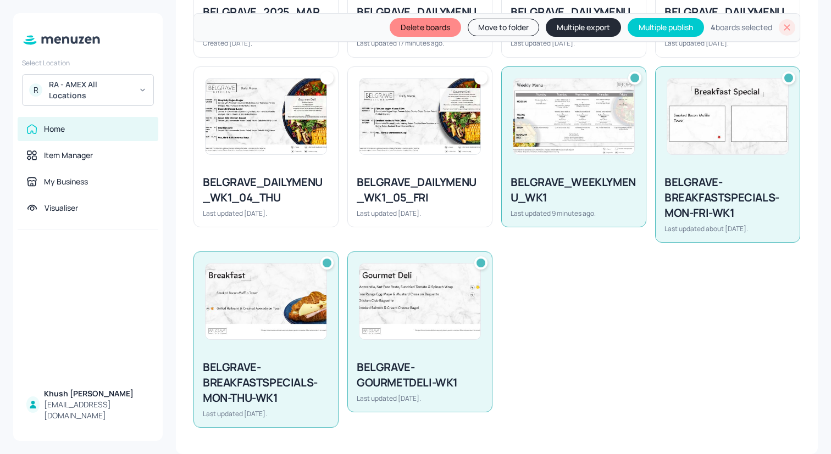
click at [561, 25] on button "Multiple export" at bounding box center [583, 27] width 75 height 19
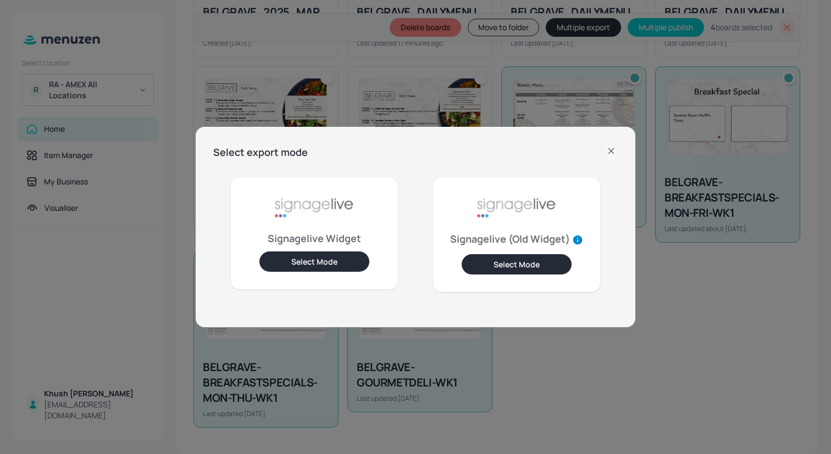
click at [306, 265] on button "Select Mode" at bounding box center [314, 262] width 110 height 20
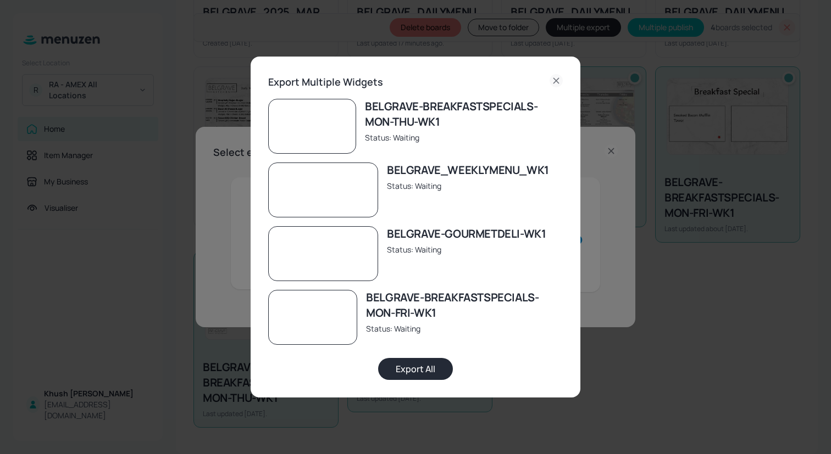
click at [425, 369] on button "Export All" at bounding box center [415, 369] width 75 height 22
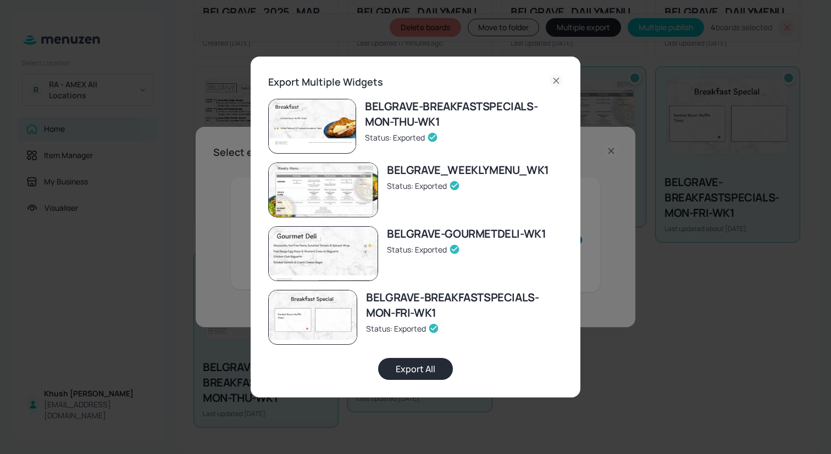
click at [558, 79] on icon at bounding box center [555, 80] width 5 height 5
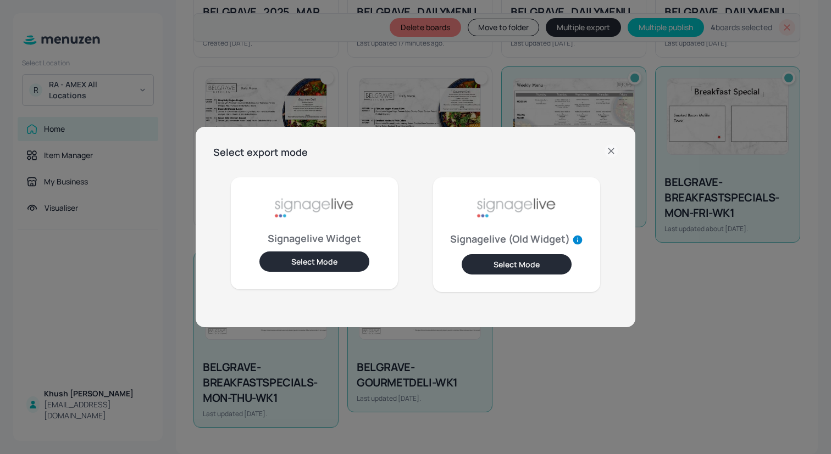
click at [606, 146] on icon at bounding box center [610, 150] width 13 height 13
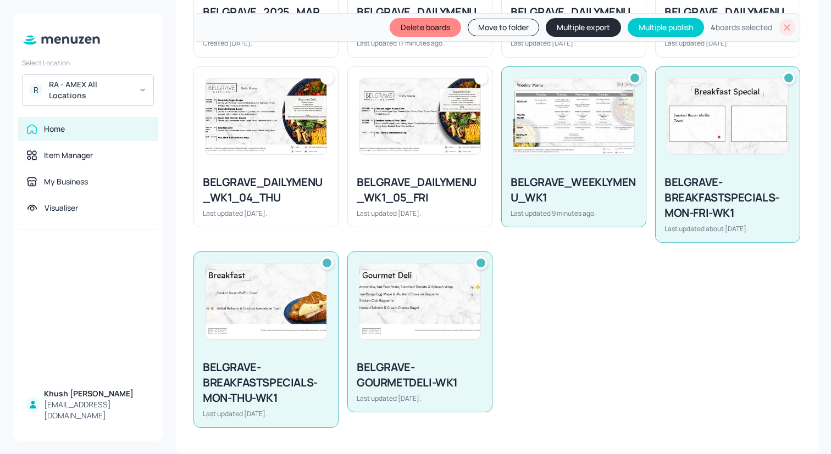
click at [781, 27] on icon at bounding box center [786, 27] width 11 height 11
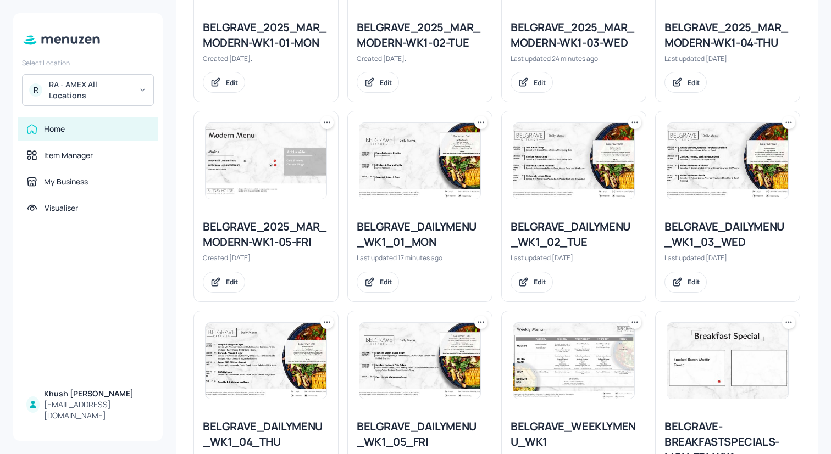
scroll to position [0, 0]
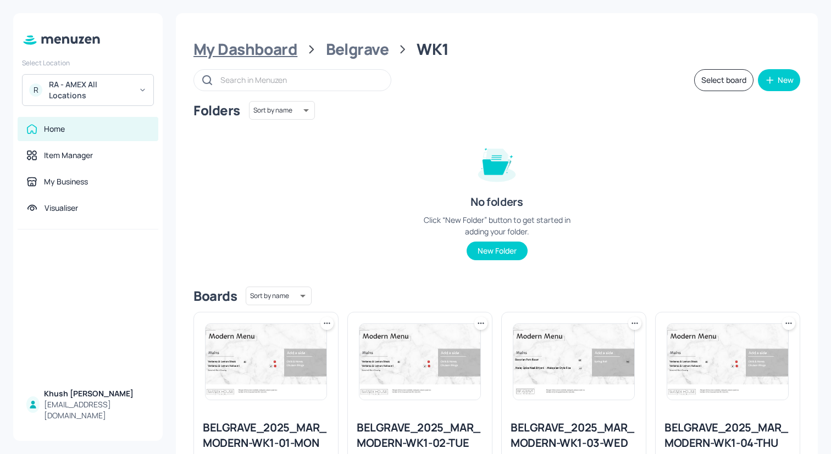
click at [292, 47] on div "My Dashboard" at bounding box center [245, 50] width 104 height 20
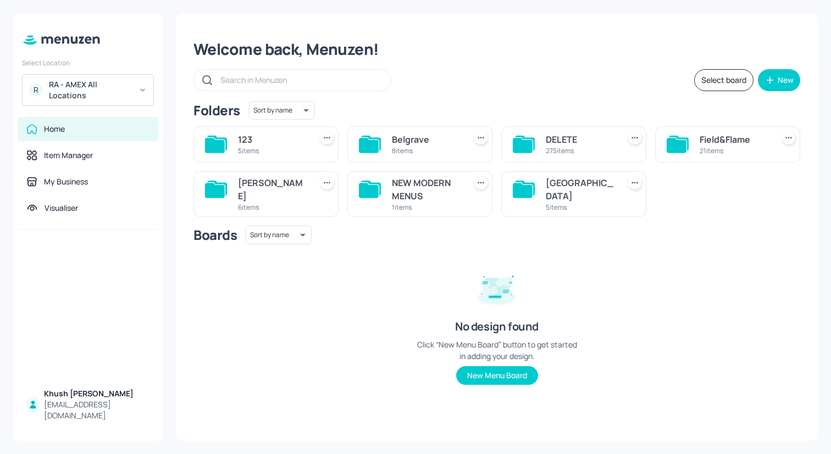
click at [242, 143] on div "123" at bounding box center [272, 139] width 69 height 13
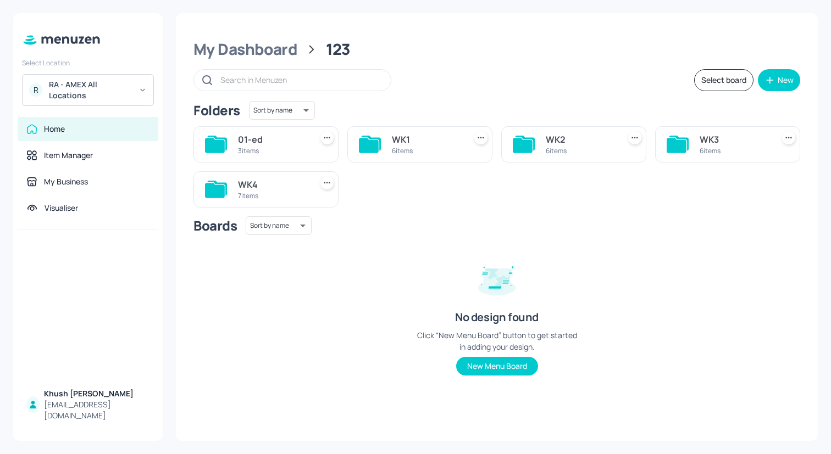
click at [419, 141] on div "WK1" at bounding box center [426, 139] width 69 height 13
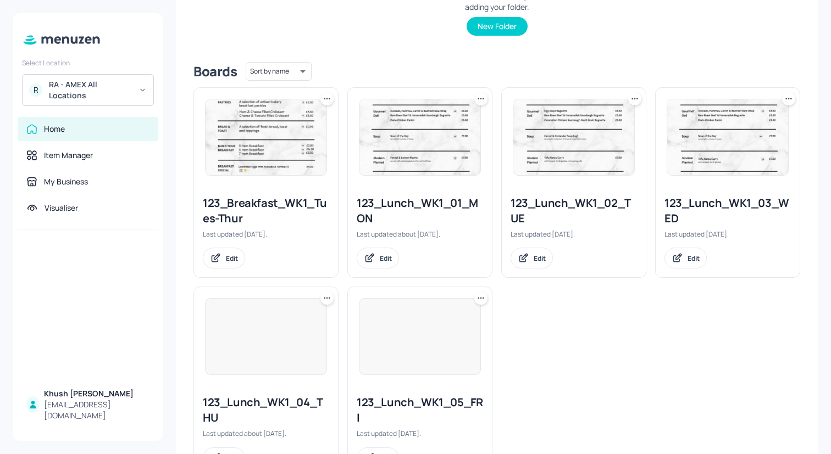
scroll to position [237, 0]
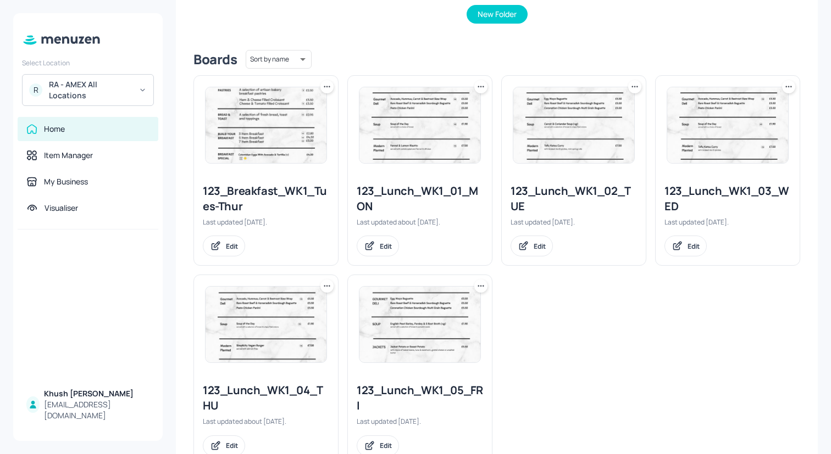
click at [431, 190] on div "123_Lunch_WK1_01_MON" at bounding box center [420, 198] width 126 height 31
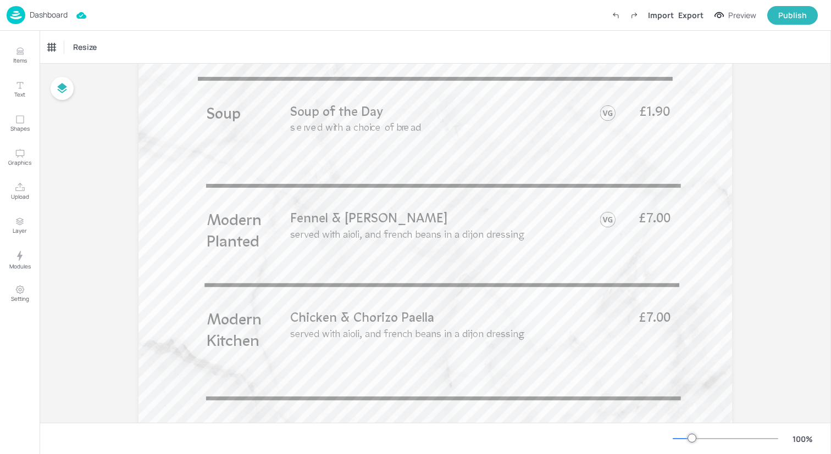
scroll to position [513, 0]
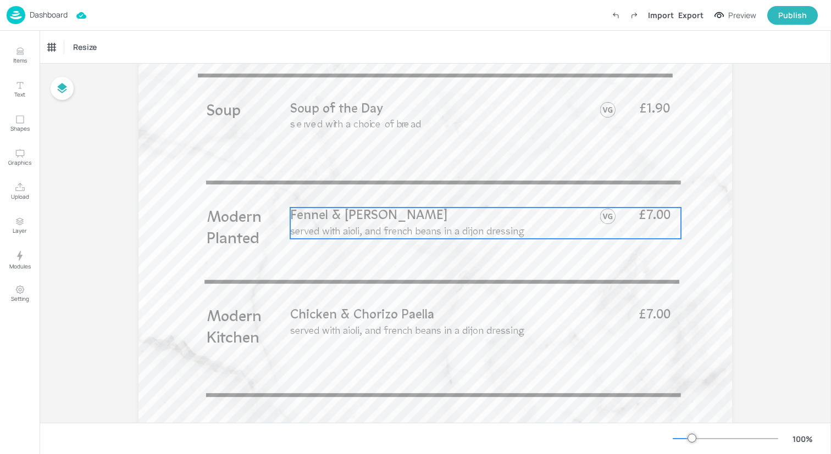
click at [382, 224] on p "Fennel & [PERSON_NAME]" at bounding box center [456, 217] width 333 height 18
click at [114, 44] on div "Fennel & [PERSON_NAME]" at bounding box center [88, 47] width 81 height 10
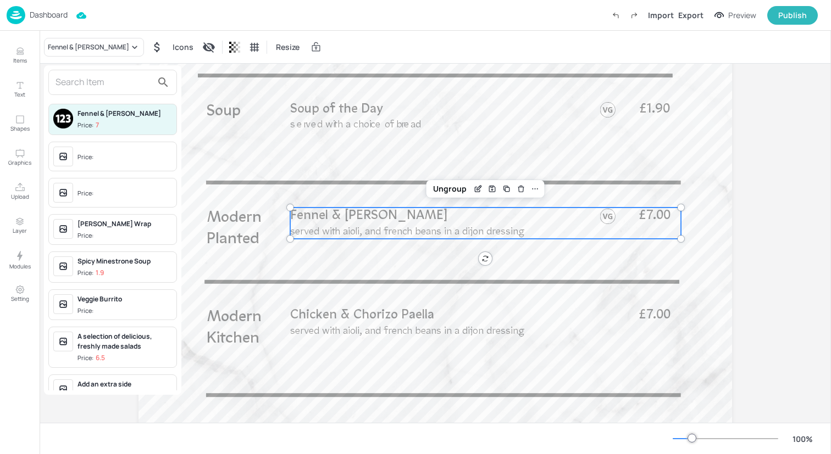
click at [114, 85] on input "text" at bounding box center [103, 83] width 97 height 18
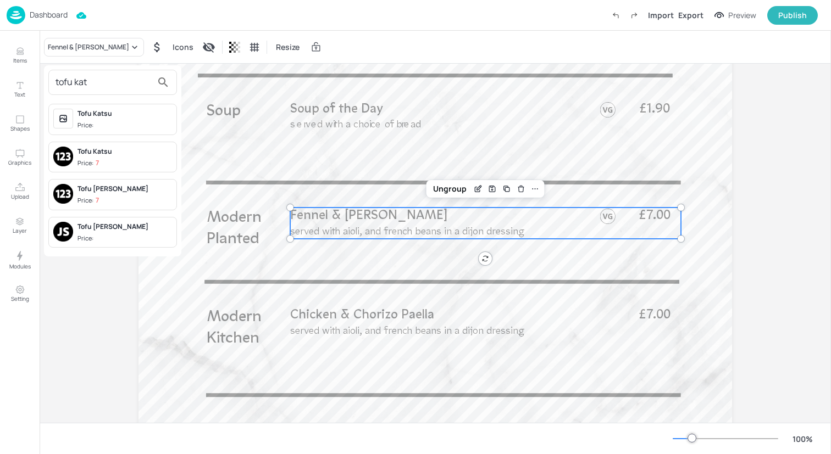
type input "tofu kat"
click at [135, 199] on span "Price: 7" at bounding box center [124, 200] width 94 height 9
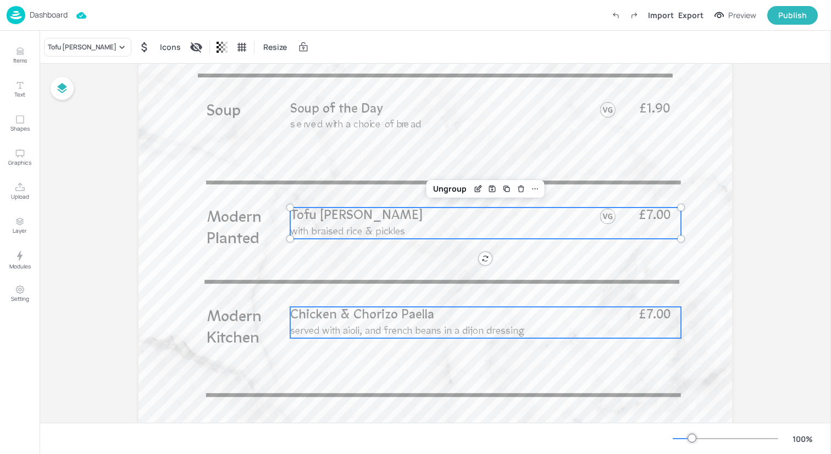
click at [352, 327] on span "served with aioli, and french beans in a dijon dressing" at bounding box center [407, 331] width 234 height 10
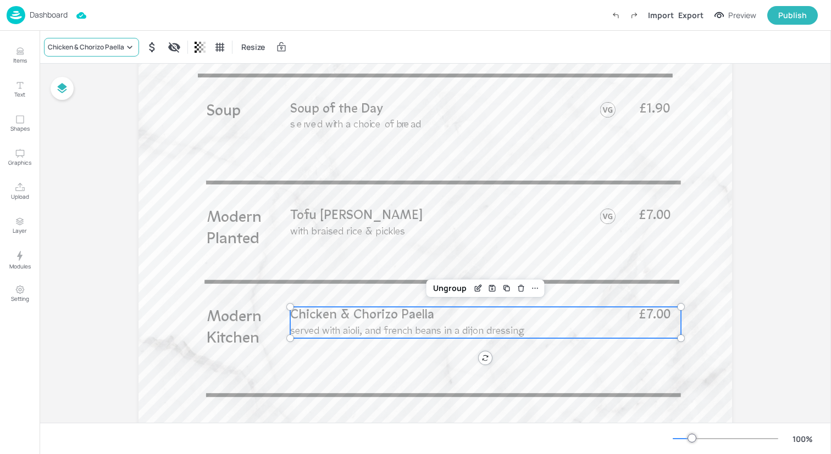
click at [109, 49] on div "Chicken & Chorizo Paella" at bounding box center [86, 47] width 76 height 10
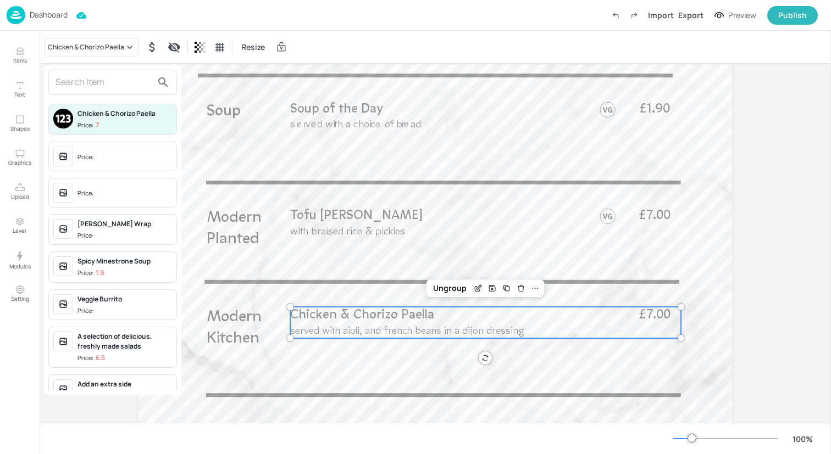
click at [109, 80] on input "text" at bounding box center [103, 83] width 97 height 18
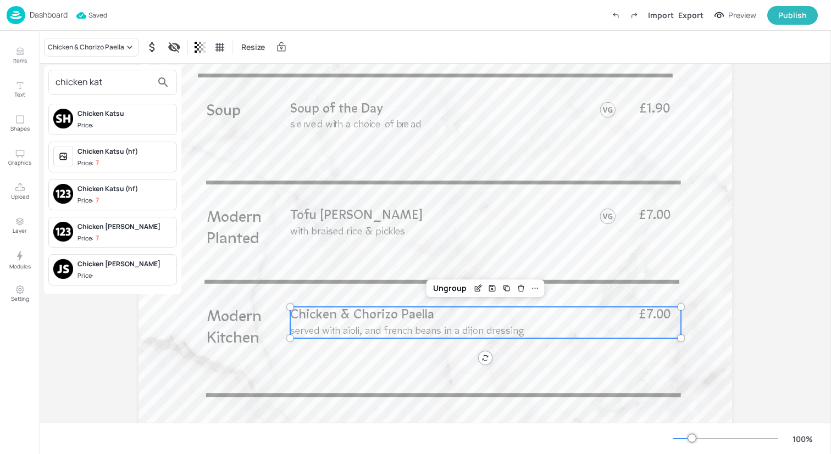
type input "chicken kat"
click at [135, 235] on span "Price: 7" at bounding box center [124, 238] width 94 height 9
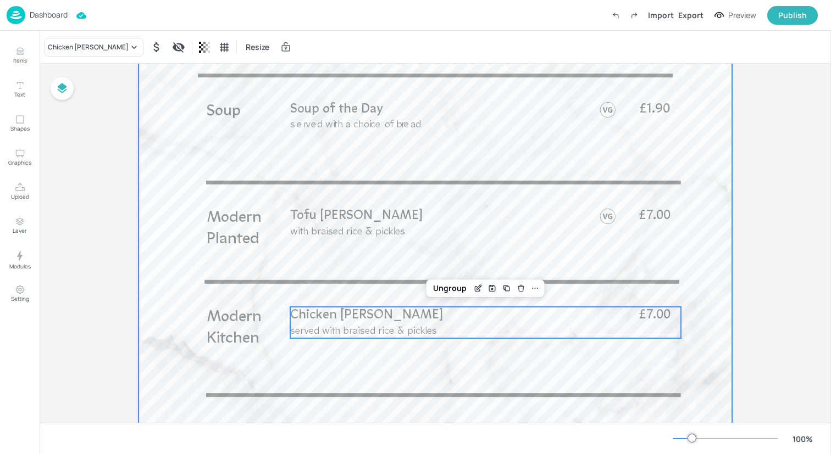
click at [169, 208] on div at bounding box center [434, 113] width 593 height 1055
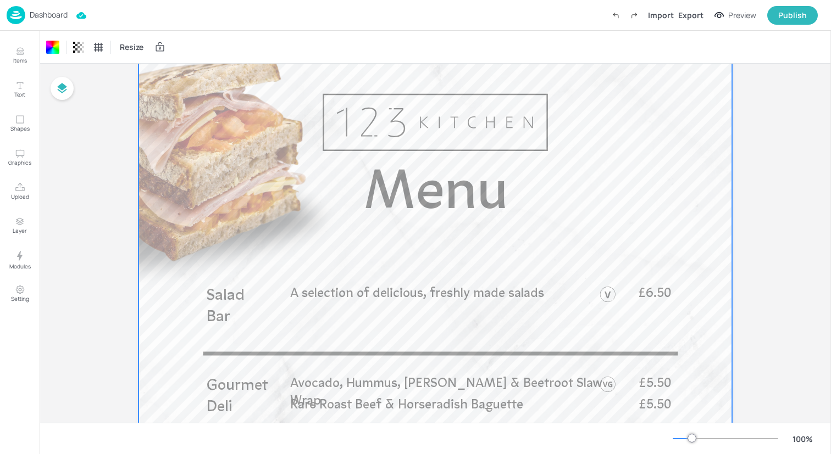
scroll to position [0, 0]
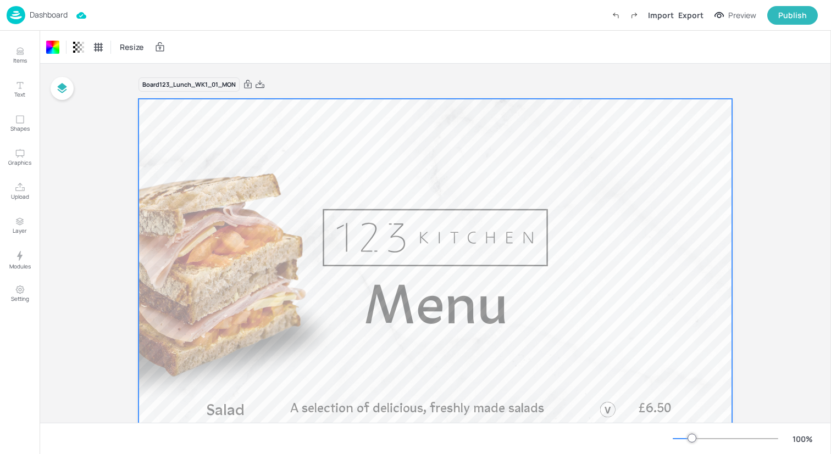
click at [14, 14] on img at bounding box center [16, 15] width 19 height 18
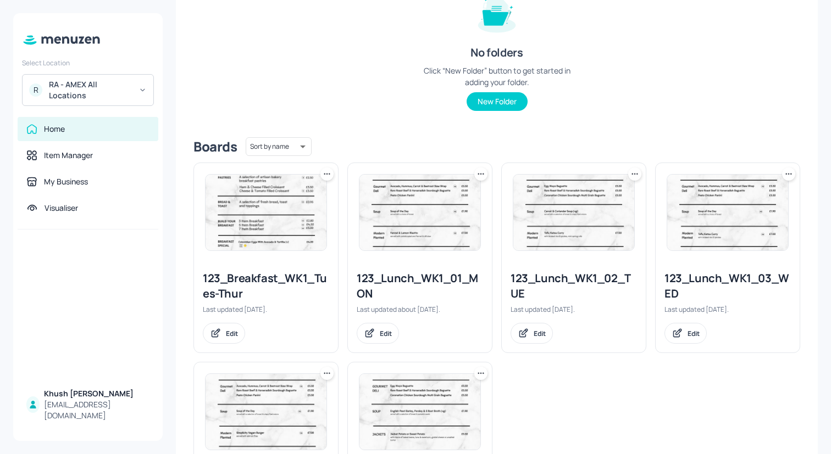
scroll to position [159, 0]
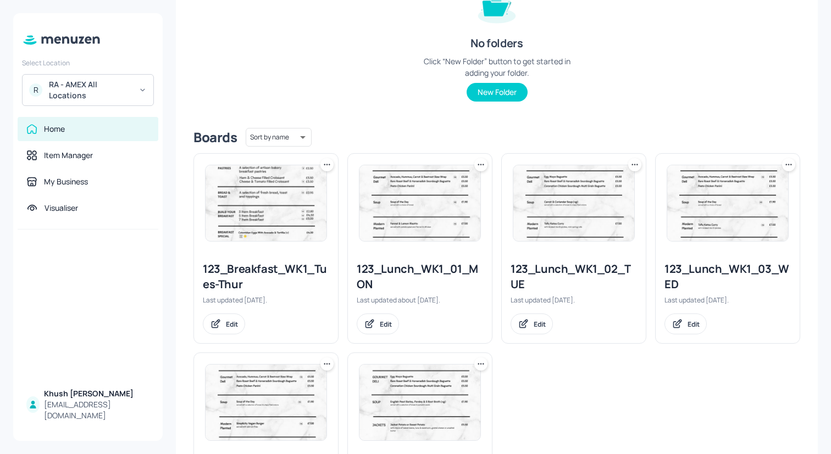
click at [543, 269] on div "123_Lunch_WK1_02_TUE" at bounding box center [573, 276] width 126 height 31
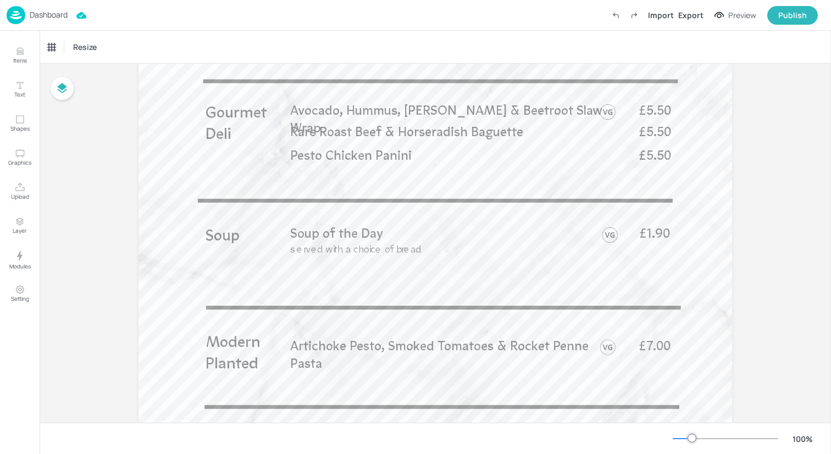
scroll to position [397, 0]
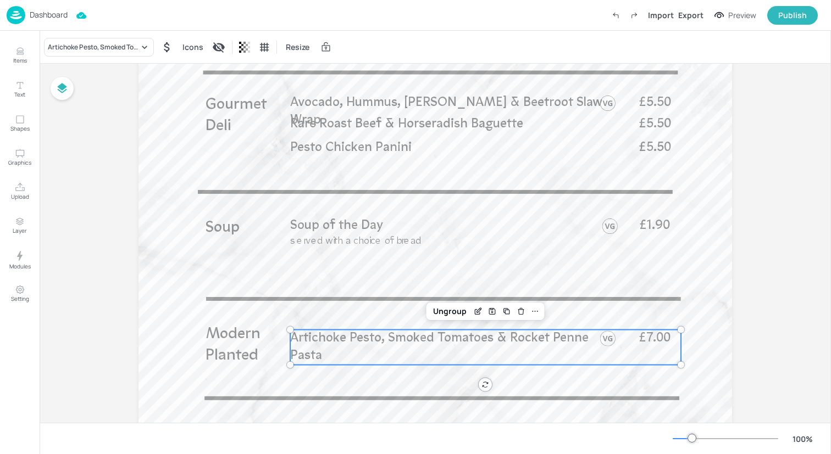
click at [387, 348] on p "Artichoke Pesto, Smoked Tomatoes & Rocket Penne Pasta" at bounding box center [442, 347] width 304 height 35
click at [114, 43] on div "Artichoke Pesto, Smoked Tomatoes & Rocket Penne Pasta" at bounding box center [93, 47] width 91 height 10
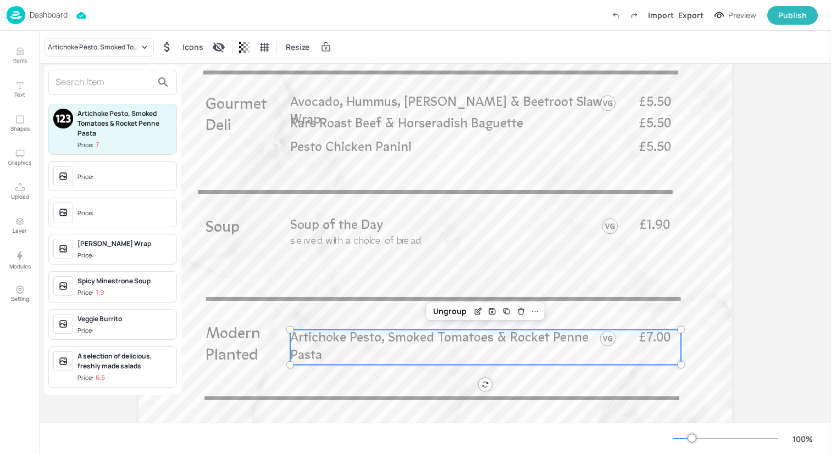
click at [383, 263] on div at bounding box center [415, 227] width 831 height 454
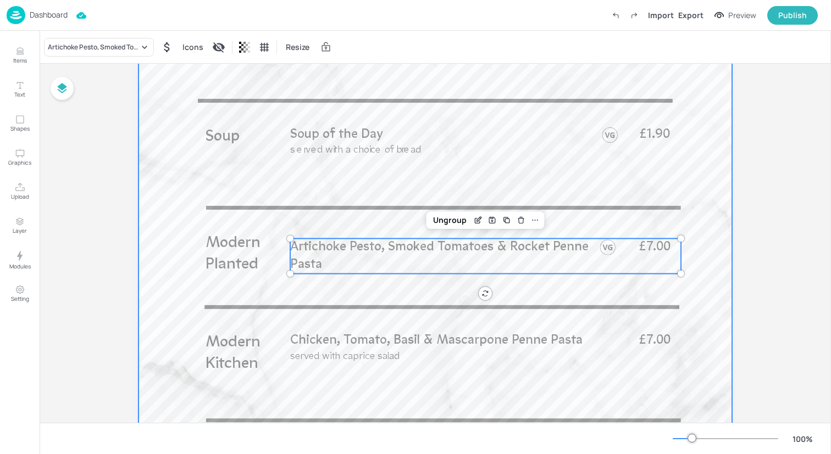
scroll to position [495, 0]
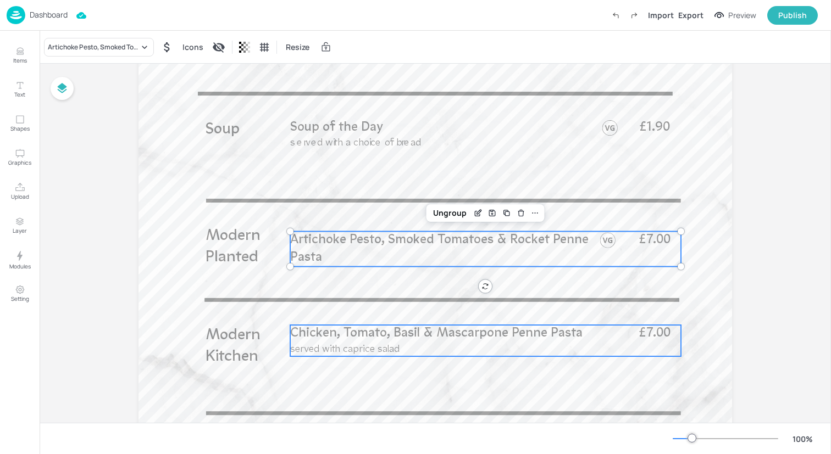
click at [387, 334] on span "Chicken, Tomato, Basil & Mascarpone Penne Pasta" at bounding box center [436, 333] width 292 height 13
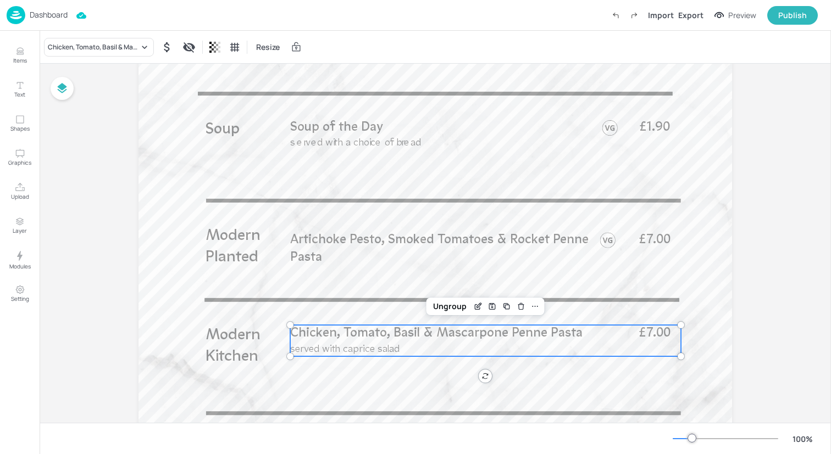
click at [109, 36] on div "Chicken, Tomato, Basil & Mascarpone Penne Pasta Resize" at bounding box center [435, 47] width 791 height 32
click at [109, 44] on div "Chicken, Tomato, Basil & Mascarpone Penne Pasta" at bounding box center [93, 47] width 91 height 10
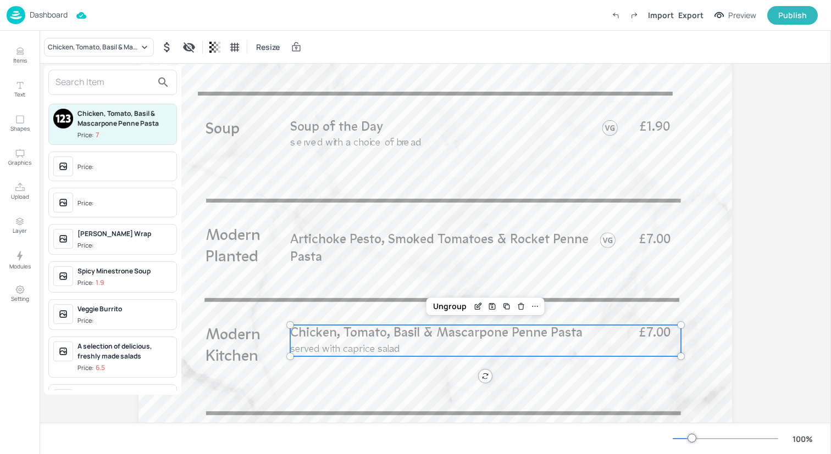
click at [112, 81] on input "text" at bounding box center [103, 83] width 97 height 18
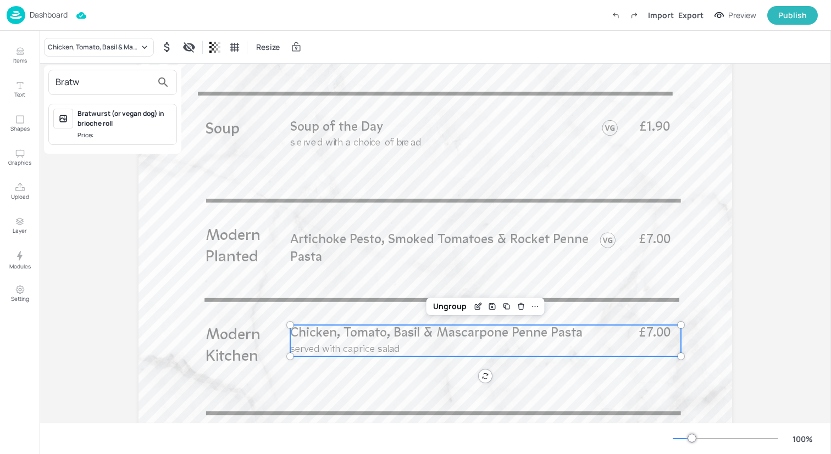
type input "Bratw"
click at [112, 113] on div "Bratwurst (or vegan dog) in brioche roll" at bounding box center [124, 119] width 94 height 20
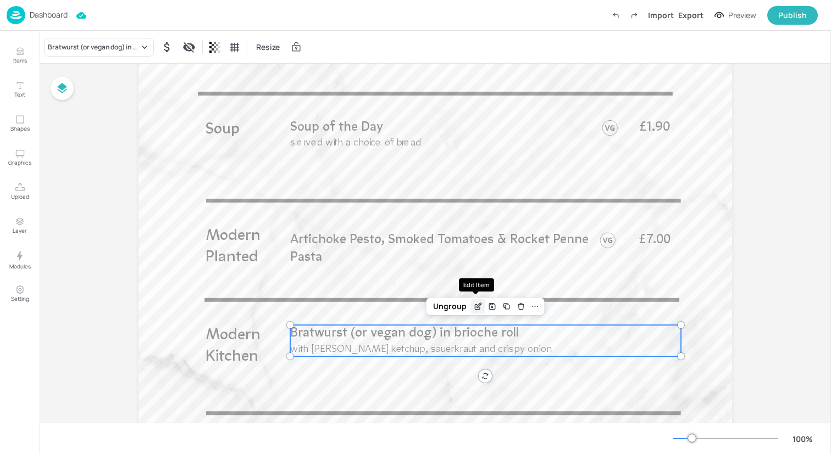
click at [479, 308] on icon "Edit Item" at bounding box center [477, 306] width 9 height 9
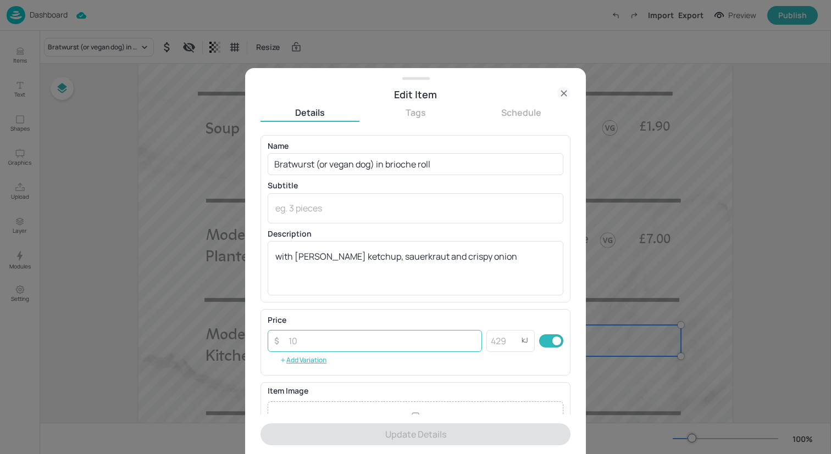
click at [417, 338] on input "number" at bounding box center [382, 341] width 200 height 22
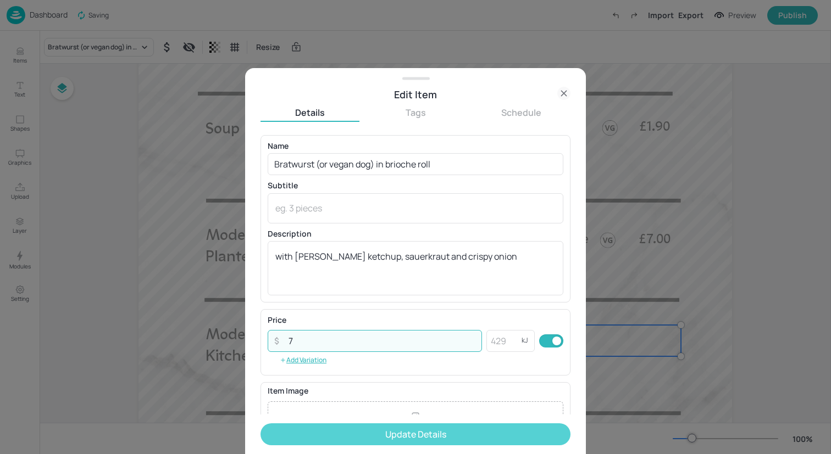
type input "7"
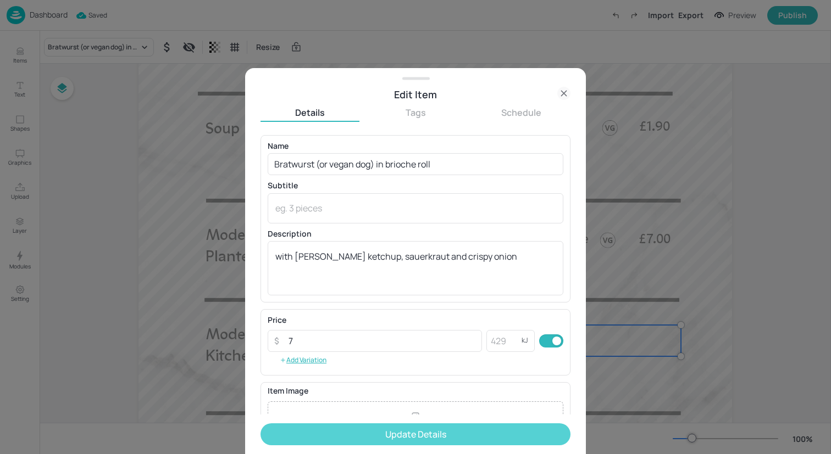
click at [433, 436] on button "Update Details" at bounding box center [415, 435] width 310 height 22
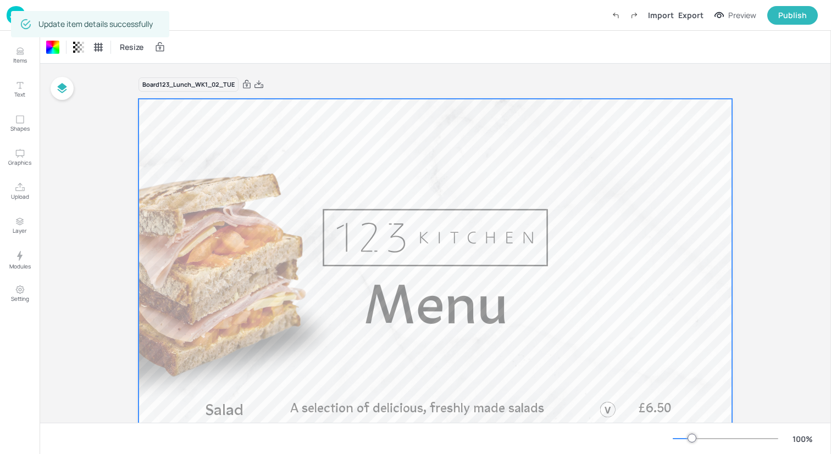
click at [287, 29] on div "Dashboard Import Export Preview Publish" at bounding box center [412, 15] width 811 height 30
click at [21, 18] on img at bounding box center [16, 15] width 19 height 18
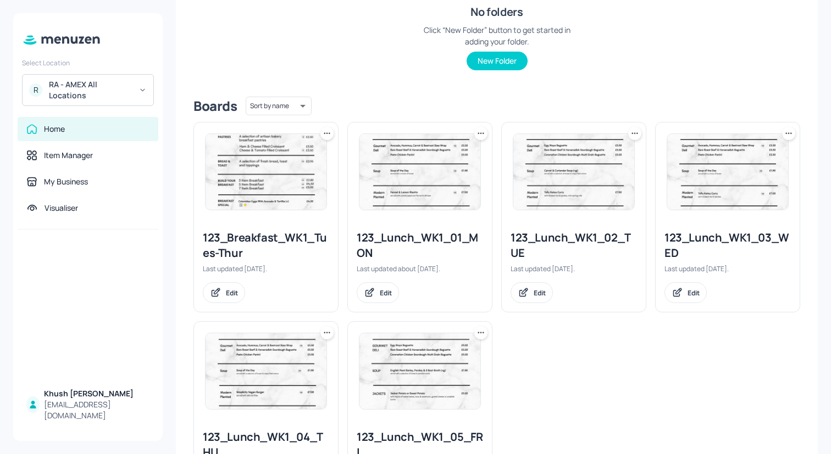
scroll to position [196, 0]
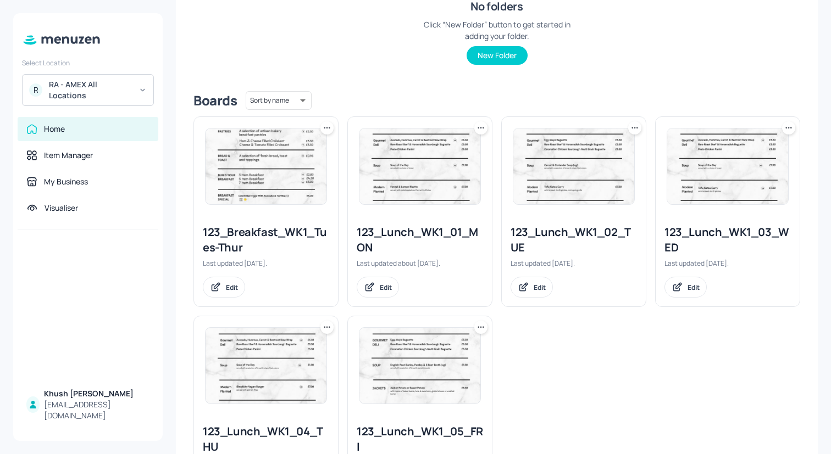
click at [754, 245] on div "123_Lunch_WK1_03_WED" at bounding box center [727, 240] width 126 height 31
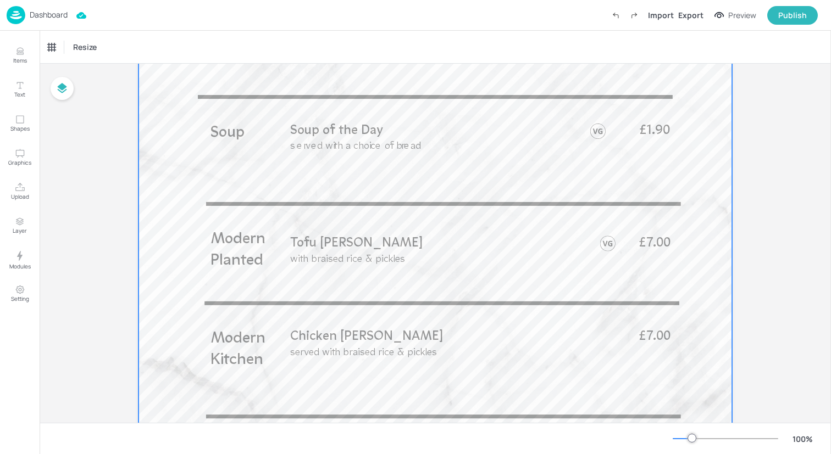
scroll to position [516, 0]
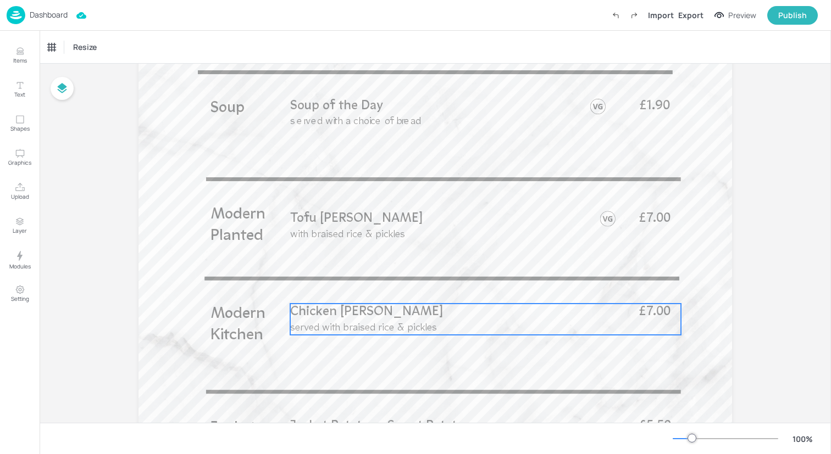
click at [366, 320] on p "Chicken [PERSON_NAME]" at bounding box center [456, 313] width 333 height 18
click at [88, 49] on div "Chicken [PERSON_NAME]" at bounding box center [88, 47] width 81 height 10
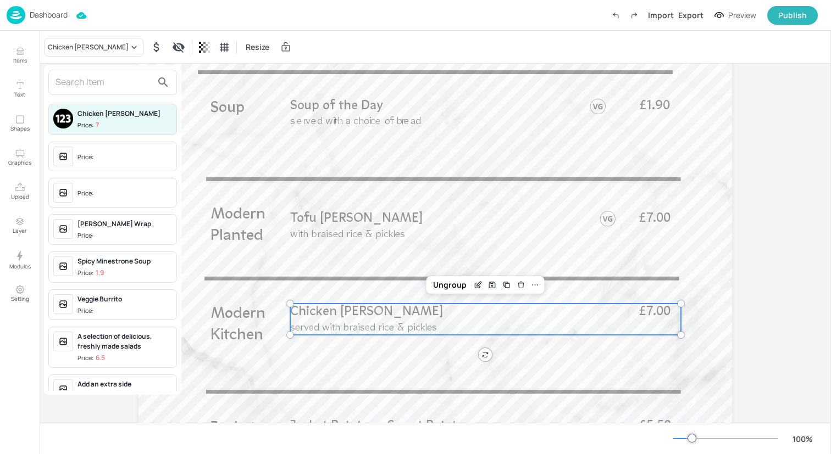
click at [96, 87] on input "text" at bounding box center [103, 83] width 97 height 18
type input "v"
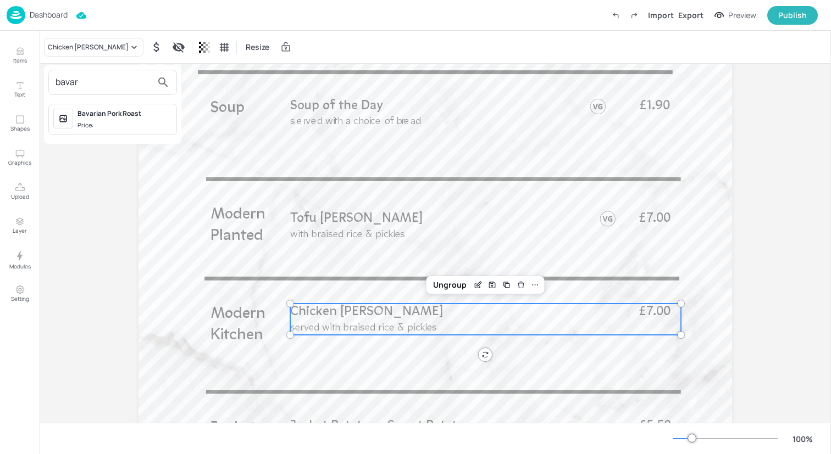
type input "bavar"
click at [107, 125] on span "Price:" at bounding box center [124, 125] width 94 height 9
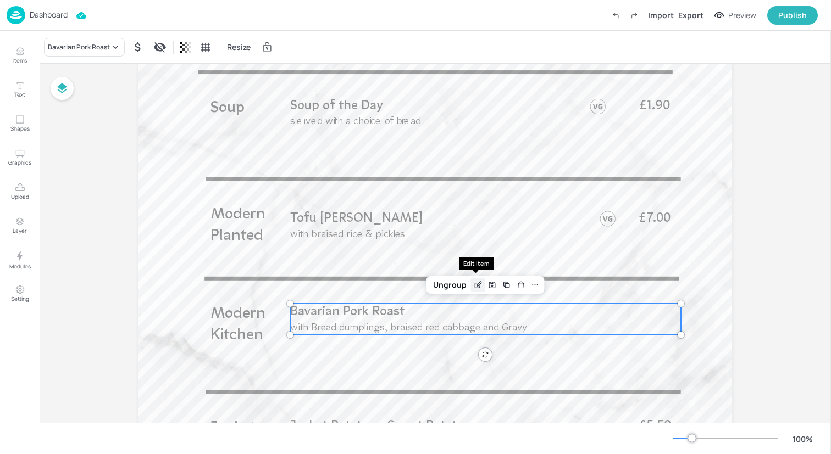
click at [478, 281] on icon "Edit Item" at bounding box center [477, 285] width 9 height 9
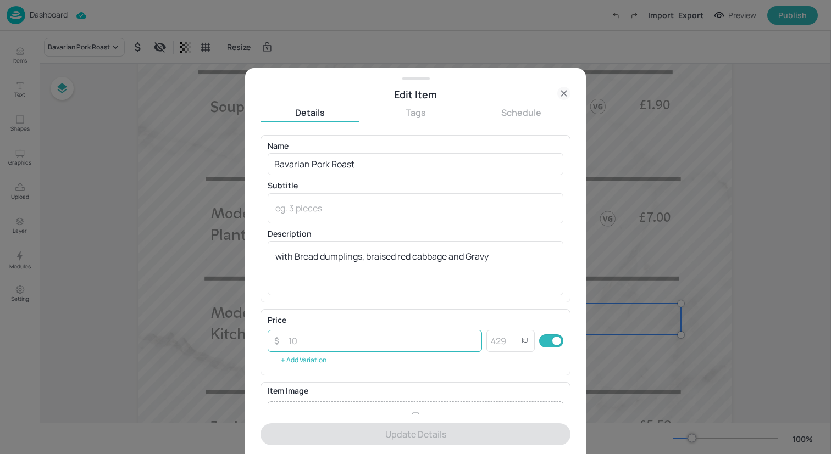
click at [342, 342] on input "number" at bounding box center [382, 341] width 200 height 22
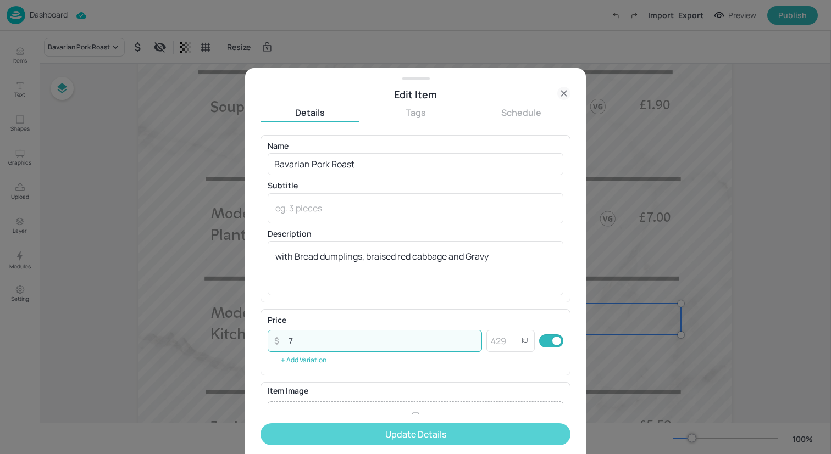
type input "7"
click at [361, 435] on button "Update Details" at bounding box center [415, 435] width 310 height 22
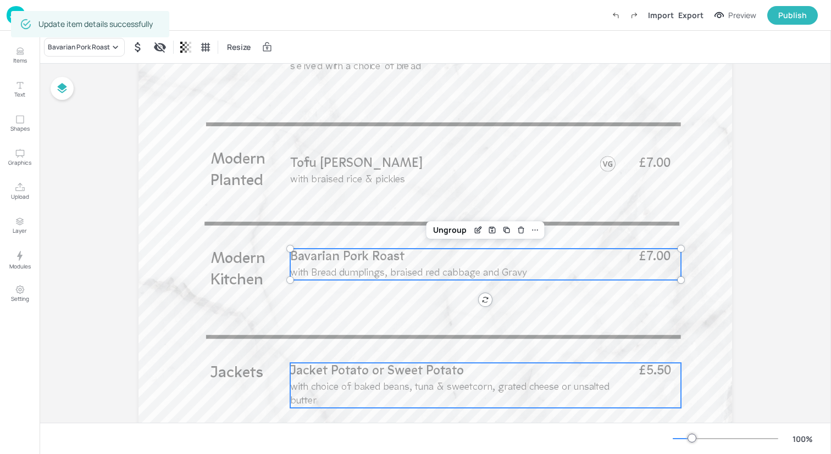
scroll to position [547, 0]
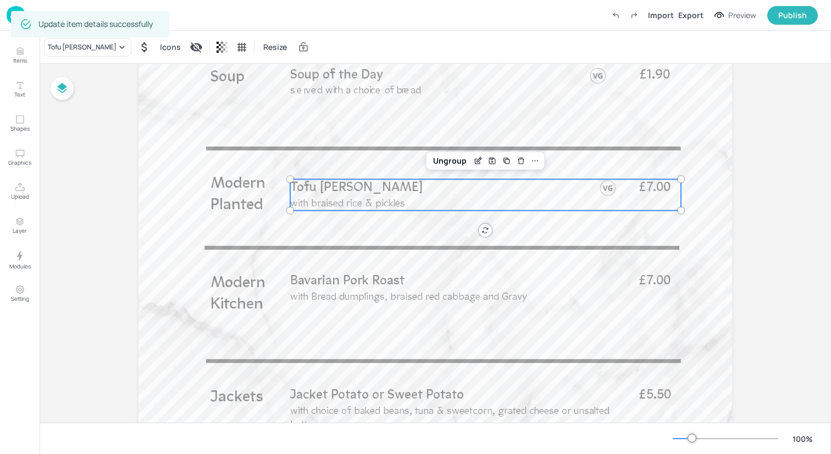
click at [389, 188] on p "Tofu [PERSON_NAME]" at bounding box center [456, 189] width 333 height 18
click at [84, 51] on div "Tofu [PERSON_NAME]" at bounding box center [82, 47] width 69 height 10
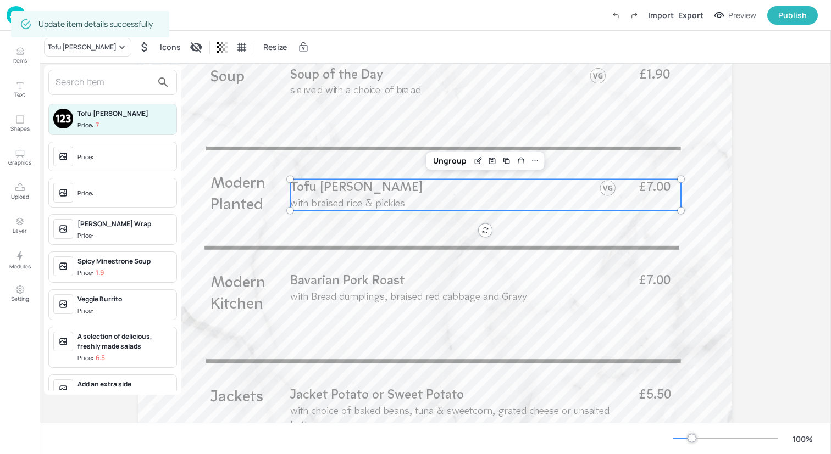
click at [94, 82] on input "text" at bounding box center [103, 83] width 97 height 18
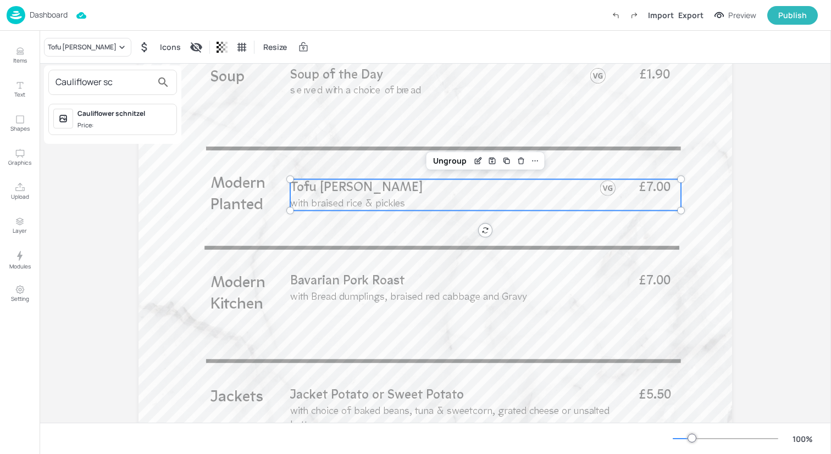
type input "Cauliflower sc"
click at [89, 119] on div "Cauliflower schnitzel Price:" at bounding box center [124, 119] width 94 height 21
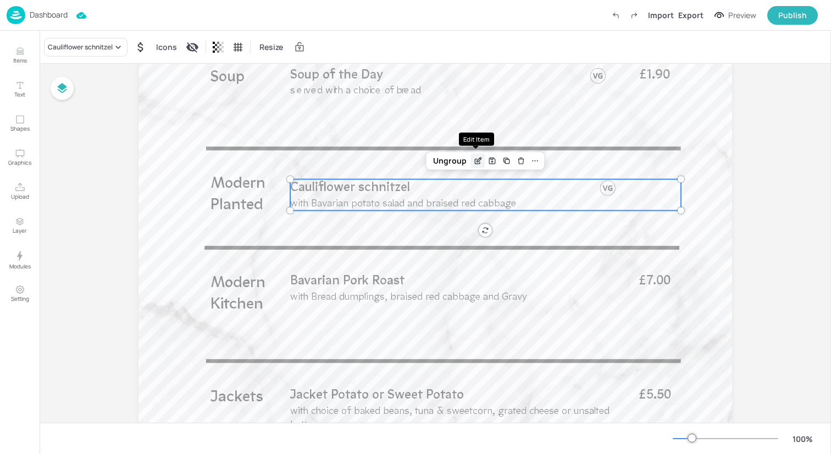
click at [481, 159] on div "Edit Item" at bounding box center [478, 161] width 14 height 14
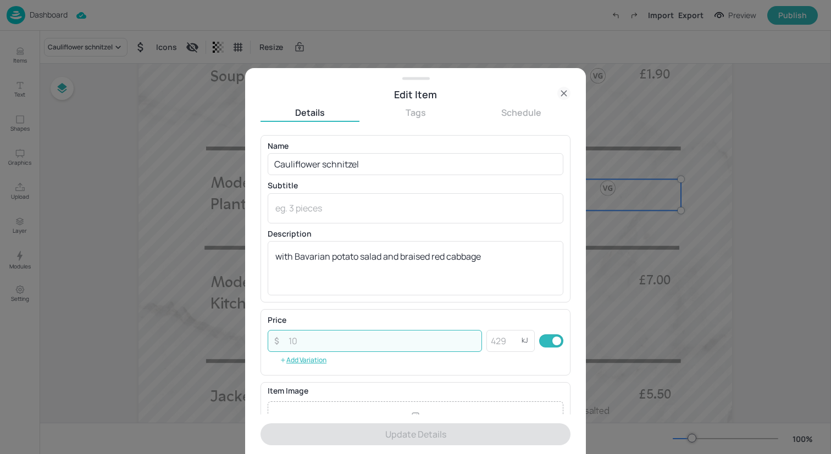
click at [400, 349] on input "number" at bounding box center [382, 341] width 200 height 22
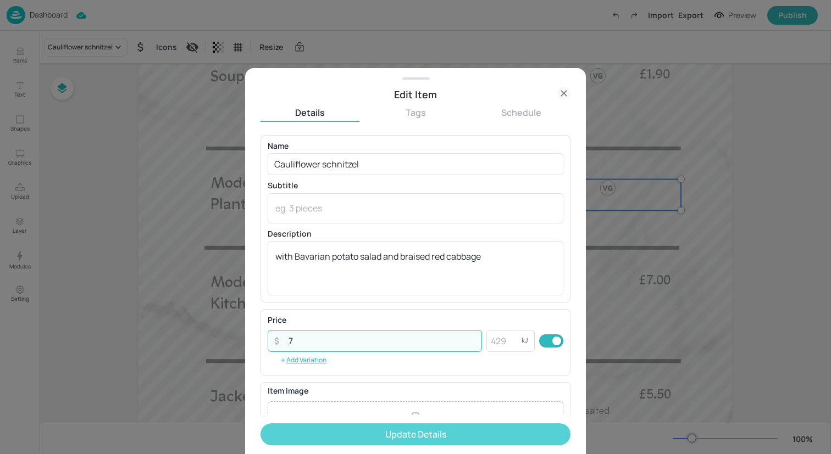
type input "7"
click at [405, 431] on button "Update Details" at bounding box center [415, 435] width 310 height 22
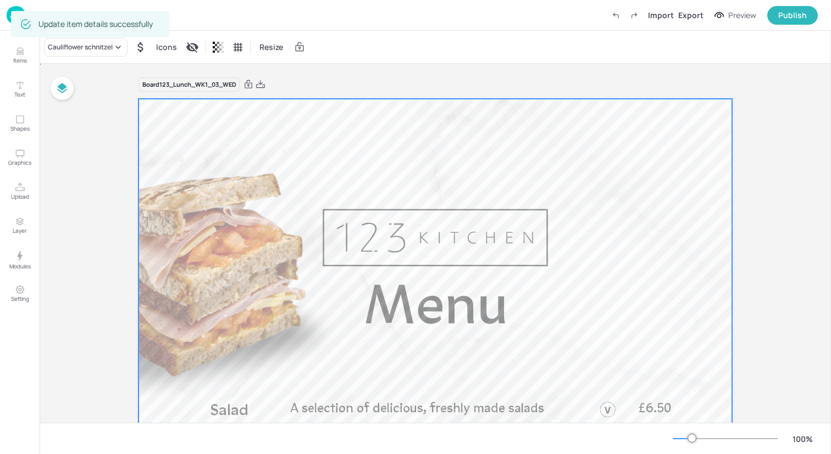
click at [263, 15] on div "Dashboard Saved Import Export Preview Publish" at bounding box center [412, 15] width 811 height 30
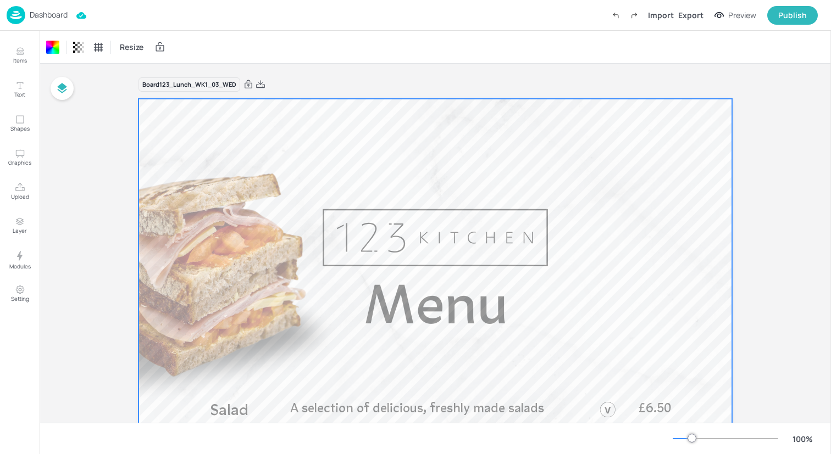
click at [14, 11] on img at bounding box center [16, 15] width 19 height 18
click at [12, 11] on img at bounding box center [16, 15] width 19 height 18
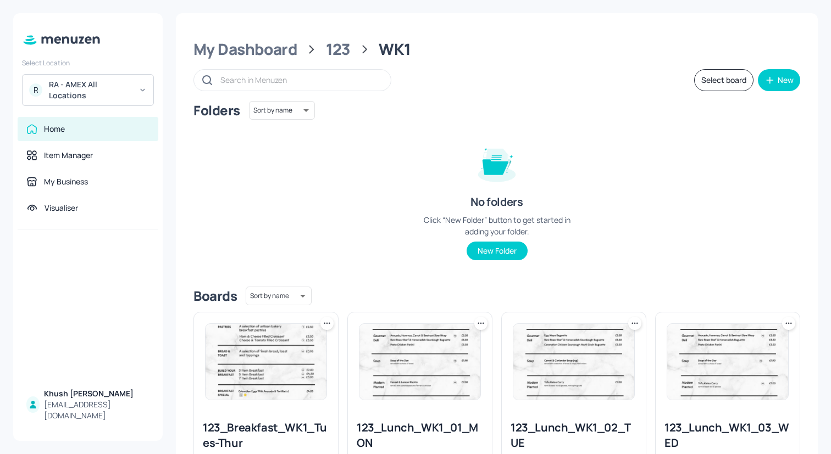
scroll to position [274, 0]
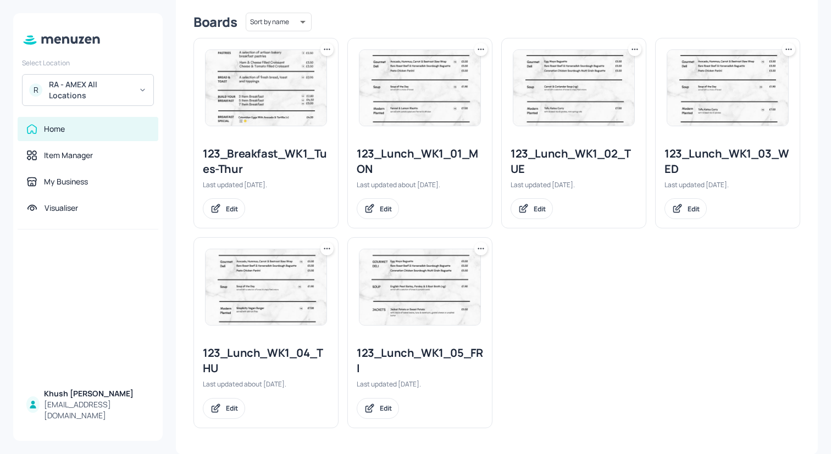
click at [275, 309] on img at bounding box center [265, 287] width 121 height 76
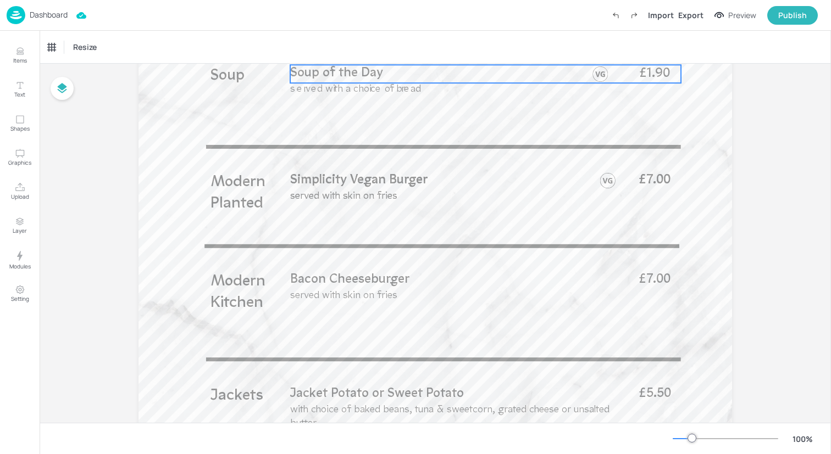
scroll to position [566, 0]
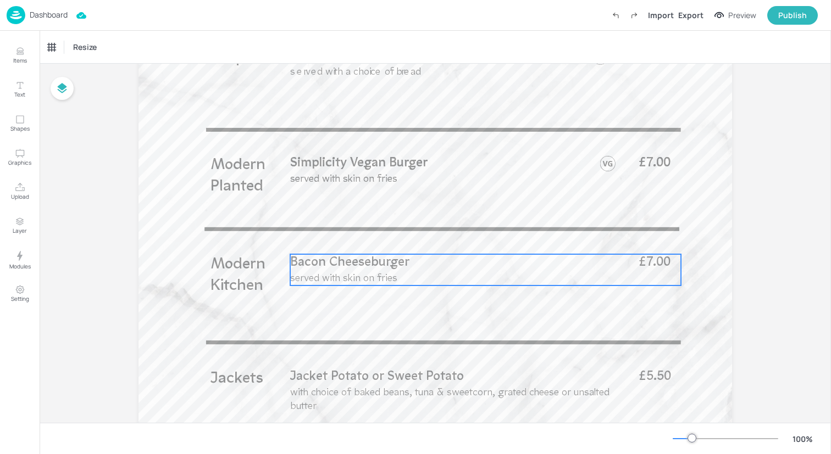
click at [375, 265] on span "Bacon Cheeseburger" at bounding box center [349, 263] width 119 height 13
click at [88, 41] on div "Bacon Cheeseburger" at bounding box center [86, 47] width 84 height 19
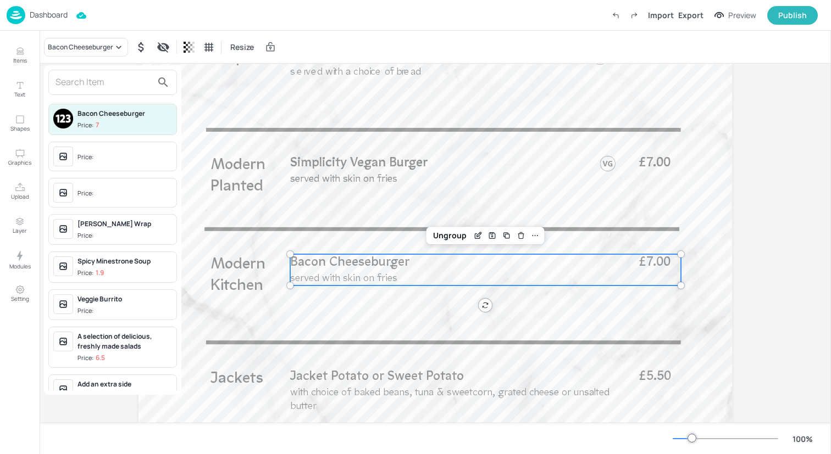
click at [109, 87] on input "text" at bounding box center [103, 83] width 97 height 18
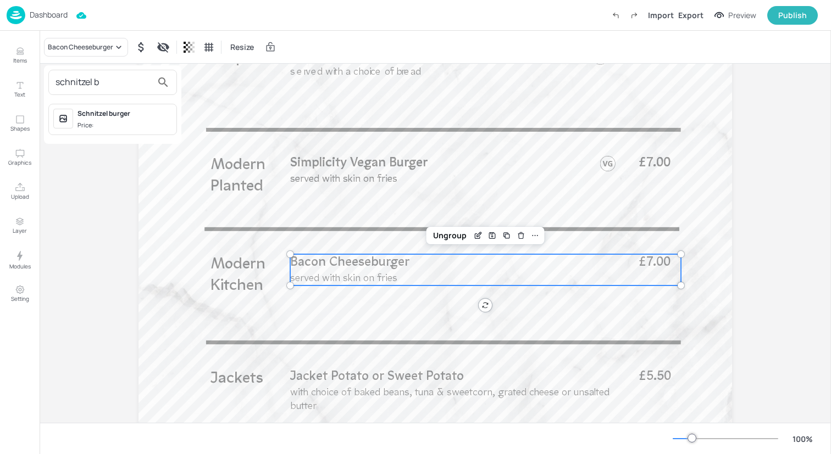
type input "schnitzel b"
click at [118, 118] on div "Schnitzel burger" at bounding box center [124, 114] width 94 height 10
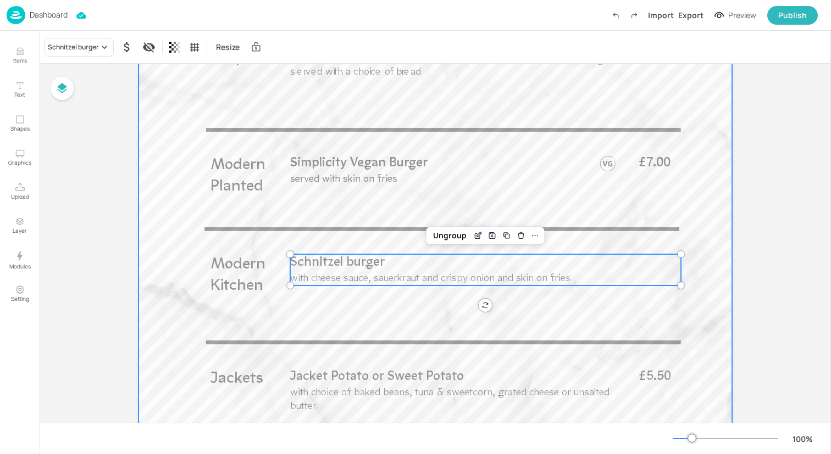
click at [173, 188] on div at bounding box center [434, 60] width 593 height 1055
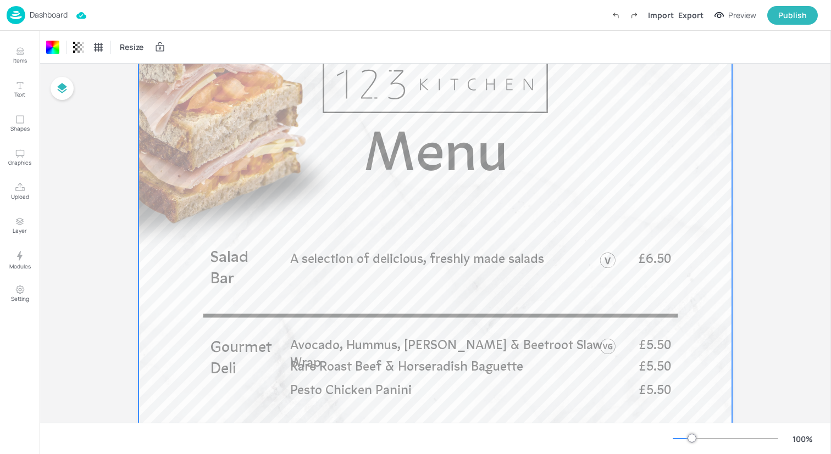
scroll to position [0, 0]
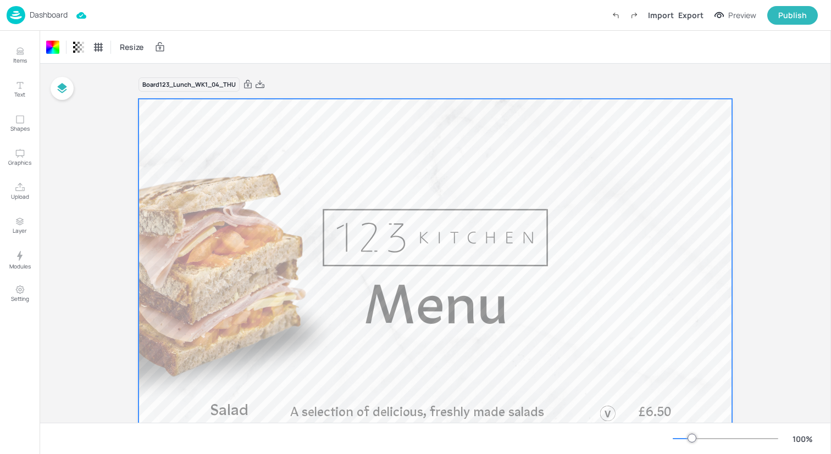
click at [173, 14] on div "Dashboard Import Export Preview Publish" at bounding box center [412, 15] width 811 height 30
click at [16, 12] on img at bounding box center [16, 15] width 19 height 18
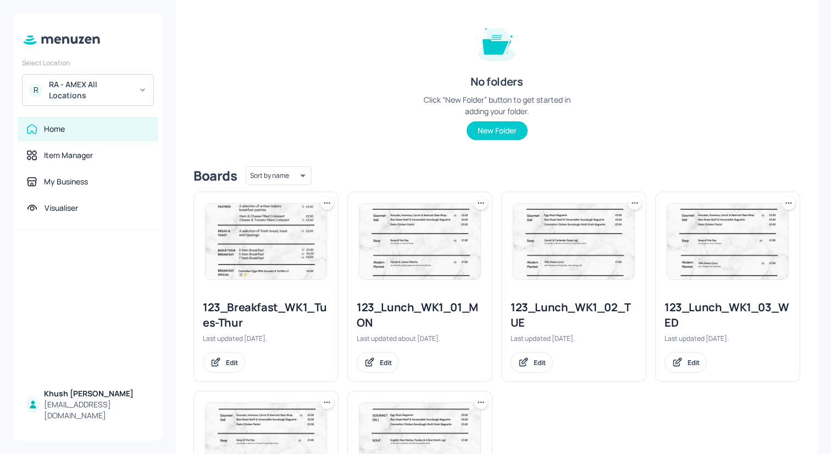
scroll to position [274, 0]
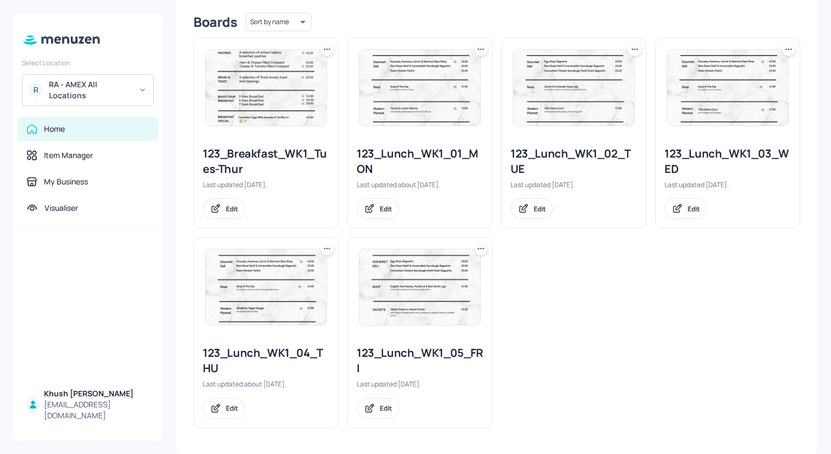
click at [420, 297] on img at bounding box center [419, 287] width 121 height 76
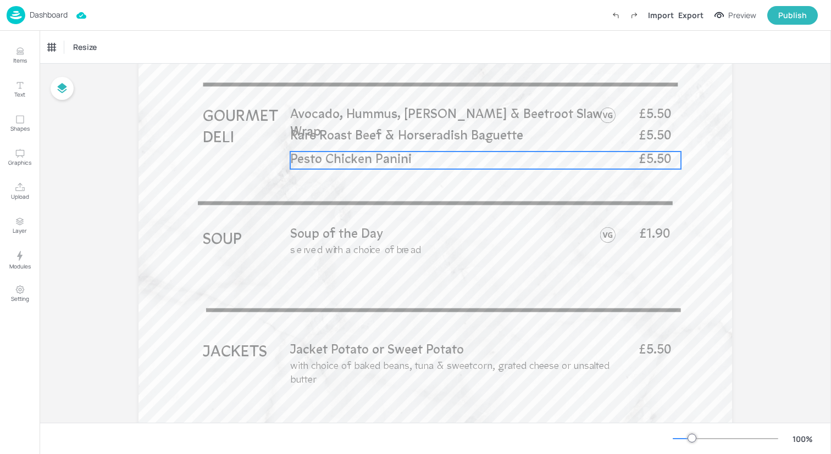
scroll to position [389, 0]
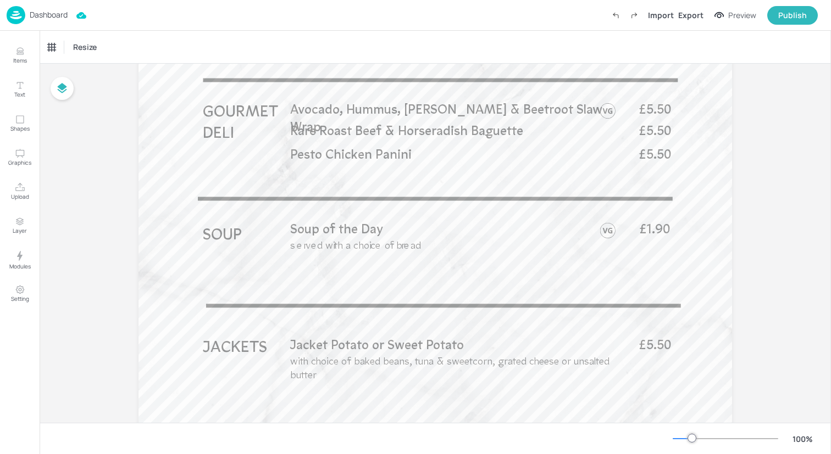
click at [20, 19] on img at bounding box center [16, 15] width 19 height 18
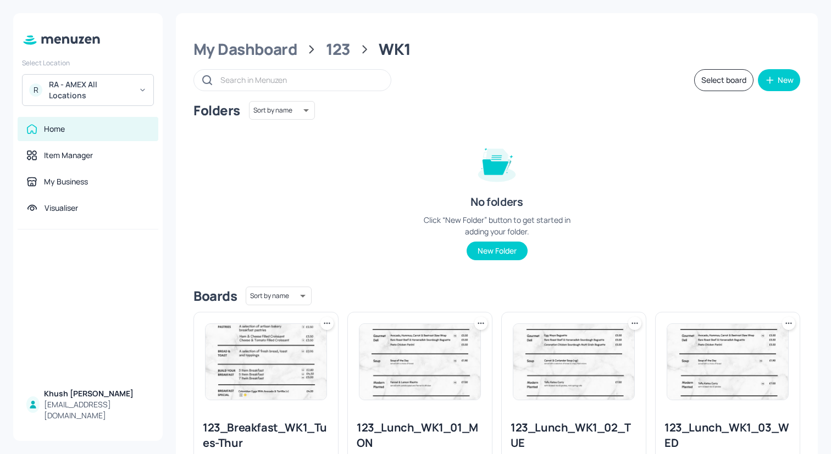
click at [328, 326] on icon at bounding box center [326, 323] width 11 height 11
click at [330, 295] on div at bounding box center [415, 227] width 831 height 454
click at [287, 346] on img at bounding box center [265, 362] width 121 height 76
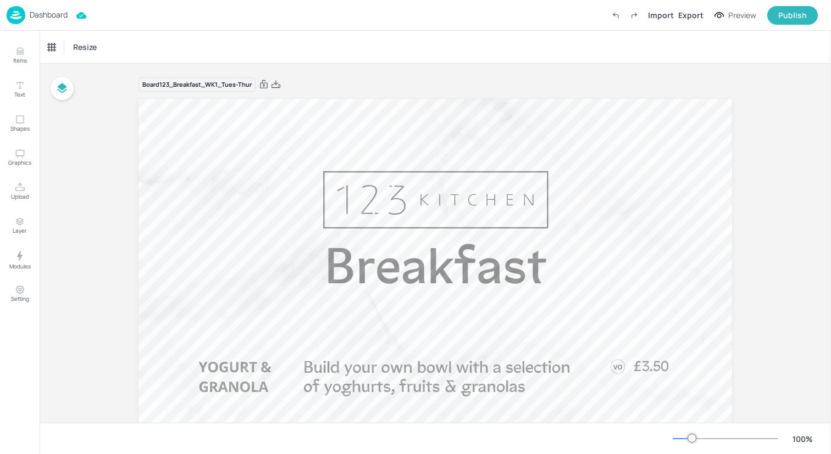
click at [16, 15] on img at bounding box center [16, 15] width 19 height 18
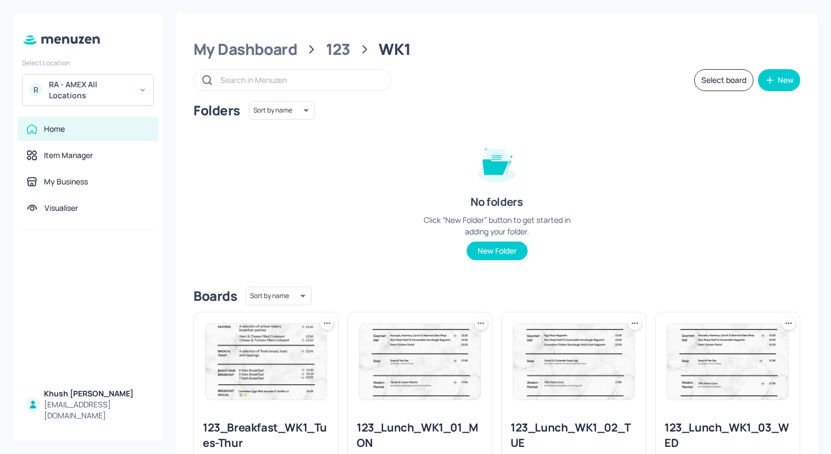
scroll to position [274, 0]
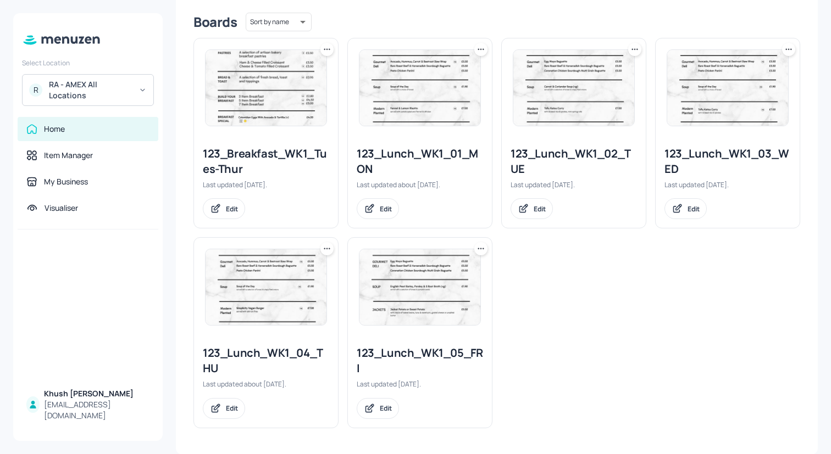
click at [413, 305] on img at bounding box center [419, 287] width 121 height 76
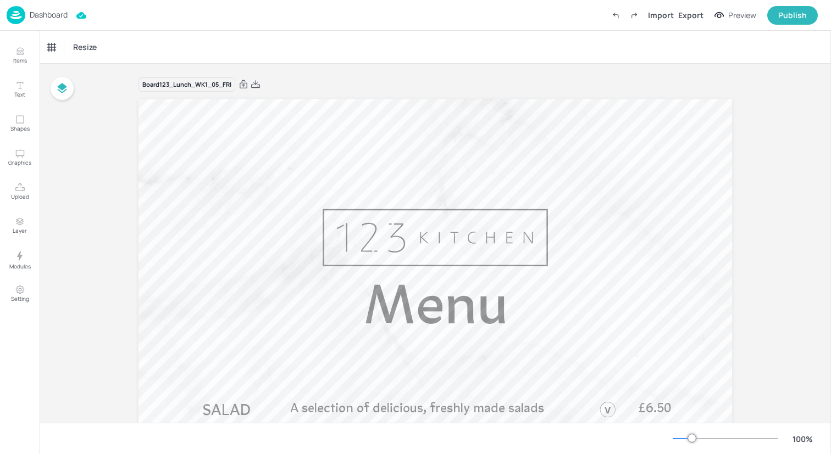
click at [17, 10] on img at bounding box center [16, 15] width 19 height 18
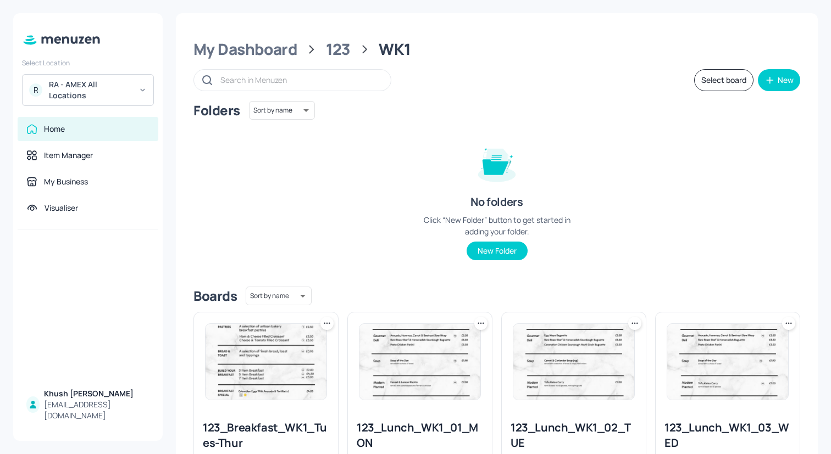
click at [475, 324] on icon at bounding box center [480, 323] width 11 height 11
click at [431, 386] on div "Move" at bounding box center [437, 383] width 88 height 19
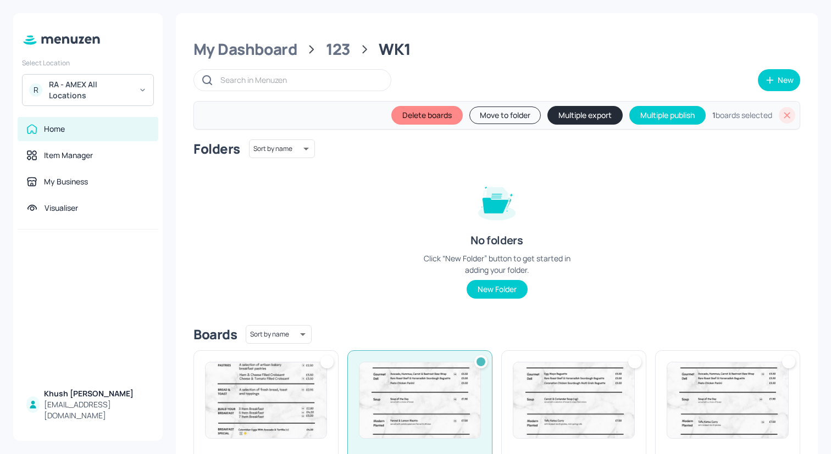
click at [607, 386] on img at bounding box center [573, 401] width 121 height 76
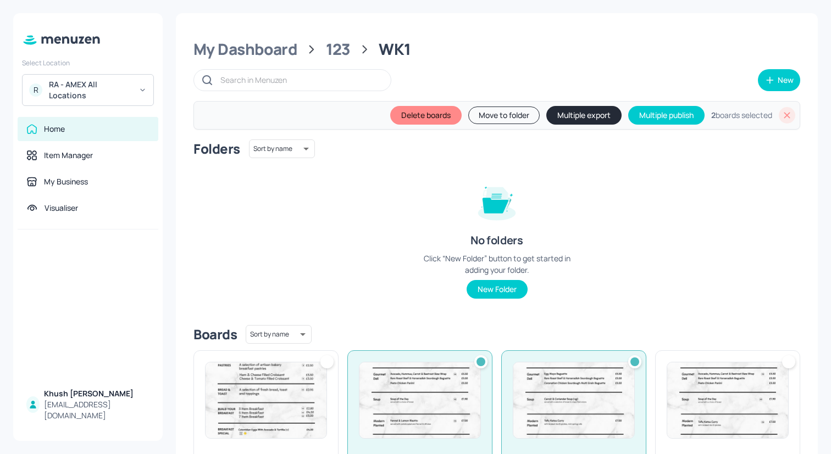
click at [704, 386] on img at bounding box center [727, 401] width 121 height 76
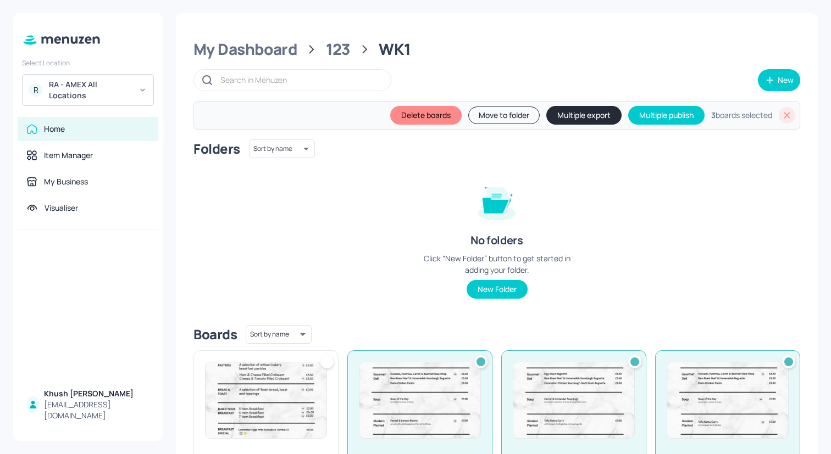
scroll to position [253, 0]
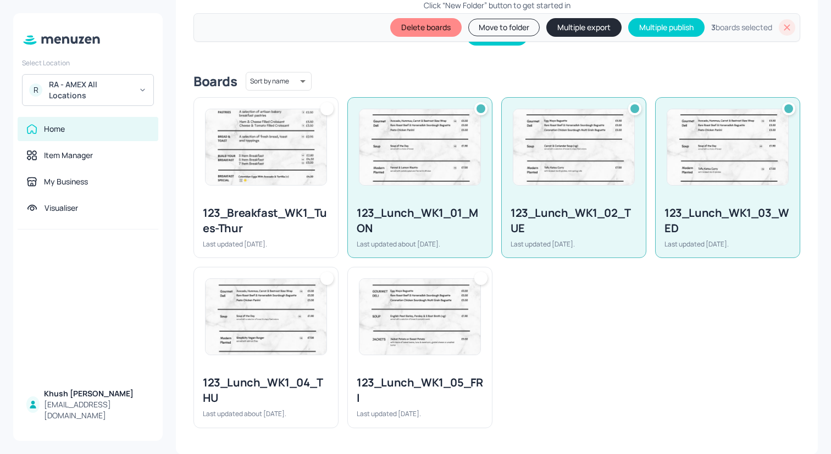
click at [344, 343] on div "123_Lunch_WK1_05_FRI Last updated [DATE]." at bounding box center [415, 343] width 154 height 170
click at [317, 343] on img at bounding box center [265, 317] width 121 height 76
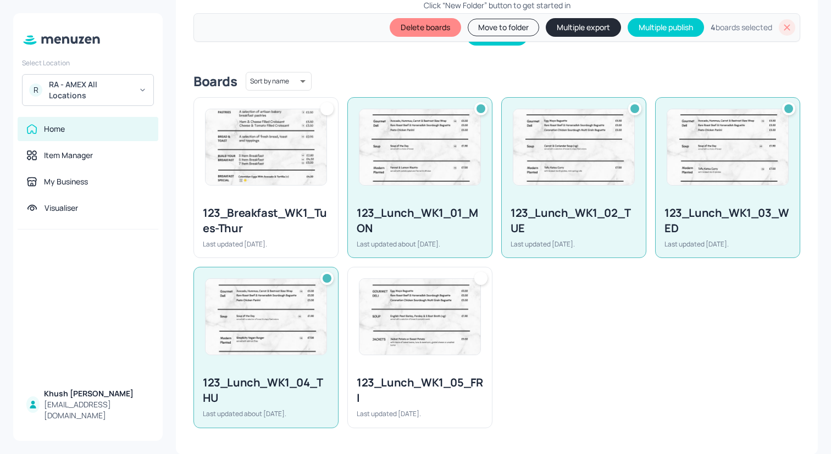
click at [421, 348] on img at bounding box center [419, 317] width 121 height 76
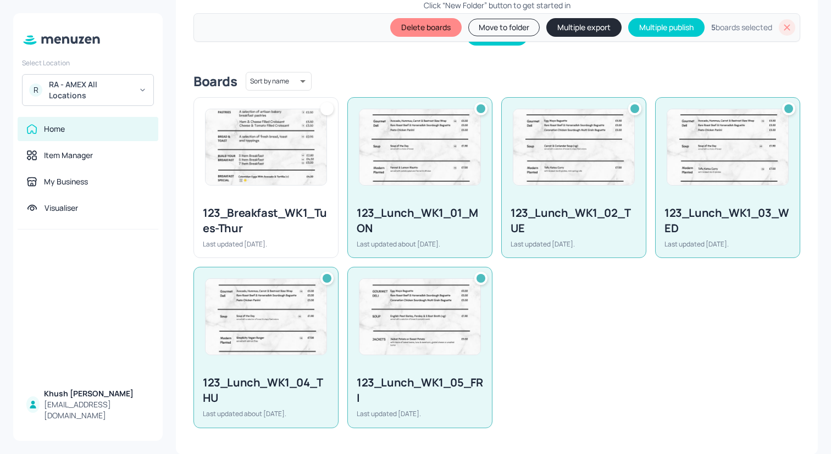
click at [566, 27] on button "Multiple export" at bounding box center [583, 27] width 75 height 19
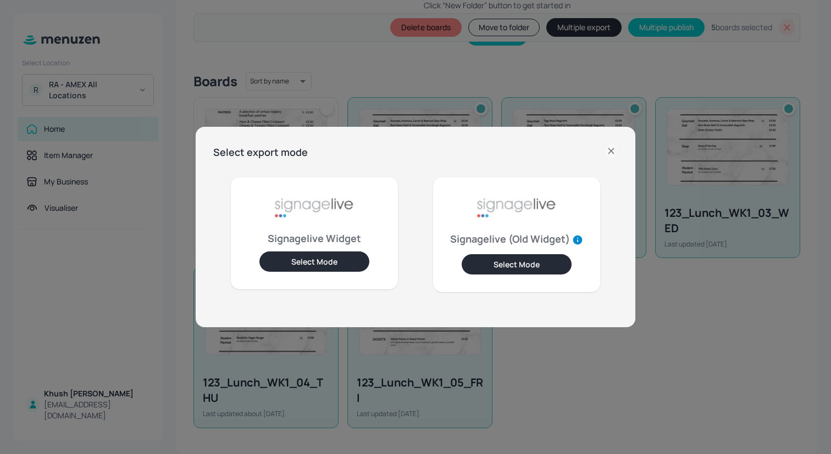
click at [330, 257] on button "Select Mode" at bounding box center [314, 262] width 110 height 20
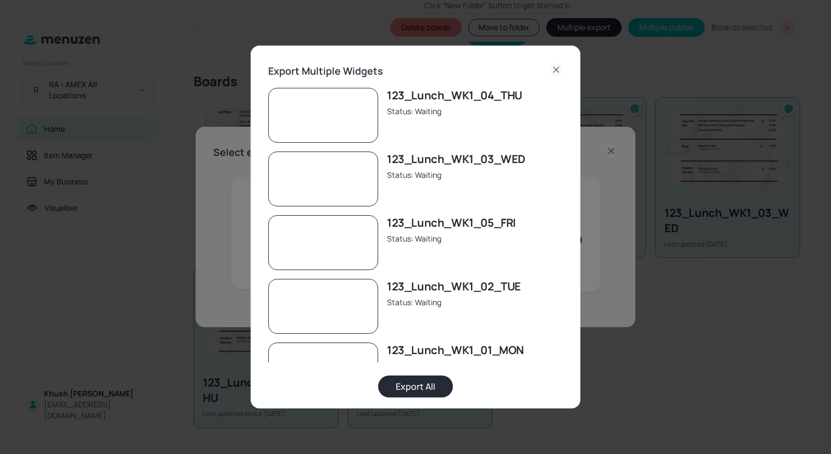
click at [419, 381] on button "Export All" at bounding box center [415, 387] width 75 height 22
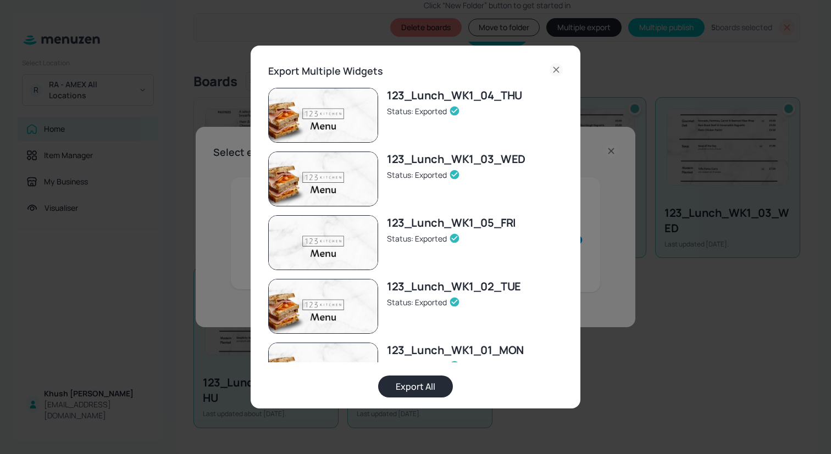
scroll to position [35, 0]
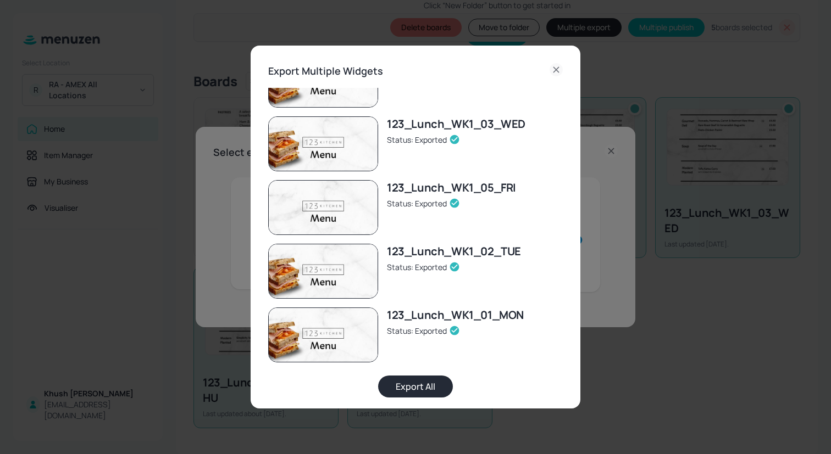
click at [554, 70] on icon at bounding box center [555, 69] width 13 height 13
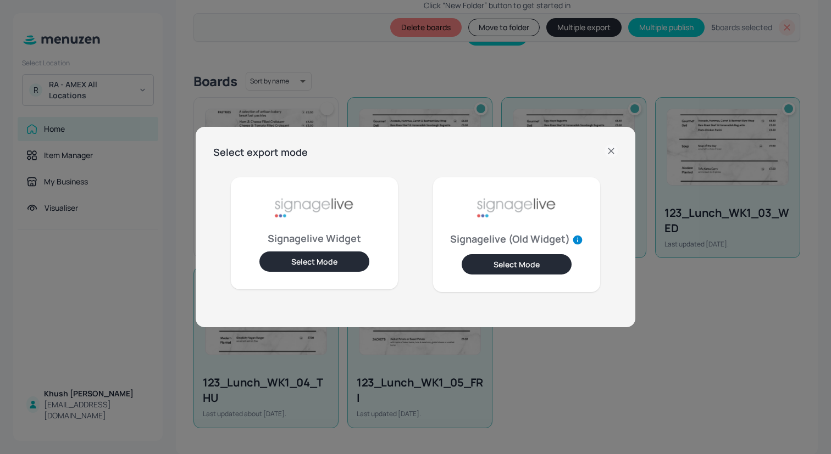
click at [615, 156] on icon at bounding box center [610, 150] width 13 height 13
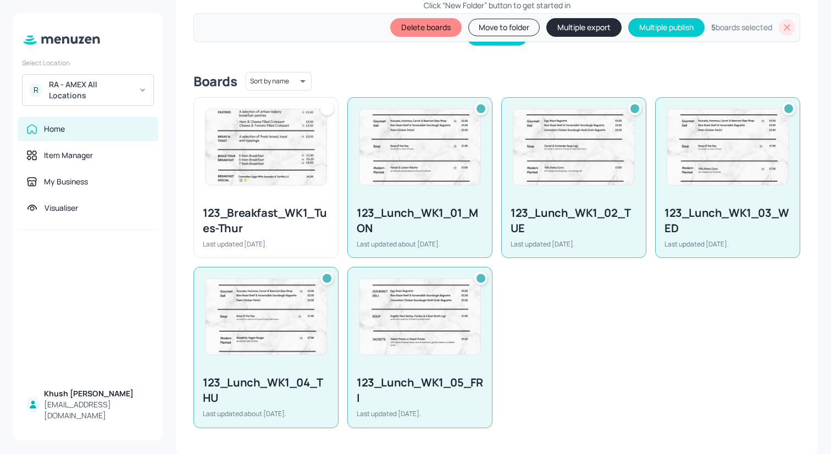
click at [788, 24] on icon at bounding box center [786, 27] width 11 height 11
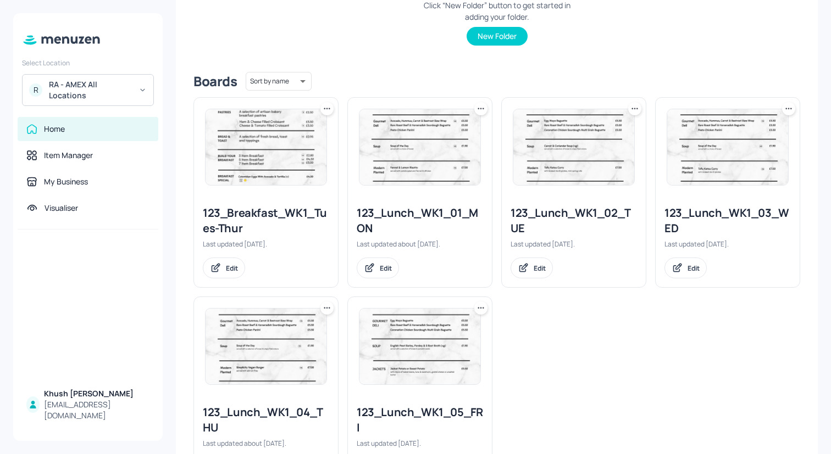
scroll to position [0, 0]
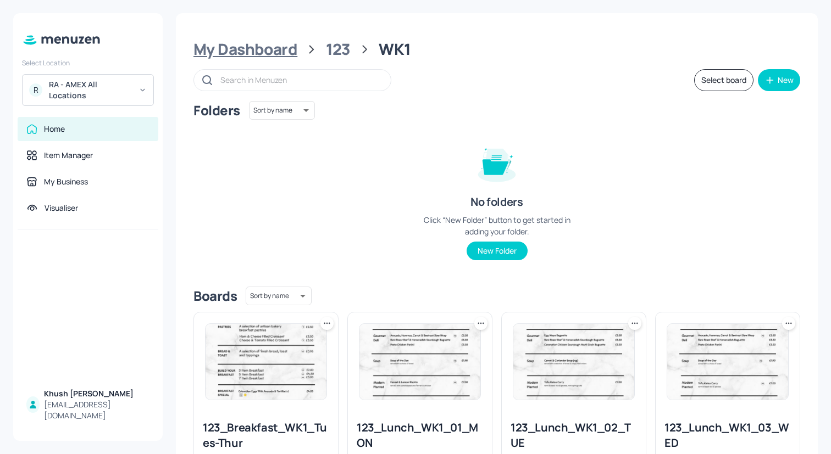
click at [264, 53] on div "My Dashboard" at bounding box center [245, 50] width 104 height 20
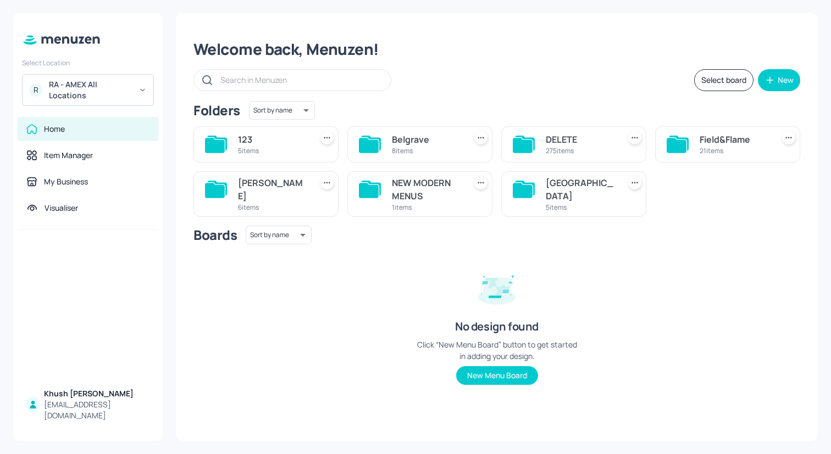
click at [285, 187] on div "[PERSON_NAME]" at bounding box center [272, 189] width 69 height 26
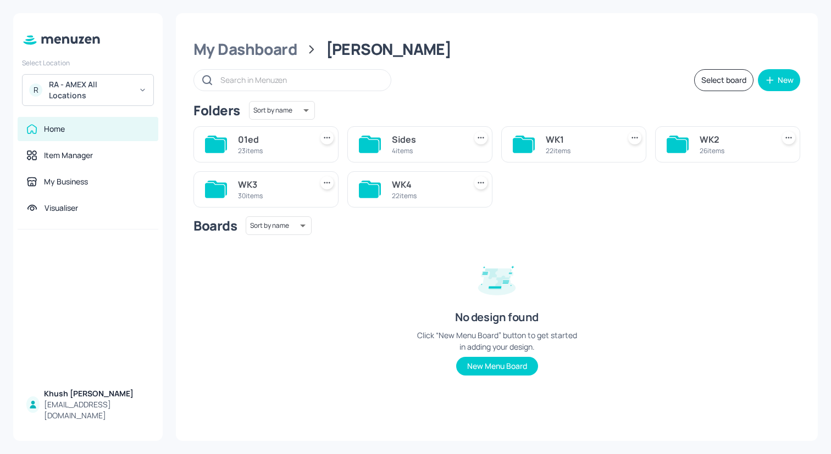
click at [527, 151] on icon at bounding box center [523, 145] width 20 height 15
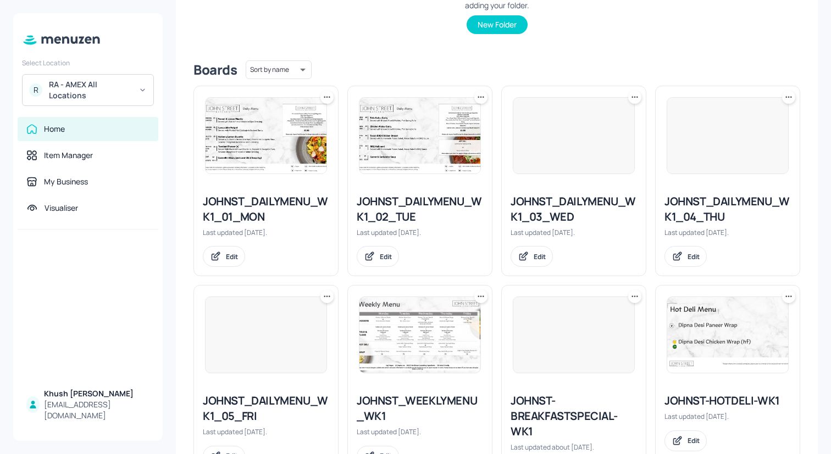
scroll to position [230, 0]
